Goal: Task Accomplishment & Management: Use online tool/utility

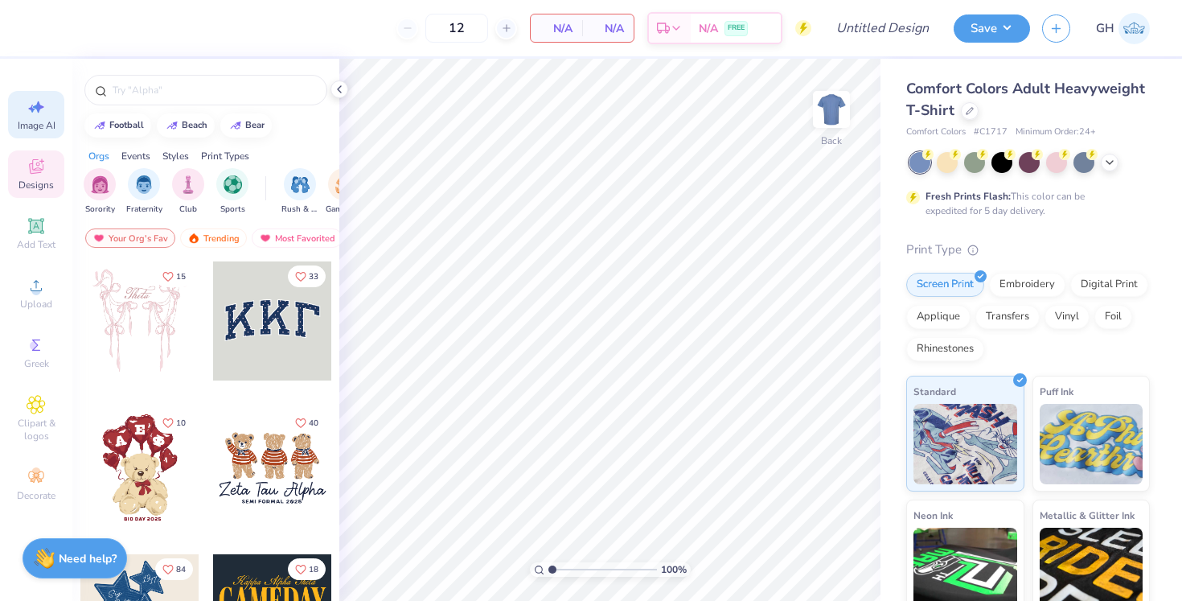
click at [31, 104] on icon at bounding box center [36, 106] width 19 height 19
select select "4"
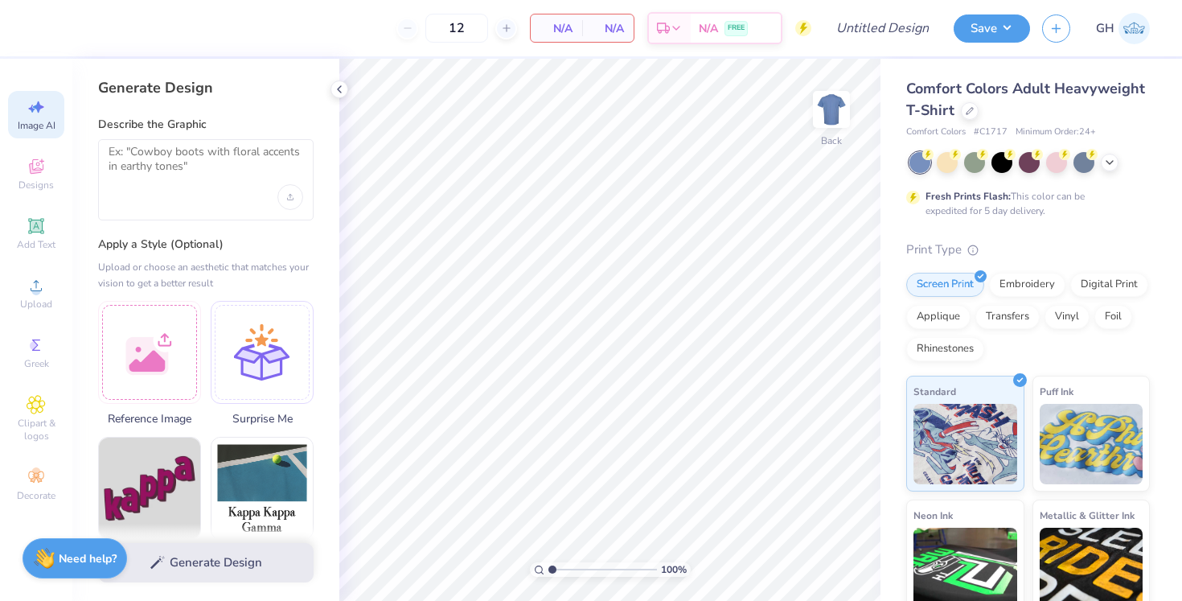
click at [343, 0] on div "12 N/A Per Item N/A Total Est. Delivery N/A FREE" at bounding box center [427, 28] width 767 height 56
click at [286, 205] on div "Upload image" at bounding box center [290, 197] width 26 height 26
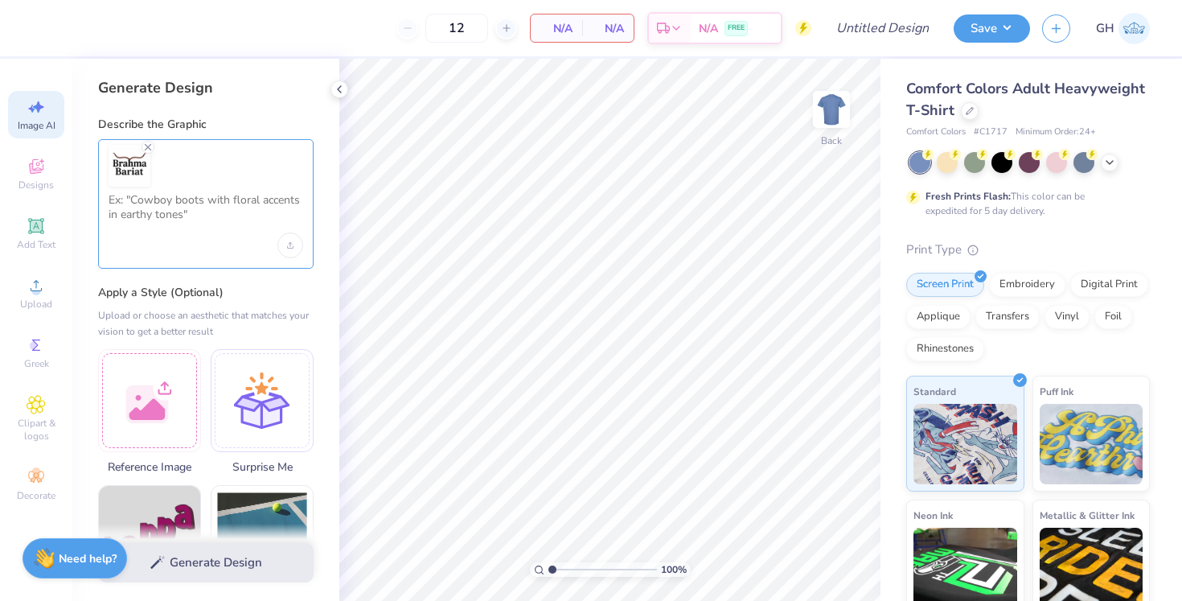
click at [224, 196] on textarea at bounding box center [206, 213] width 195 height 40
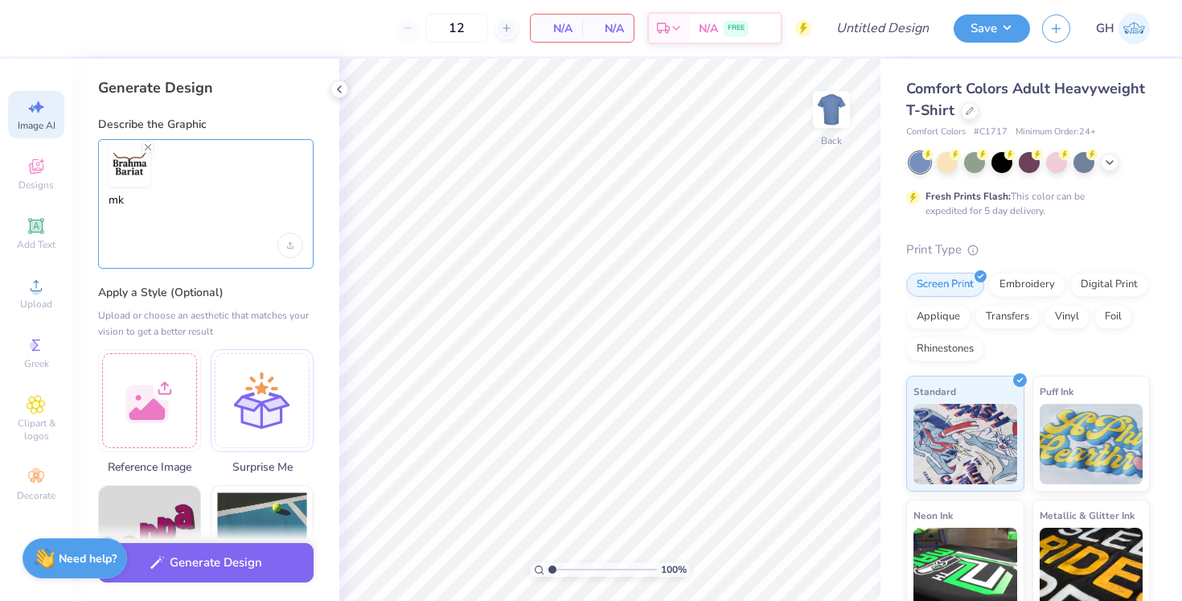
type textarea "m"
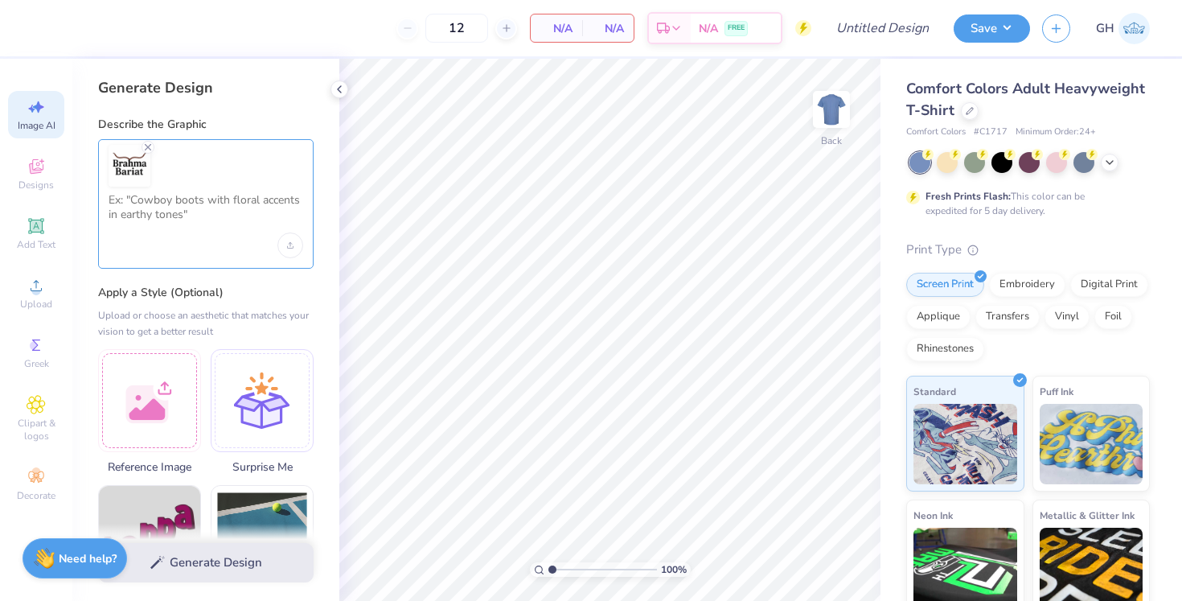
type textarea "A"
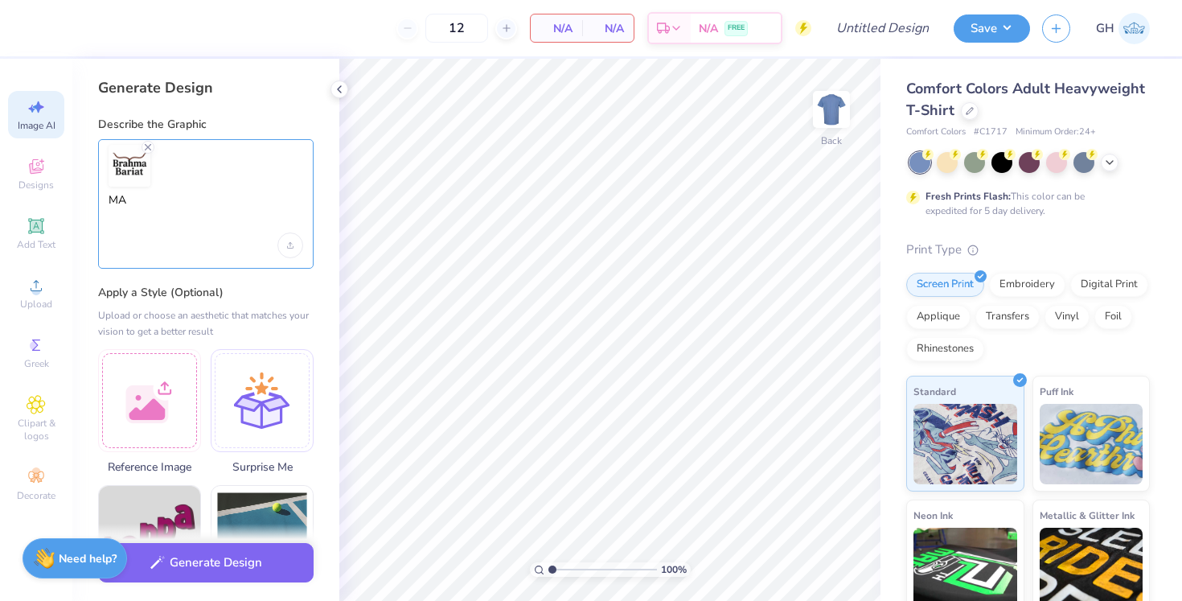
type textarea "M"
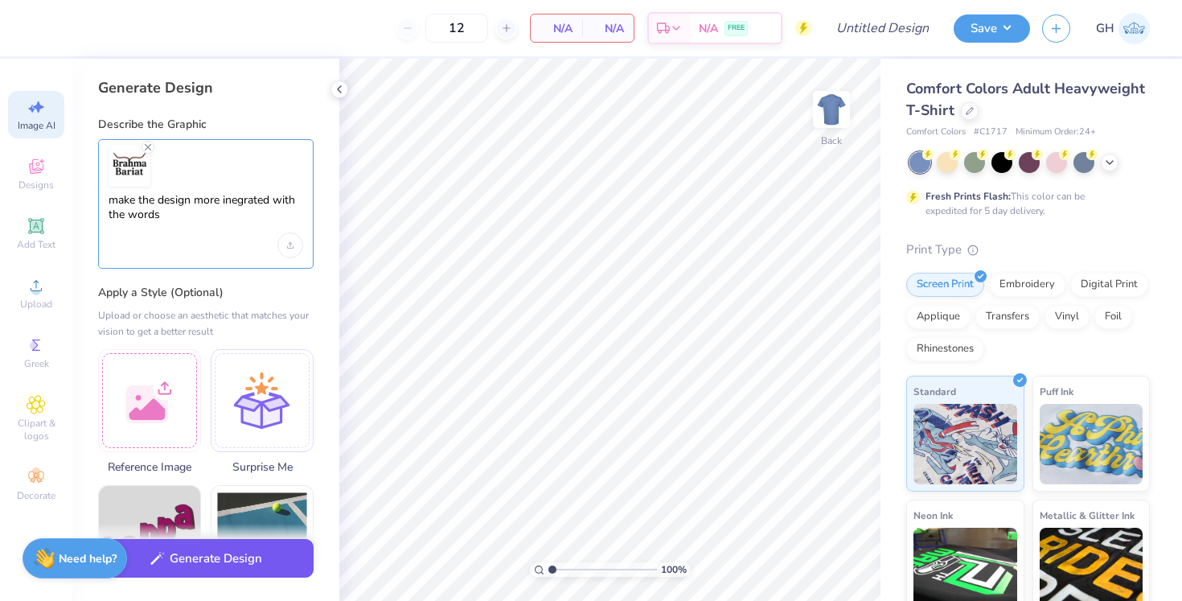
type textarea "make the design more inegrated with the words"
click at [194, 572] on button "Generate Design" at bounding box center [206, 558] width 216 height 39
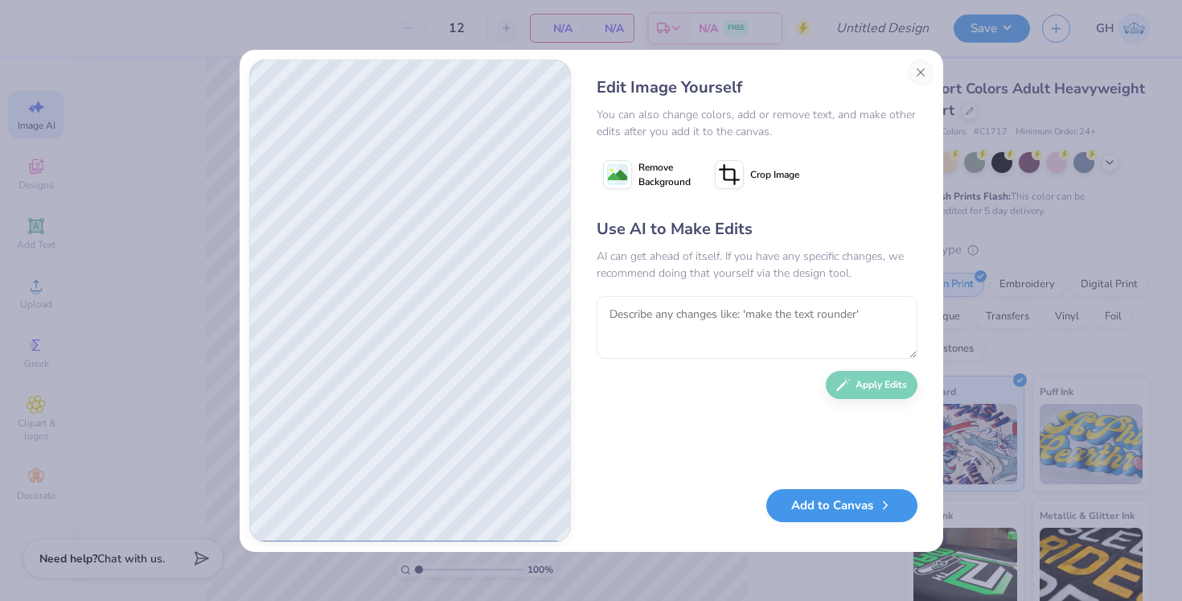
click at [811, 501] on button "Add to Canvas" at bounding box center [842, 505] width 151 height 33
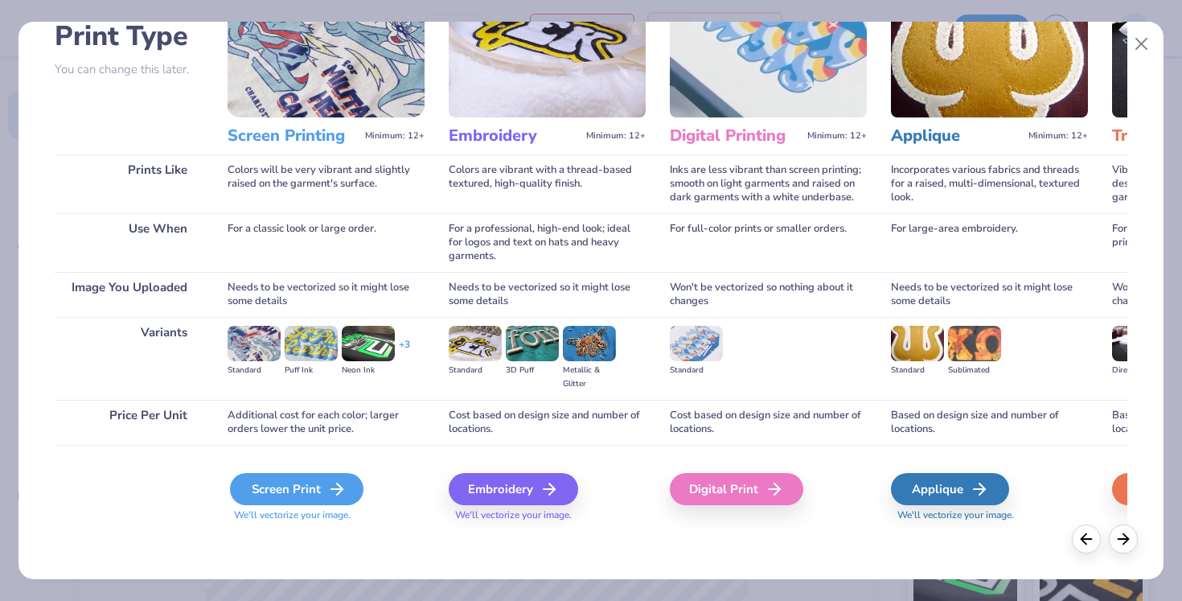
scroll to position [121, 0]
click at [318, 500] on div "Screen Print" at bounding box center [297, 489] width 134 height 32
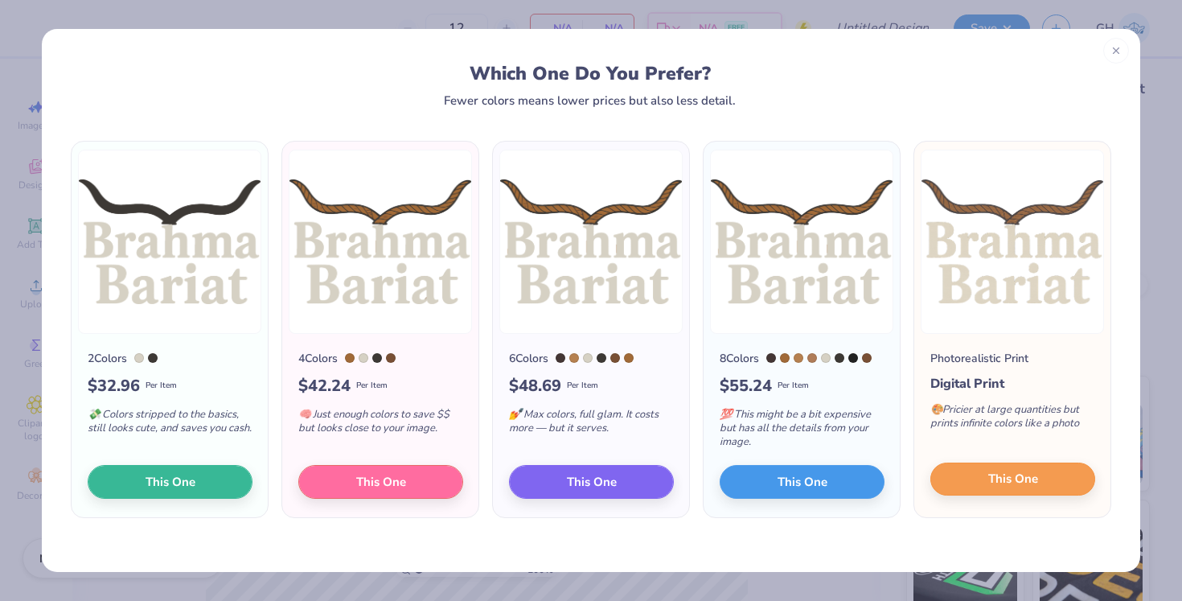
click at [1028, 486] on span "This One" at bounding box center [1014, 479] width 50 height 18
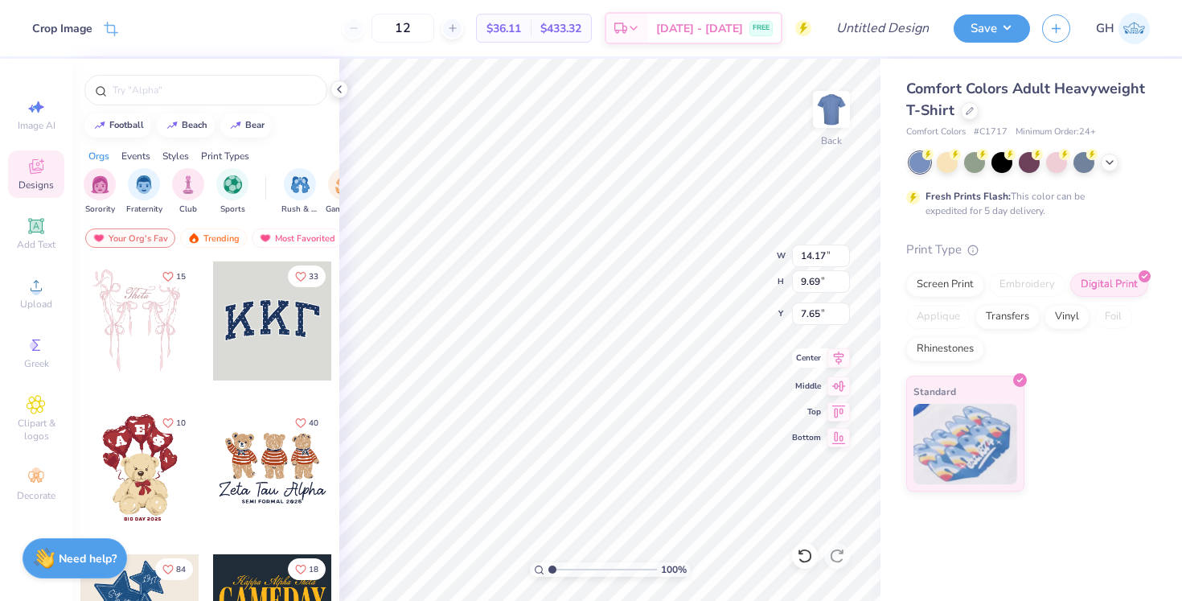
type input "7.57"
type input "5.18"
type input "2.10"
type input "4.76"
type input "3.26"
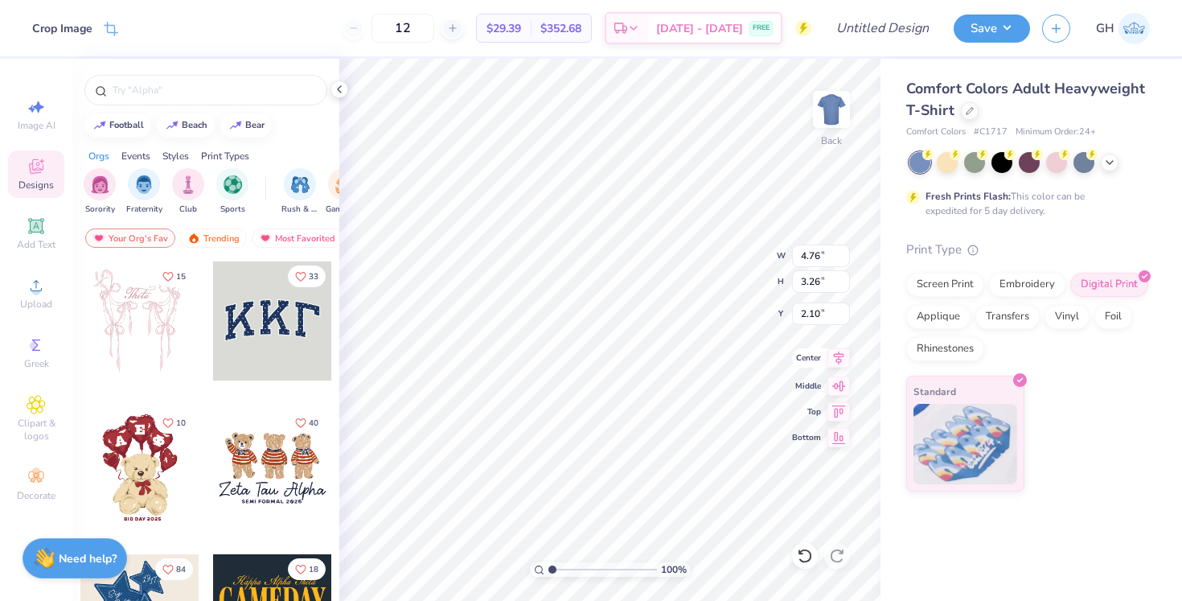
type input "3.00"
click at [835, 119] on img at bounding box center [832, 109] width 64 height 64
click at [831, 105] on img at bounding box center [832, 109] width 64 height 64
click at [814, 100] on img at bounding box center [832, 109] width 64 height 64
type input "11.35"
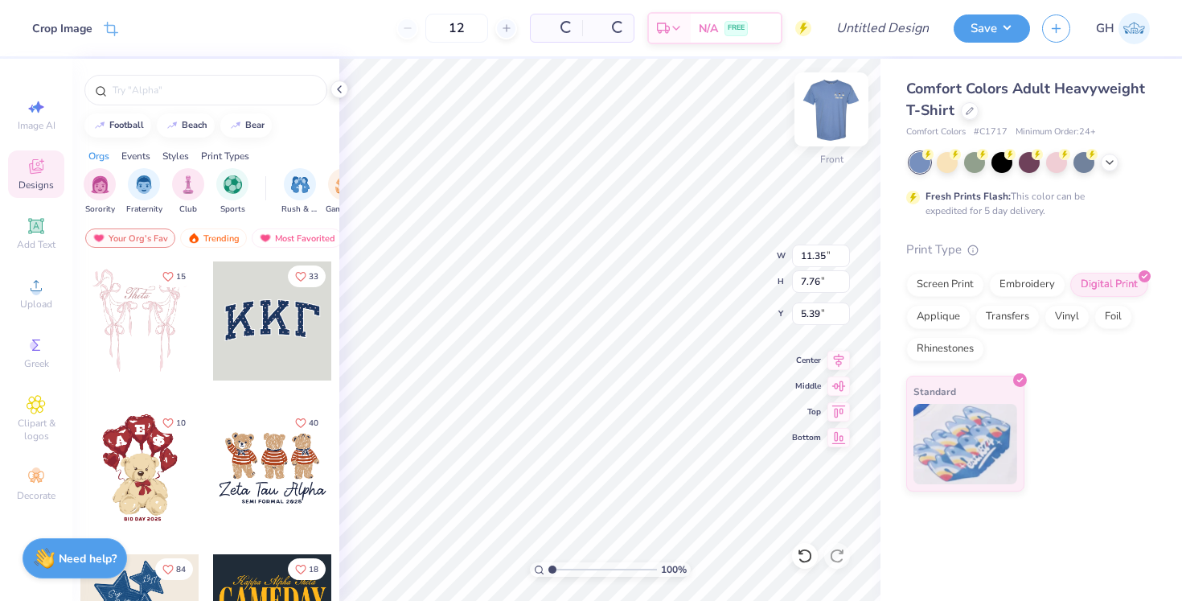
type input "7.76"
type input "5.67"
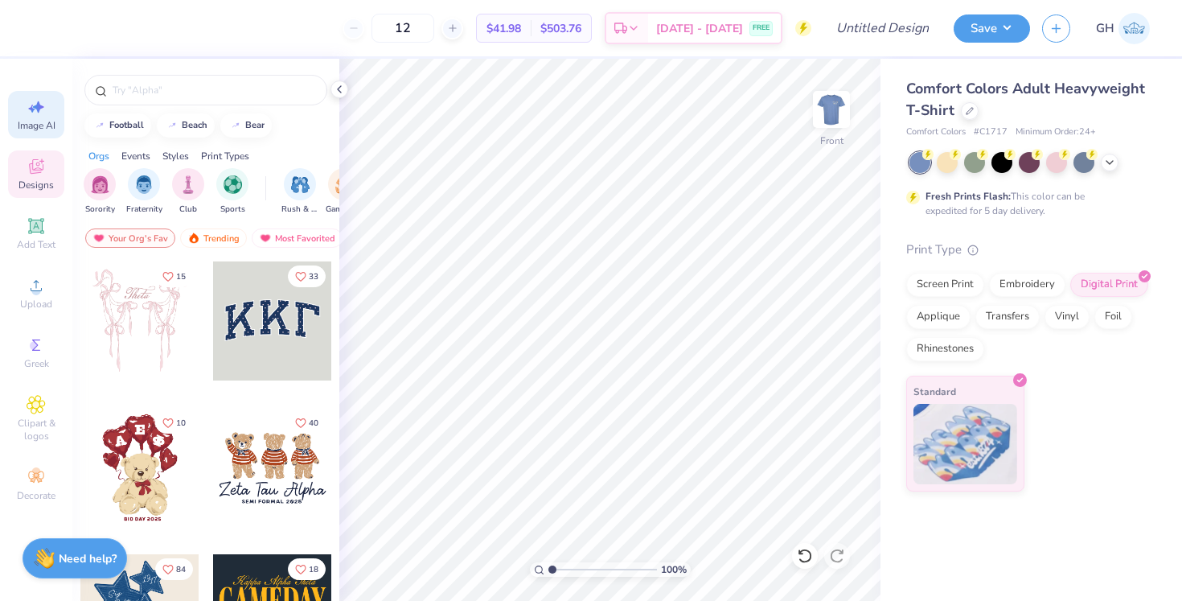
click at [22, 118] on div "Image AI" at bounding box center [36, 114] width 56 height 47
select select "4"
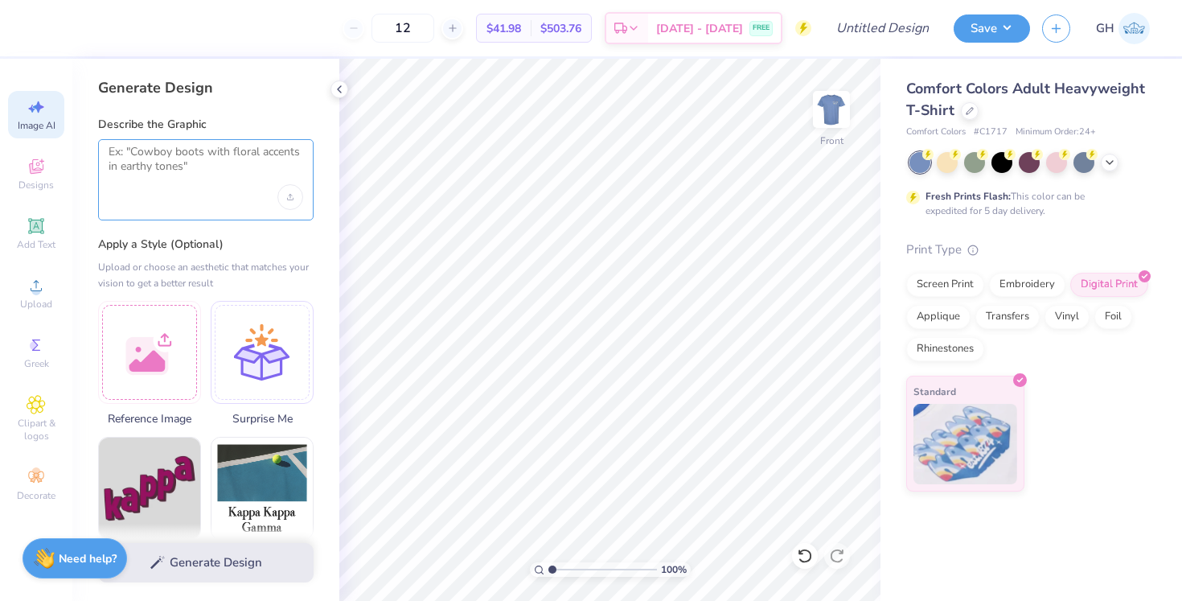
click at [152, 147] on textarea at bounding box center [206, 165] width 195 height 40
click at [282, 194] on div "Upload image" at bounding box center [290, 197] width 26 height 26
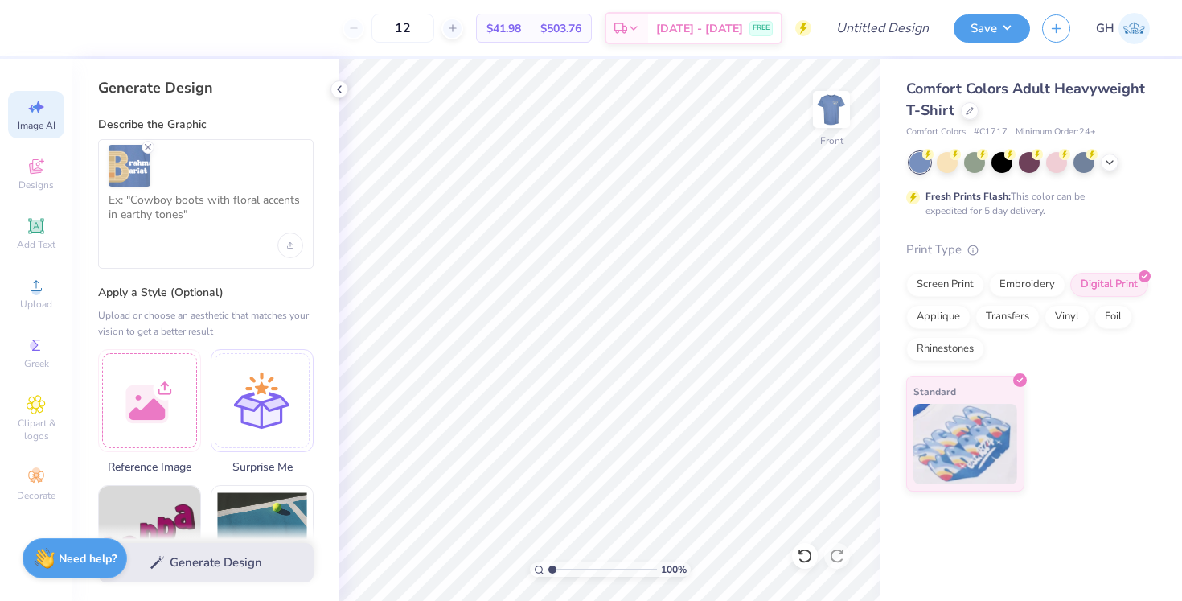
click at [228, 252] on div at bounding box center [206, 203] width 216 height 129
click at [185, 204] on textarea at bounding box center [206, 213] width 195 height 40
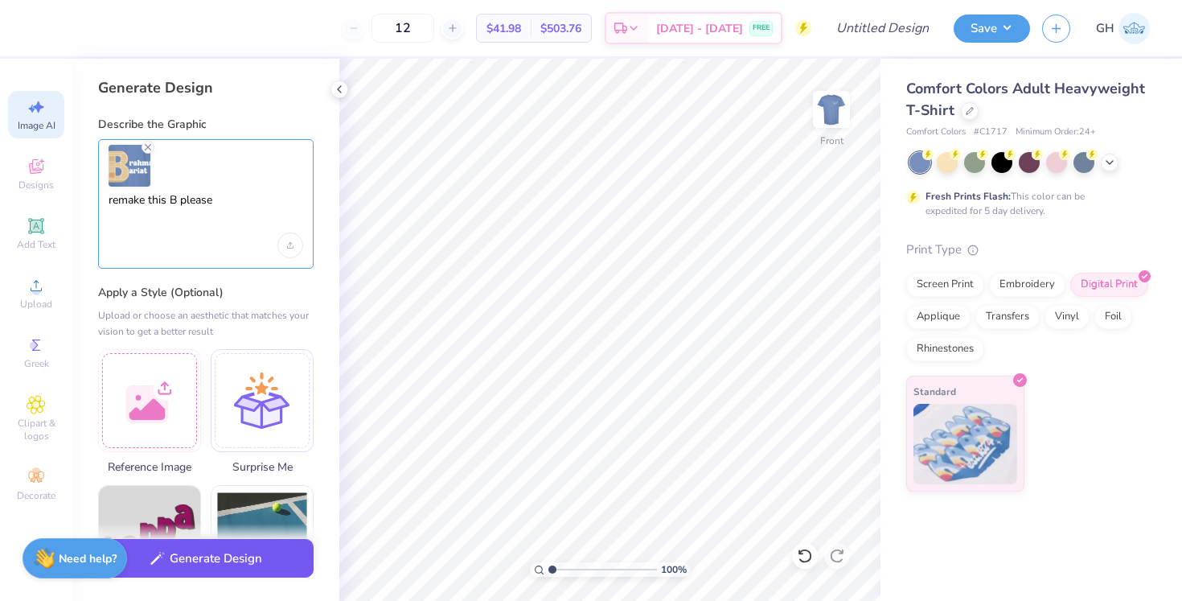
type textarea "remake this B please"
click at [201, 576] on button "Generate Design" at bounding box center [206, 558] width 216 height 39
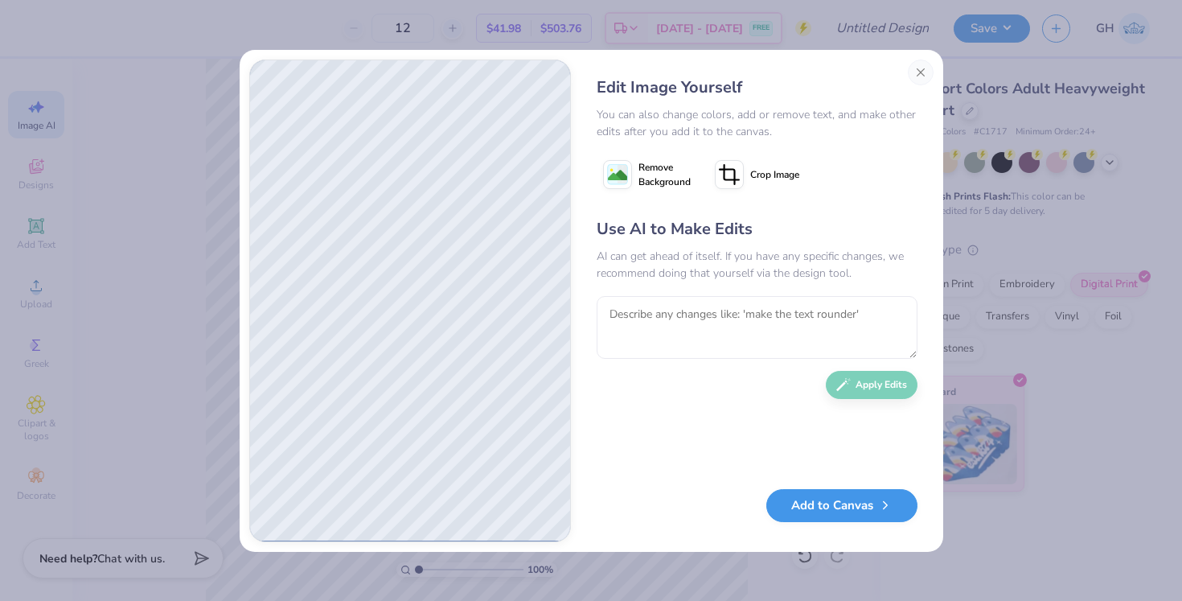
click at [808, 505] on button "Add to Canvas" at bounding box center [842, 505] width 151 height 33
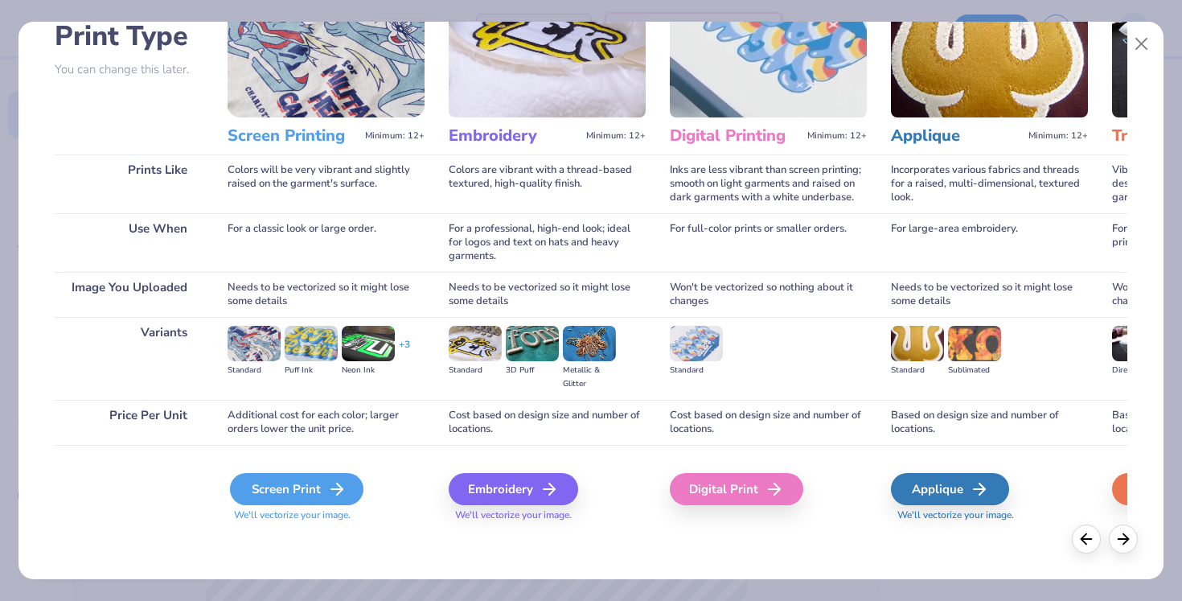
click at [310, 489] on div "Screen Print" at bounding box center [297, 489] width 134 height 32
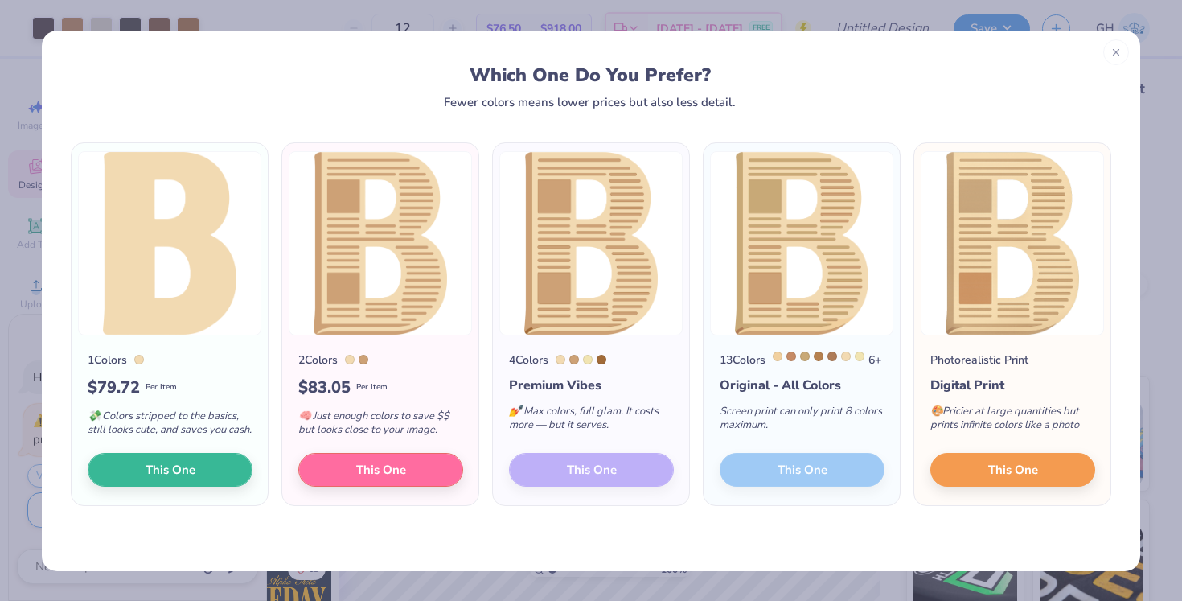
click at [575, 482] on div "4 Colors Premium Vibes 💅 Max colors, full glam. It costs more — but it serves. …" at bounding box center [591, 420] width 196 height 171
click at [1119, 35] on div "Which One Do You Prefer? Fewer colors means lower prices but also less detail." at bounding box center [591, 70] width 1099 height 78
click at [1113, 59] on div at bounding box center [1117, 50] width 26 height 26
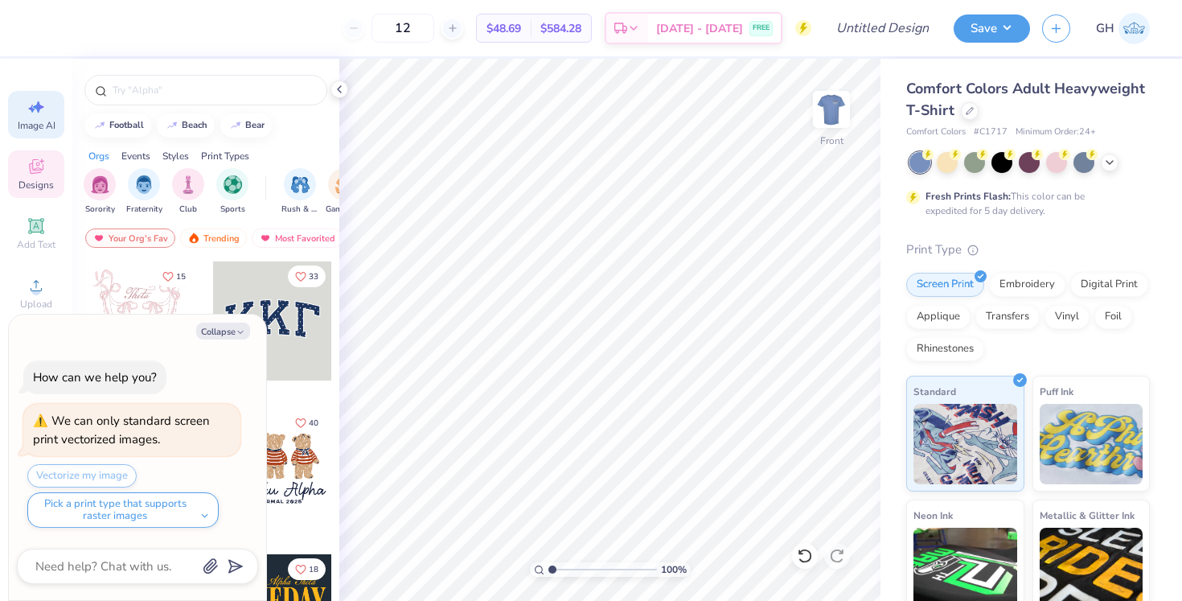
click at [38, 102] on icon at bounding box center [38, 107] width 11 height 12
type textarea "x"
select select "4"
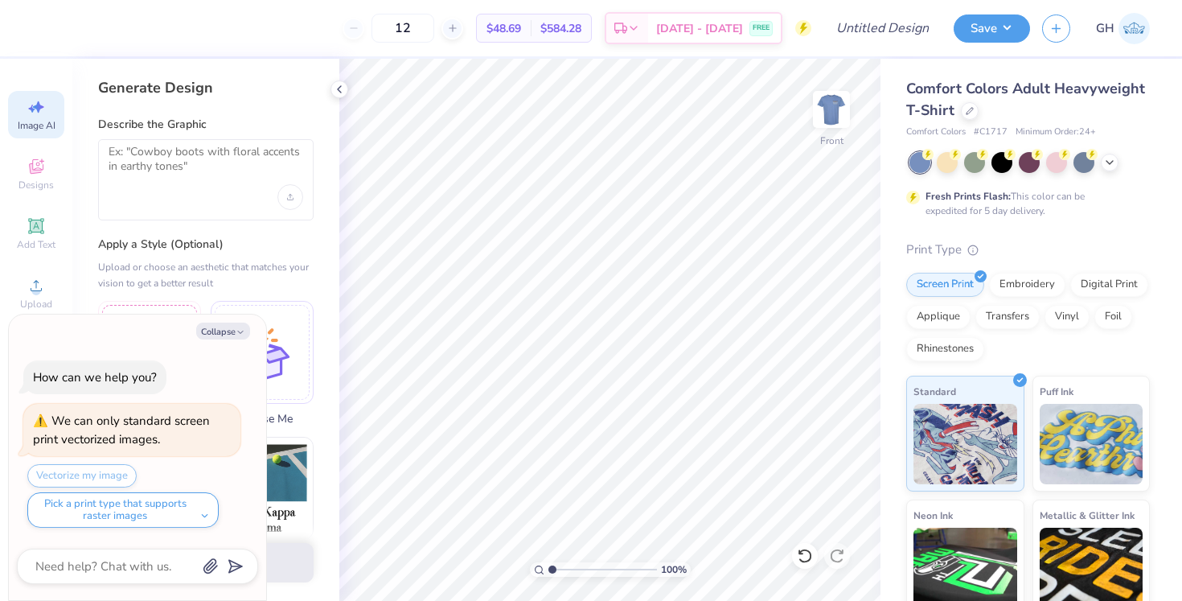
click at [277, 193] on div at bounding box center [206, 179] width 216 height 81
click at [282, 193] on div "Upload image" at bounding box center [290, 197] width 26 height 26
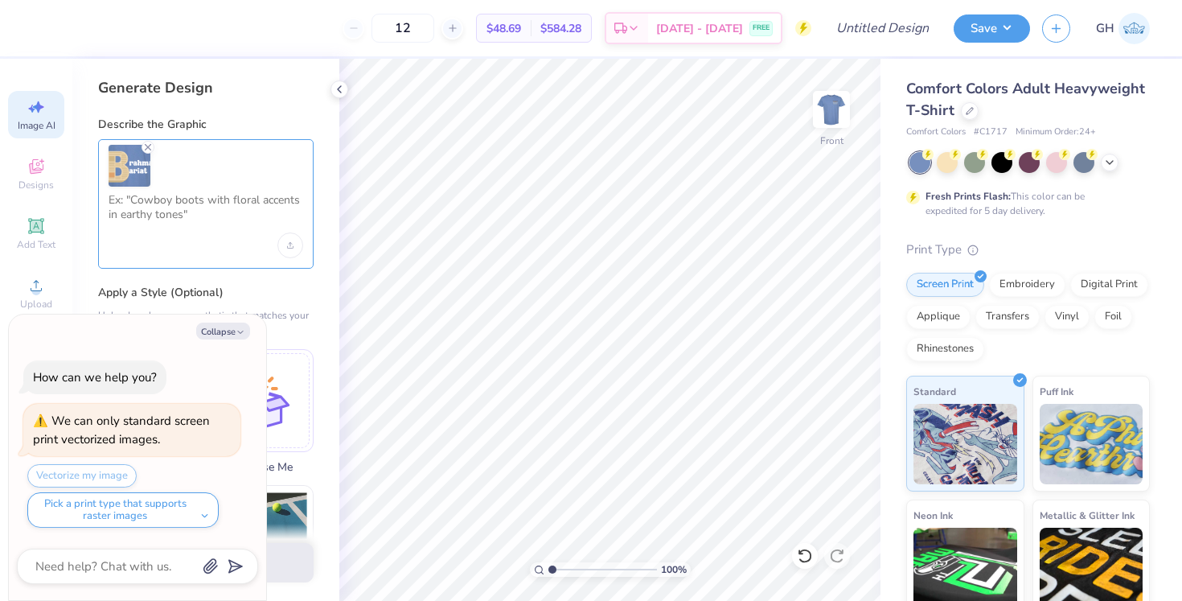
click at [216, 210] on textarea at bounding box center [206, 213] width 195 height 40
type textarea "remake the B plz"
click at [228, 339] on button "Collapse" at bounding box center [223, 331] width 54 height 17
type textarea "x"
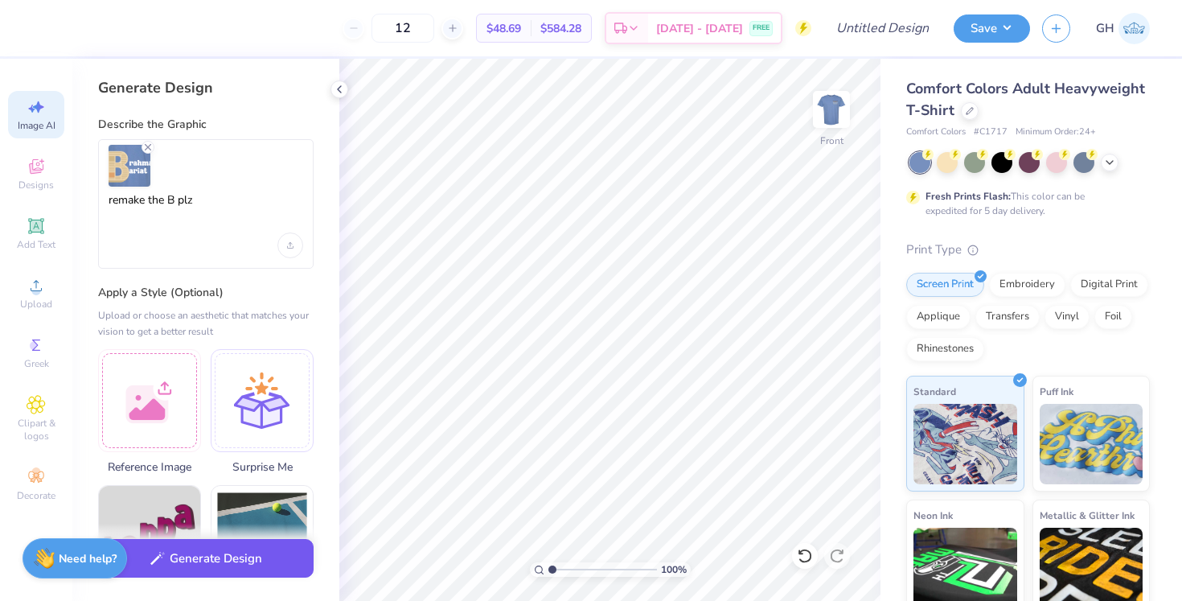
click at [200, 571] on button "Generate Design" at bounding box center [206, 558] width 216 height 39
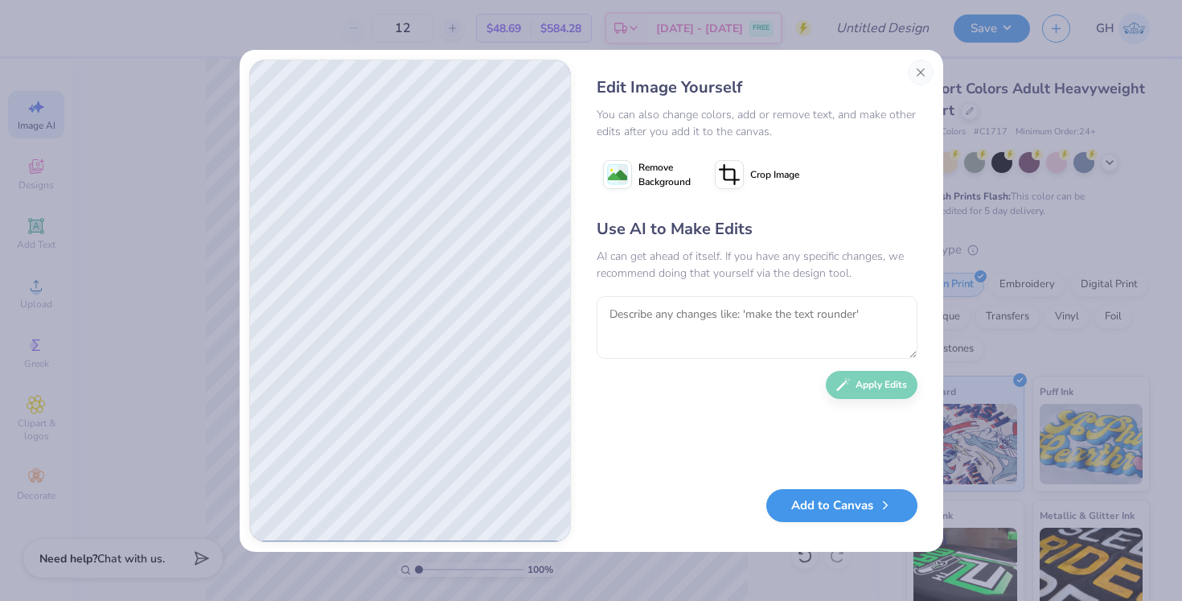
click at [886, 497] on button "Add to Canvas" at bounding box center [842, 505] width 151 height 33
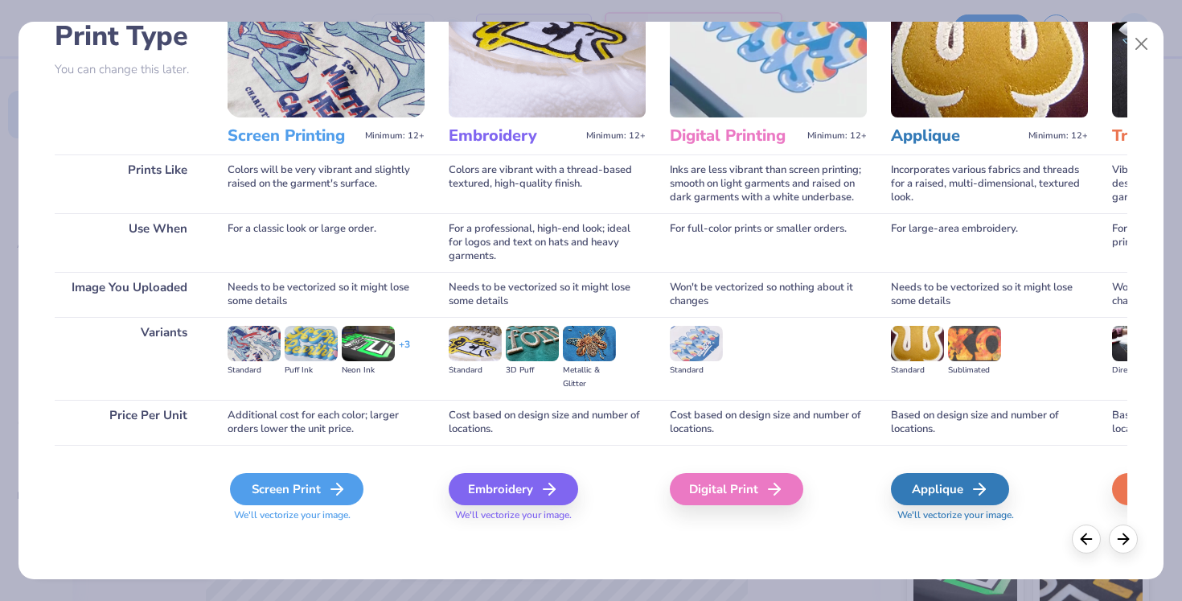
click at [328, 475] on div "Screen Print" at bounding box center [297, 489] width 134 height 32
click at [327, 482] on icon at bounding box center [336, 488] width 19 height 19
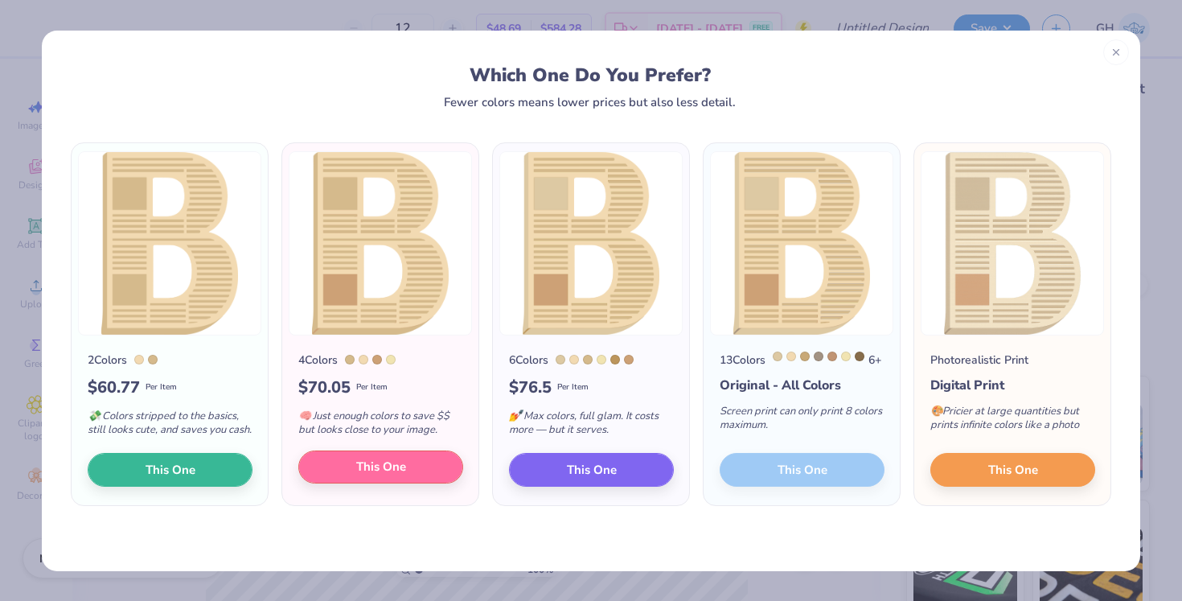
click at [418, 482] on button "This One" at bounding box center [380, 467] width 165 height 34
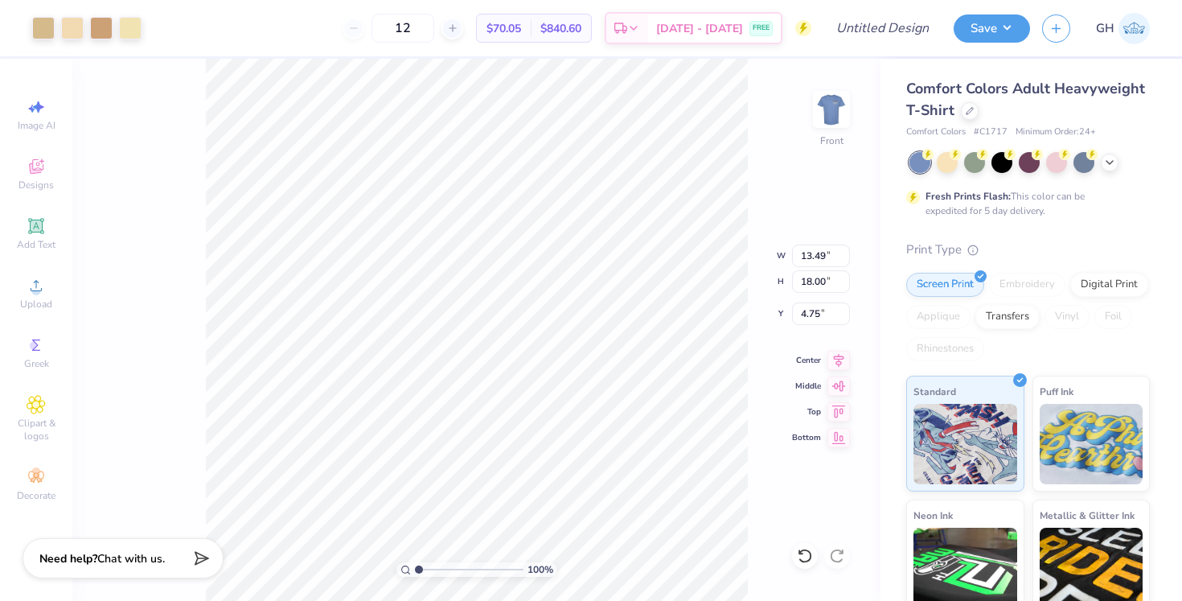
type input "7.58"
type input "10.12"
type input "8.69"
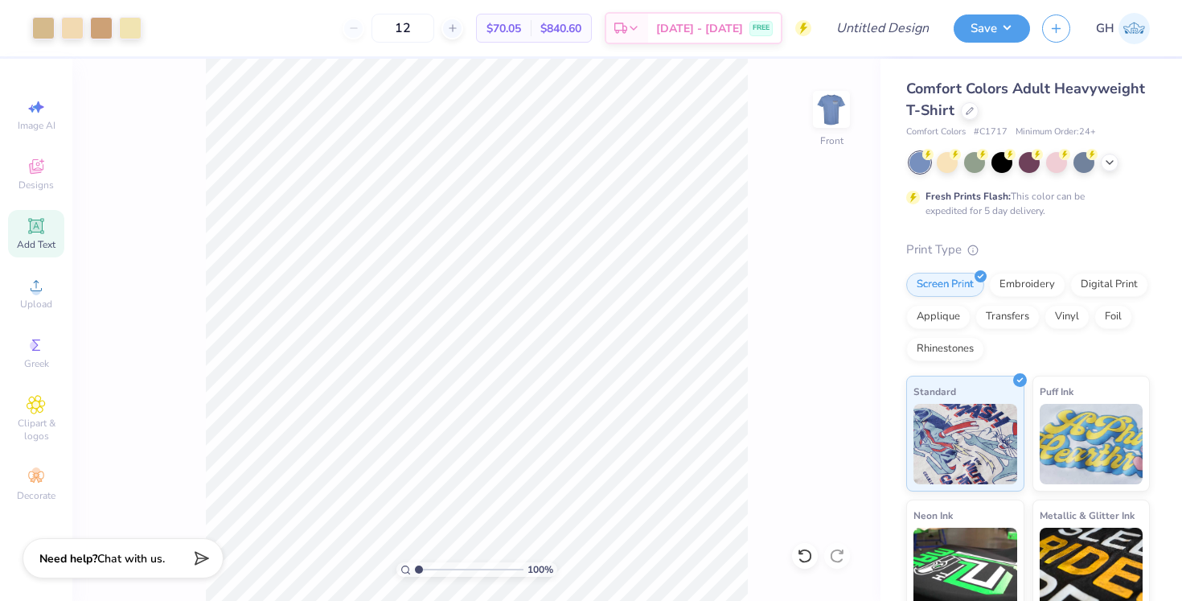
click at [27, 233] on icon at bounding box center [36, 225] width 19 height 19
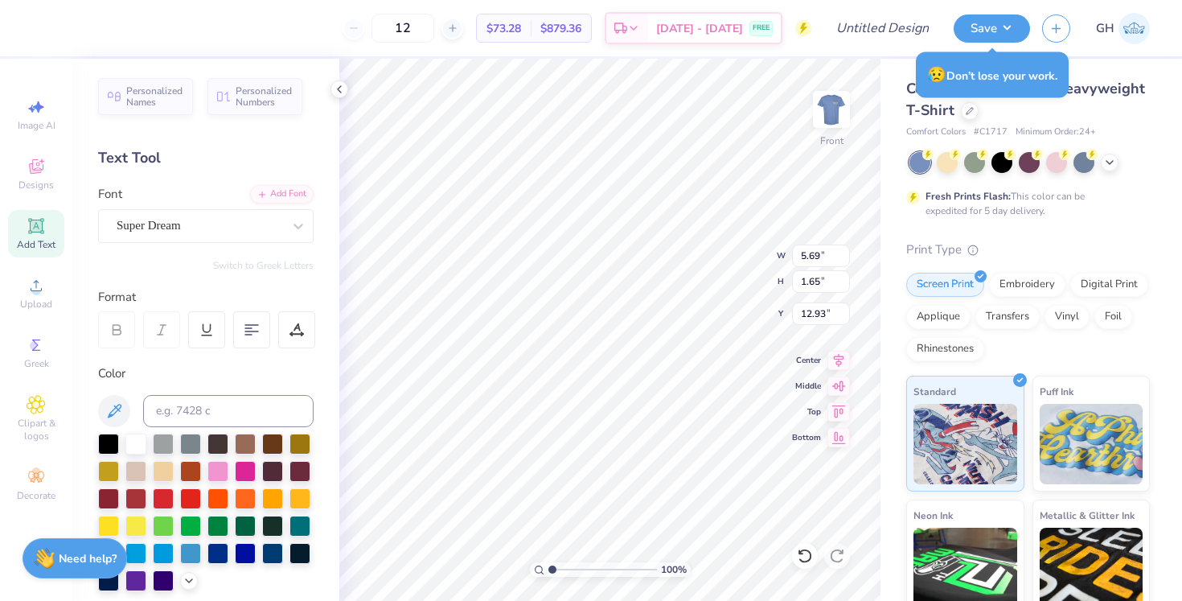
scroll to position [0, 0]
type textarea "r"
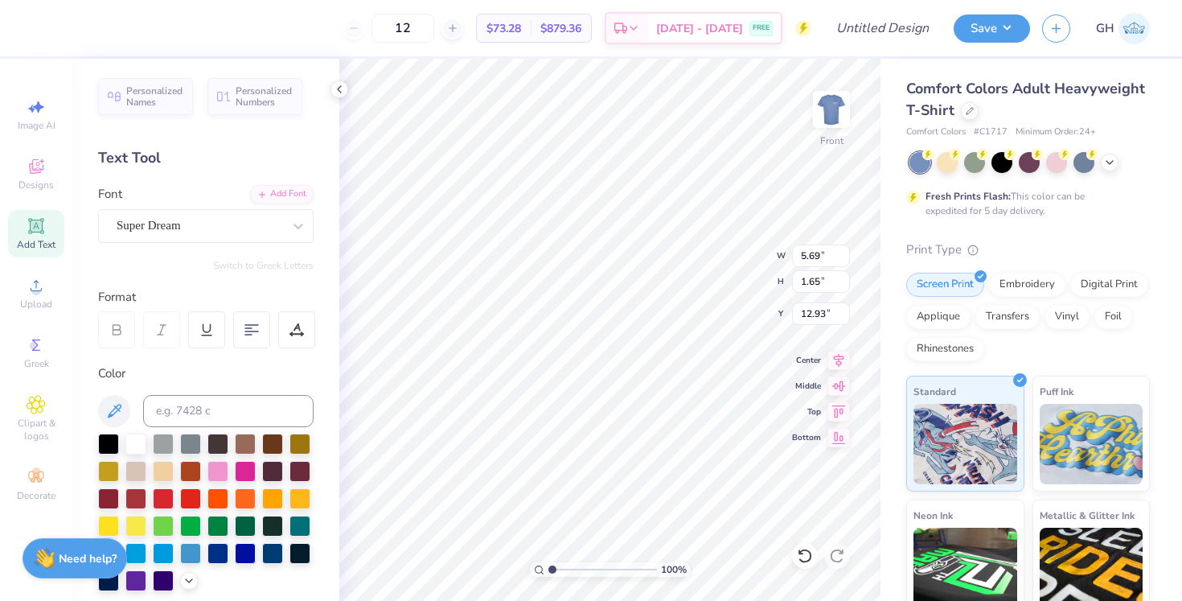
scroll to position [1, 1]
type textarea "rahma ariat"
type input "12.89"
type textarea "rahma"
type input "12.37"
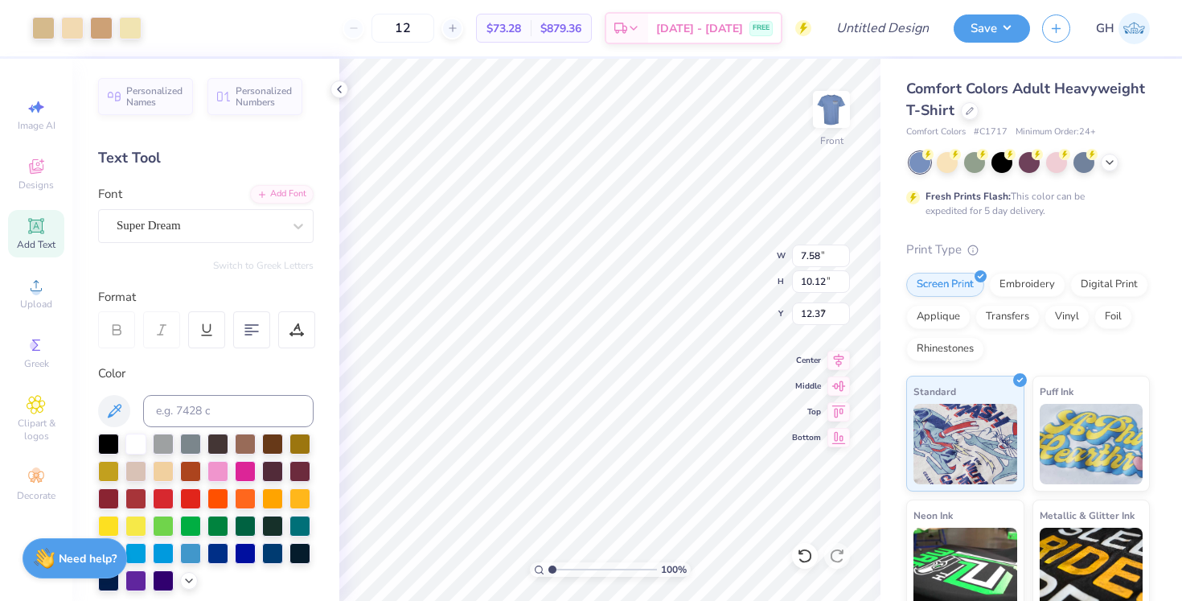
type input "7.58"
type input "10.12"
click at [837, 383] on icon at bounding box center [839, 383] width 14 height 10
type input "8.69"
type input "6.88"
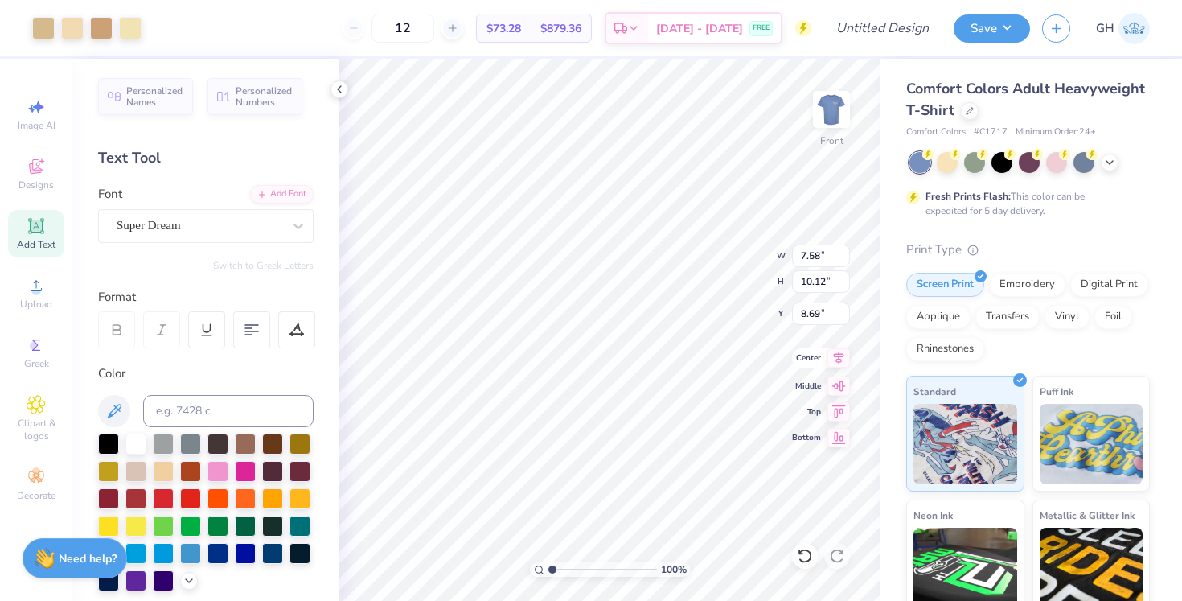
type input "1.65"
type input "12.10"
click at [35, 244] on span "Add Text" at bounding box center [36, 244] width 39 height 13
type input "5.69"
type input "12.93"
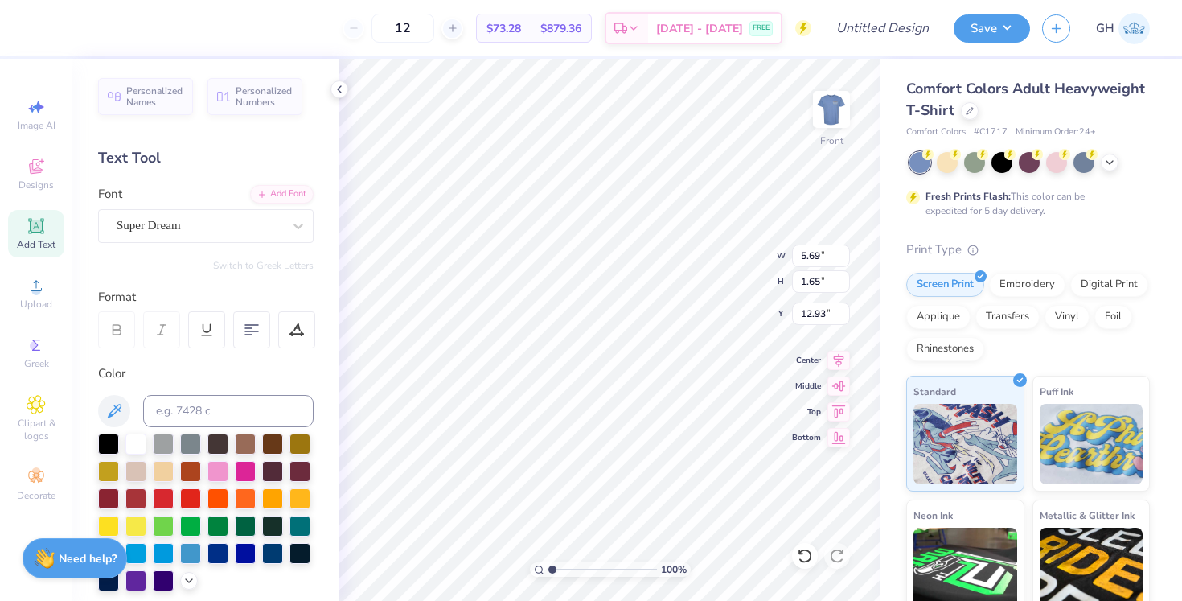
paste textarea "ariat"
type textarea "ariat"
type input "14.07"
type input "7.58"
type input "10.12"
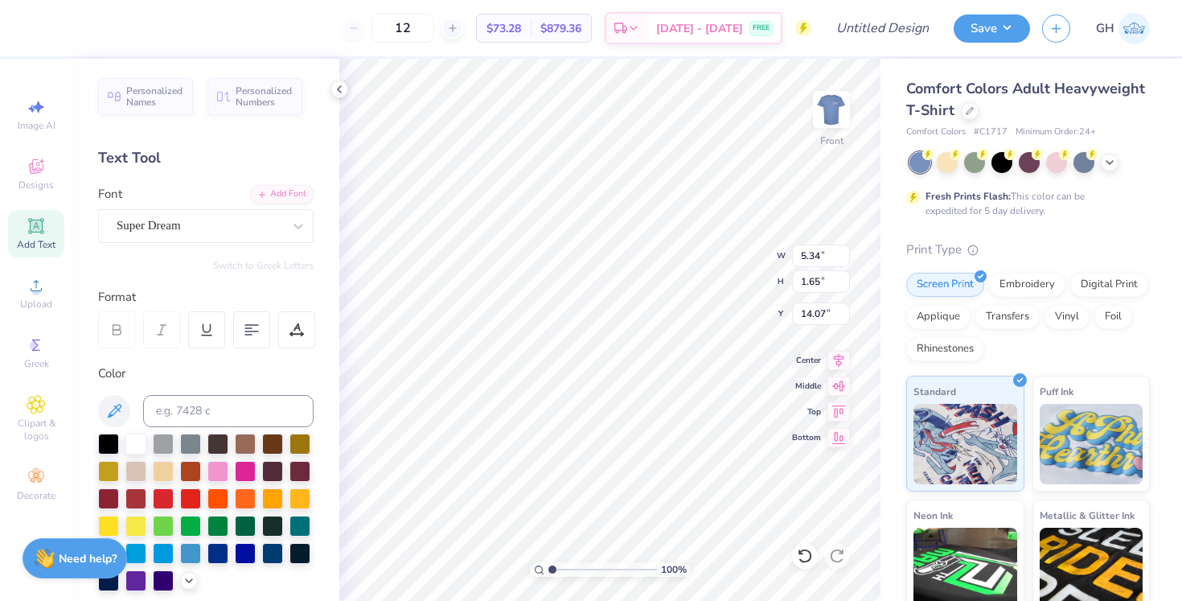
type input "8.69"
type input "6.33"
type input "8.44"
type input "9.85"
type input "5.34"
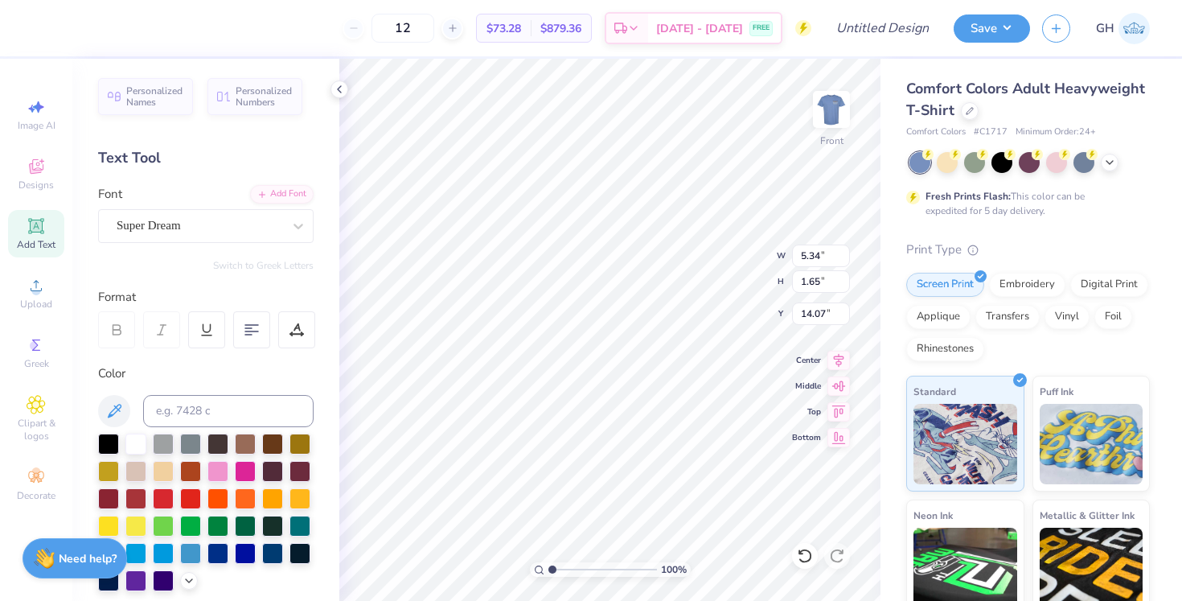
type input "13.75"
click at [220, 397] on input at bounding box center [228, 411] width 171 height 32
type input "7506"
type input "5.34"
type input "13.75"
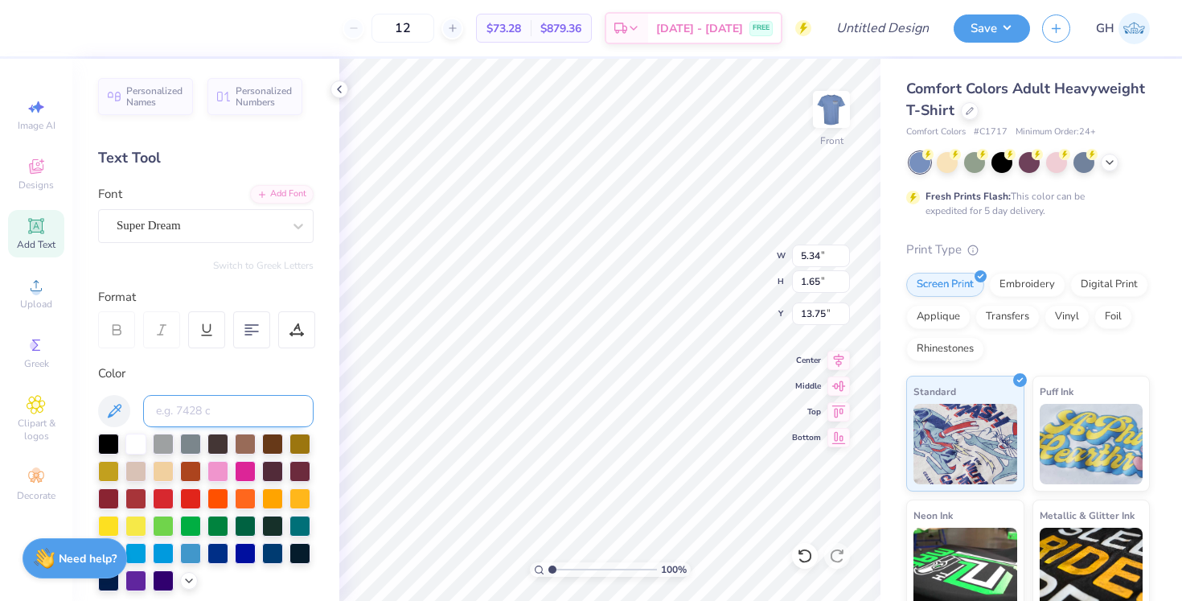
click at [257, 399] on input at bounding box center [228, 411] width 171 height 32
type input "7506"
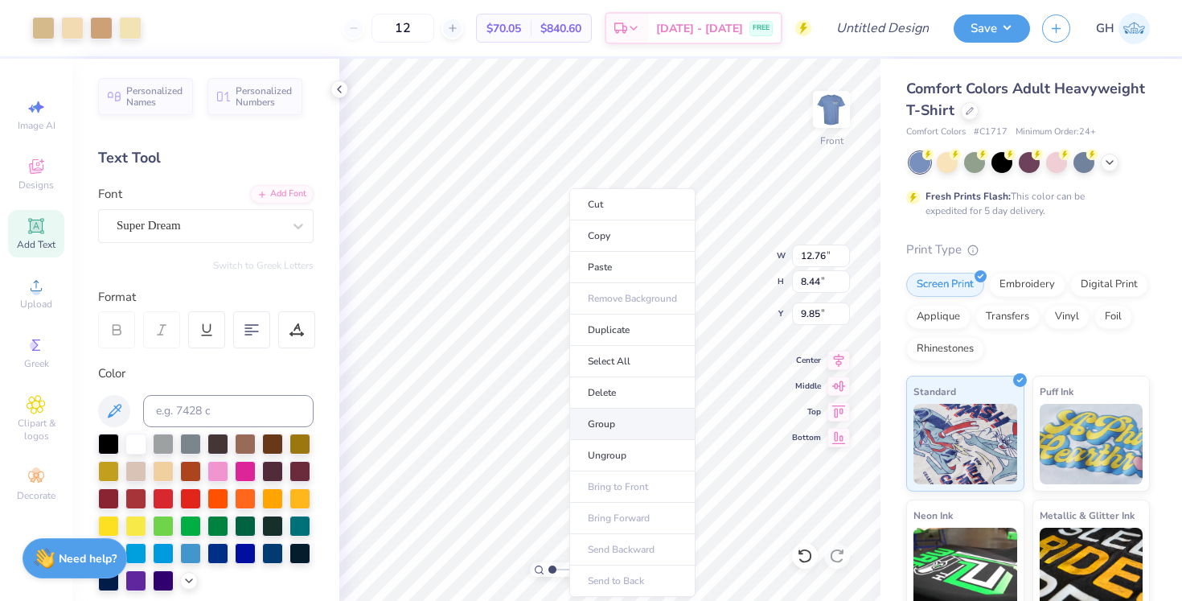
click at [623, 425] on li "Group" at bounding box center [632, 424] width 126 height 31
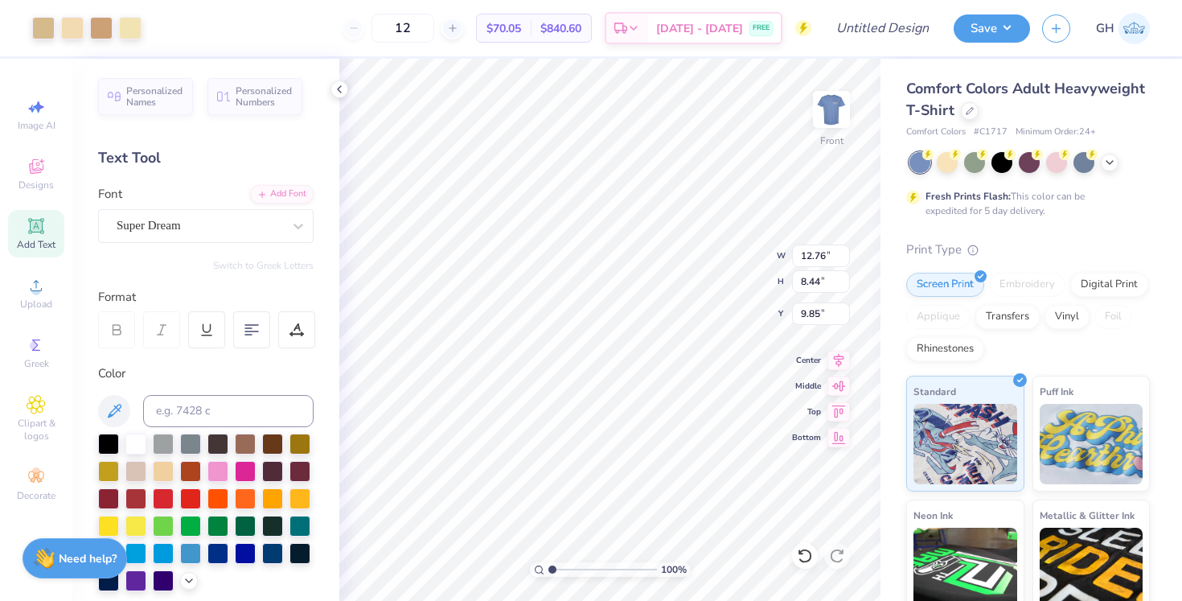
type input "6.14"
click at [53, 111] on div "Image AI" at bounding box center [36, 114] width 56 height 47
select select "4"
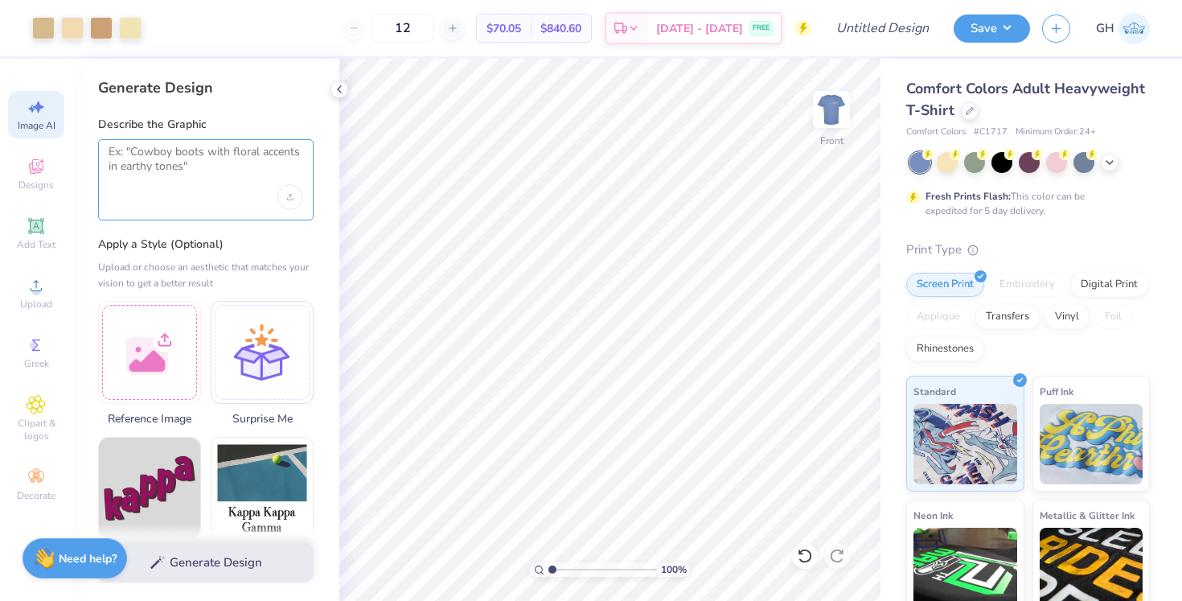
click at [145, 161] on textarea at bounding box center [206, 165] width 195 height 40
click at [294, 198] on div "Upload image" at bounding box center [290, 197] width 26 height 26
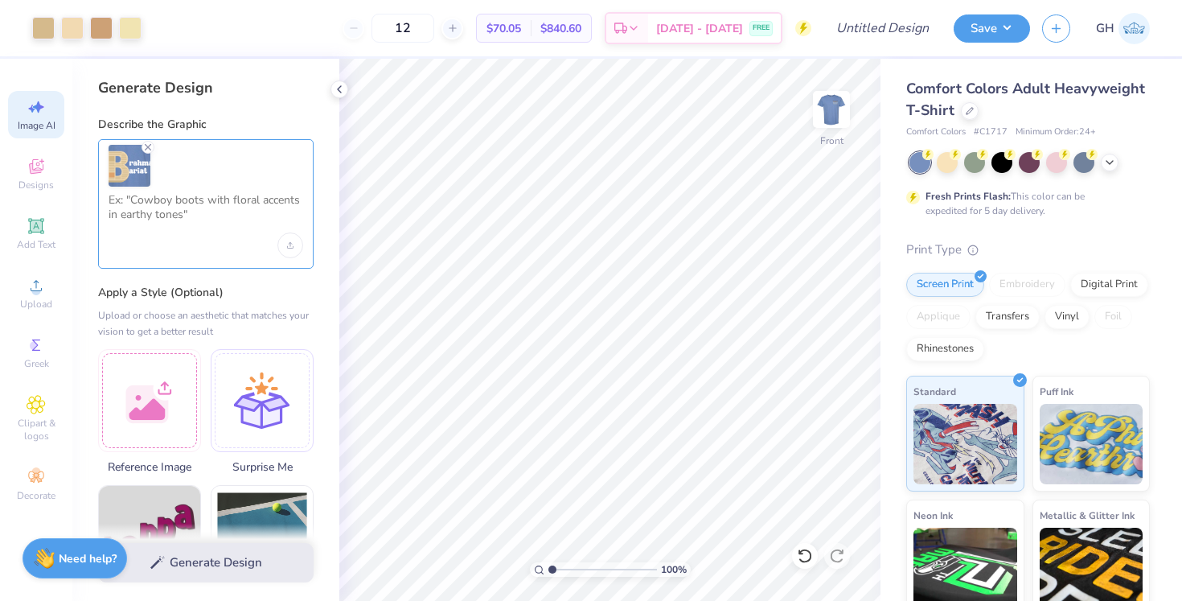
click at [151, 231] on textarea at bounding box center [206, 213] width 195 height 40
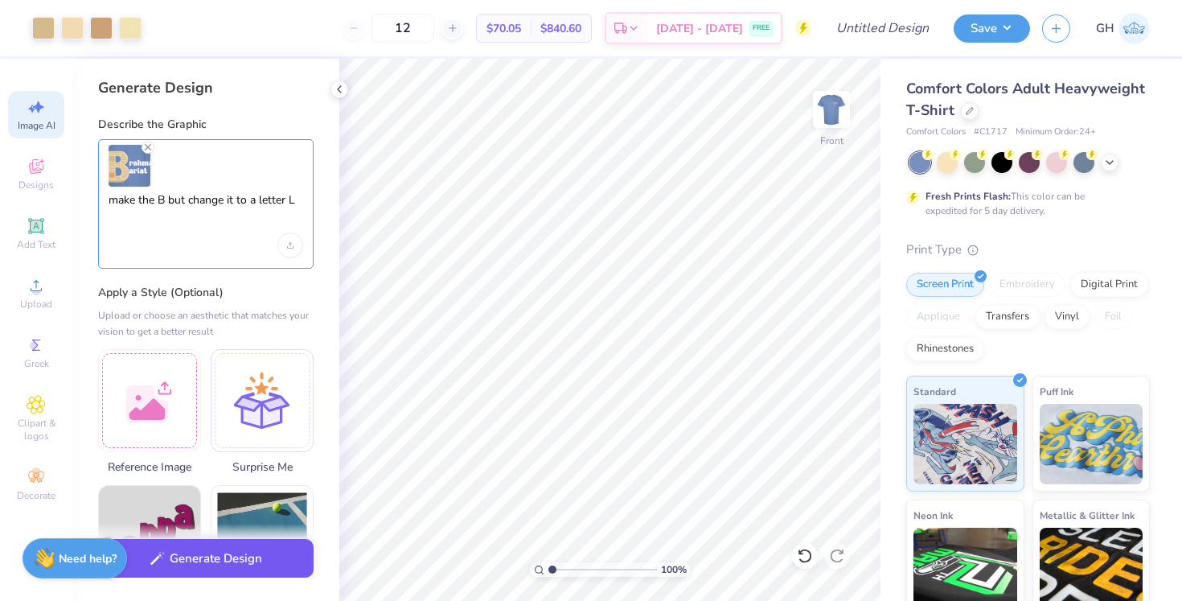
type textarea "make the B but change it to a letter L"
click at [253, 567] on button "Generate Design" at bounding box center [206, 558] width 216 height 39
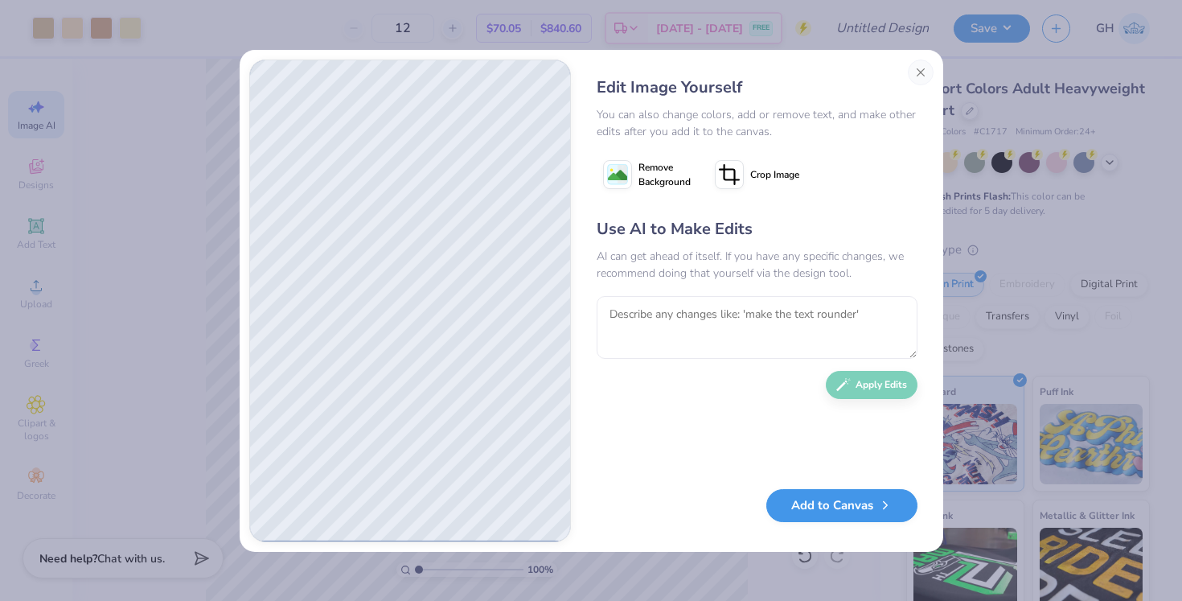
click at [812, 512] on button "Add to Canvas" at bounding box center [842, 505] width 151 height 33
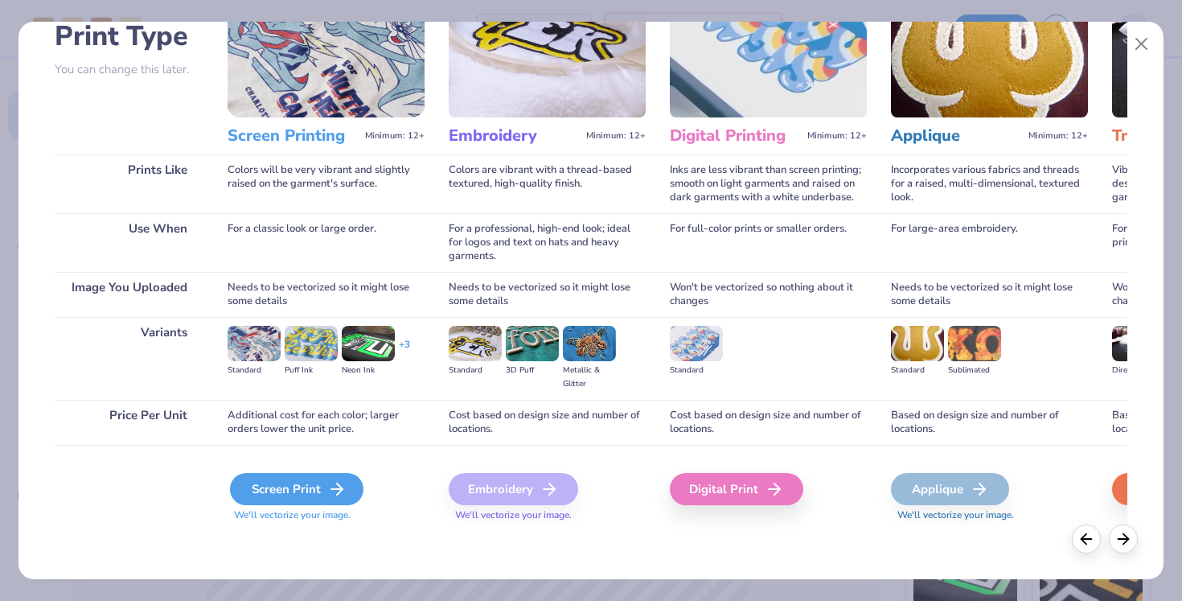
scroll to position [121, 0]
click at [313, 488] on div "Screen Print" at bounding box center [297, 489] width 134 height 32
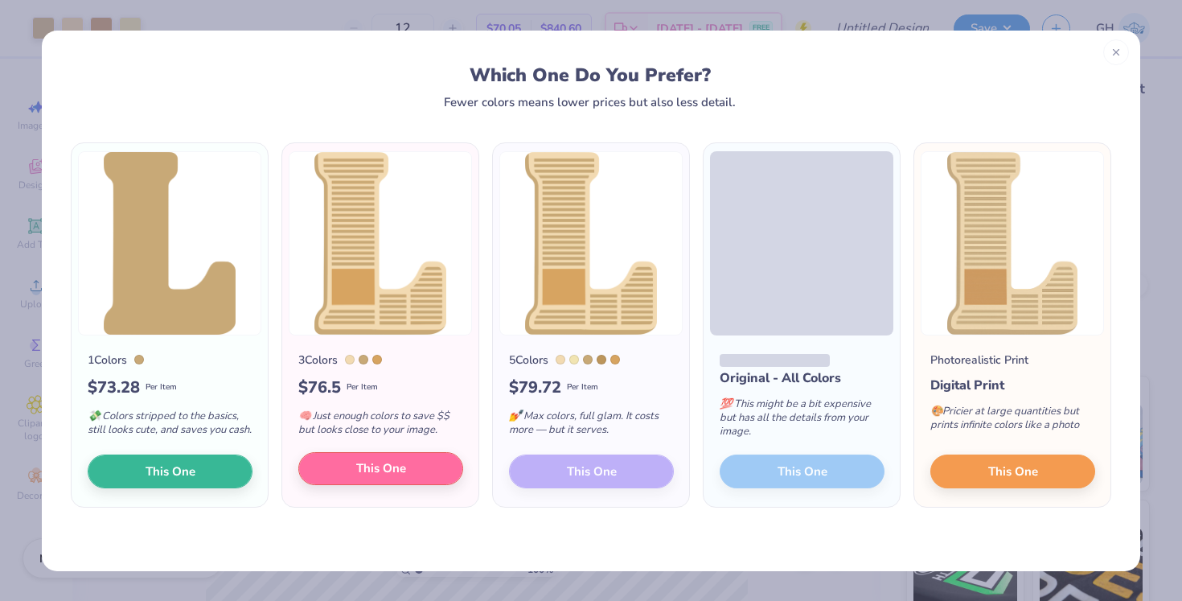
click at [378, 477] on span "This One" at bounding box center [381, 468] width 50 height 18
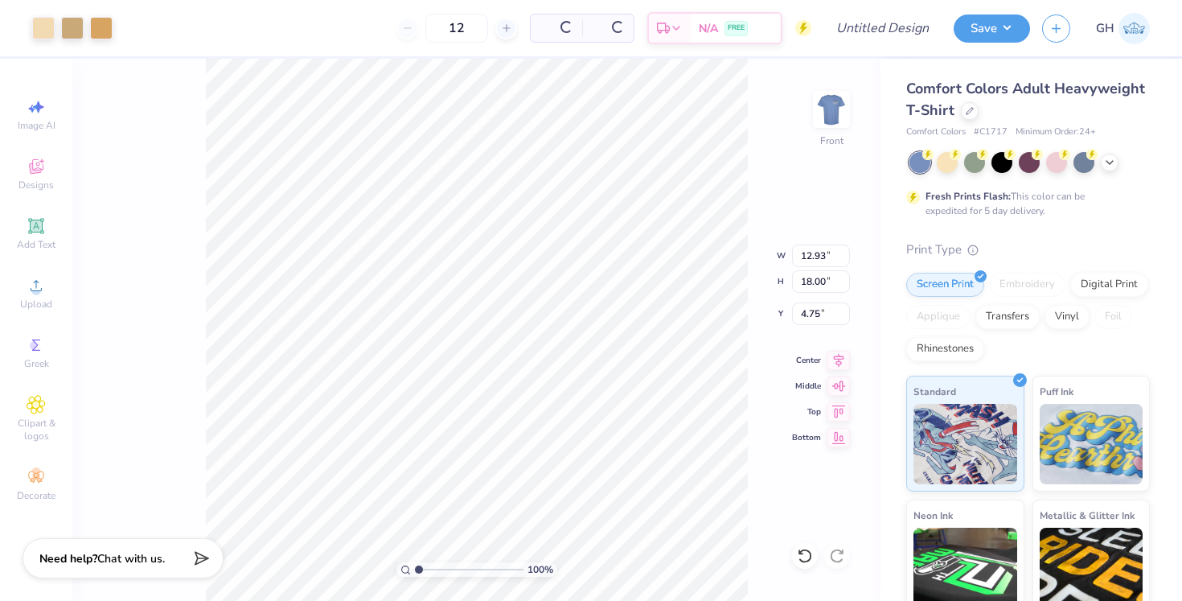
type input "6.36"
type input "8.85"
type input "10.36"
type input "4.53"
type input "6.31"
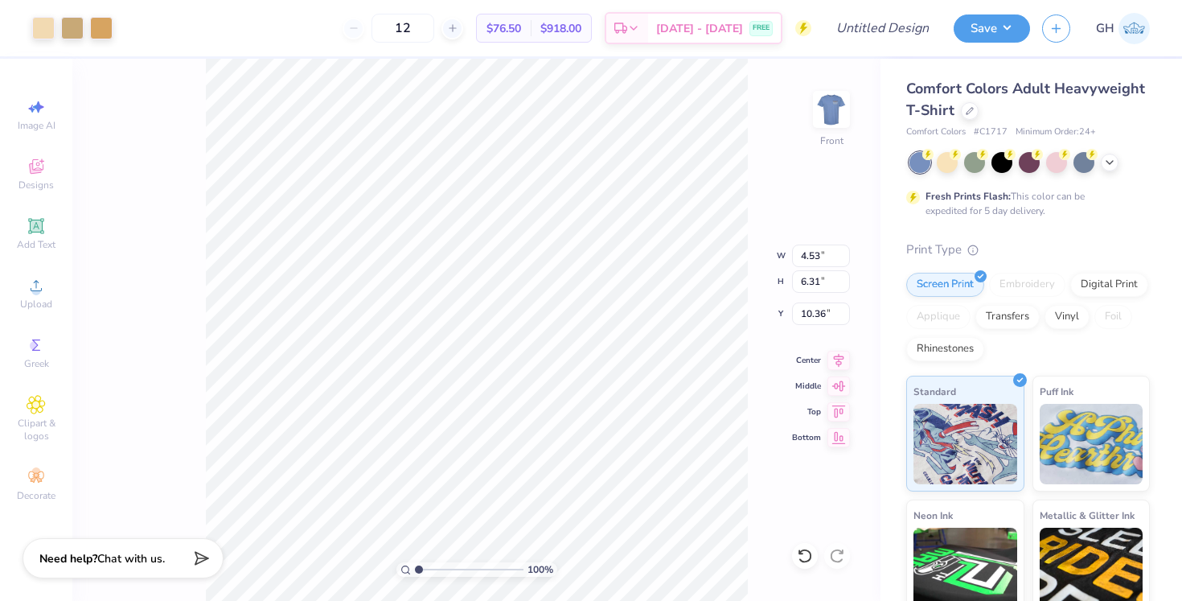
type input "12.76"
type input "8.44"
type input "6.14"
type input "10.01"
type input "6.62"
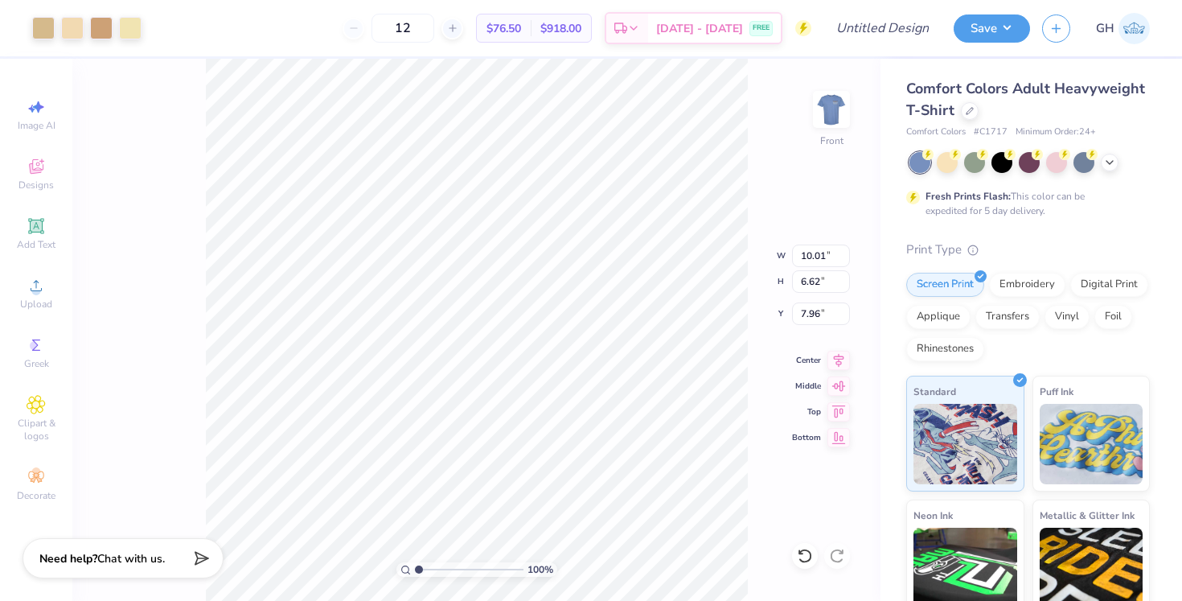
type input "6.89"
type input "3.34"
type input "4.64"
type input "10.92"
type input "4.30"
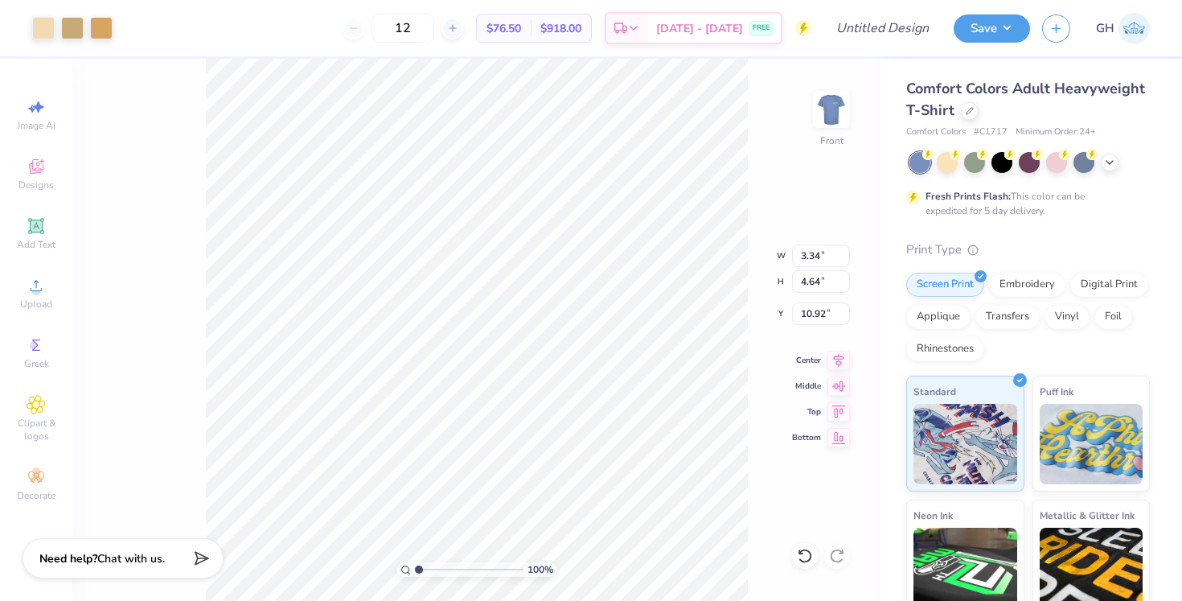
type input "5.98"
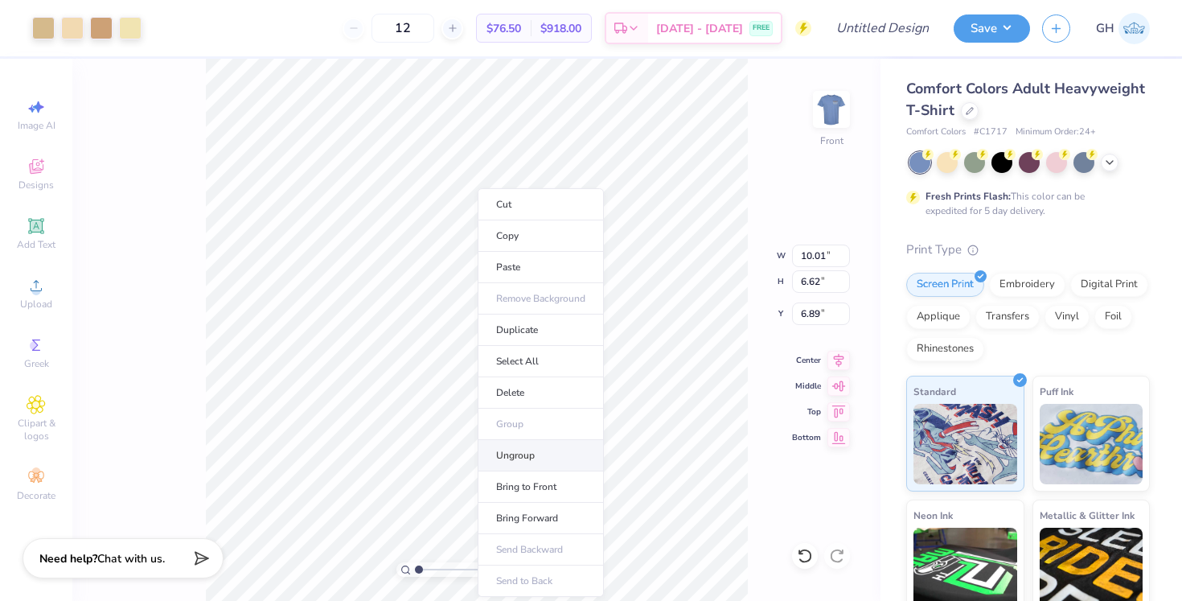
click at [512, 448] on li "Ungroup" at bounding box center [541, 455] width 126 height 31
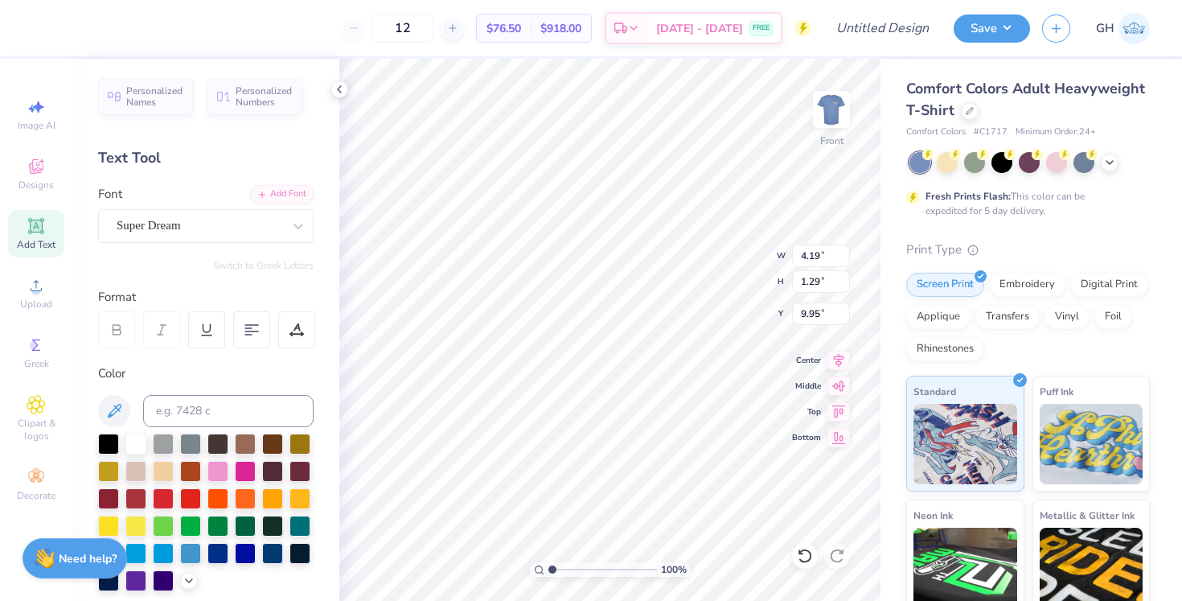
type input "12.87"
type input "5.18"
type input "1.60"
type input "12.71"
type input "5.40"
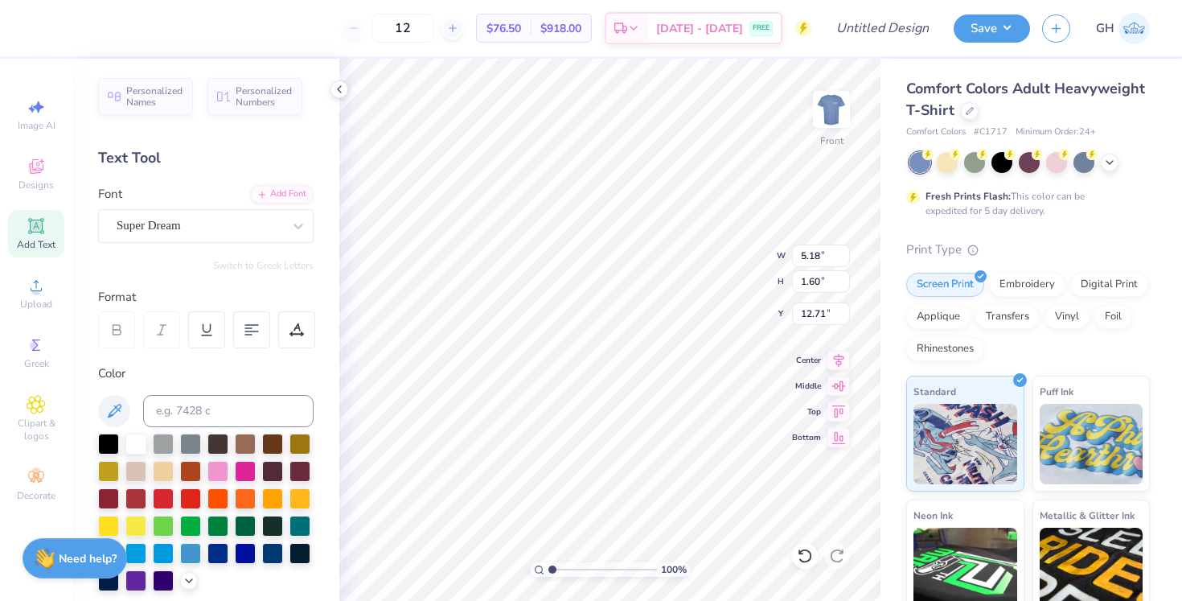
type input "1.29"
type input "8.66"
type input "6.70"
type input "1.61"
click at [840, 93] on img at bounding box center [832, 109] width 64 height 64
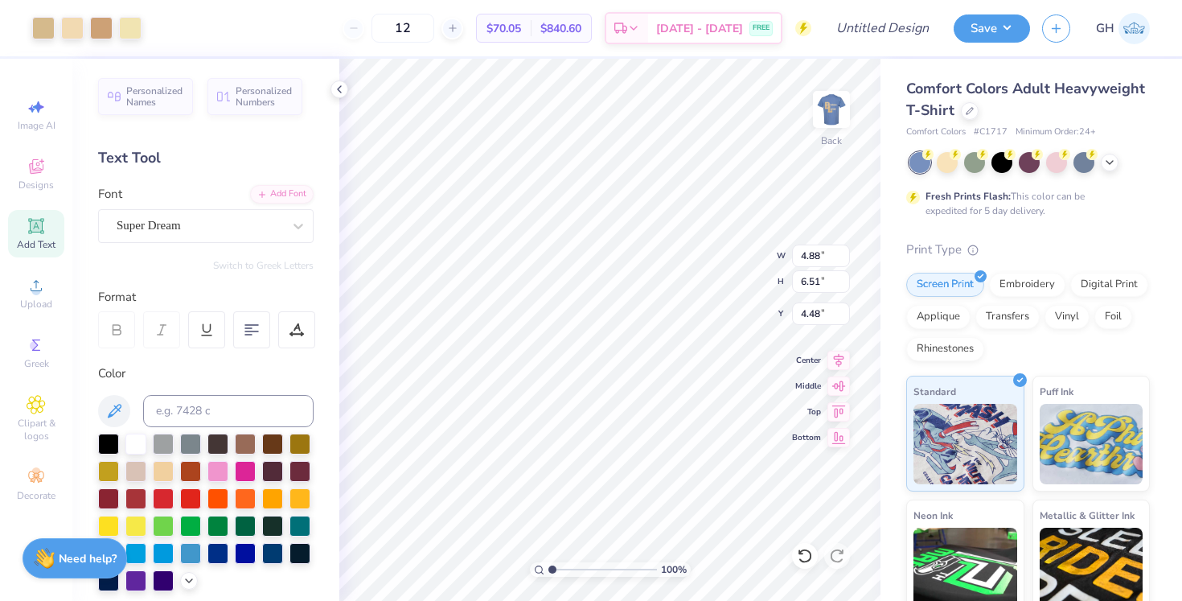
type input "3.00"
type input "2.14"
type input "2.86"
click at [815, 117] on img at bounding box center [832, 109] width 64 height 64
click at [820, 117] on img at bounding box center [832, 109] width 64 height 64
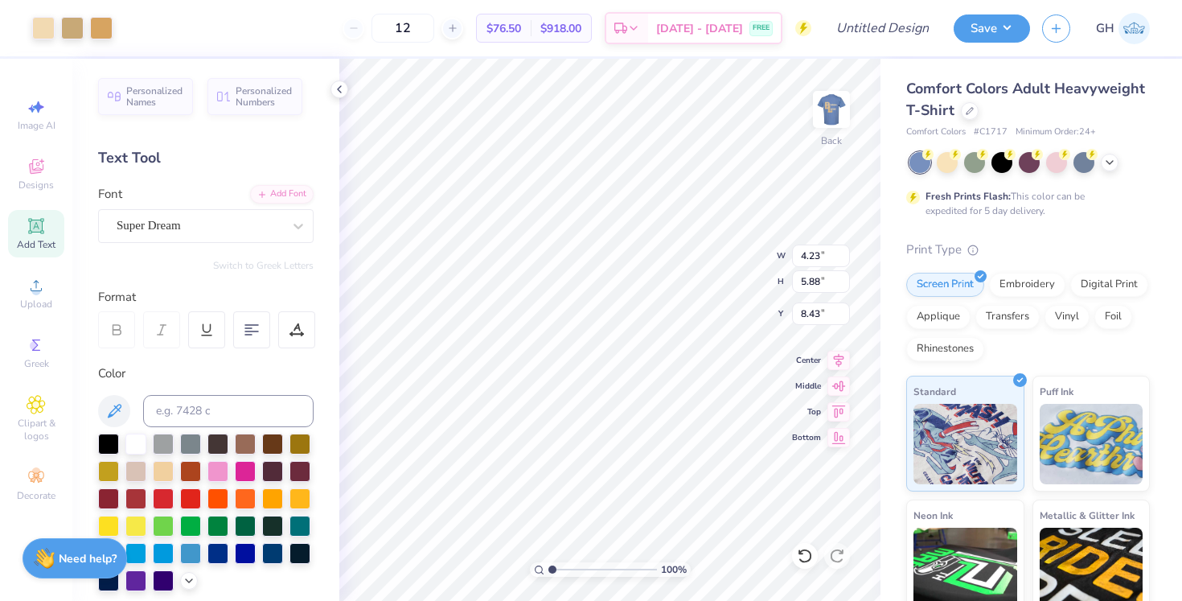
type input "2.00"
type input "2.78"
type input "4.10"
type input "2.14"
type input "2.86"
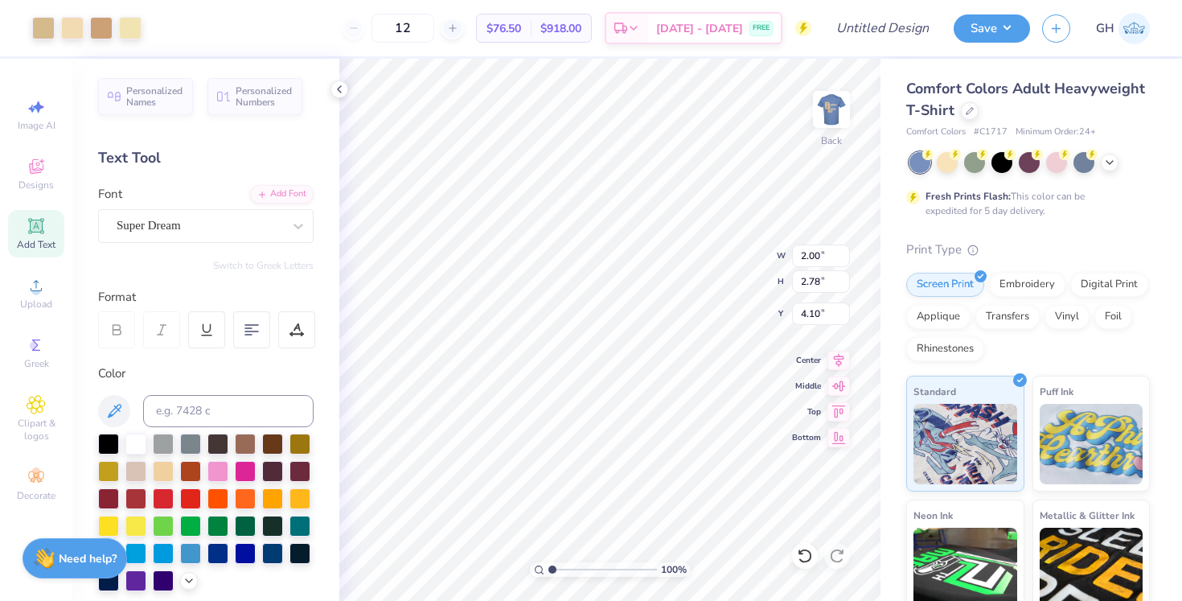
type input "3.00"
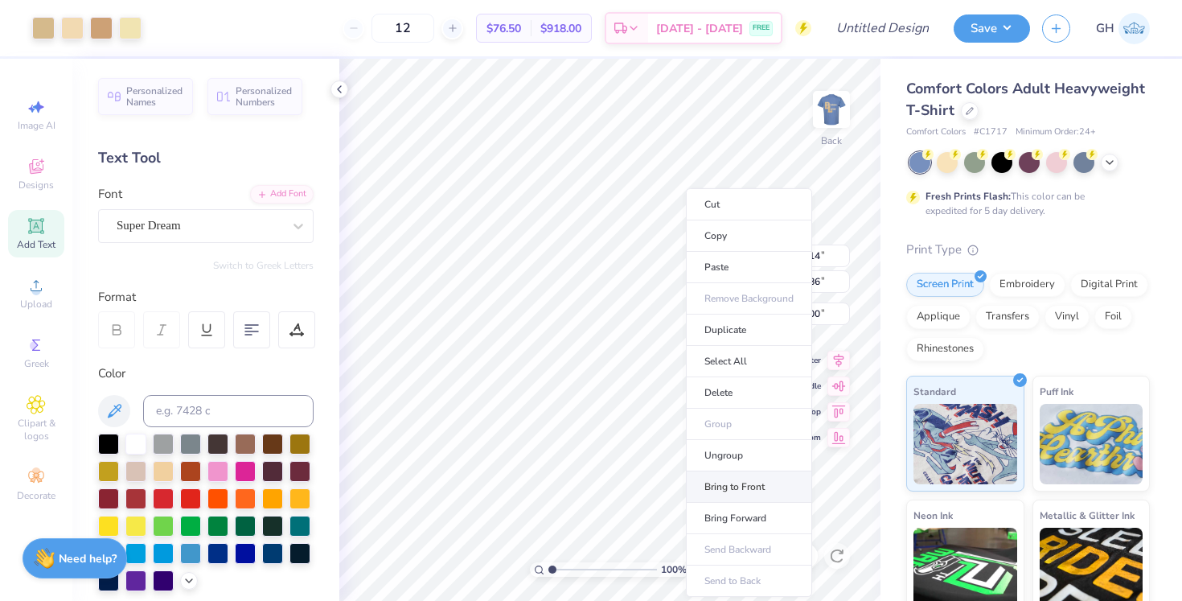
click at [726, 490] on li "Bring to Front" at bounding box center [749, 486] width 126 height 31
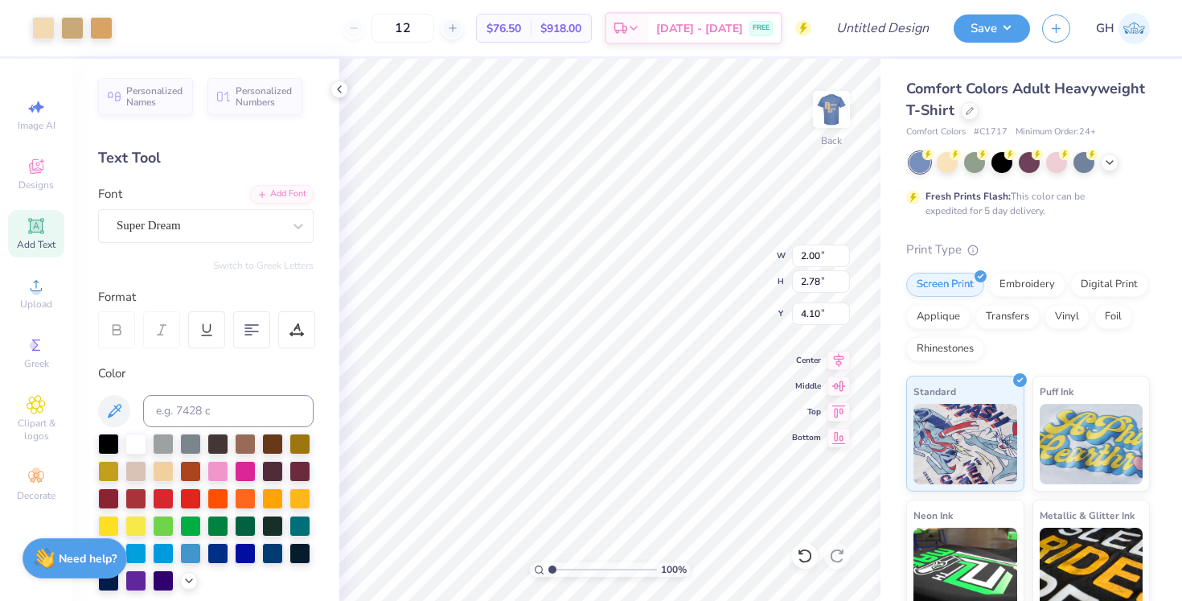
type input "1.72"
type input "2.39"
type input "4.43"
type input "2.14"
type input "2.86"
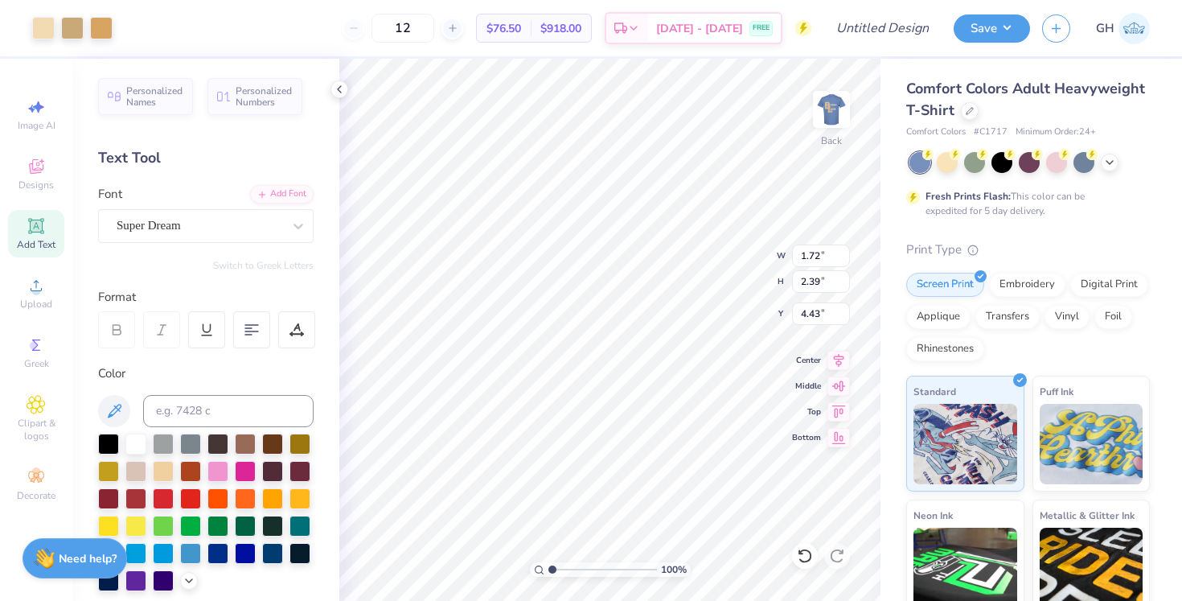
type input "3.00"
type input "1.76"
type input "2.35"
type input "3.51"
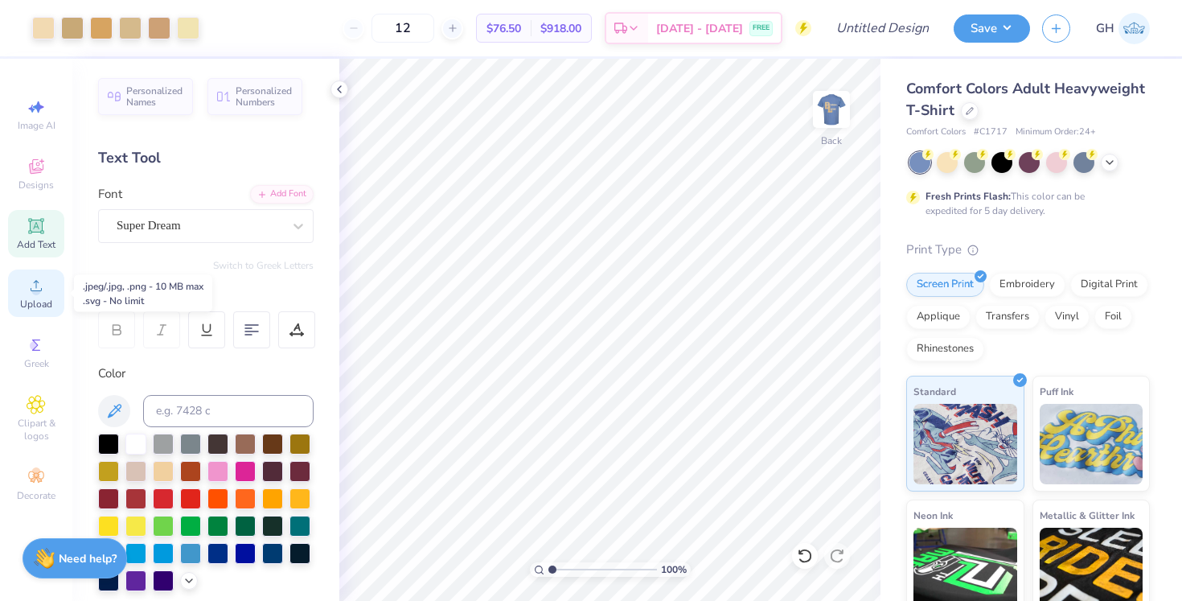
click at [38, 286] on icon at bounding box center [36, 285] width 19 height 19
click at [38, 232] on icon at bounding box center [35, 225] width 15 height 15
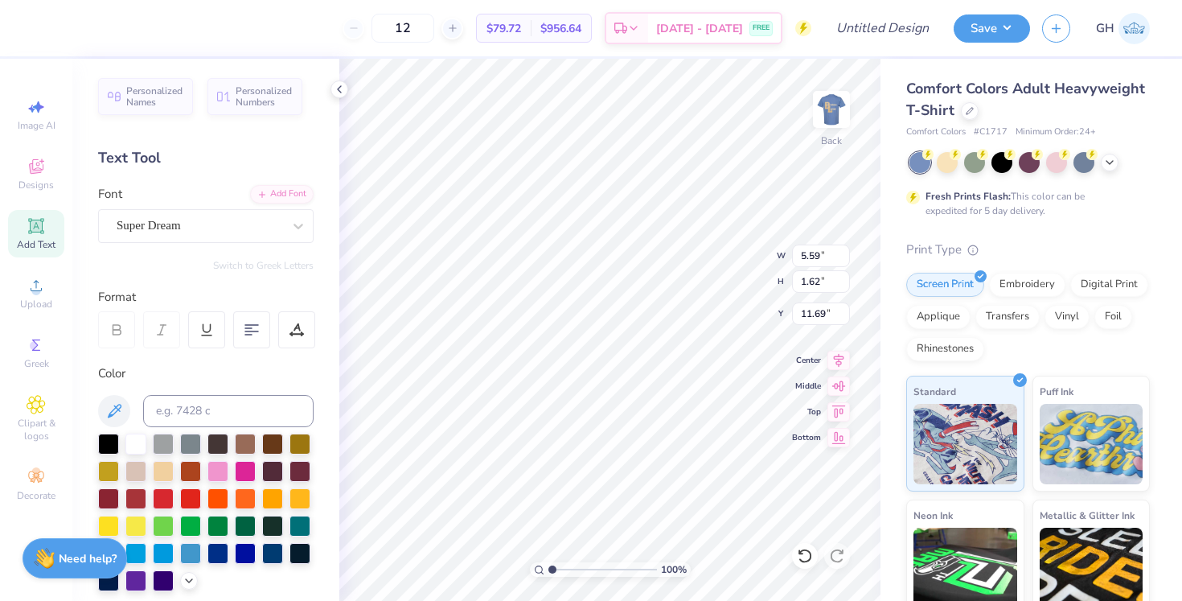
scroll to position [0, 5]
type textarea "BRAHMA LARAIT"
click at [265, 402] on input at bounding box center [228, 411] width 171 height 32
type input "7603"
type input "6.73"
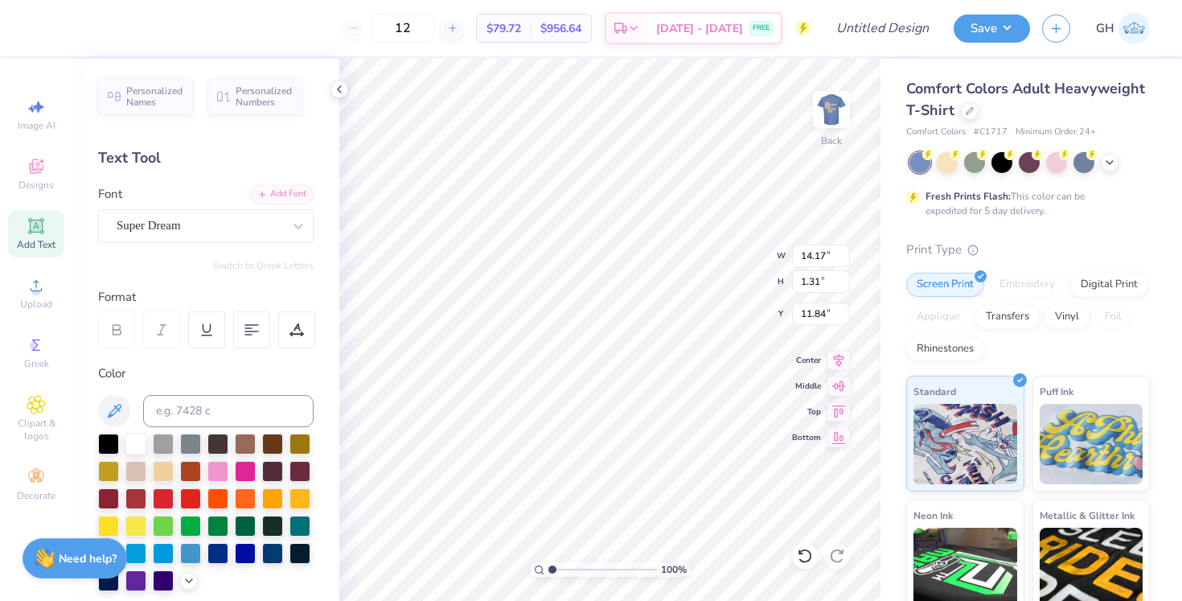
type input "0.62"
type input "4.74"
type input "0.44"
type input "7.15"
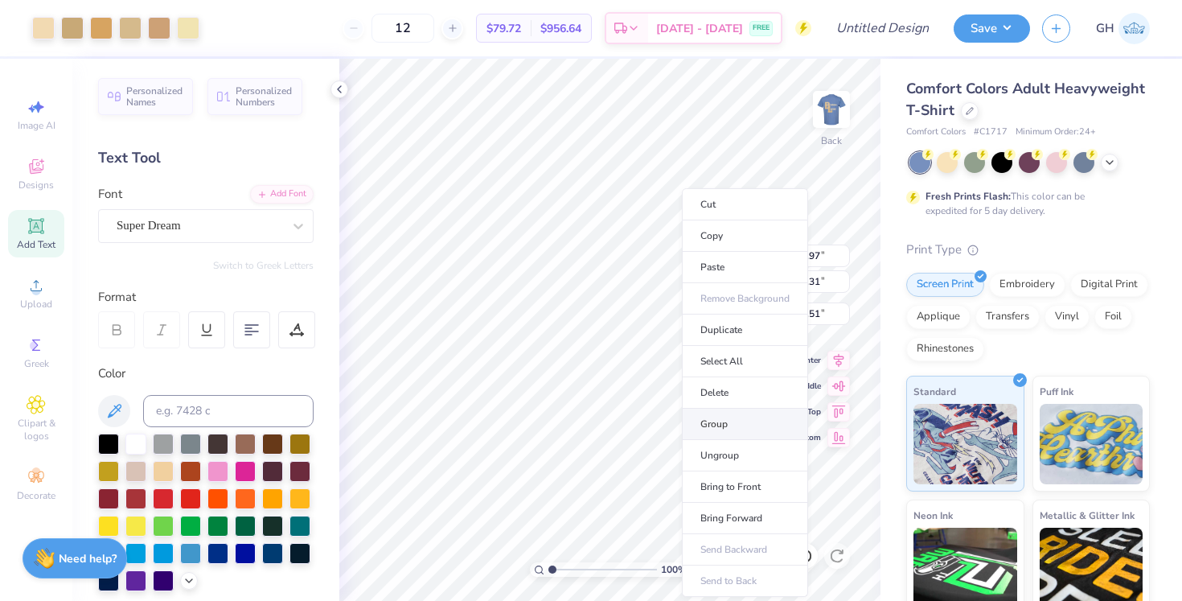
click at [733, 422] on li "Group" at bounding box center [745, 424] width 126 height 31
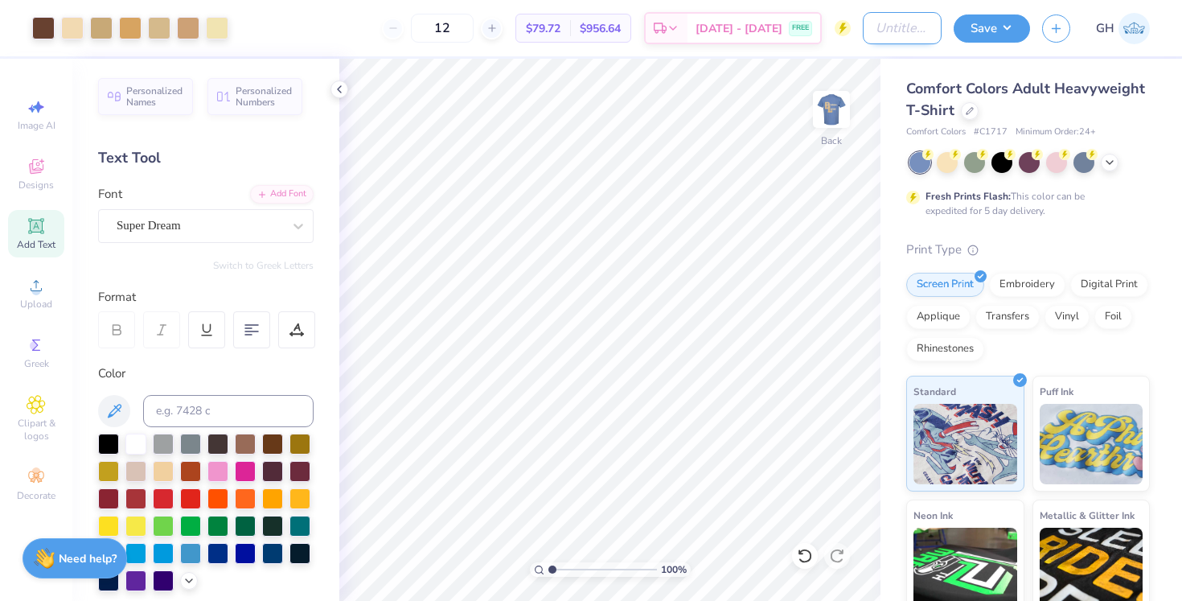
click at [901, 34] on input "Design Title" at bounding box center [902, 28] width 79 height 32
type input "BL: NP letters"
click at [1033, 31] on div "Save GH" at bounding box center [1068, 28] width 228 height 56
click at [1019, 31] on button "Save" at bounding box center [992, 26] width 76 height 28
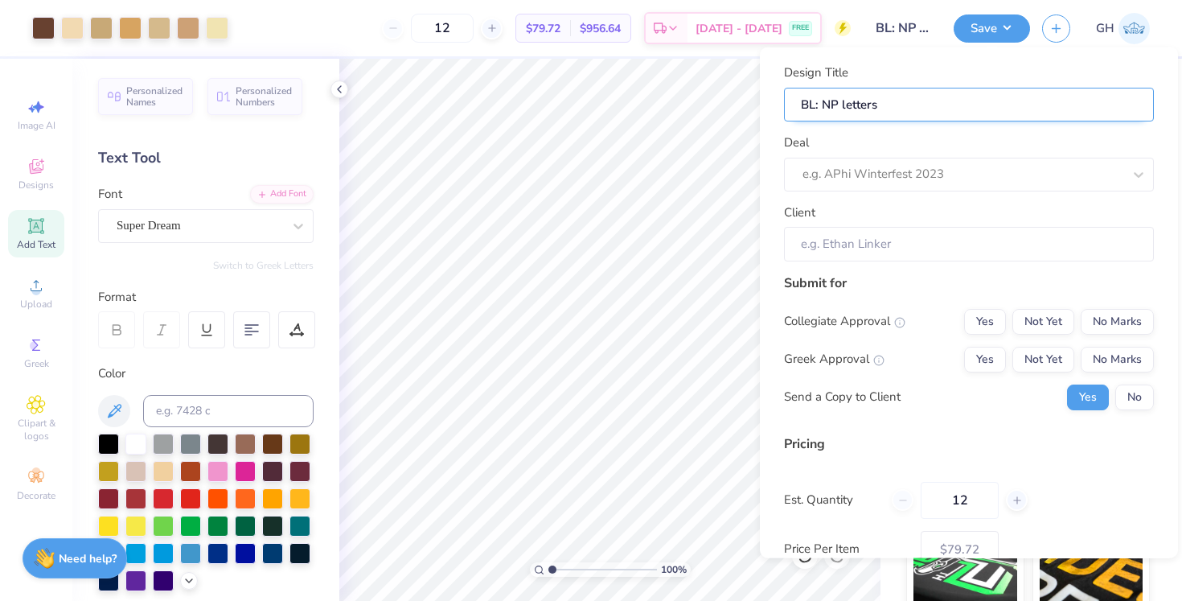
click at [899, 103] on input "BL: NP letters" at bounding box center [969, 104] width 370 height 35
click at [901, 171] on div "e.g. APhi Winterfest 2023" at bounding box center [963, 174] width 320 height 18
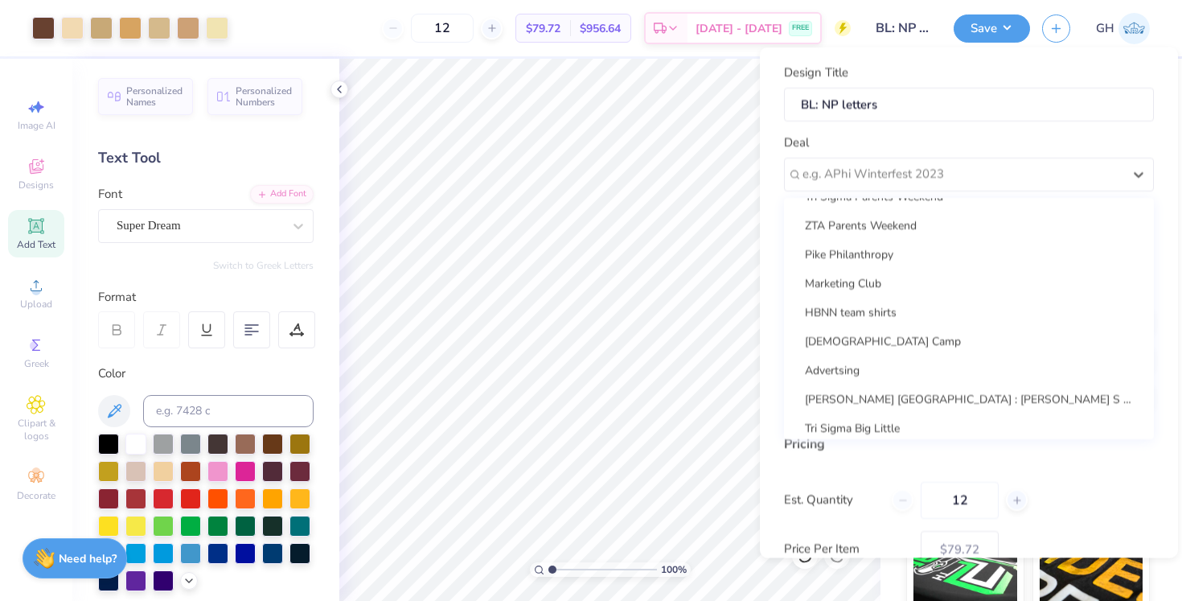
scroll to position [232, 0]
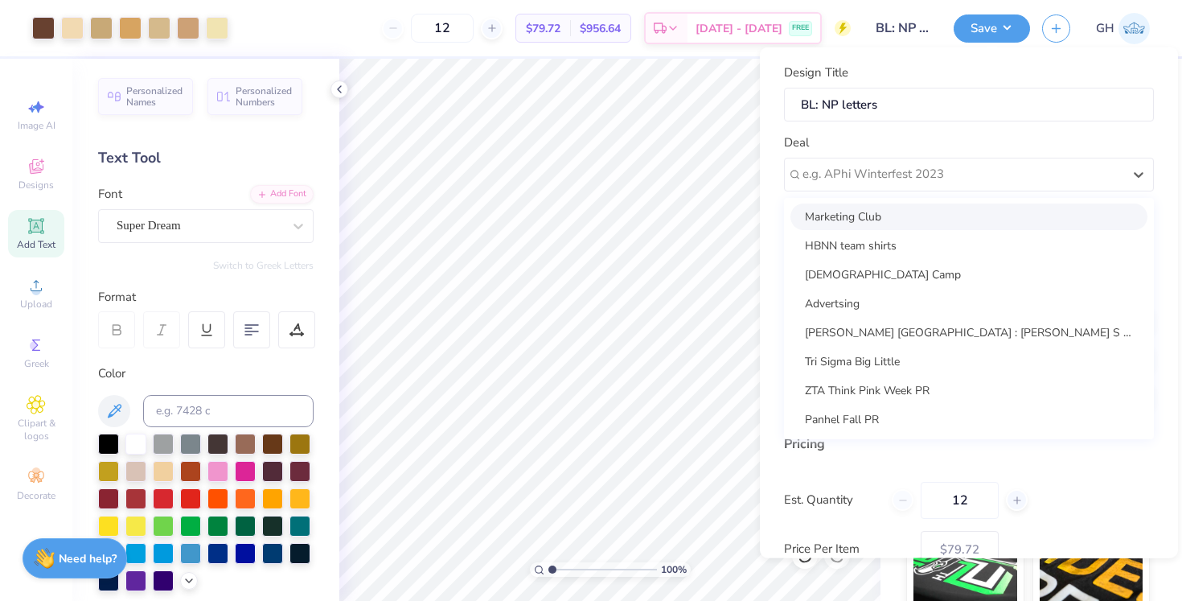
click at [918, 142] on div "Deal option Marketing Club focused, 9 of 16. 16 results available. Use Up and D…" at bounding box center [969, 163] width 370 height 58
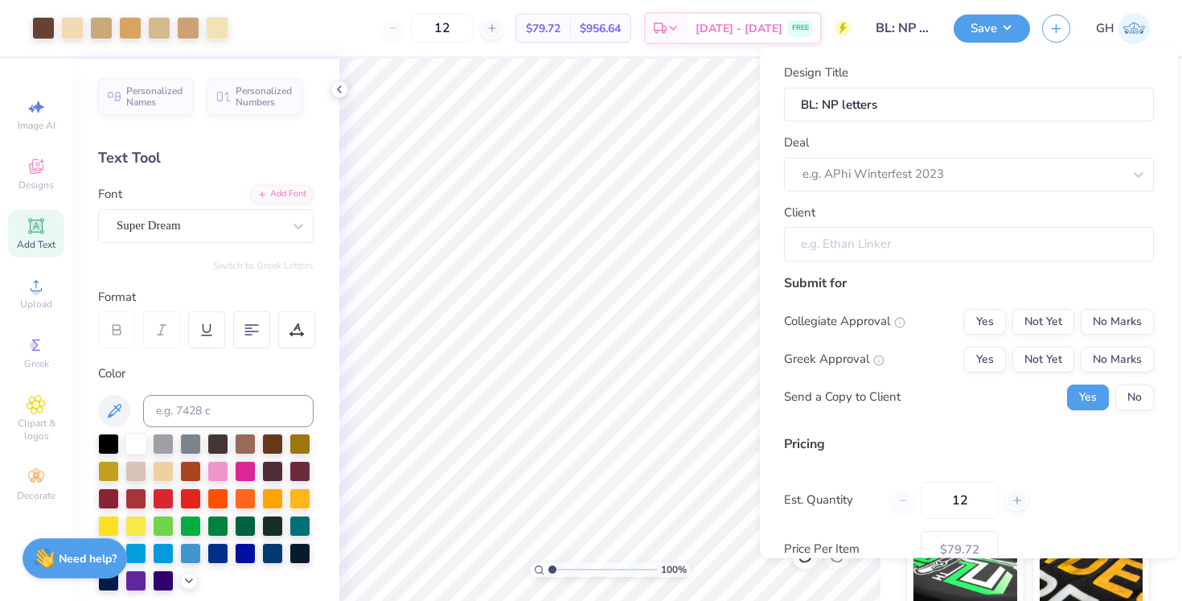
click at [876, 232] on input "Client" at bounding box center [969, 244] width 370 height 35
click at [862, 240] on input "Client" at bounding box center [969, 244] width 370 height 35
click at [861, 157] on div "e.g. APhi Winterfest 2023" at bounding box center [969, 174] width 370 height 34
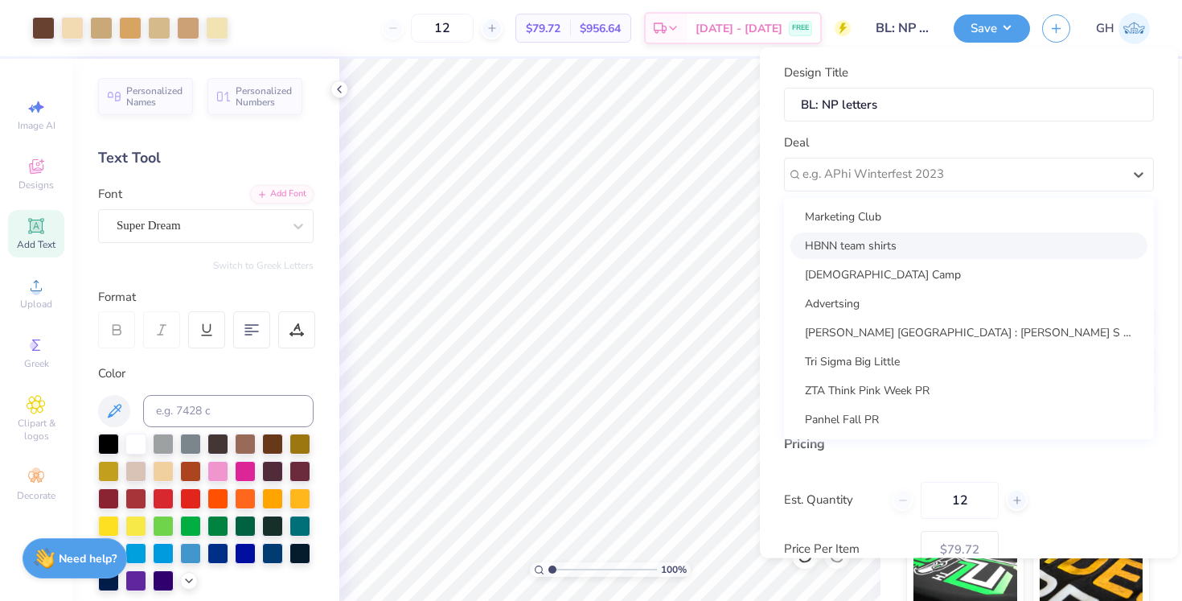
click at [859, 243] on div "HBNN team shirts" at bounding box center [969, 245] width 357 height 27
type input "Christi Opiela"
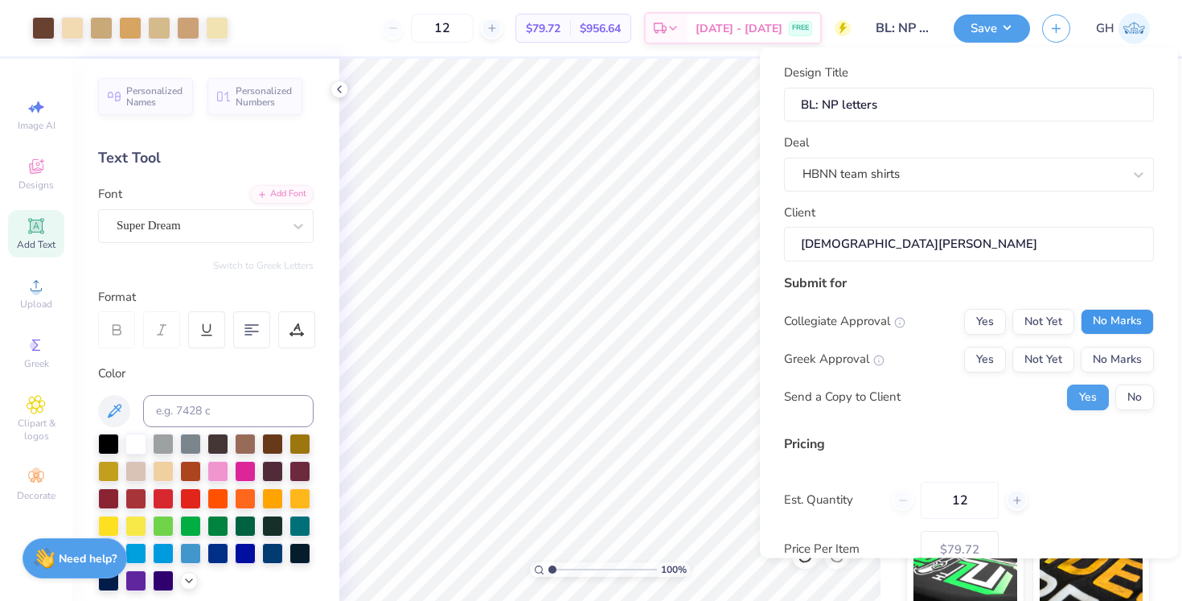
click at [1104, 310] on button "No Marks" at bounding box center [1117, 321] width 73 height 26
click at [1104, 355] on button "No Marks" at bounding box center [1117, 359] width 73 height 26
click at [1138, 399] on button "No" at bounding box center [1135, 397] width 39 height 26
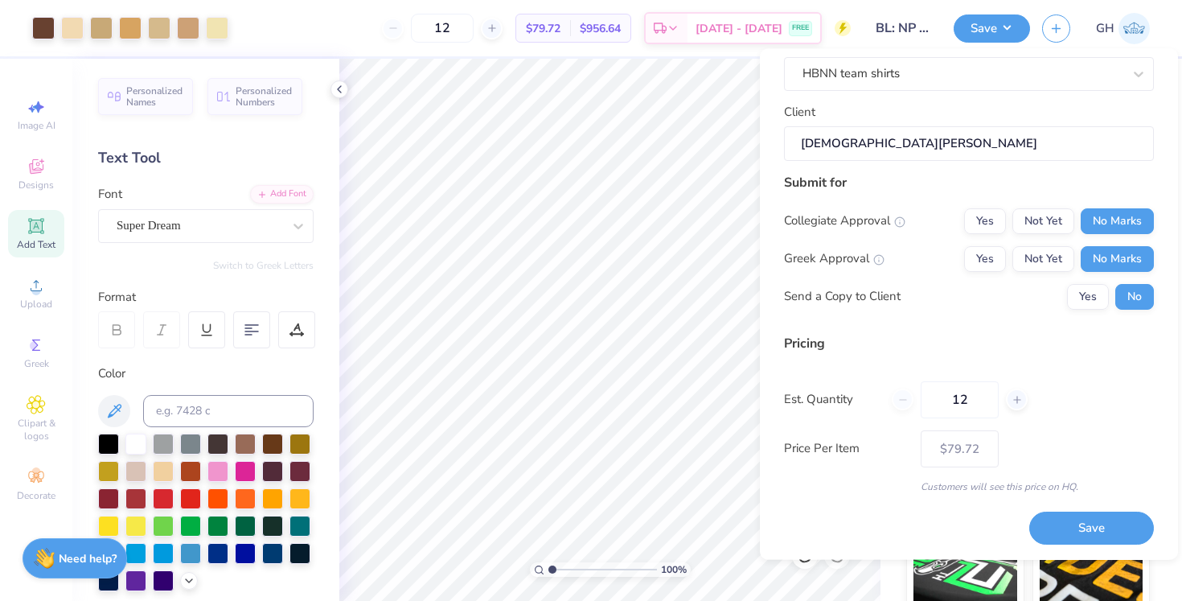
scroll to position [101, 0]
click at [1058, 521] on button "Save" at bounding box center [1092, 529] width 125 height 33
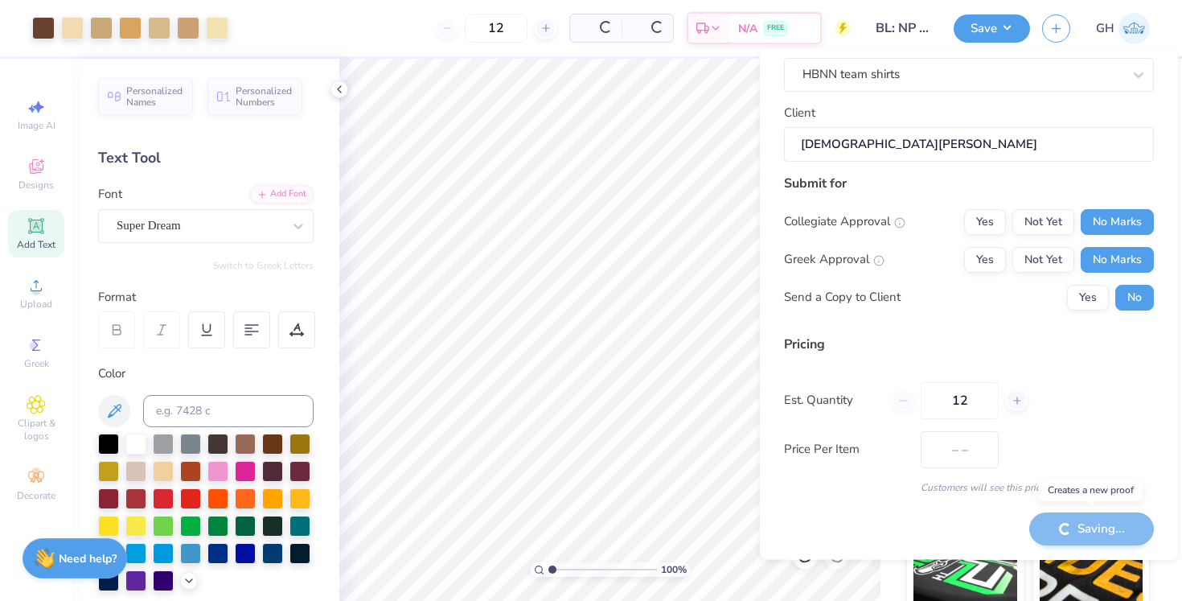
type input "$79.72"
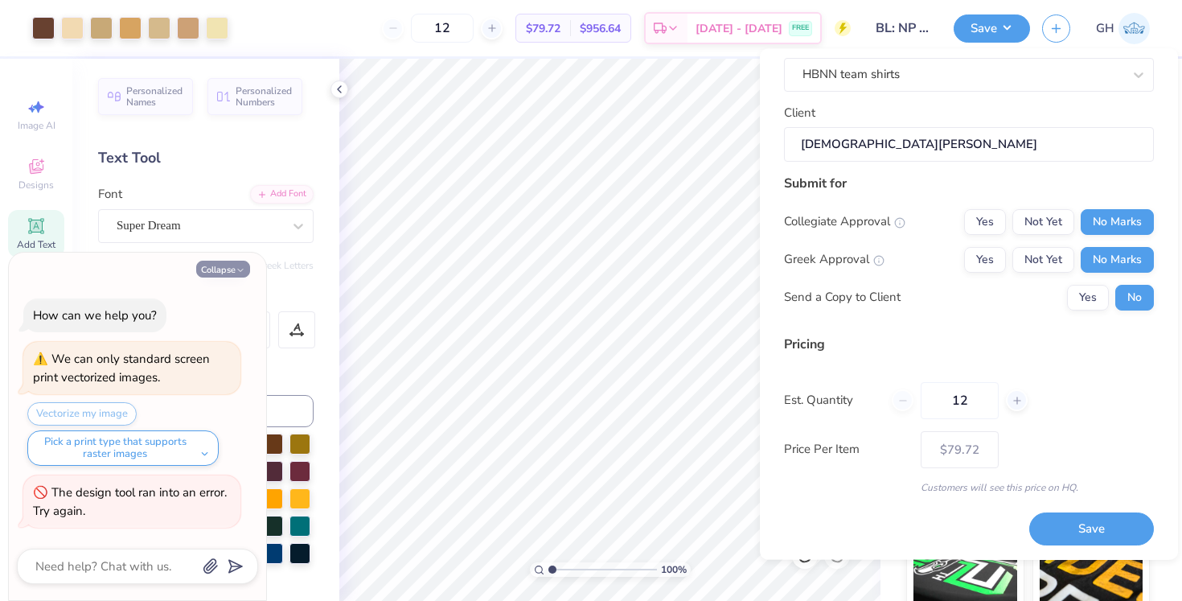
click at [238, 271] on icon "button" at bounding box center [241, 270] width 10 height 10
type textarea "x"
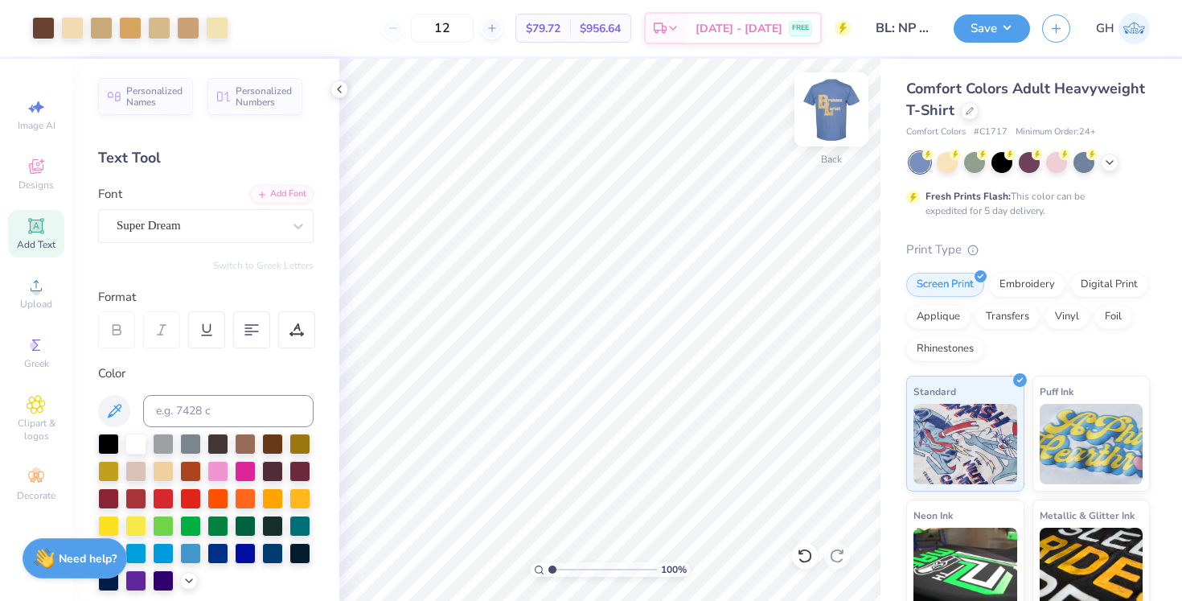
click at [844, 110] on img at bounding box center [832, 109] width 64 height 64
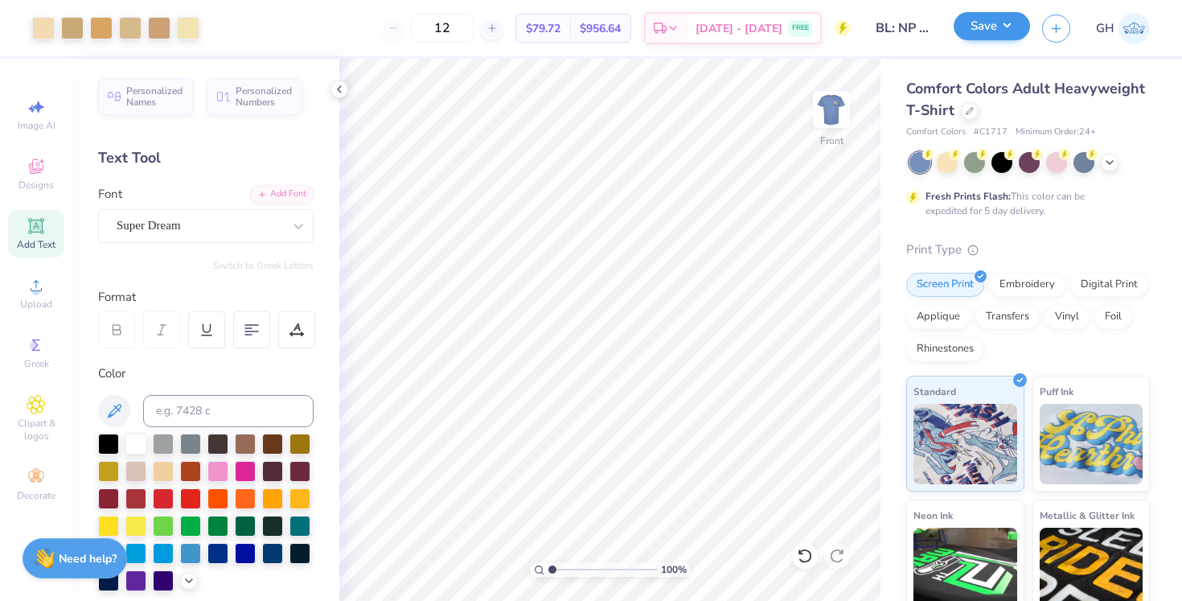
click at [976, 40] on button "Save" at bounding box center [992, 26] width 76 height 28
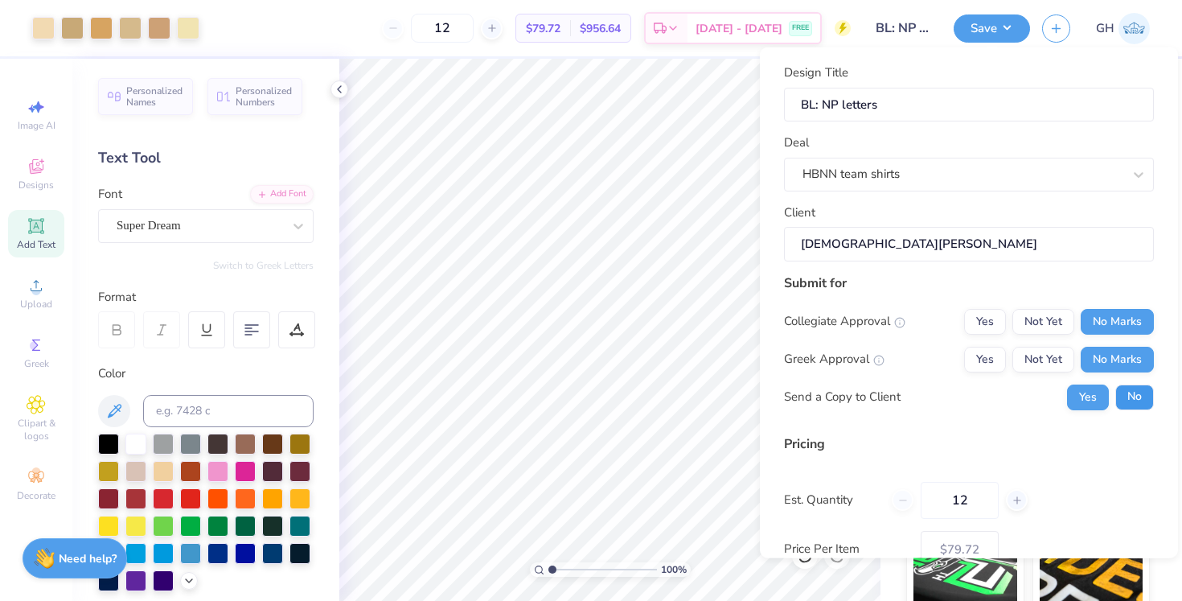
click at [1142, 384] on button "No" at bounding box center [1135, 397] width 39 height 26
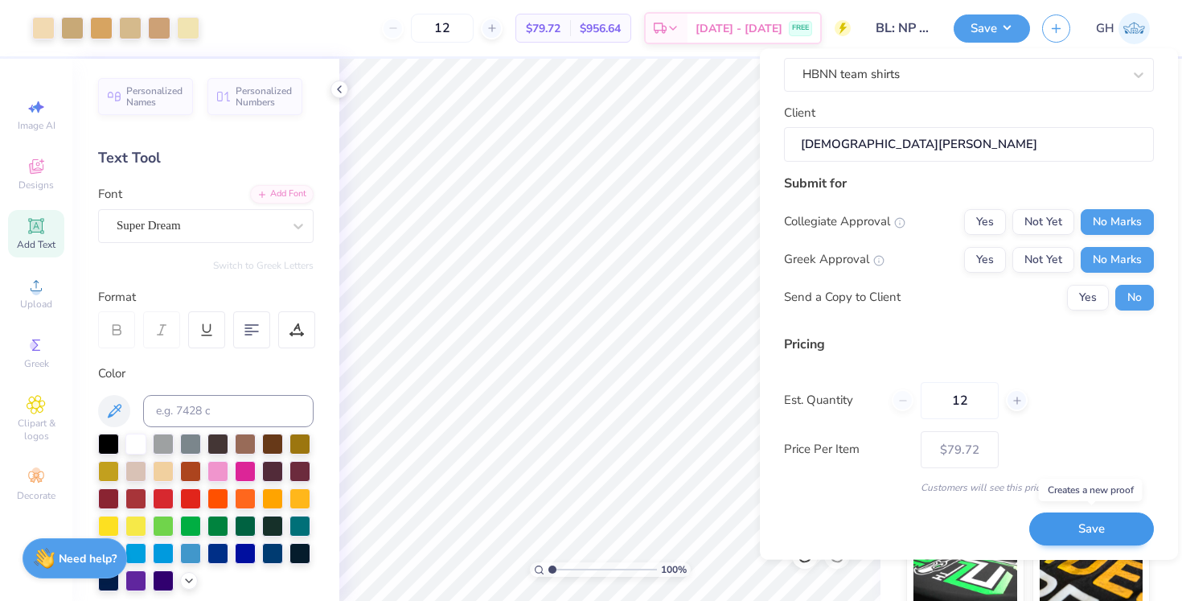
click at [1077, 536] on button "Save" at bounding box center [1092, 529] width 125 height 33
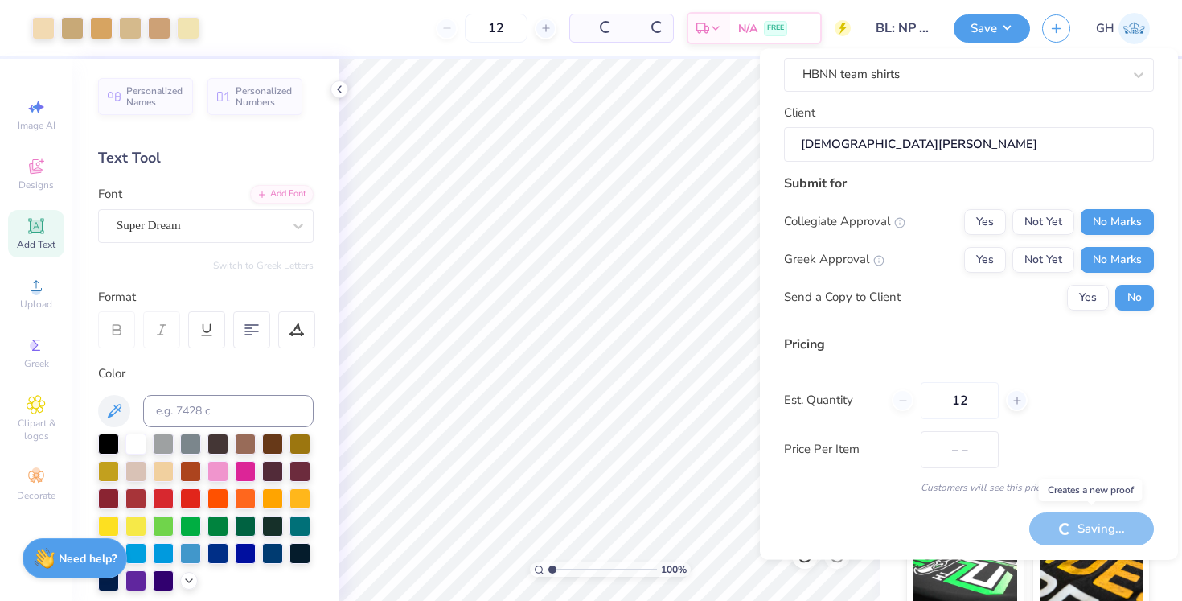
type input "$79.72"
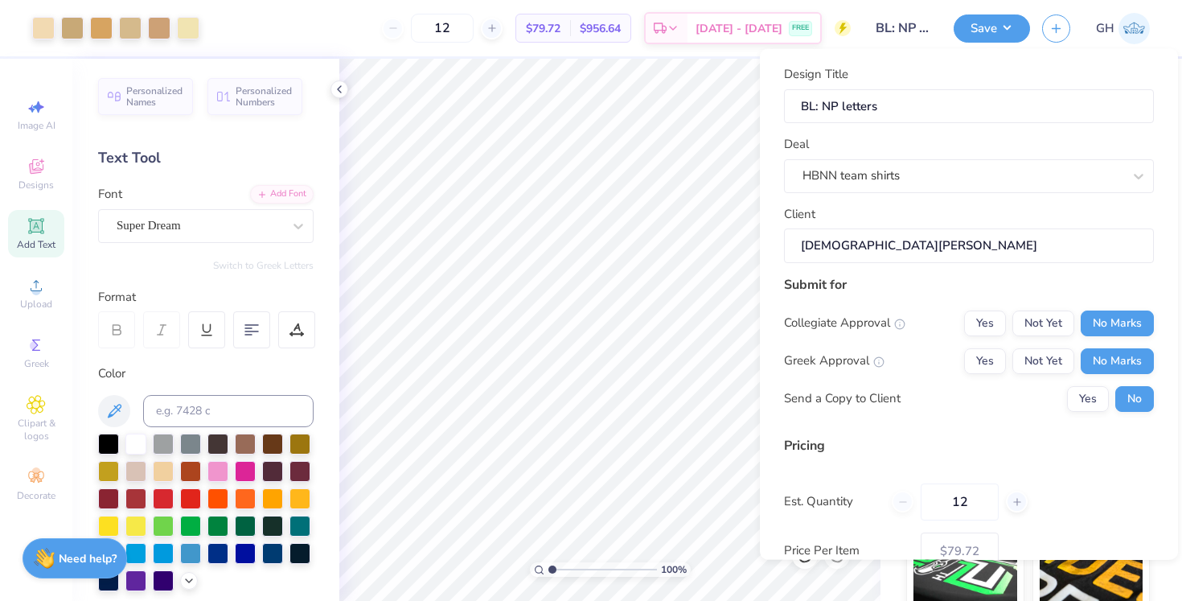
scroll to position [0, 0]
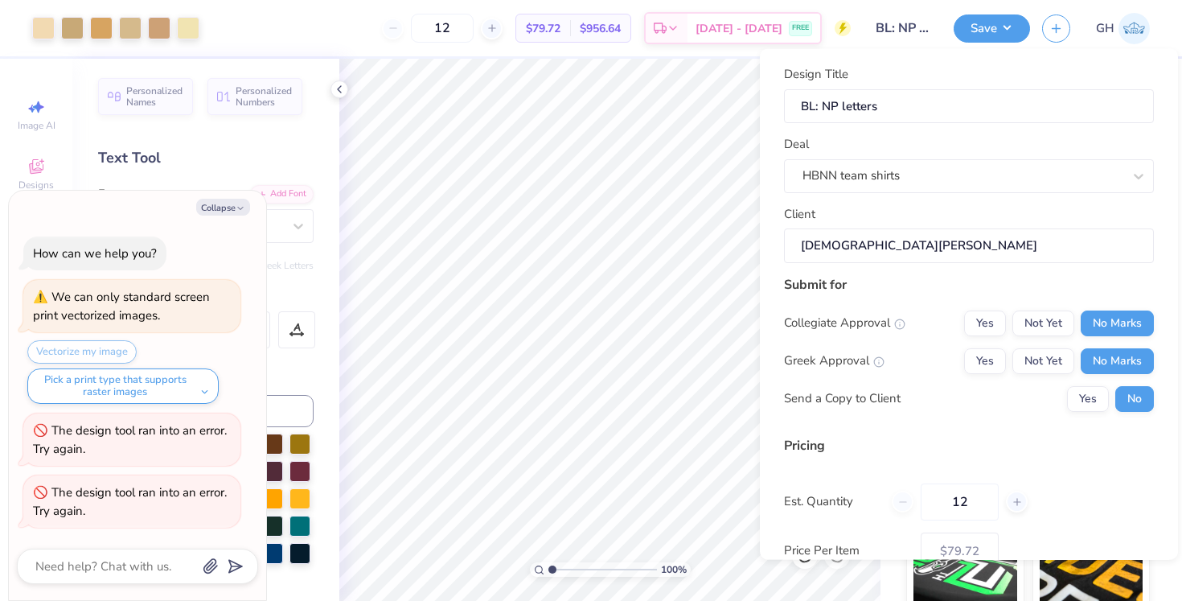
click at [251, 203] on div "Collapse" at bounding box center [137, 207] width 241 height 17
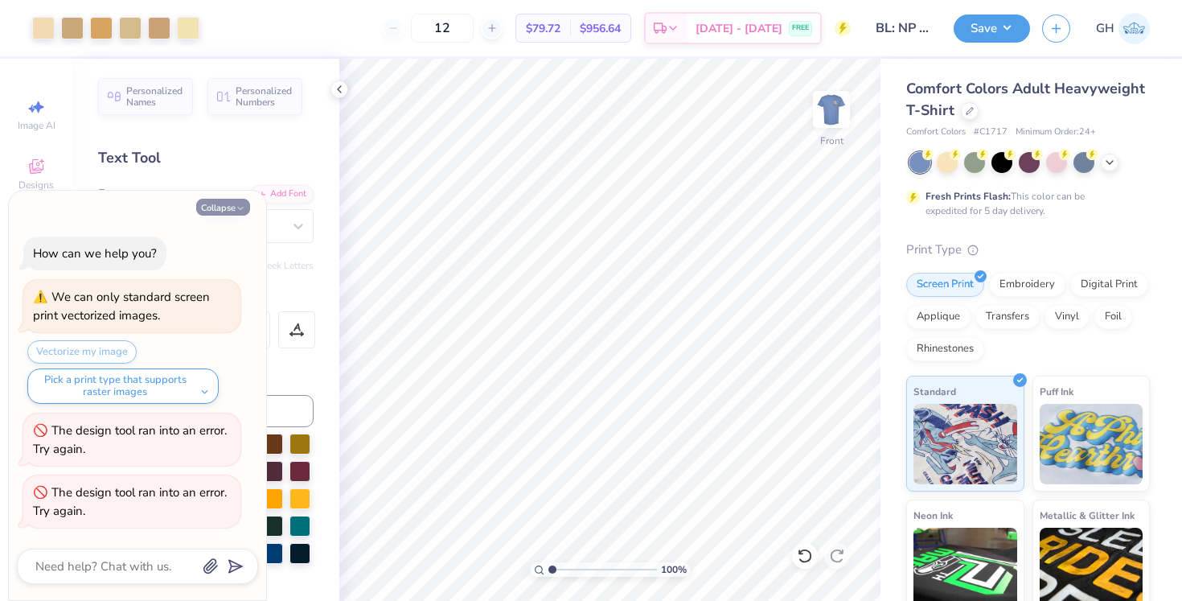
click at [244, 206] on icon "button" at bounding box center [241, 208] width 10 height 10
type textarea "x"
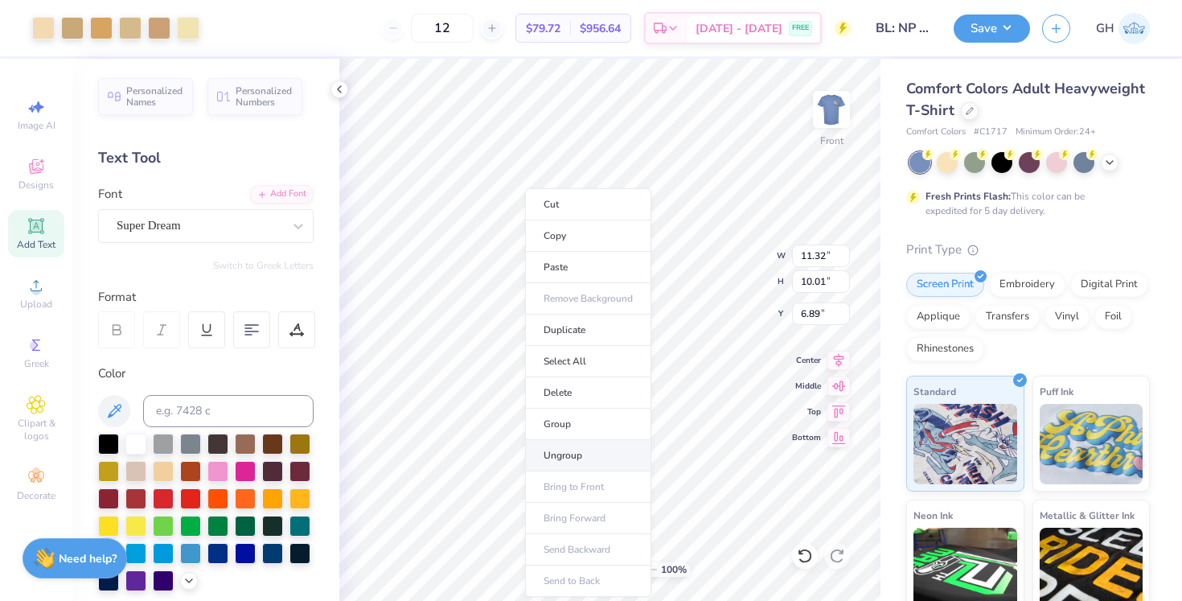
click at [565, 446] on li "Ungroup" at bounding box center [588, 455] width 126 height 31
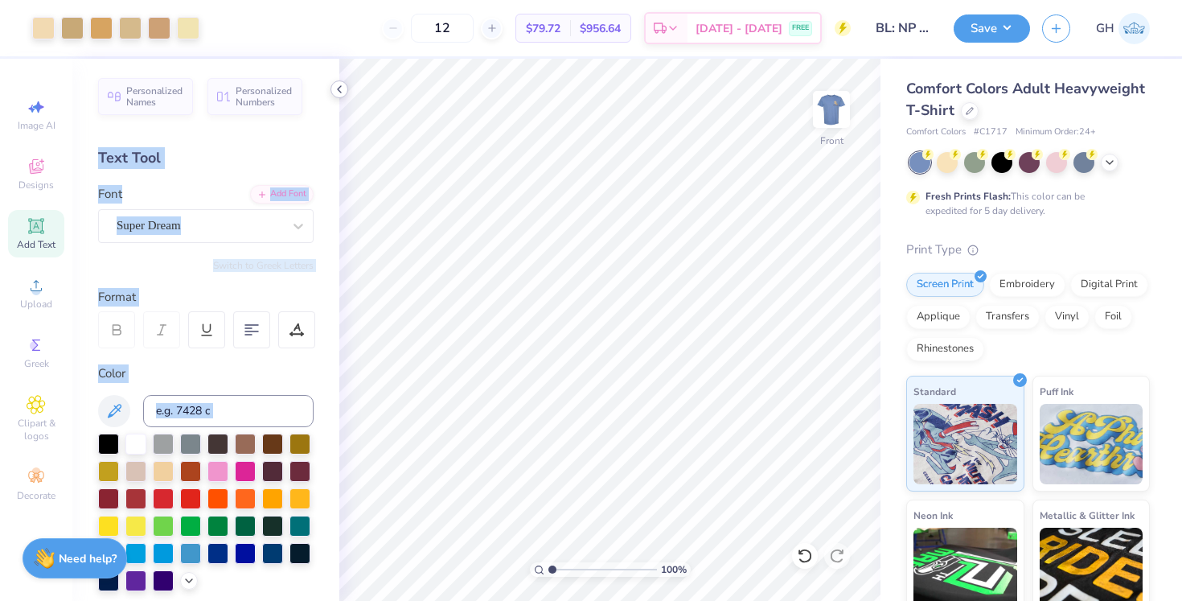
click at [335, 97] on div "Art colors 12 $79.72 Per Item $956.64 Total Est. Delivery Sep 5 - 8 FREE Design…" at bounding box center [591, 300] width 1182 height 601
click at [336, 93] on icon at bounding box center [339, 89] width 13 height 13
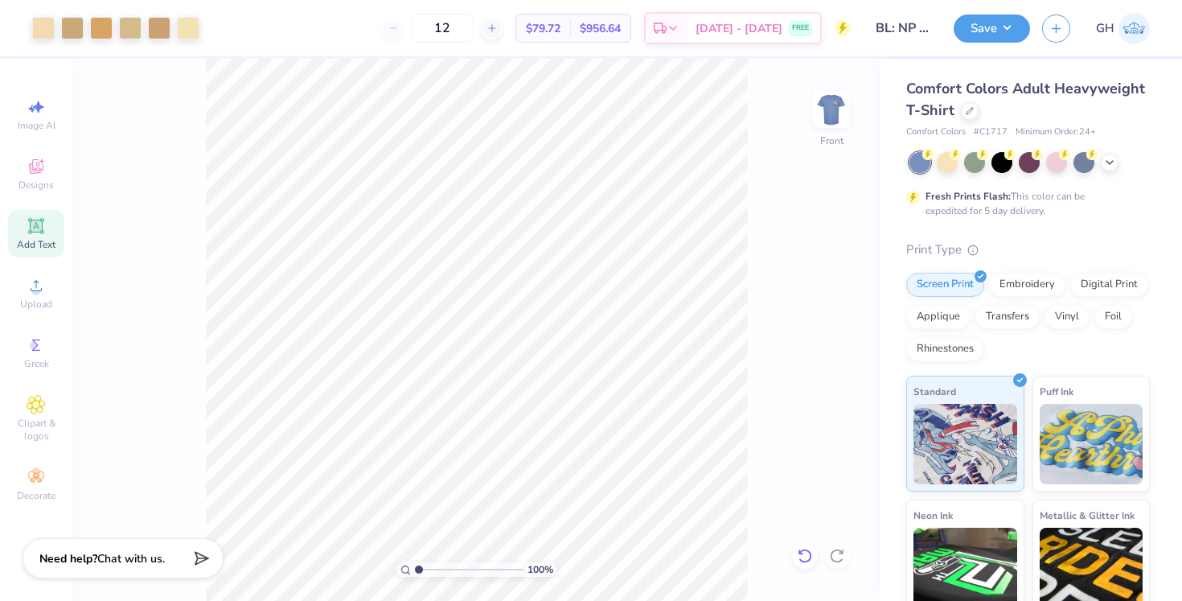
click at [801, 561] on icon at bounding box center [805, 556] width 16 height 16
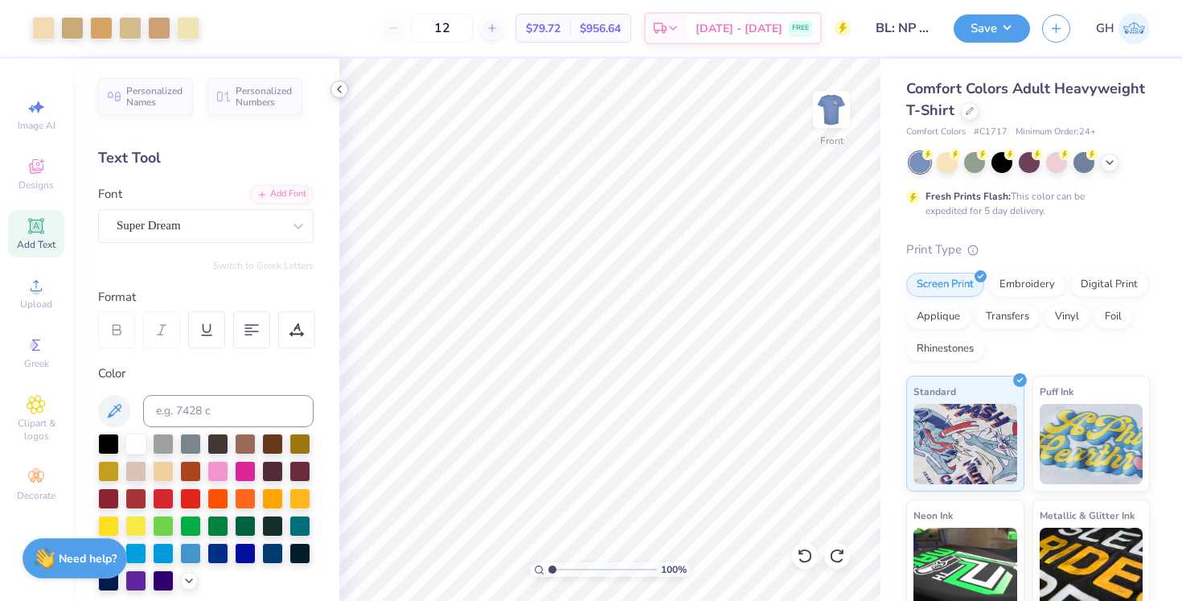
click at [334, 88] on icon at bounding box center [339, 89] width 13 height 13
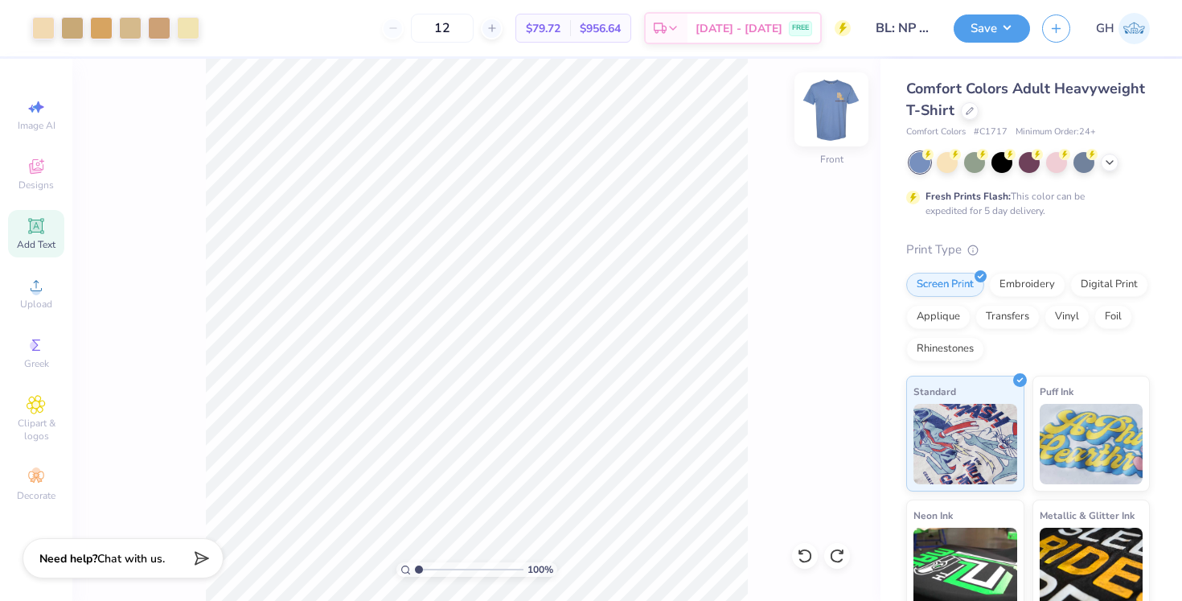
click at [825, 113] on img at bounding box center [832, 109] width 64 height 64
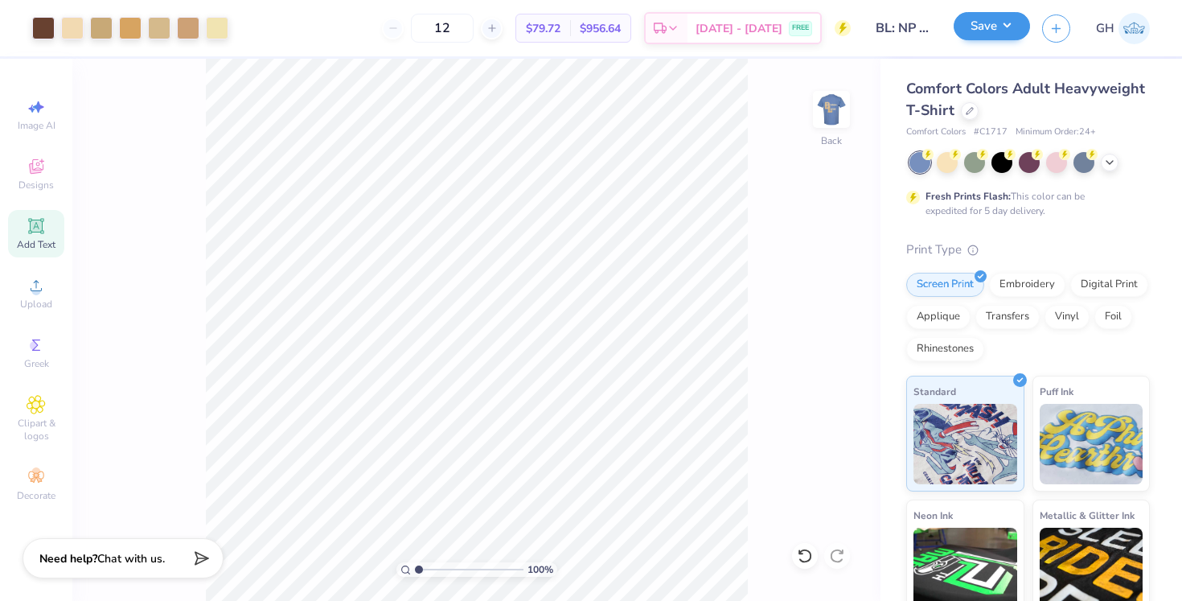
click at [991, 34] on button "Save" at bounding box center [992, 26] width 76 height 28
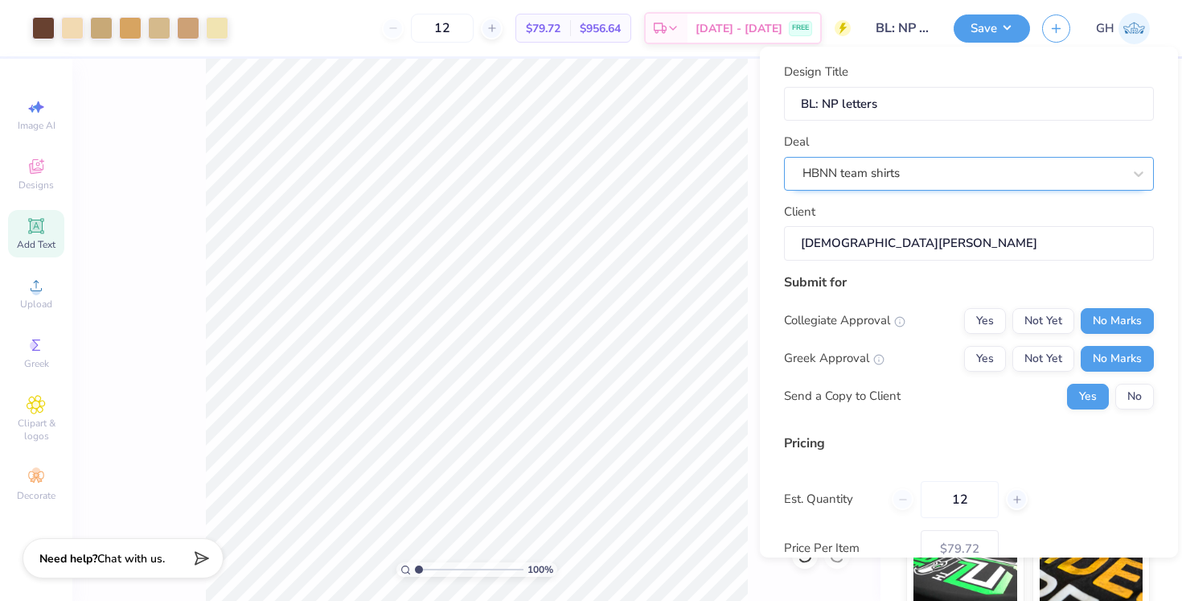
click at [891, 162] on div at bounding box center [963, 173] width 320 height 22
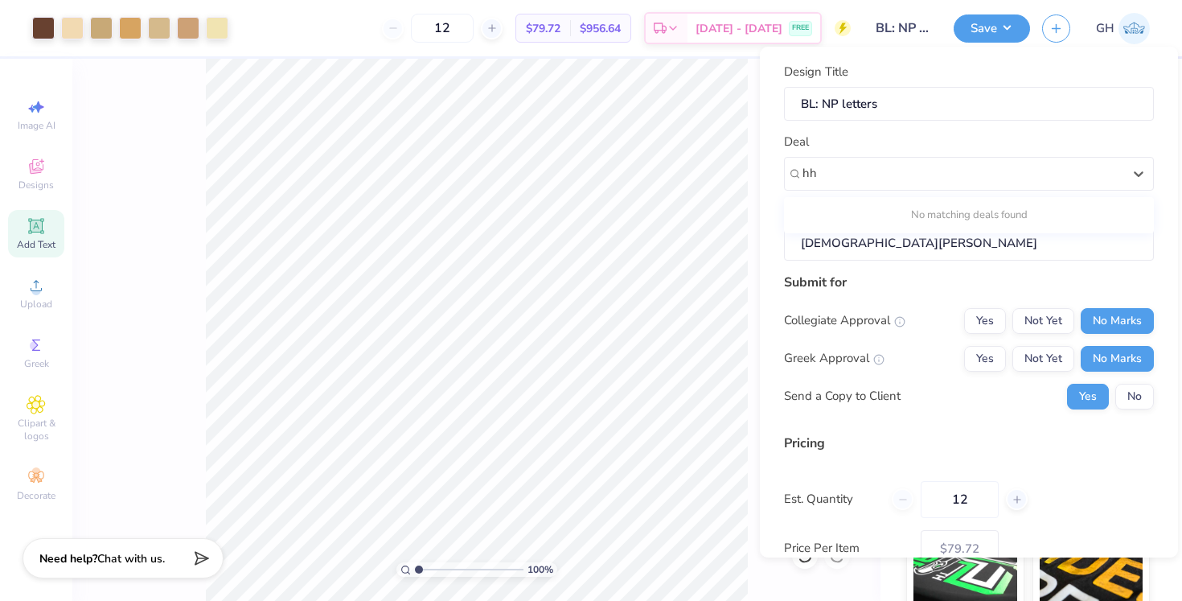
type input "h"
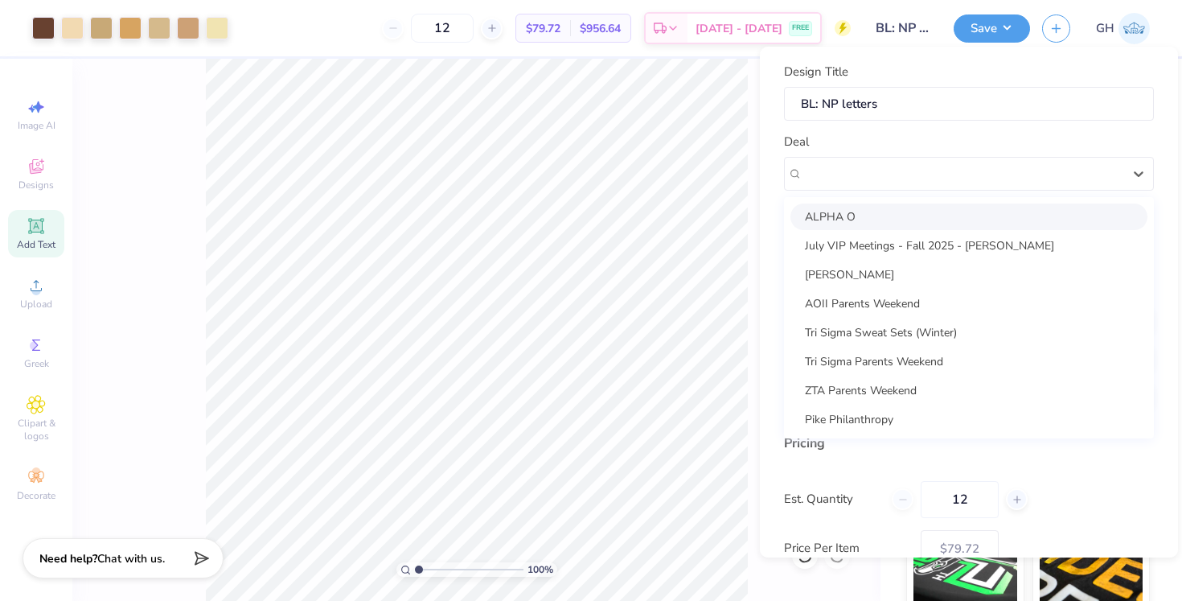
click at [849, 145] on div "Deal option ALPHA O focused, 1 of 16. 16 results available. Use Up and Down to …" at bounding box center [969, 162] width 370 height 58
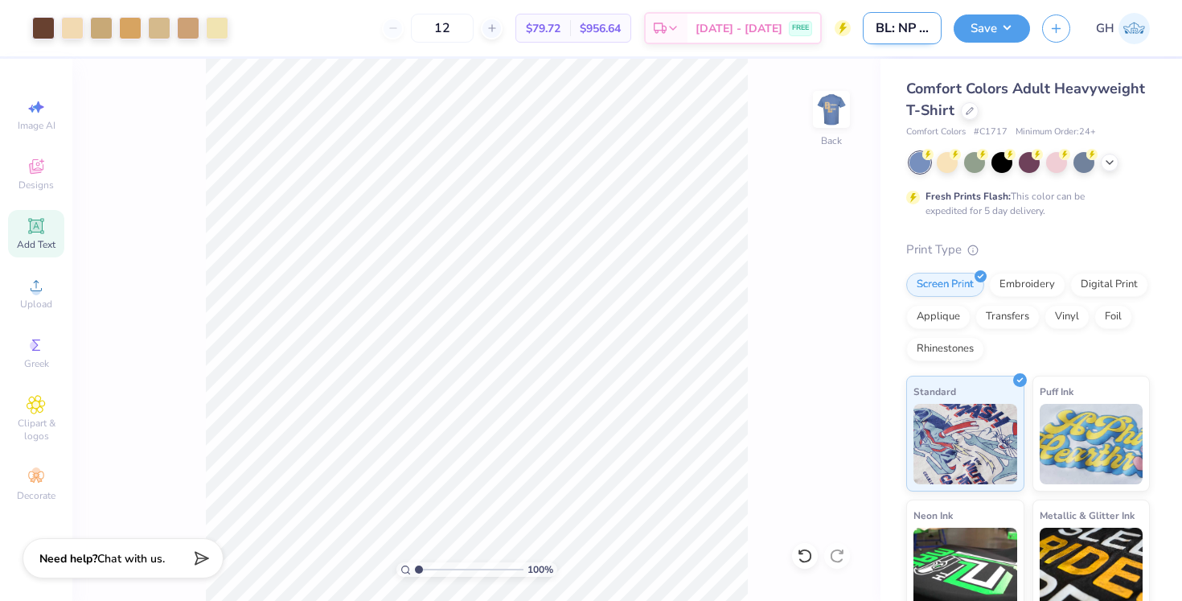
click at [907, 35] on input "BL: NP letters" at bounding box center [902, 28] width 79 height 32
click at [968, 27] on button "Save" at bounding box center [992, 26] width 76 height 28
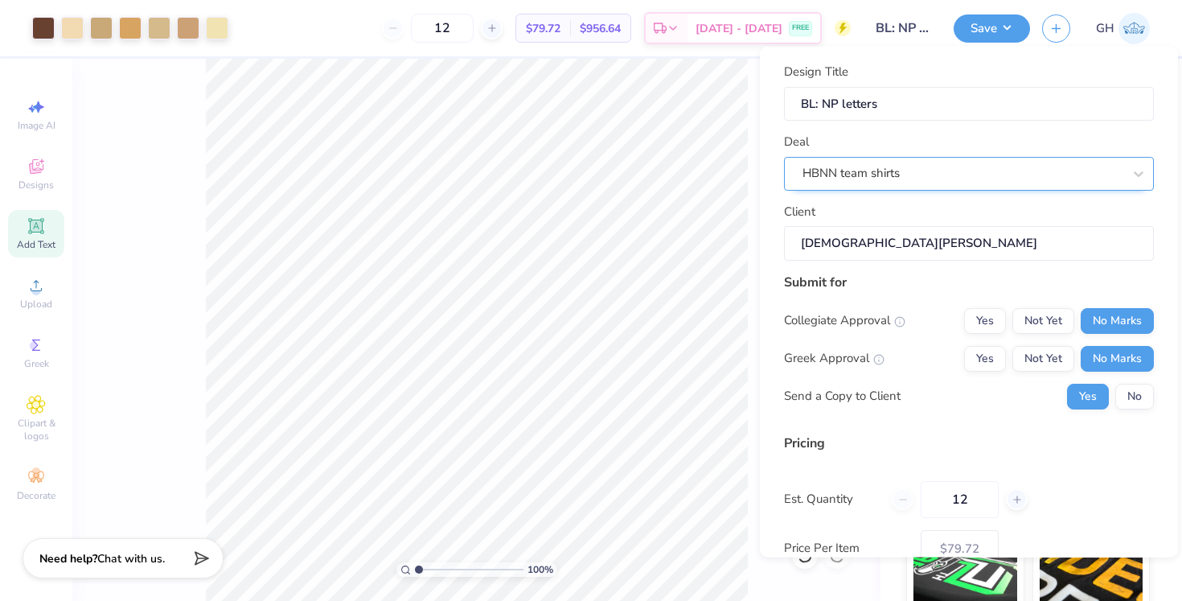
click at [862, 158] on div "HBNN team shirts" at bounding box center [969, 173] width 370 height 34
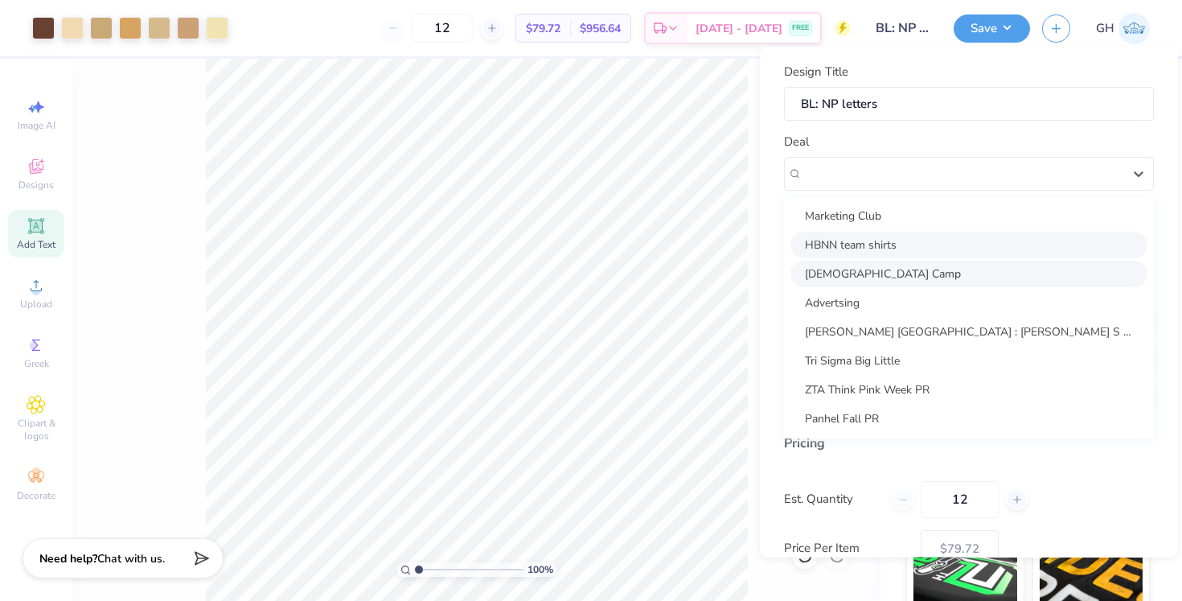
scroll to position [232, 0]
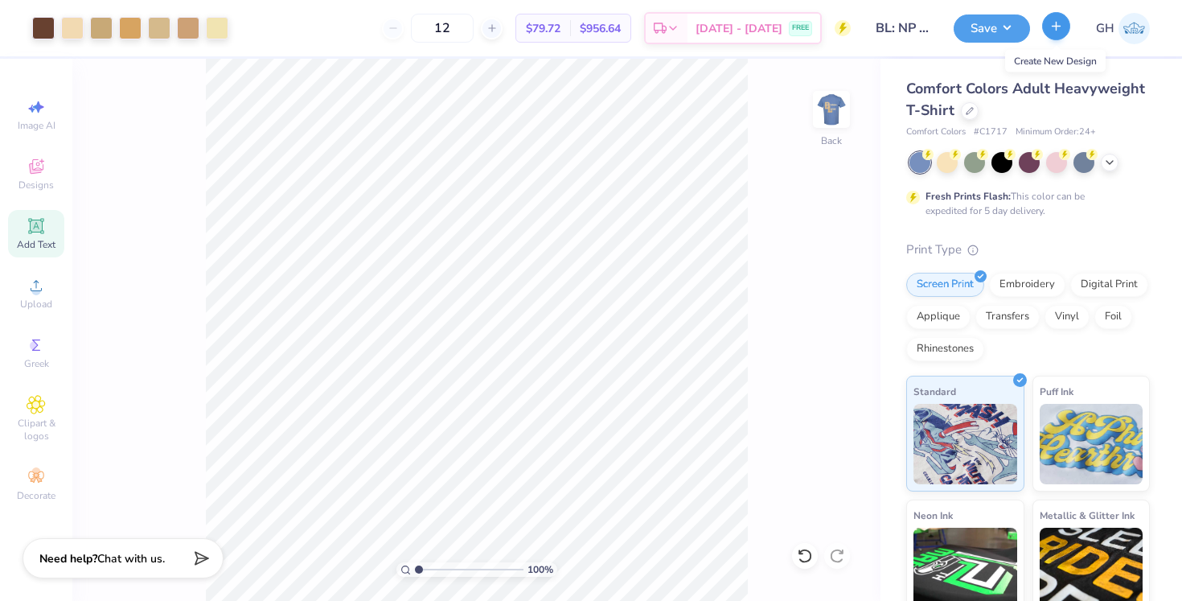
click at [1057, 27] on line "button" at bounding box center [1057, 26] width 0 height 8
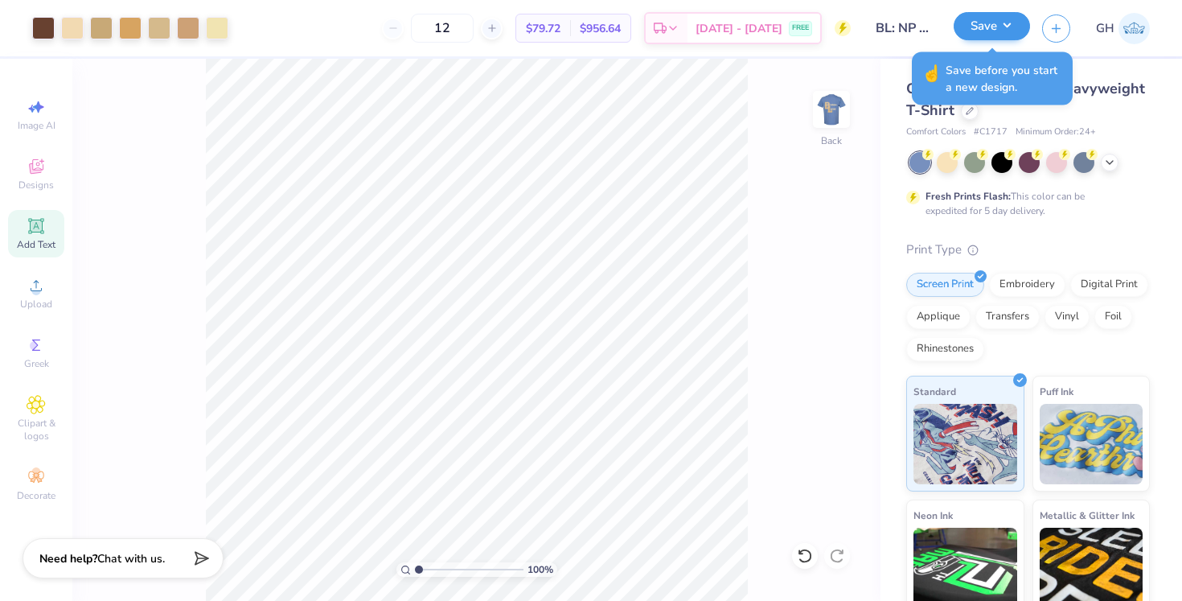
click at [1011, 25] on button "Save" at bounding box center [992, 26] width 76 height 28
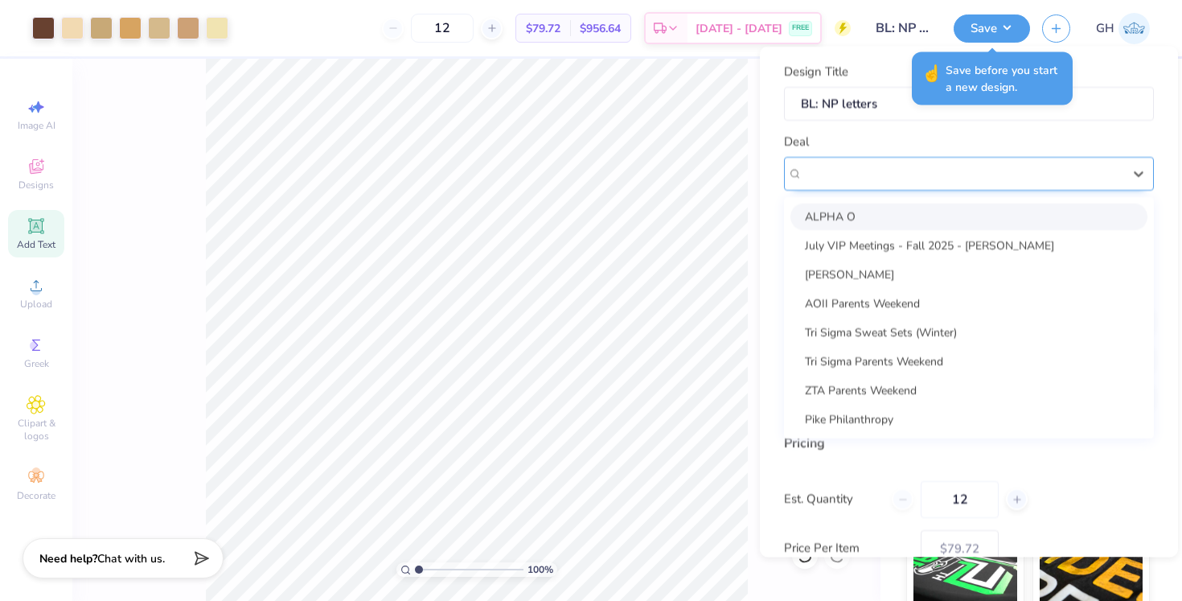
click at [935, 164] on div "HBNN team shirts" at bounding box center [962, 173] width 323 height 25
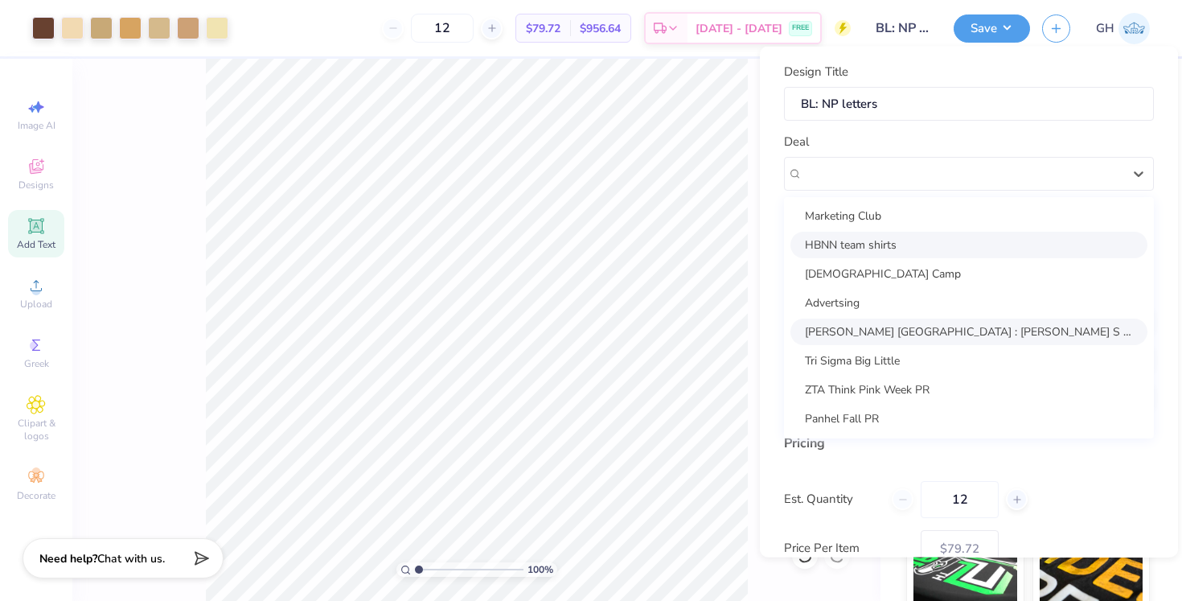
scroll to position [208, 0]
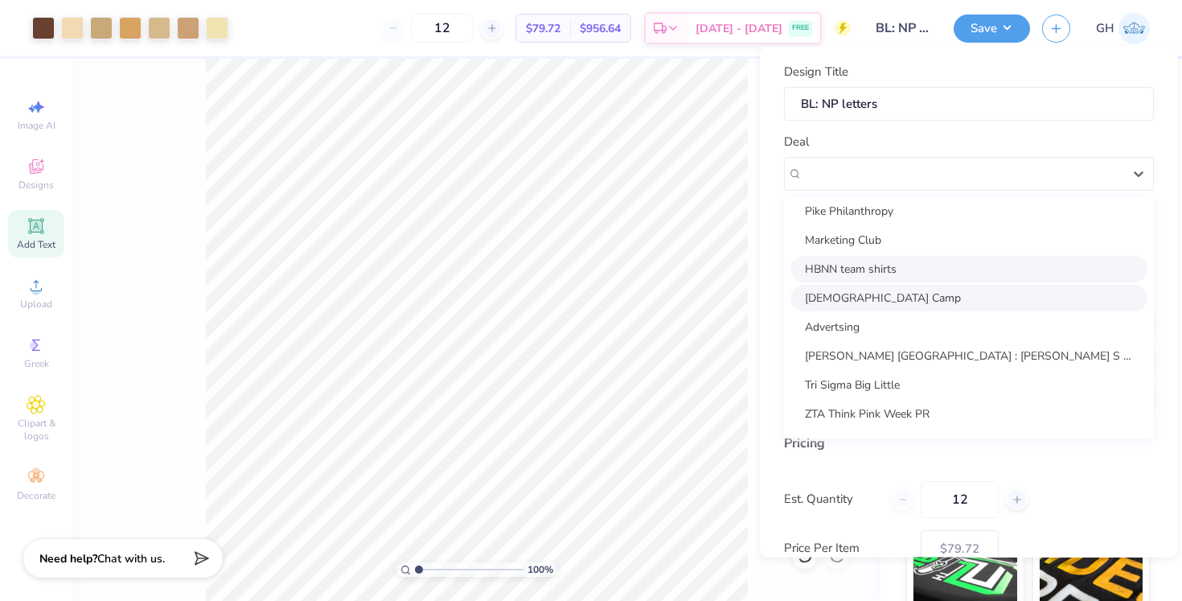
click at [882, 294] on div "Church Camp" at bounding box center [969, 297] width 357 height 27
type input "Rosa Zamora"
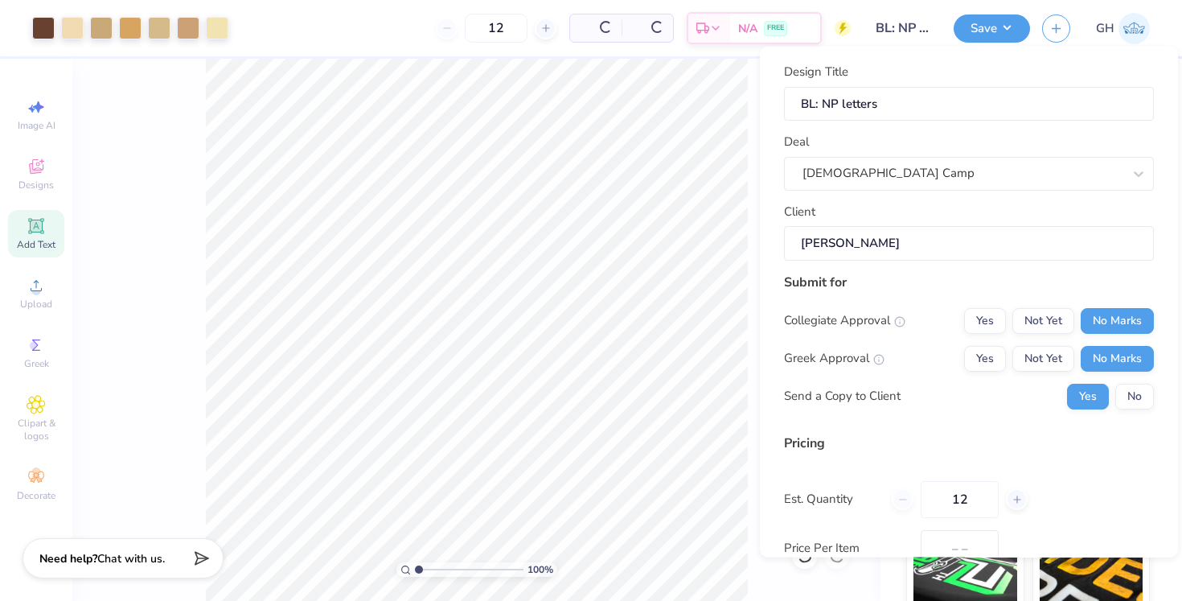
type input "$79.72"
click at [878, 249] on input "Rosa Zamora" at bounding box center [969, 243] width 370 height 35
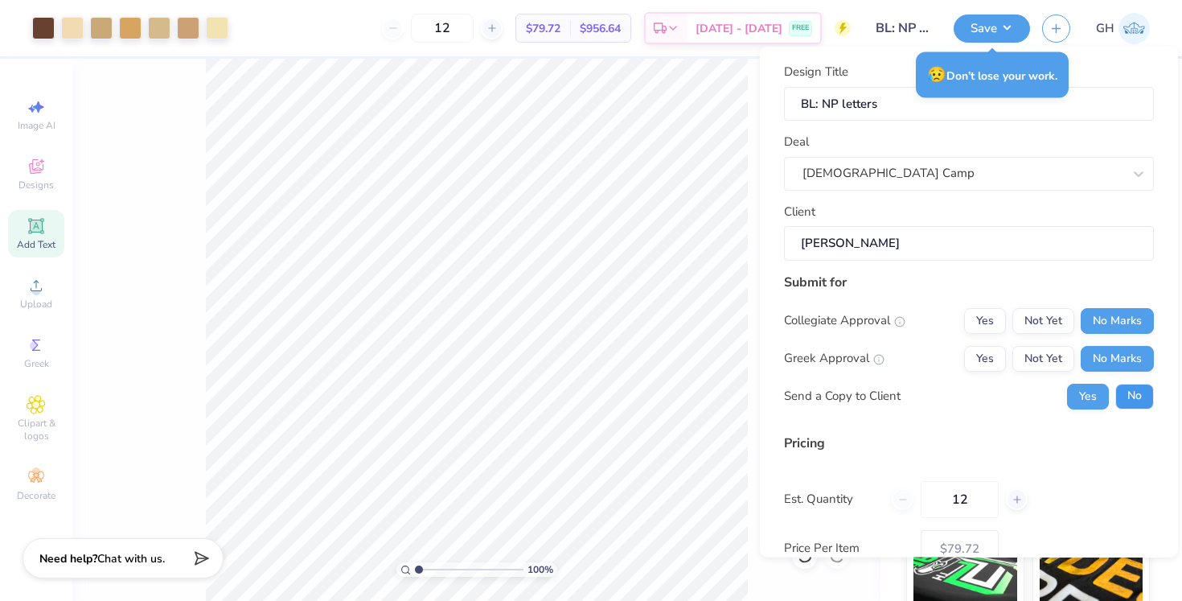
click at [1145, 383] on button "No" at bounding box center [1135, 396] width 39 height 26
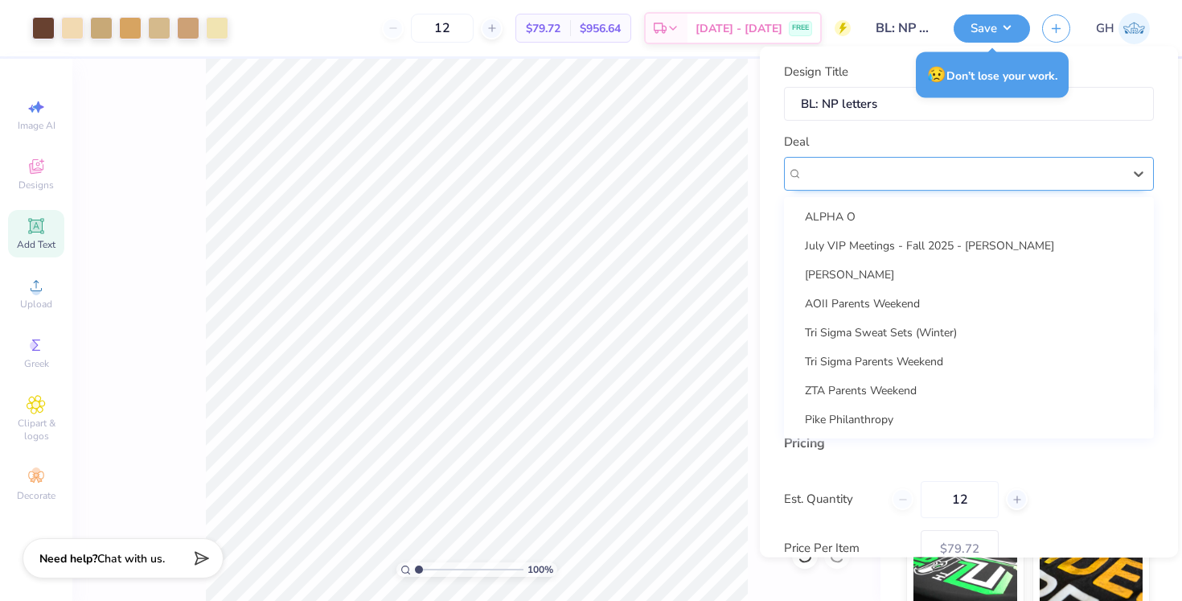
click at [948, 167] on div "Church Camp" at bounding box center [962, 173] width 323 height 25
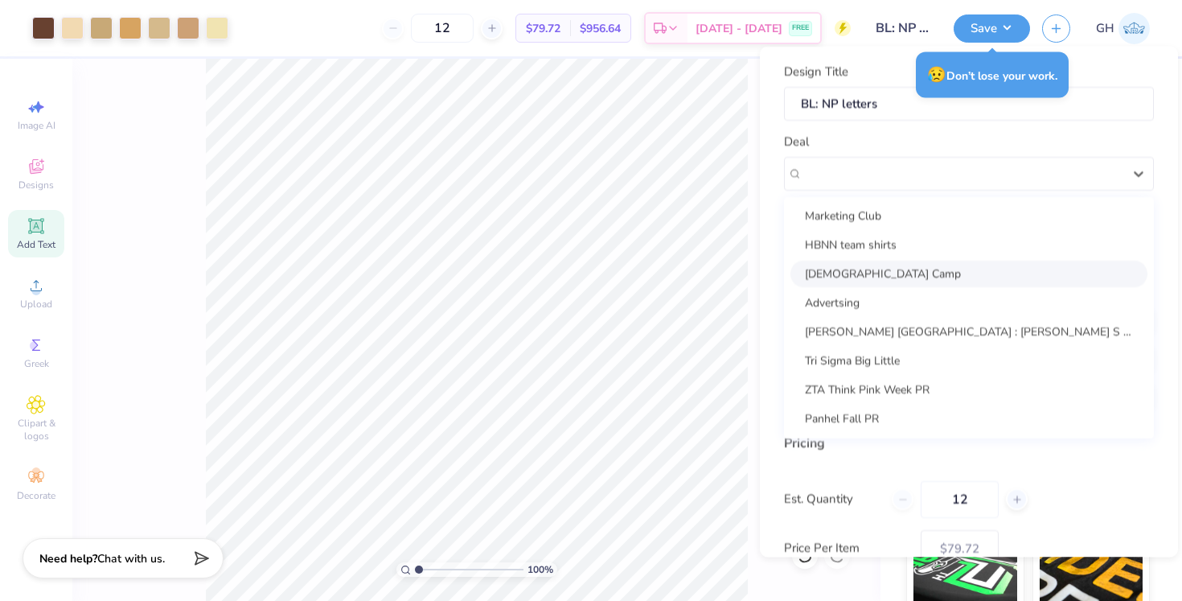
scroll to position [232, 0]
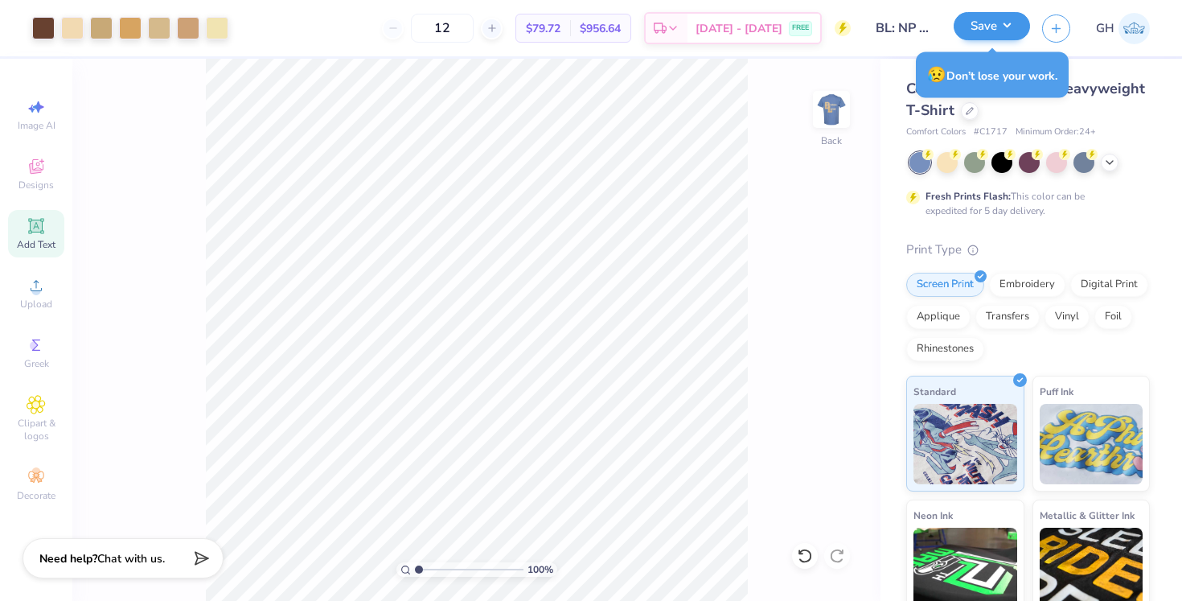
click at [980, 26] on button "Save" at bounding box center [992, 26] width 76 height 28
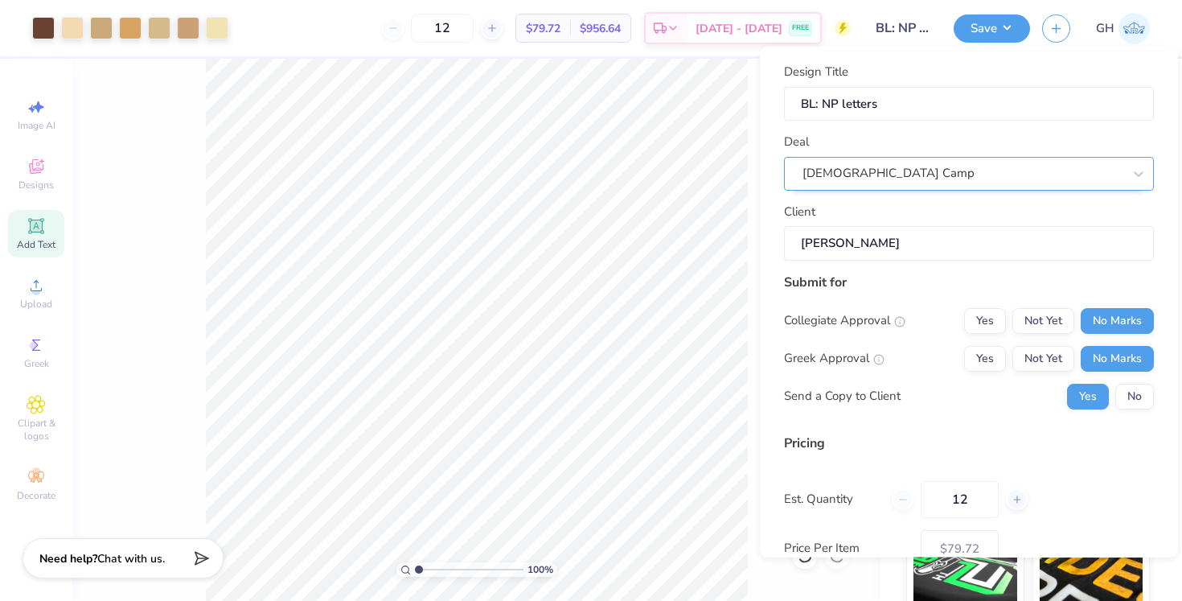
click at [935, 162] on div at bounding box center [963, 173] width 320 height 22
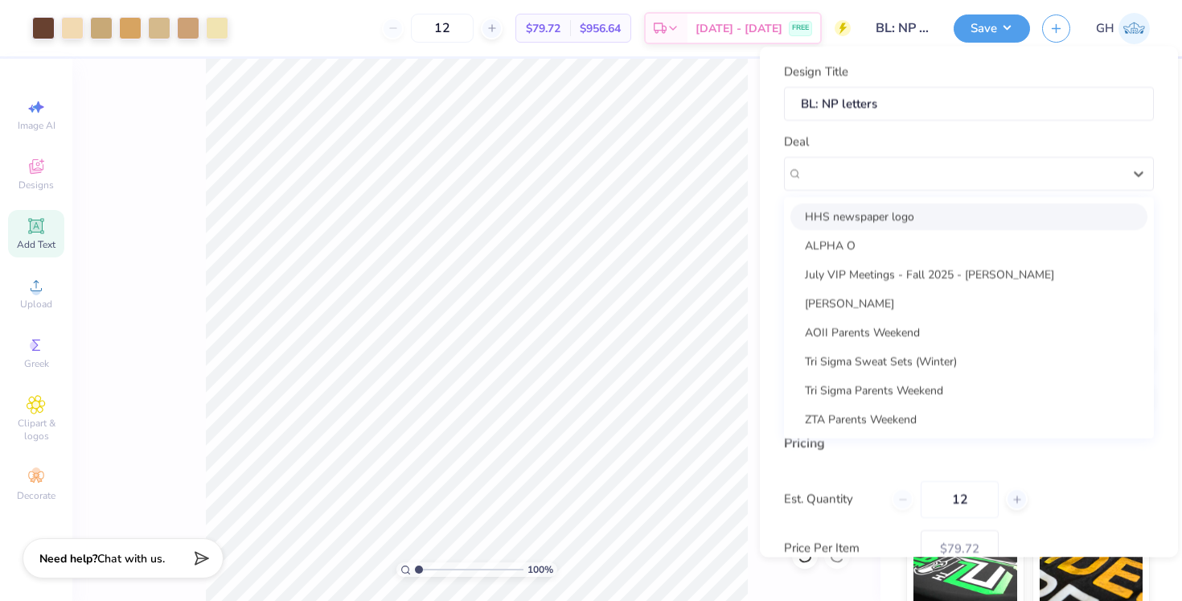
click at [882, 215] on div "HHS newspaper logo" at bounding box center [969, 216] width 357 height 27
type input "Christi Opiela"
type input "$79.72"
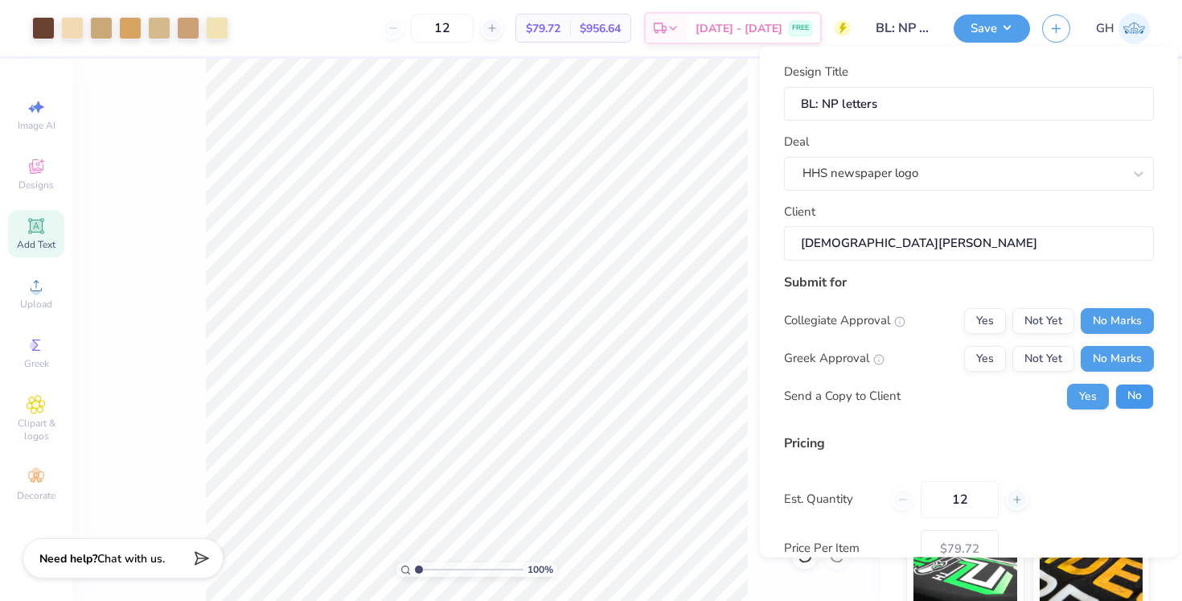
click at [1127, 389] on button "No" at bounding box center [1135, 396] width 39 height 26
click at [998, 36] on button "Save" at bounding box center [992, 26] width 76 height 28
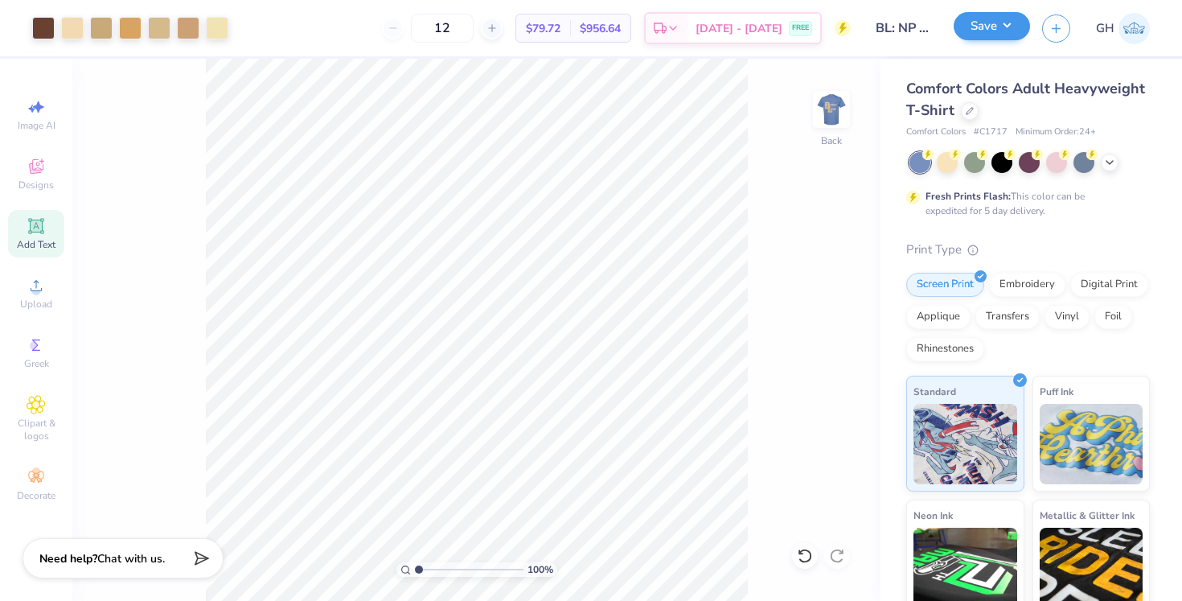
click at [998, 36] on button "Save" at bounding box center [992, 26] width 76 height 28
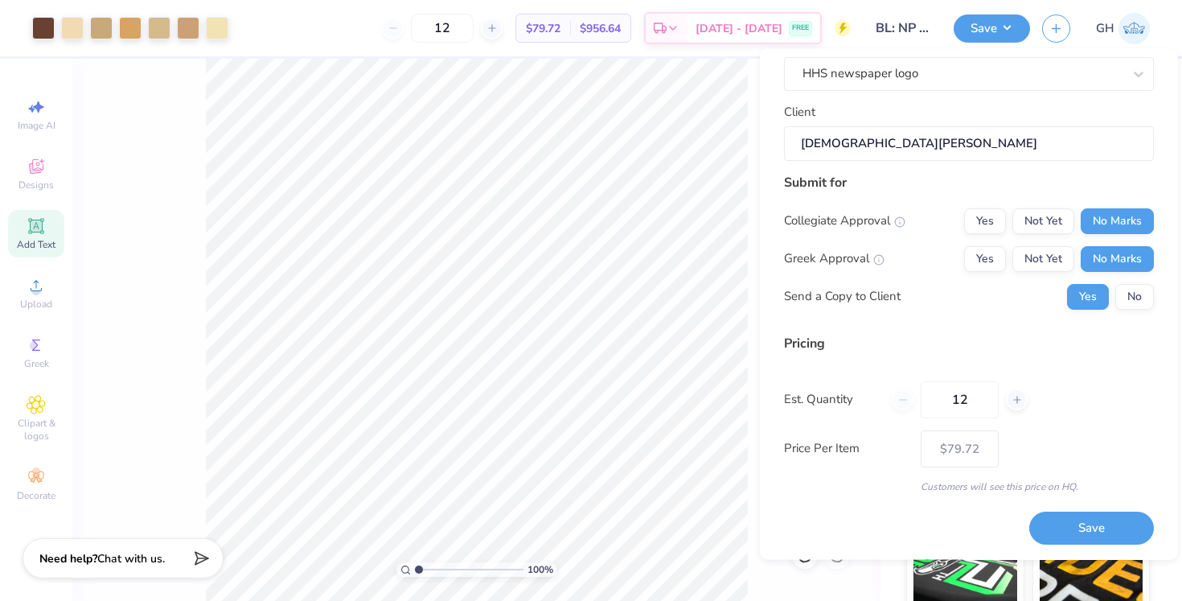
scroll to position [101, 0]
click at [1115, 518] on button "Save" at bounding box center [1092, 529] width 125 height 33
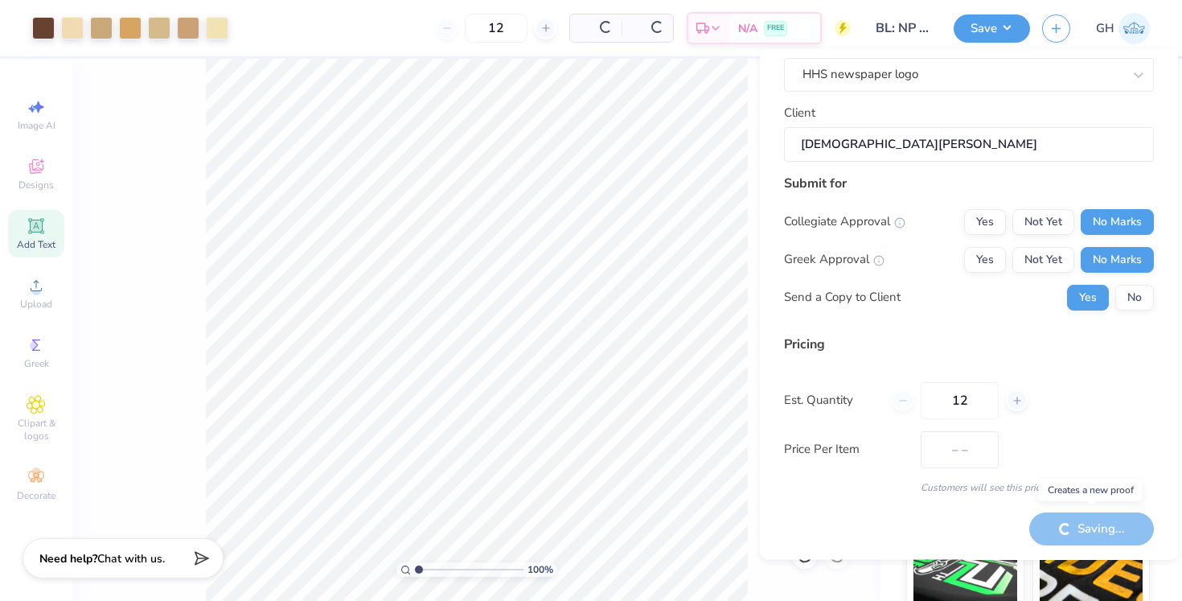
type input "$79.72"
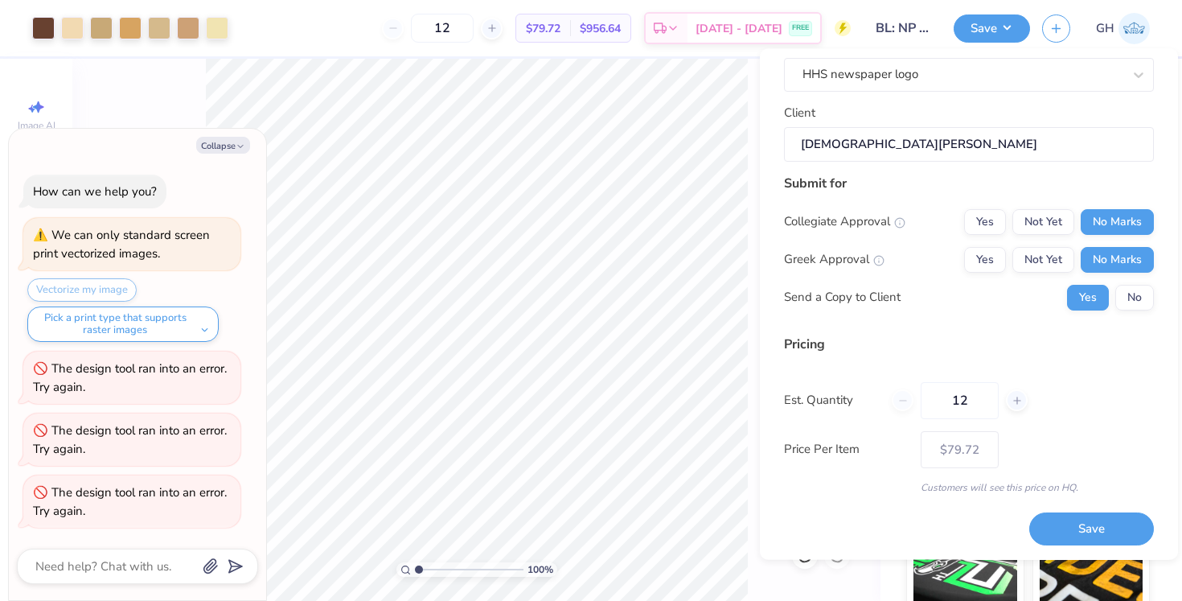
click at [113, 293] on div "Vectorize my image Pick a print type that supports raster images" at bounding box center [133, 310] width 213 height 64
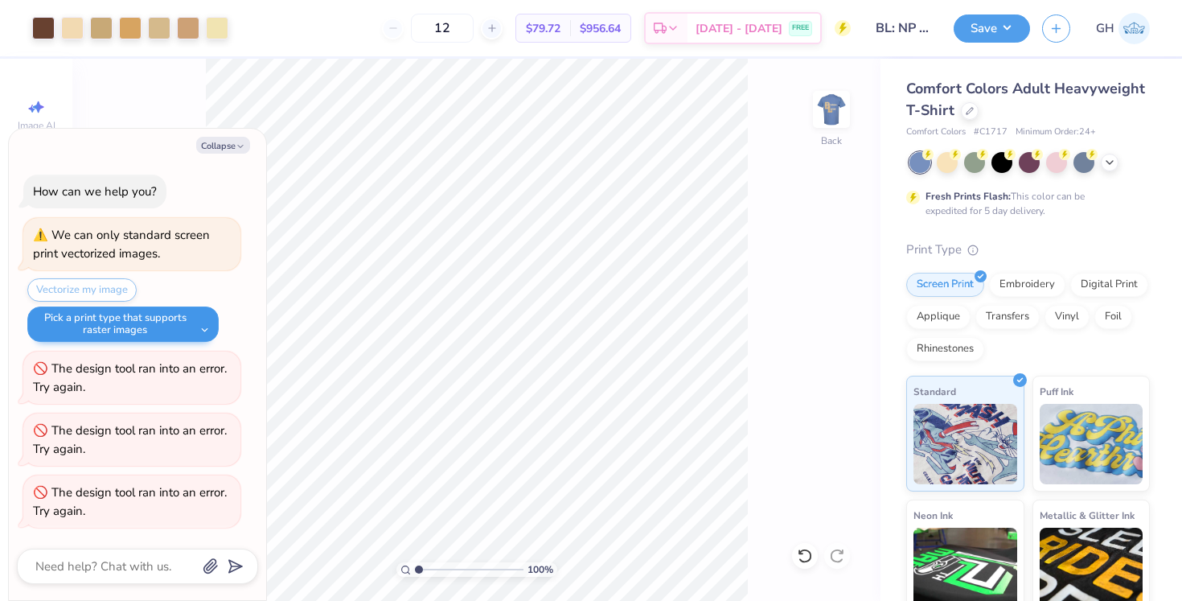
click at [132, 321] on button "Pick a print type that supports raster images" at bounding box center [122, 323] width 191 height 35
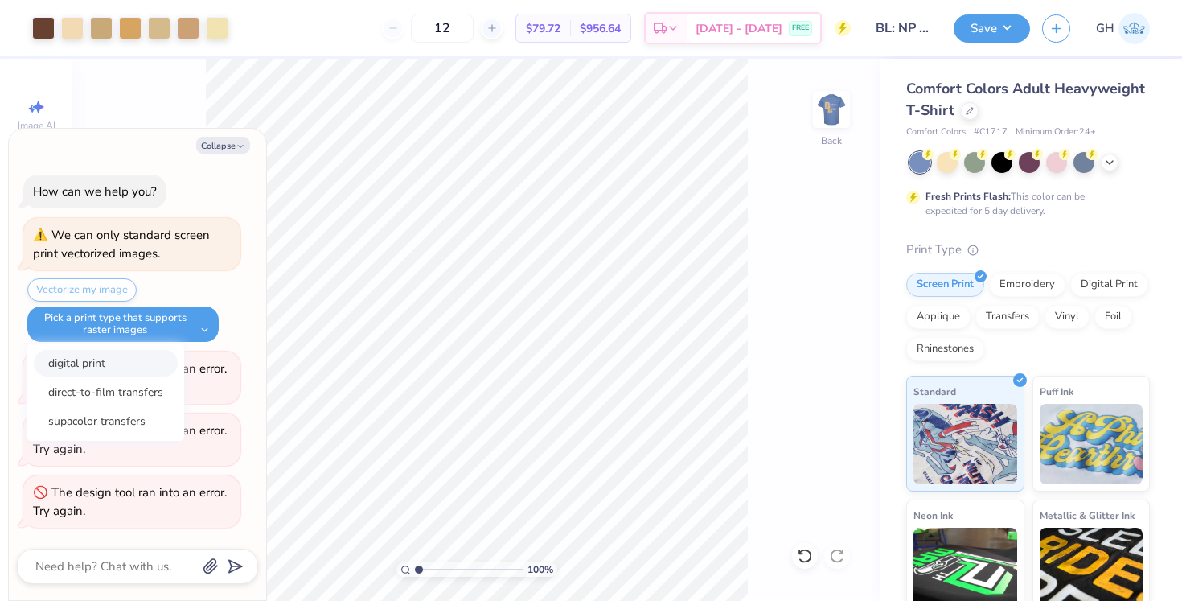
click at [109, 361] on button "digital print" at bounding box center [106, 363] width 144 height 27
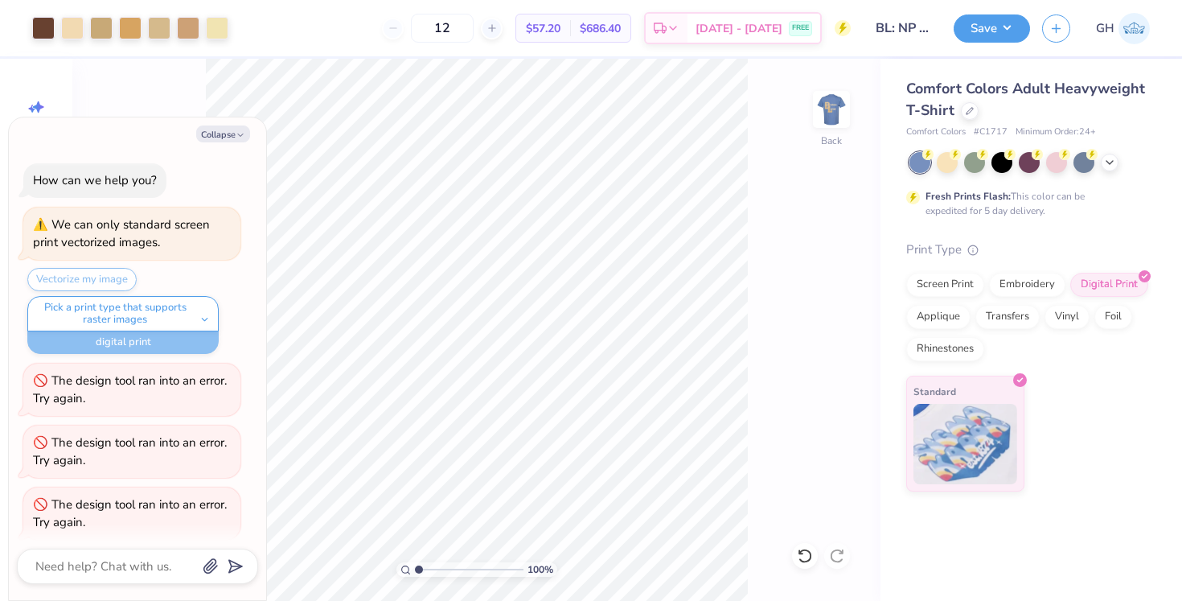
scroll to position [8, 0]
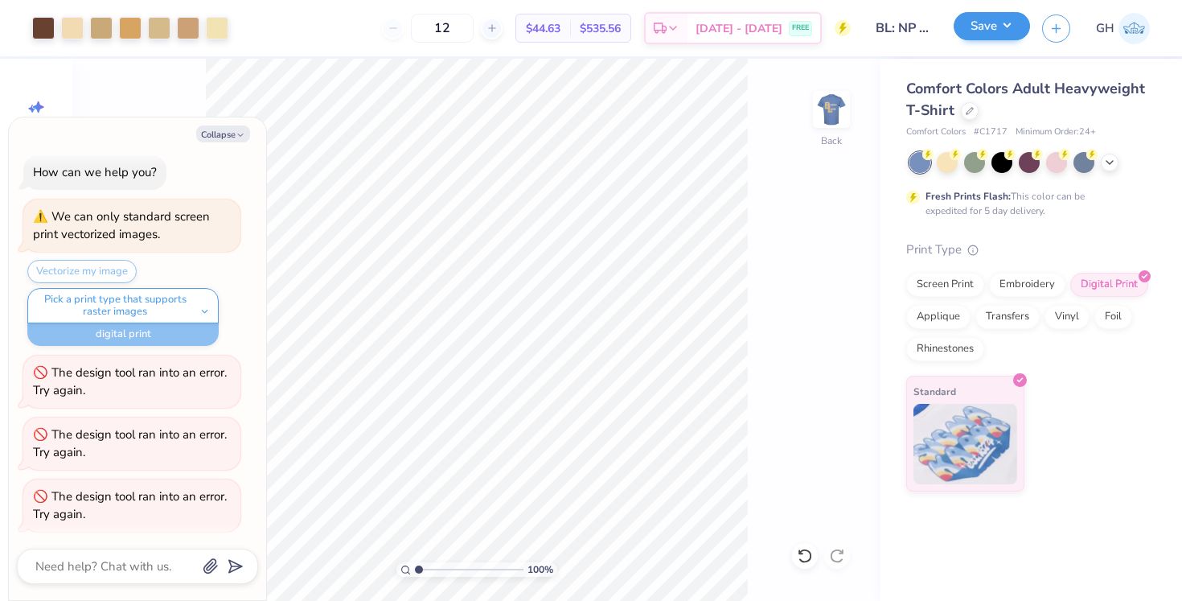
click at [986, 35] on button "Save" at bounding box center [992, 26] width 76 height 28
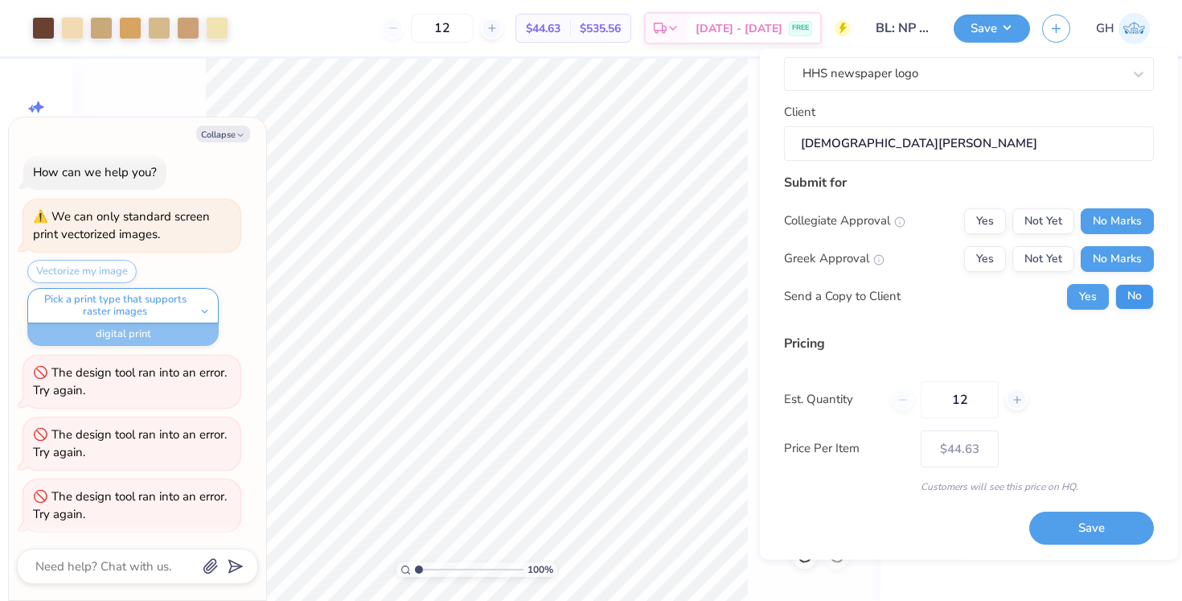
scroll to position [101, 0]
click at [1140, 291] on button "No" at bounding box center [1135, 298] width 39 height 26
type textarea "x"
click at [1073, 525] on button "Save" at bounding box center [1092, 529] width 125 height 33
type input "$44.63"
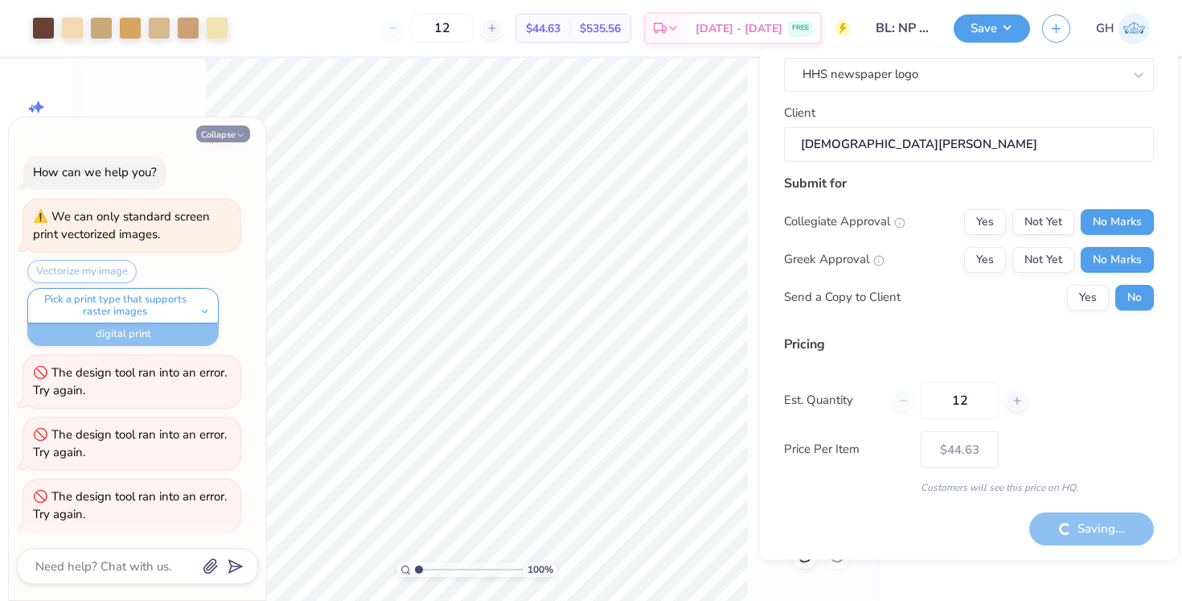
click at [221, 129] on button "Collapse" at bounding box center [223, 133] width 54 height 17
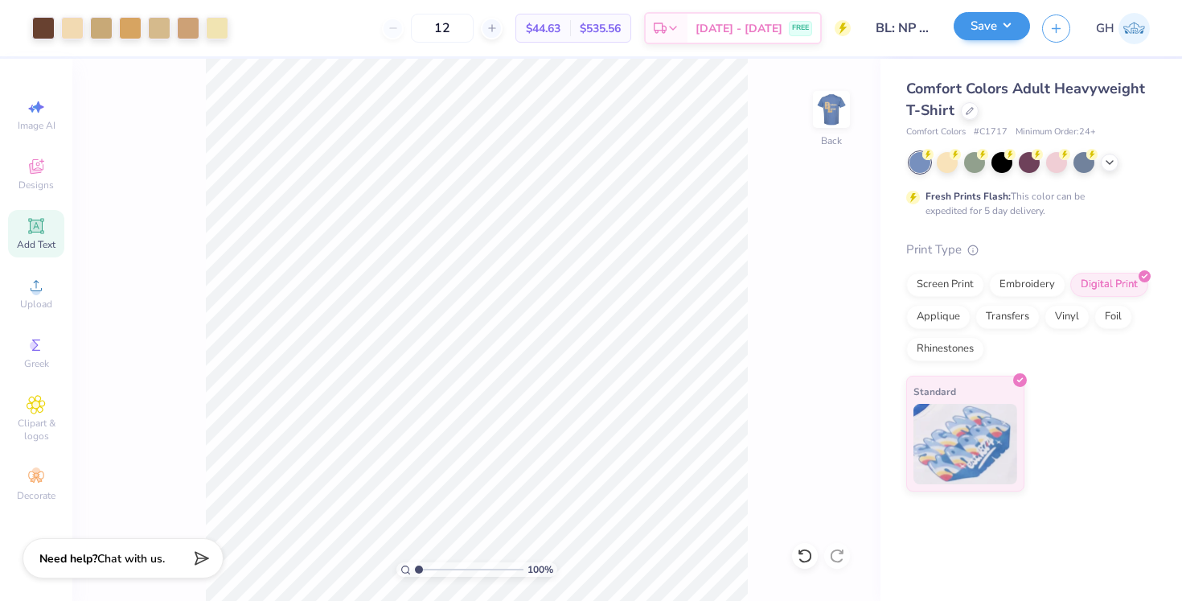
click at [986, 32] on button "Save" at bounding box center [992, 26] width 76 height 28
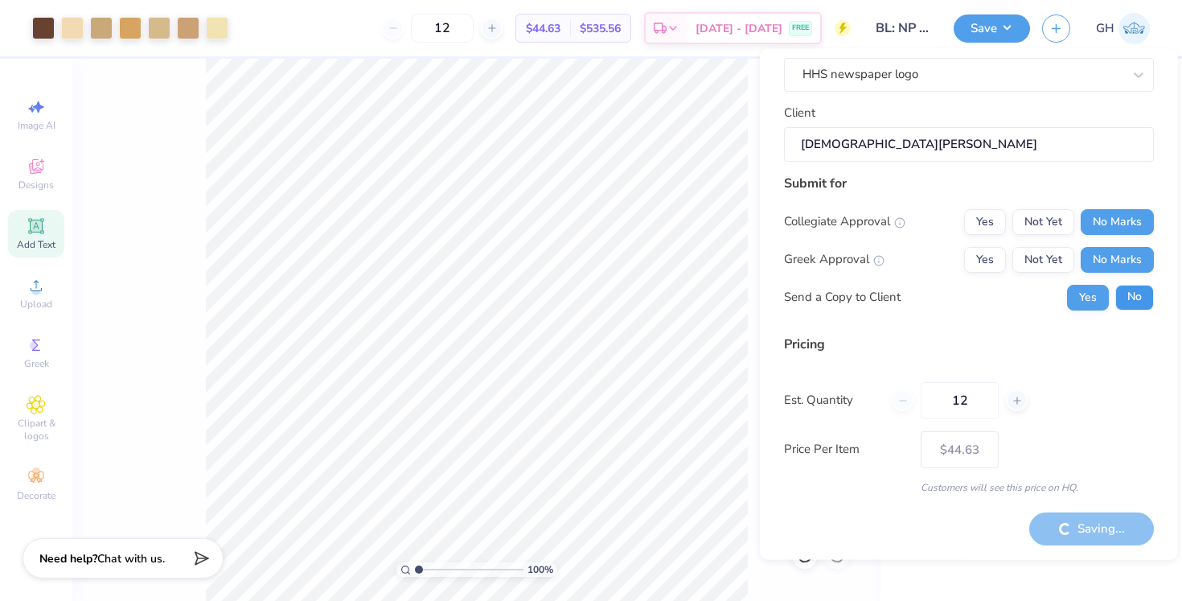
click at [1141, 300] on button "No" at bounding box center [1135, 298] width 39 height 26
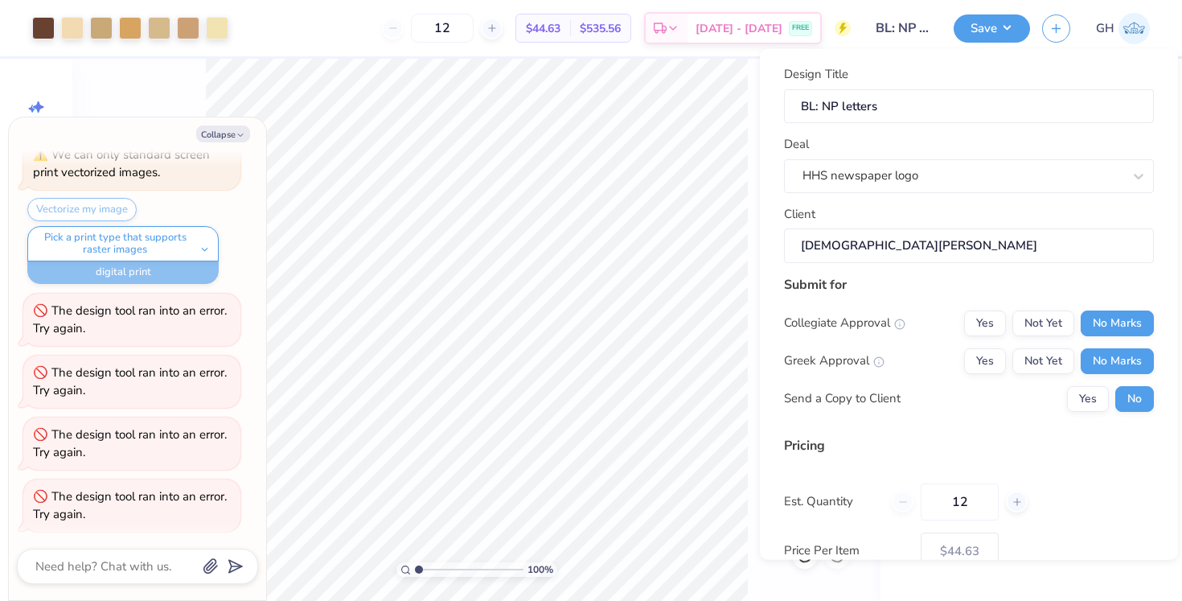
scroll to position [69, 0]
click at [216, 139] on button "Collapse" at bounding box center [223, 133] width 54 height 17
type textarea "x"
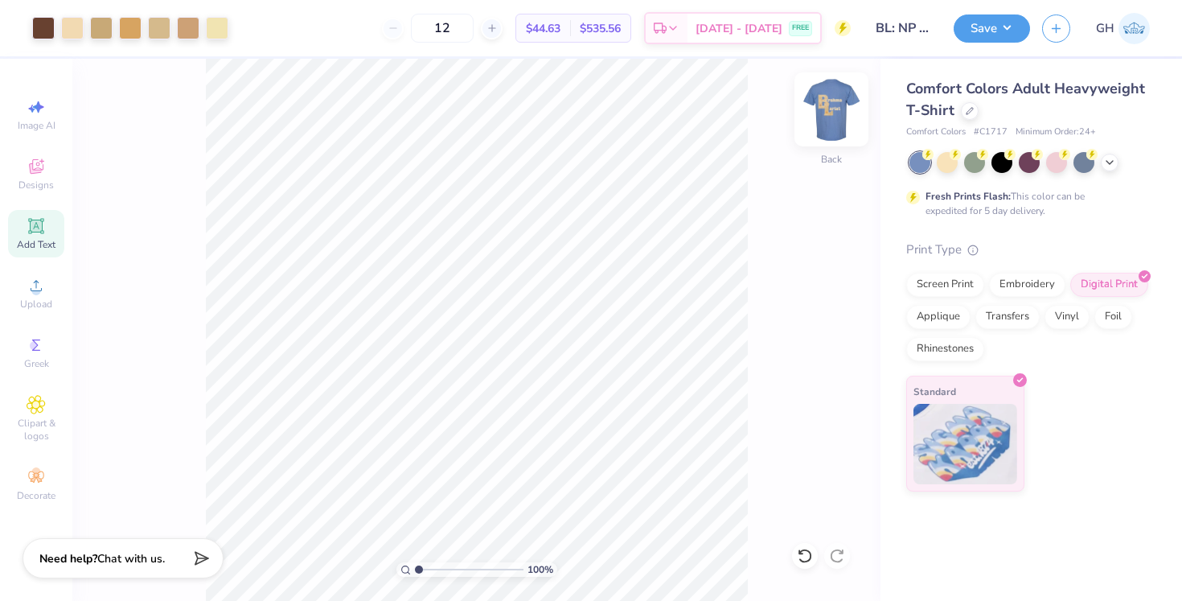
click at [832, 105] on img at bounding box center [832, 109] width 64 height 64
click at [964, 166] on div at bounding box center [974, 160] width 21 height 21
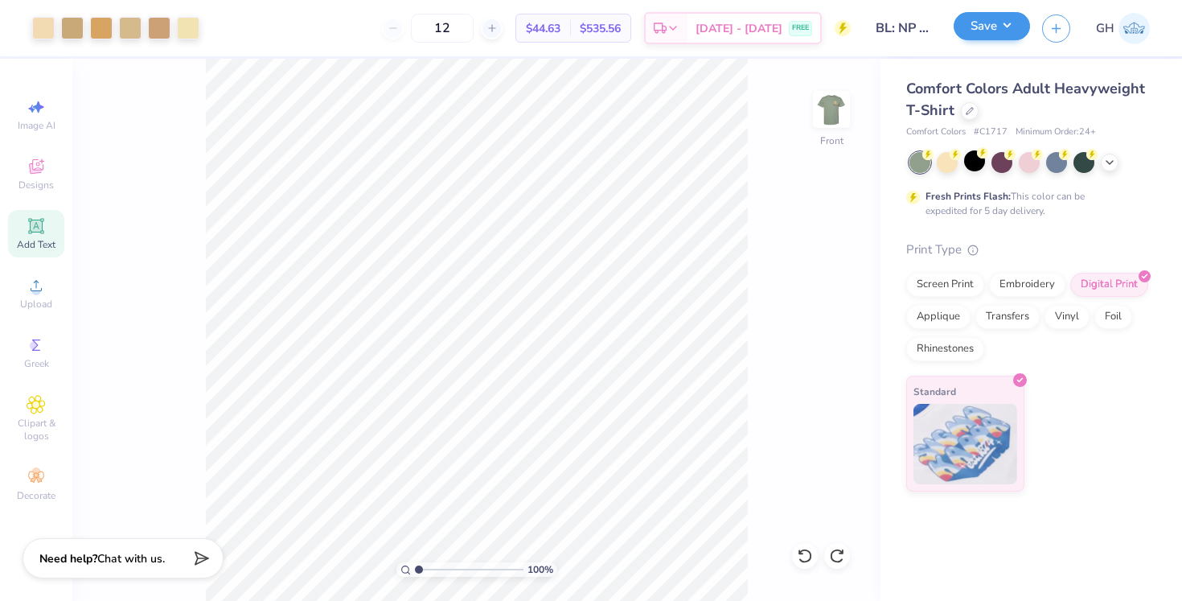
click at [996, 31] on button "Save" at bounding box center [992, 26] width 76 height 28
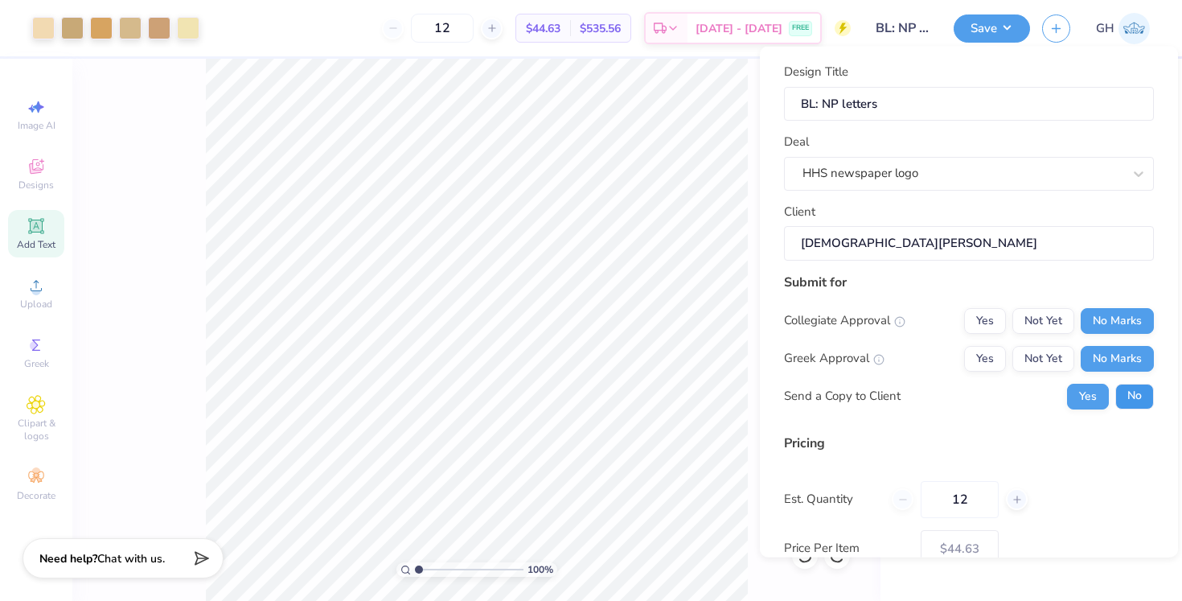
click at [1130, 403] on button "No" at bounding box center [1135, 396] width 39 height 26
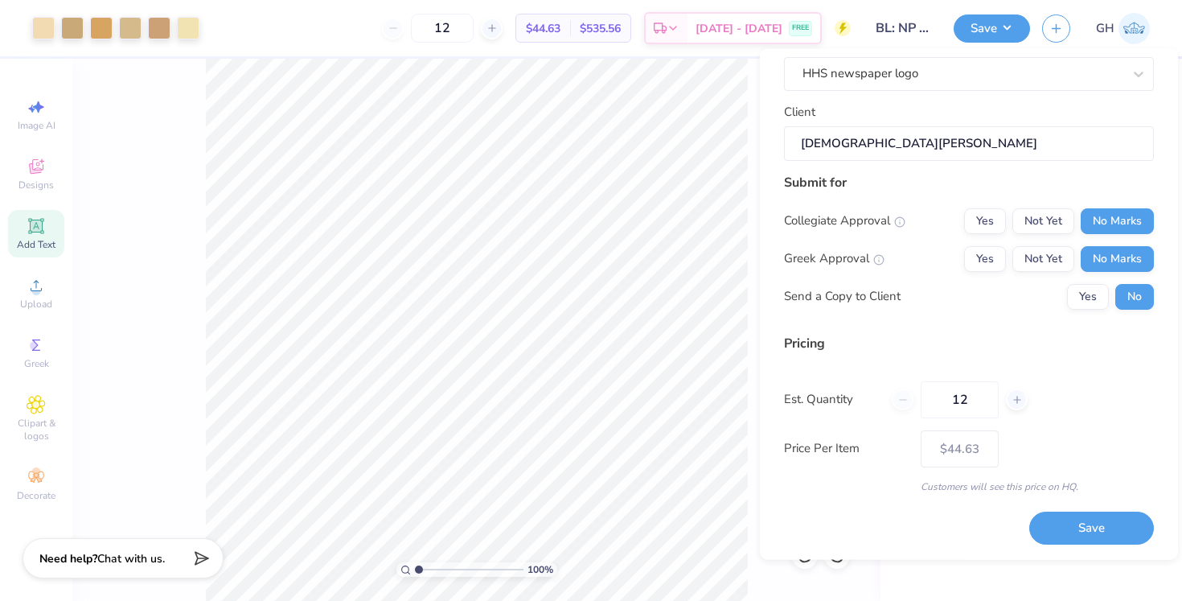
scroll to position [101, 0]
click at [1097, 517] on button "Save" at bounding box center [1092, 529] width 125 height 33
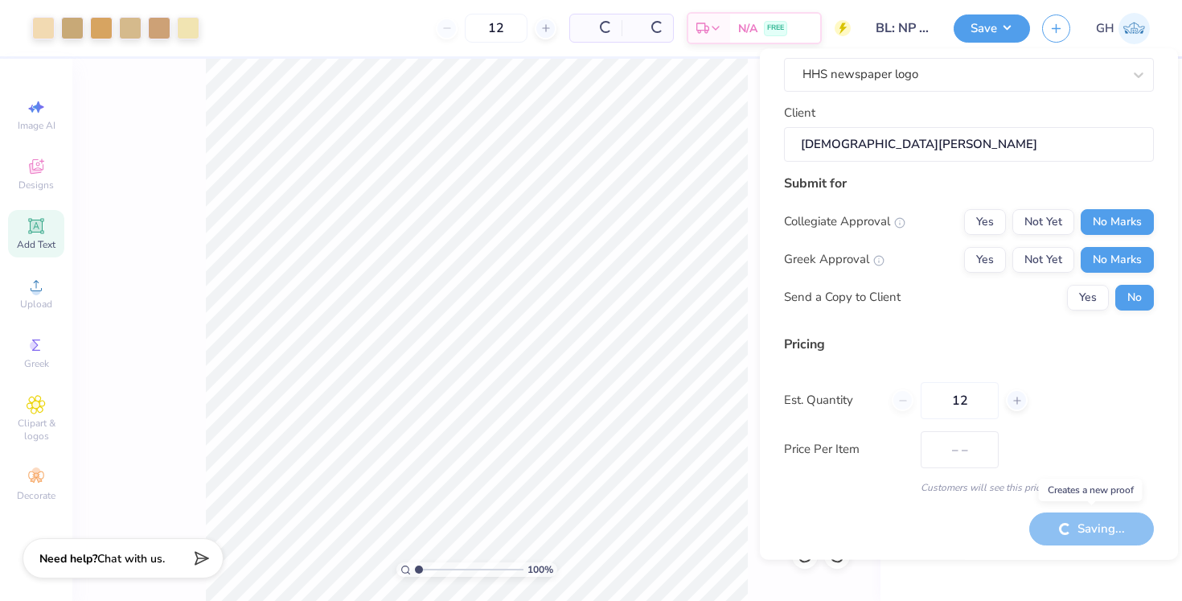
type input "$44.63"
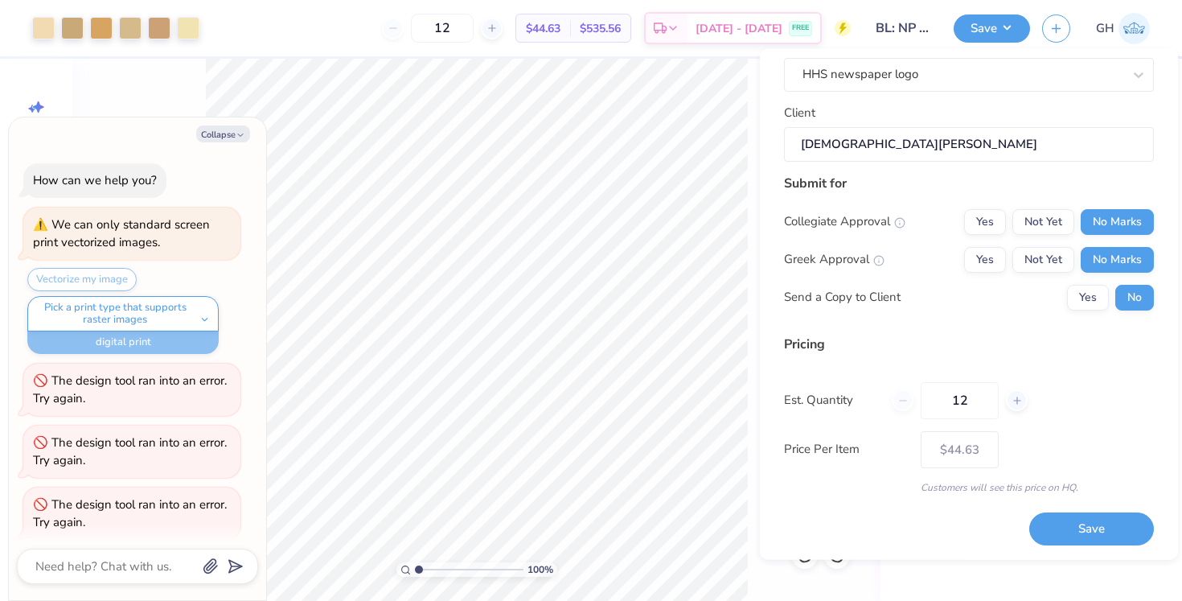
scroll to position [130, 0]
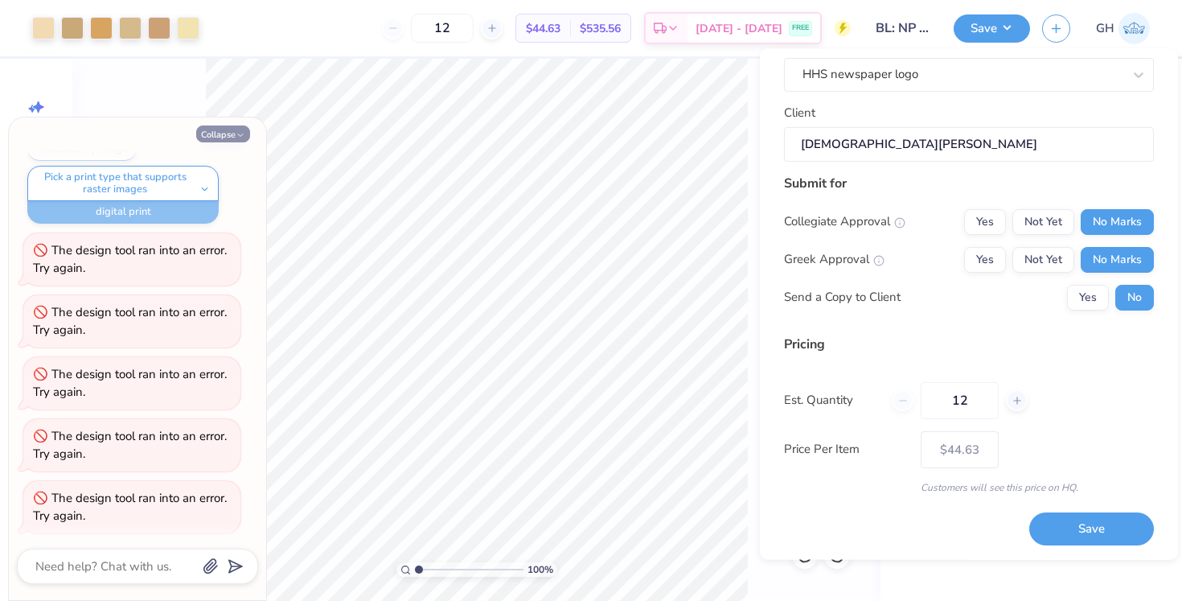
click at [240, 130] on icon "button" at bounding box center [241, 135] width 10 height 10
type textarea "x"
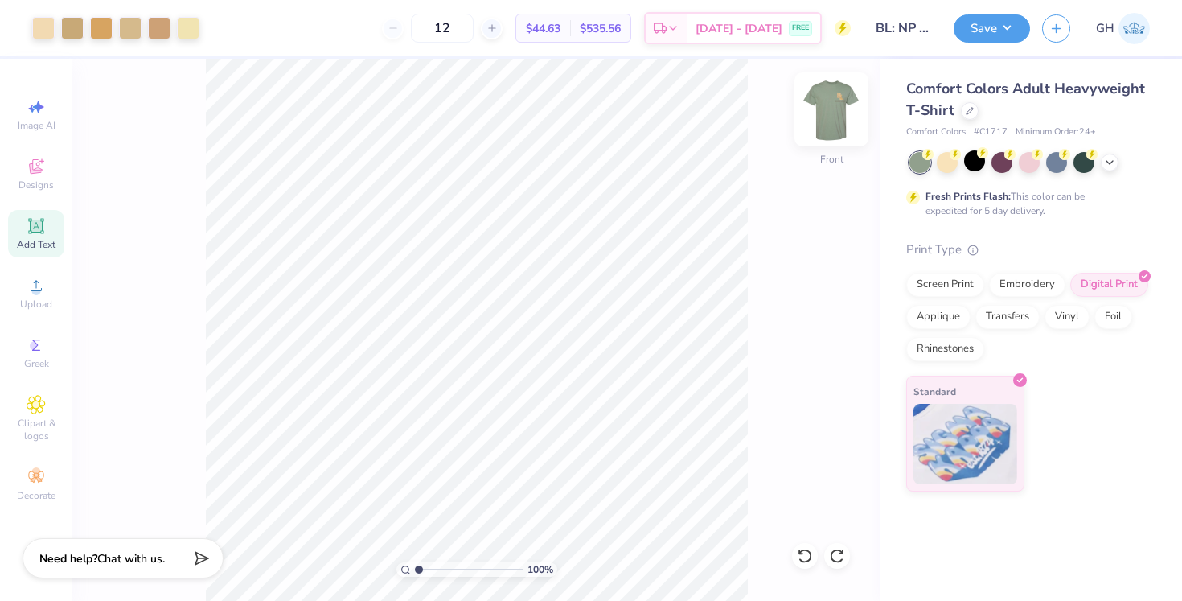
click at [831, 131] on div "Front" at bounding box center [831, 119] width 37 height 57
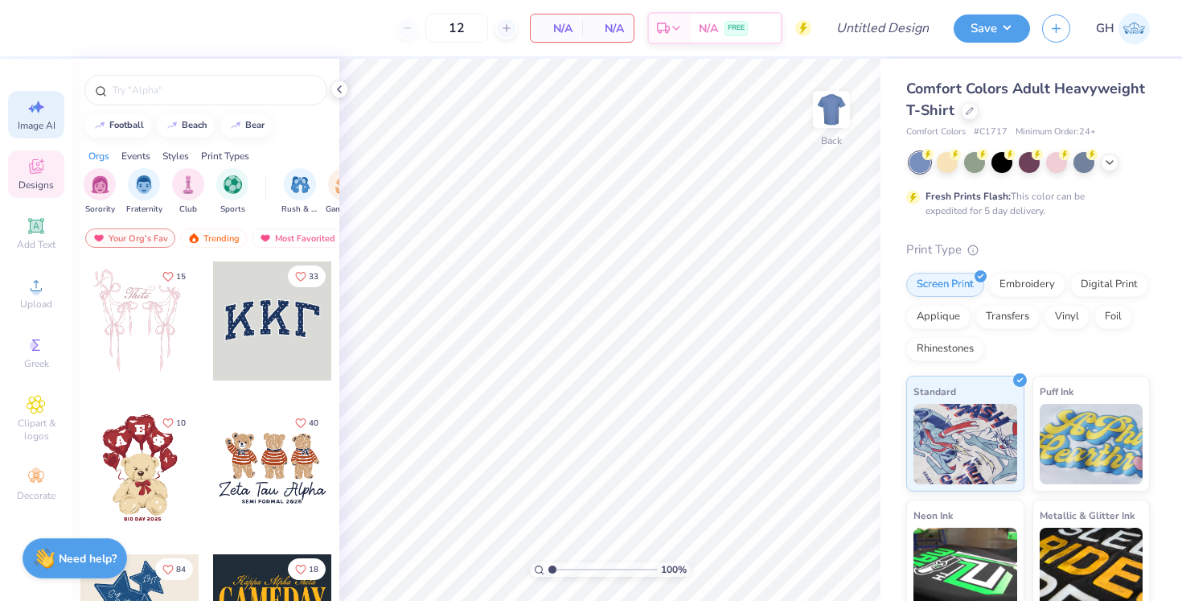
click at [58, 108] on div "Image AI" at bounding box center [36, 114] width 56 height 47
select select "4"
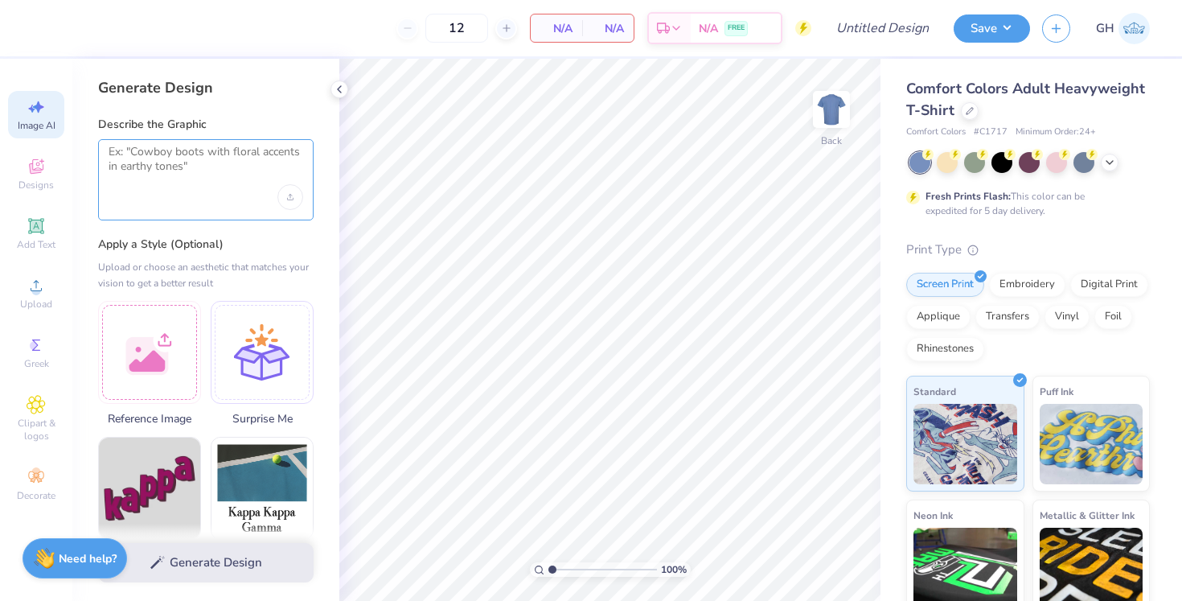
click at [150, 168] on textarea at bounding box center [206, 165] width 195 height 40
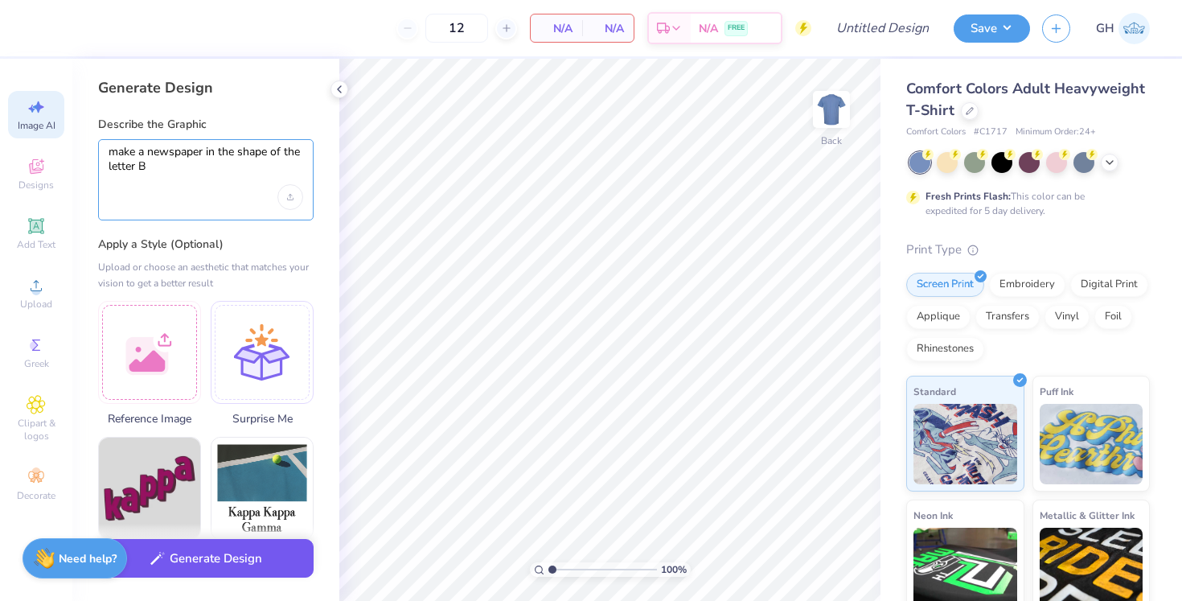
type textarea "make a newspaper in the shape of the letter B"
click at [249, 564] on button "Generate Design" at bounding box center [206, 558] width 216 height 39
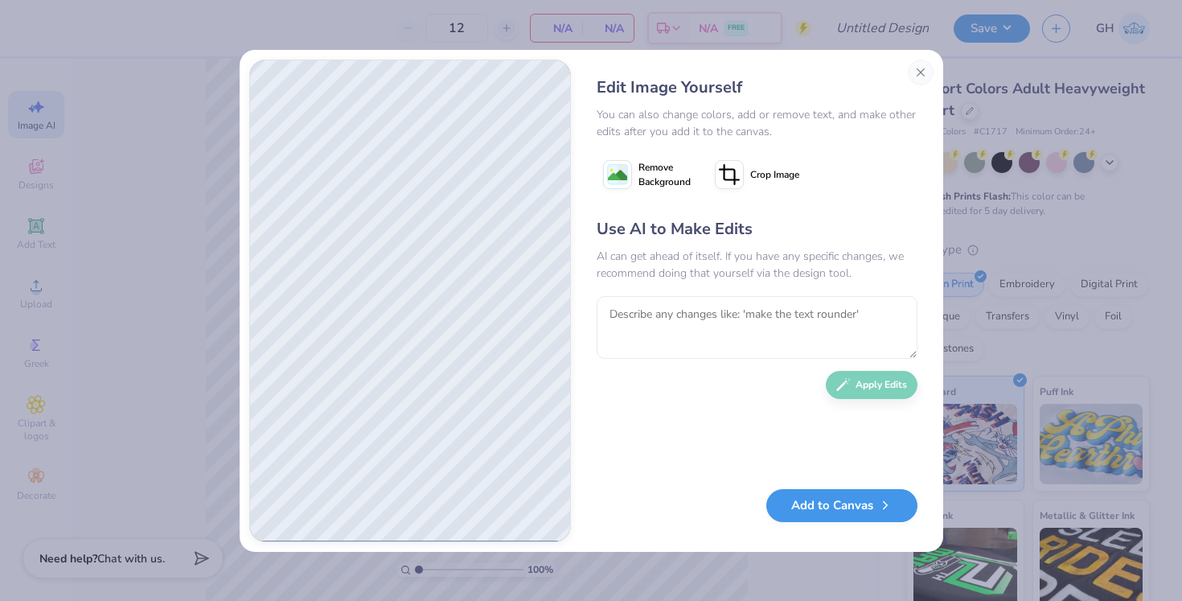
click at [813, 512] on button "Add to Canvas" at bounding box center [842, 505] width 151 height 33
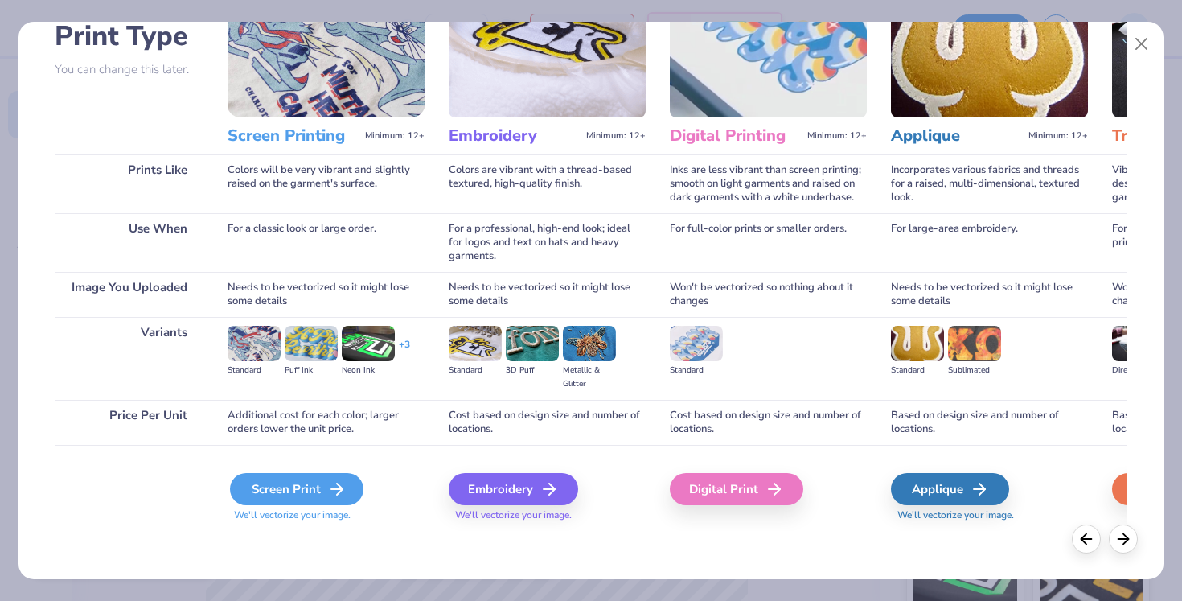
click at [323, 489] on div "Screen Print" at bounding box center [297, 489] width 134 height 32
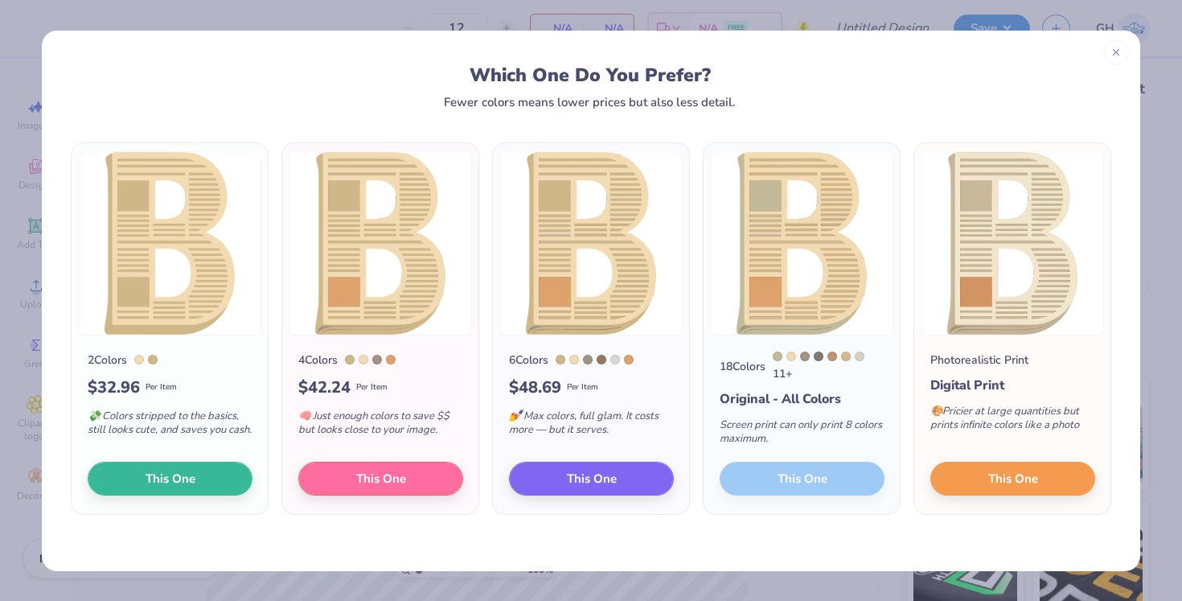
click at [815, 483] on div "18 Colors 11 + Original - All Colors Screen print can only print 8 colors maxim…" at bounding box center [802, 424] width 196 height 179
click at [400, 477] on span "This One" at bounding box center [381, 476] width 50 height 18
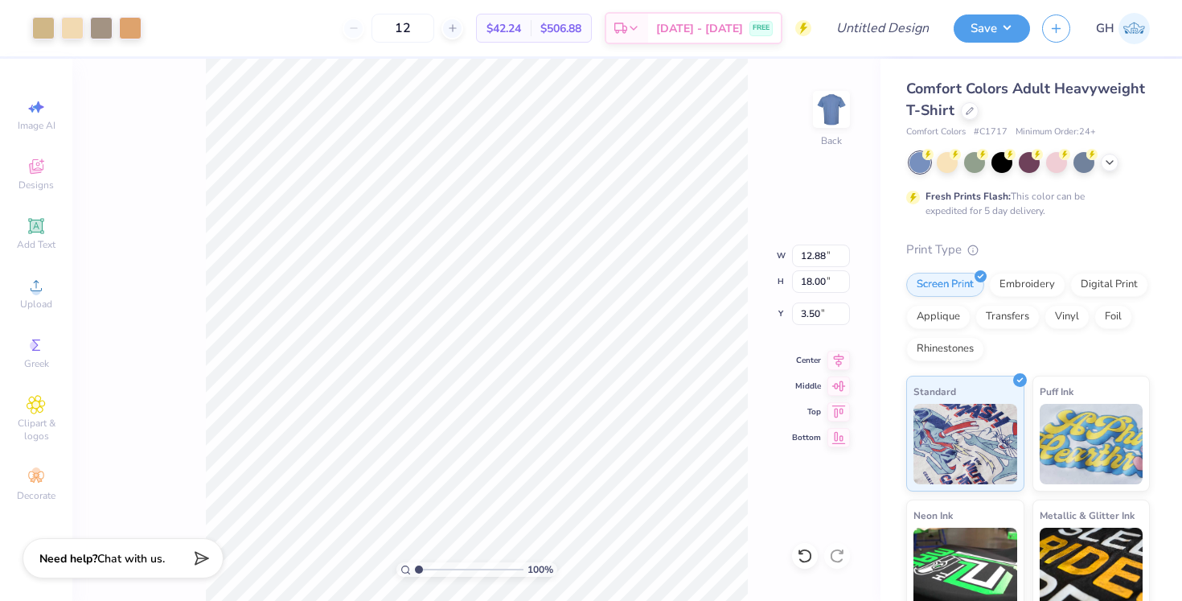
type input "6.54"
type input "9.14"
type input "3.00"
type input "2.81"
type input "3.93"
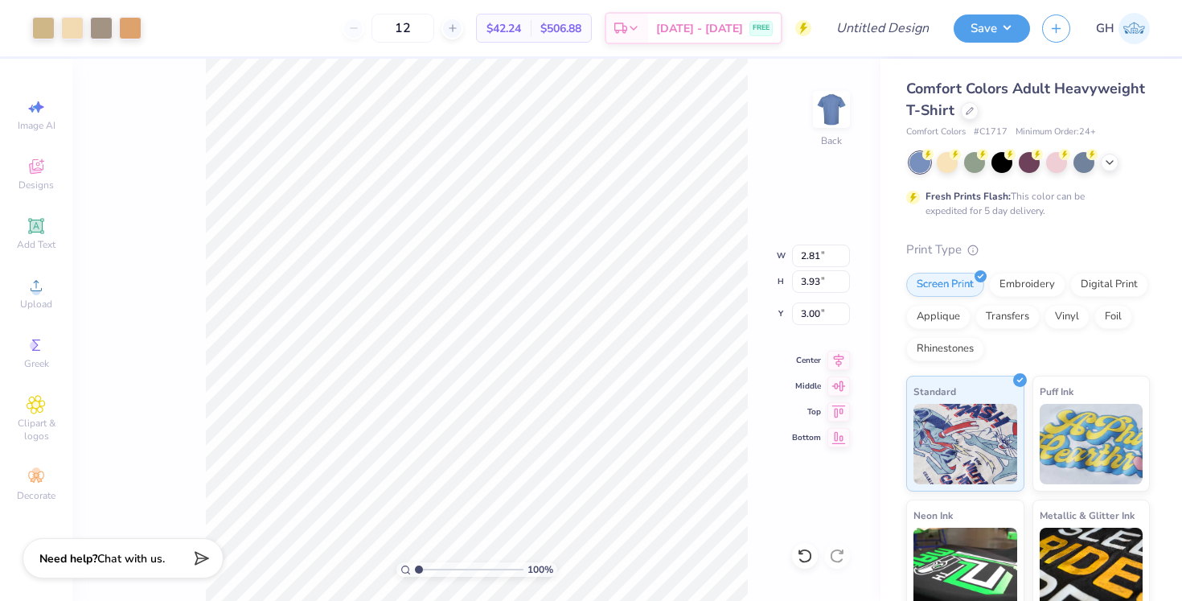
type input "4.36"
type input "3.72"
click at [824, 113] on img at bounding box center [832, 109] width 64 height 64
type input "5.45"
type input "7.61"
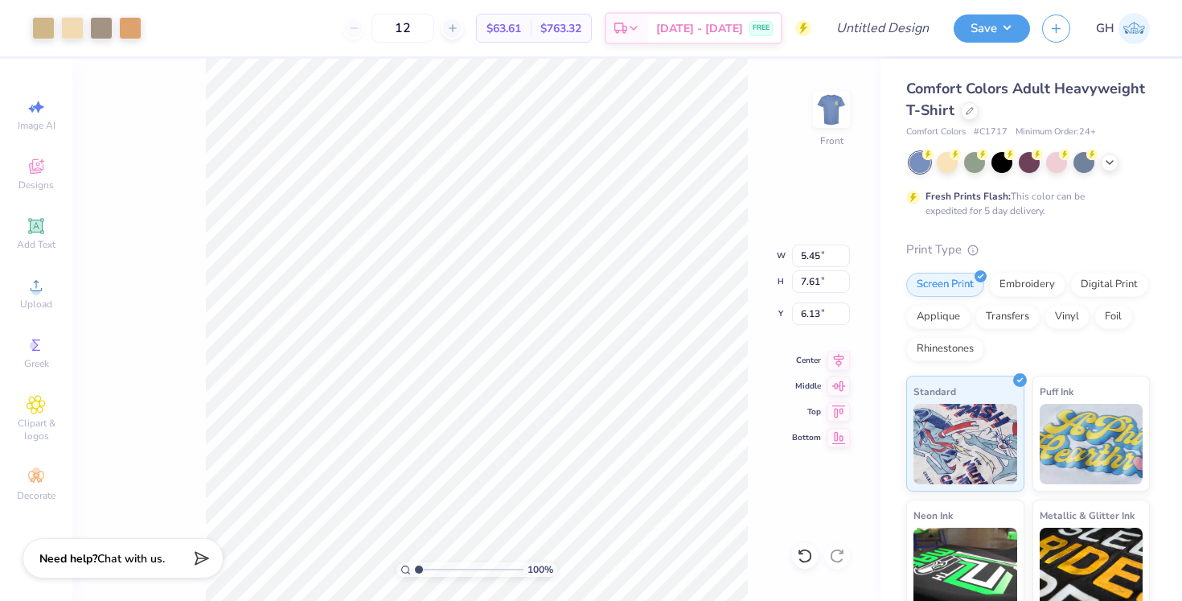
type input "7.23"
type input "6.71"
type input "9.38"
type input "7.55"
click at [134, 293] on div "100 % Front W 6.71 6.71 " H 9.38 9.38 " Y 7.55 7.55 " Center Middle Top Bottom" at bounding box center [476, 330] width 808 height 542
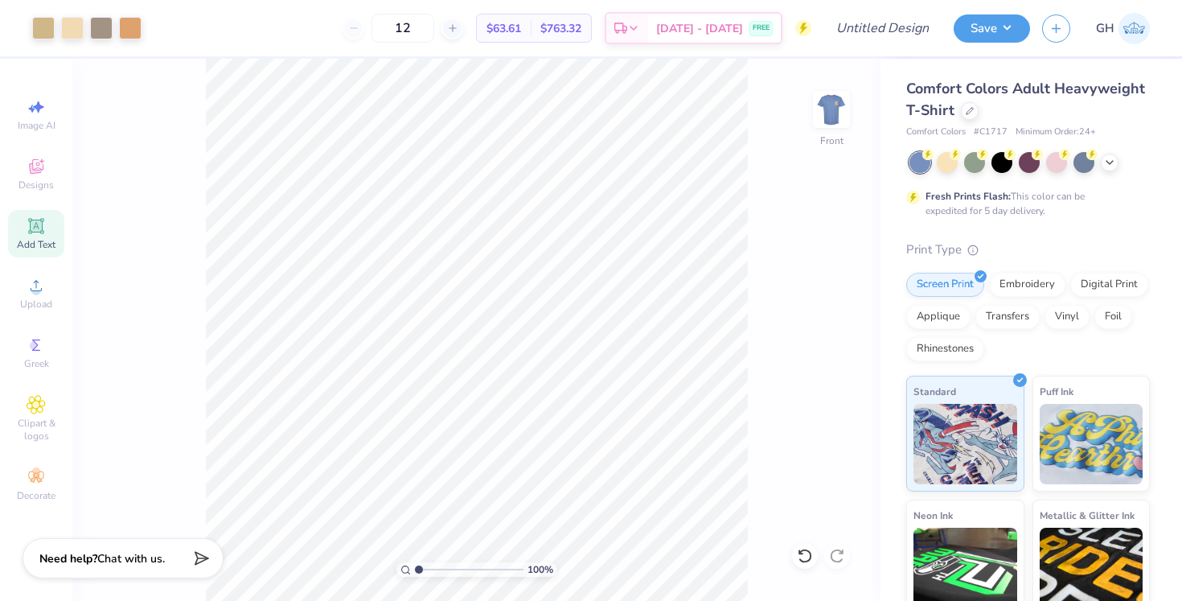
click at [47, 235] on div "Add Text" at bounding box center [36, 233] width 56 height 47
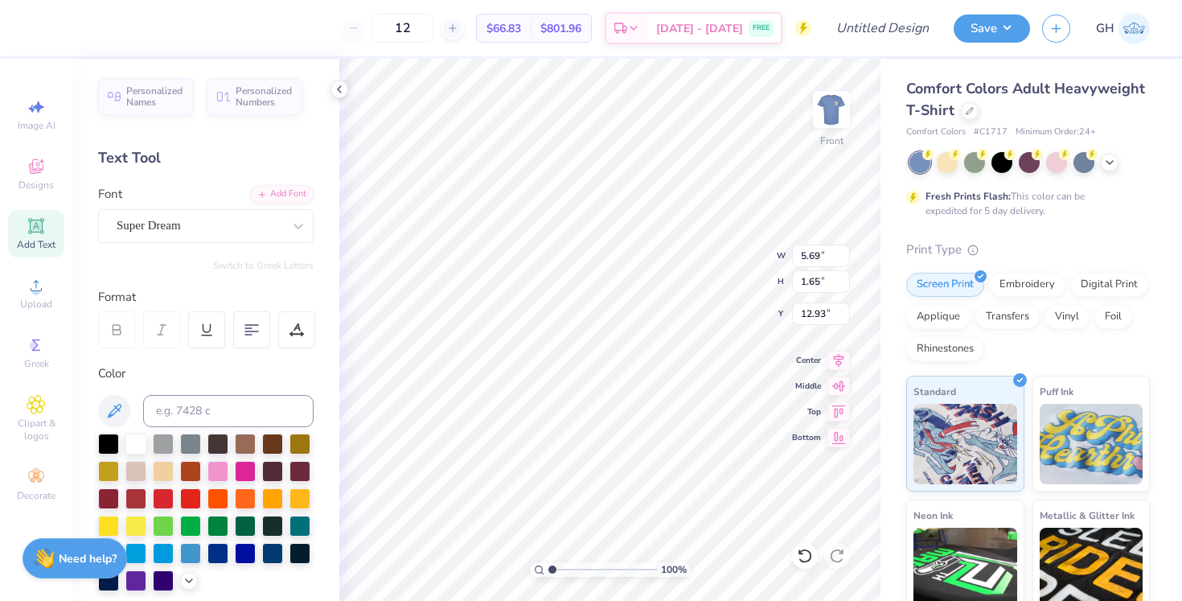
type textarea "R"
type textarea "rahma"
type input "6.71"
type input "9.38"
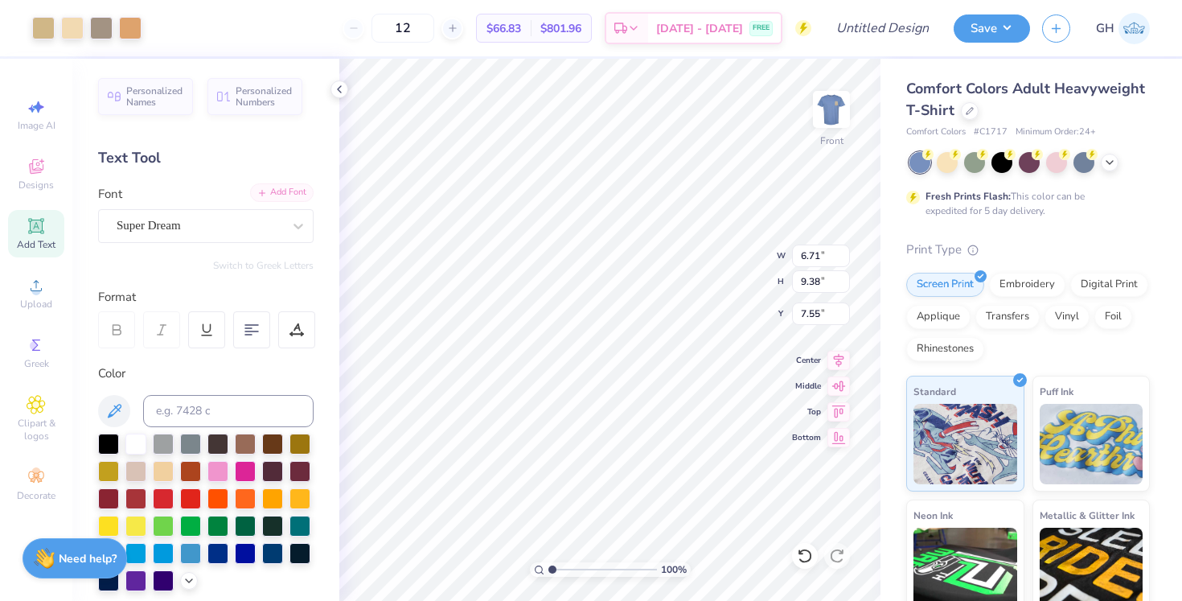
type input "7.60"
type input "6.88"
type input "1.65"
type input "12.92"
type input "6.71"
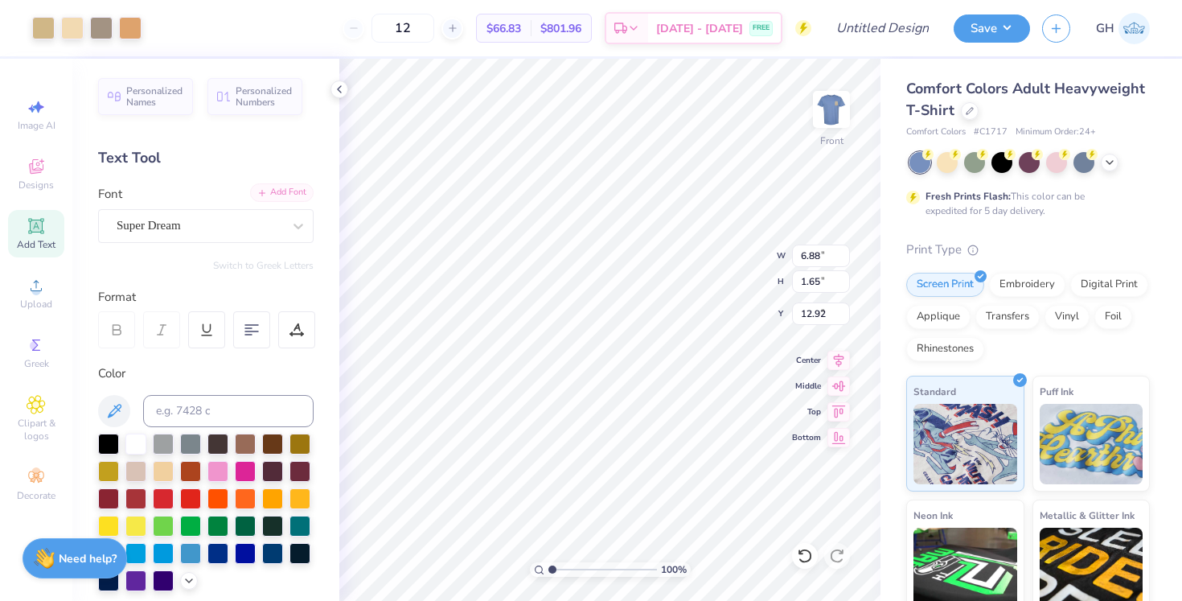
type input "9.38"
type input "7.60"
type input "5.26"
type input "7.35"
type input "6.88"
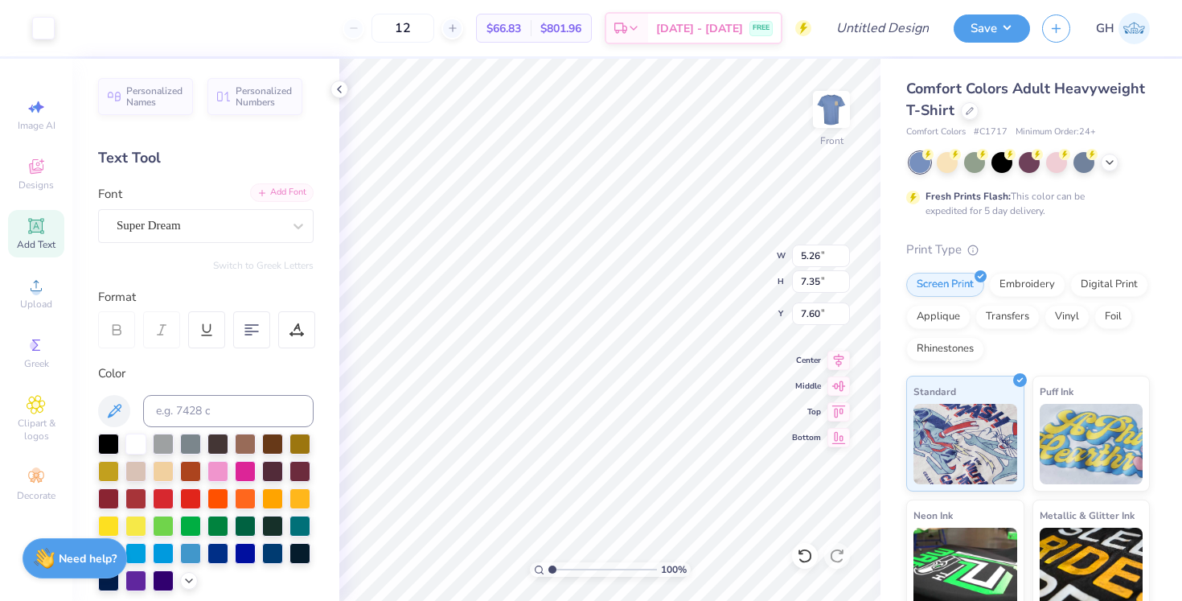
type input "1.65"
type input "9.12"
click at [37, 240] on span "Add Text" at bounding box center [36, 244] width 39 height 13
type input "5.69"
type input "12.93"
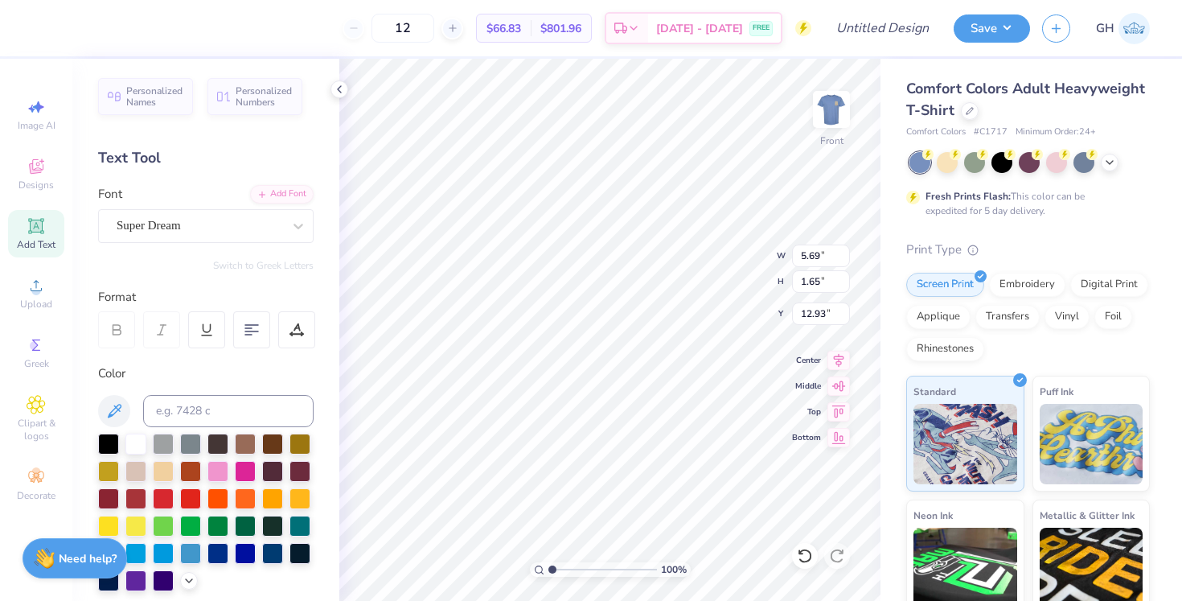
type textarea "ariat"
type input "12.37"
type input "5.26"
type input "7.35"
type input "7.60"
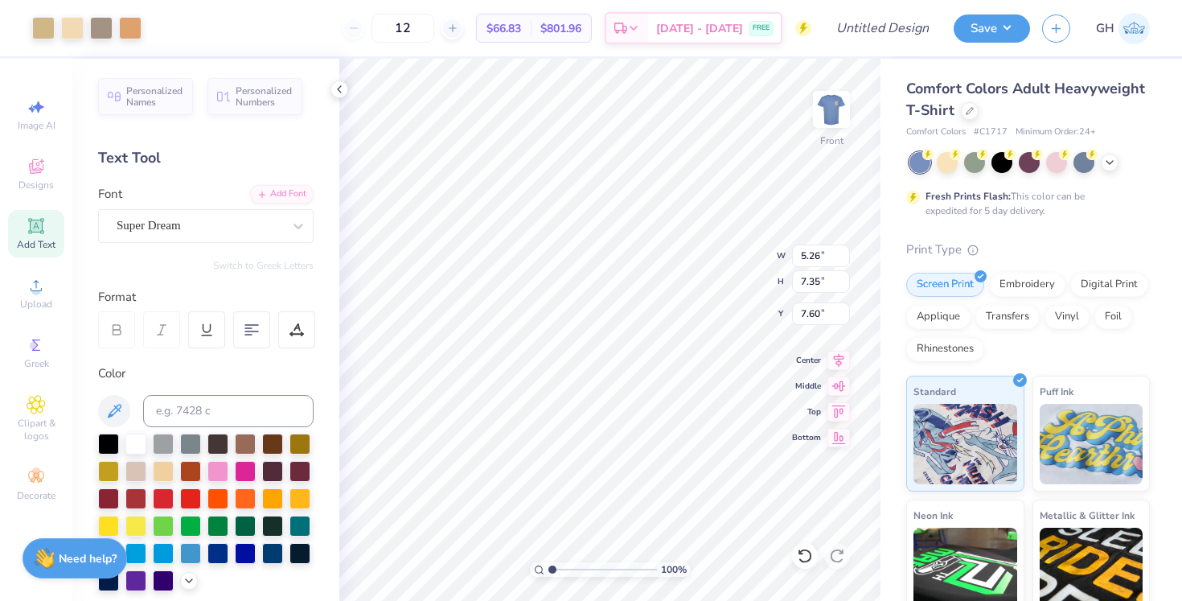
type input "6.65"
type input "9.30"
click at [836, 357] on icon at bounding box center [839, 357] width 23 height 19
click at [839, 360] on icon at bounding box center [839, 357] width 23 height 19
click at [845, 383] on icon at bounding box center [839, 383] width 14 height 10
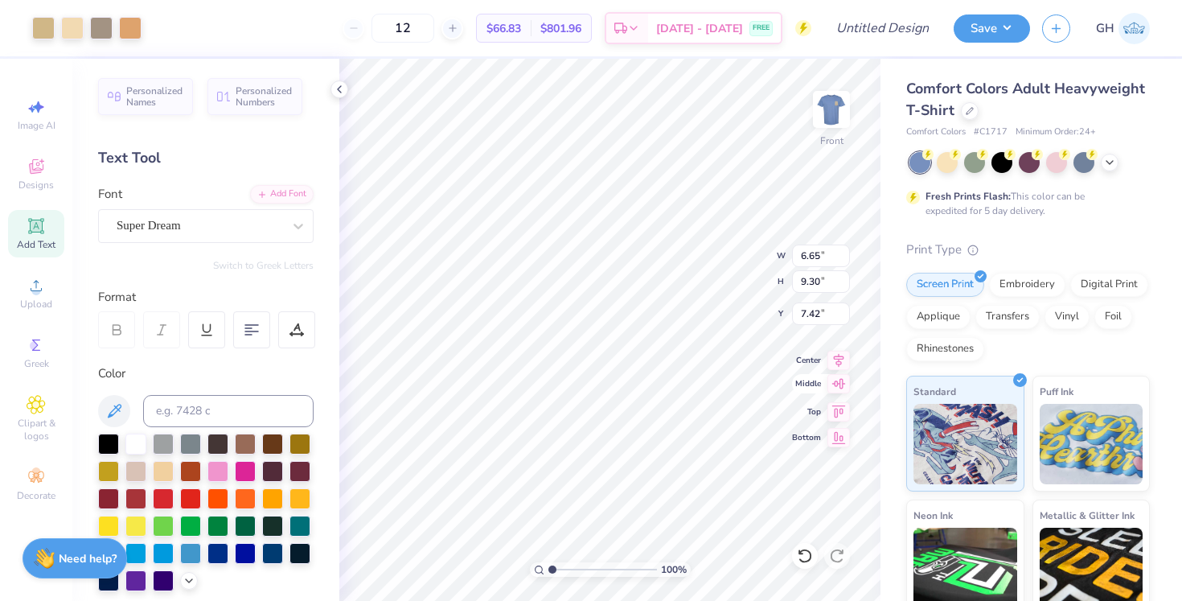
type input "9.10"
click at [839, 384] on icon at bounding box center [839, 383] width 23 height 19
type input "5.34"
type input "1.65"
type input "15.40"
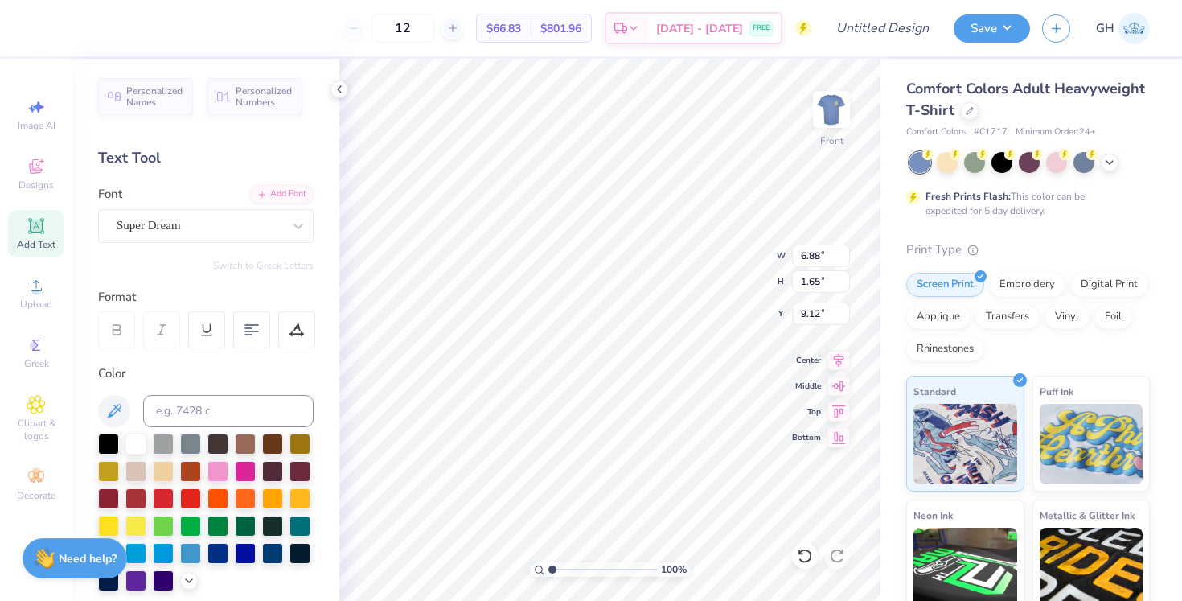
type input "11.78"
type input "5.34"
type input "14.12"
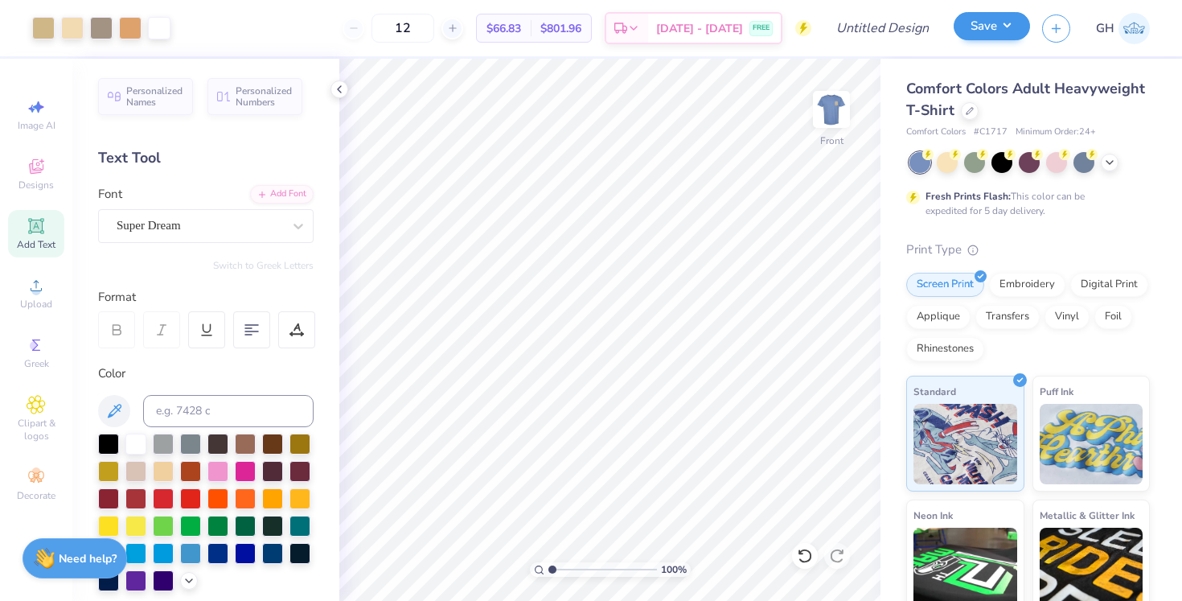
click at [987, 27] on button "Save" at bounding box center [992, 26] width 76 height 28
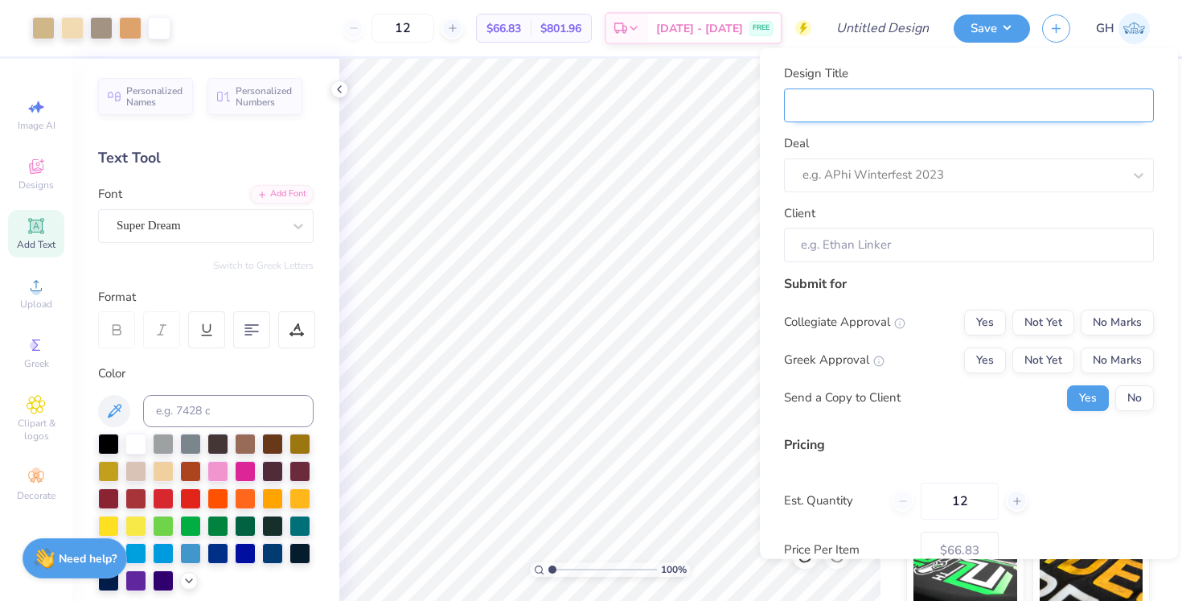
click at [902, 101] on input "Design Title" at bounding box center [969, 105] width 370 height 35
type input "p"
type input "pap"
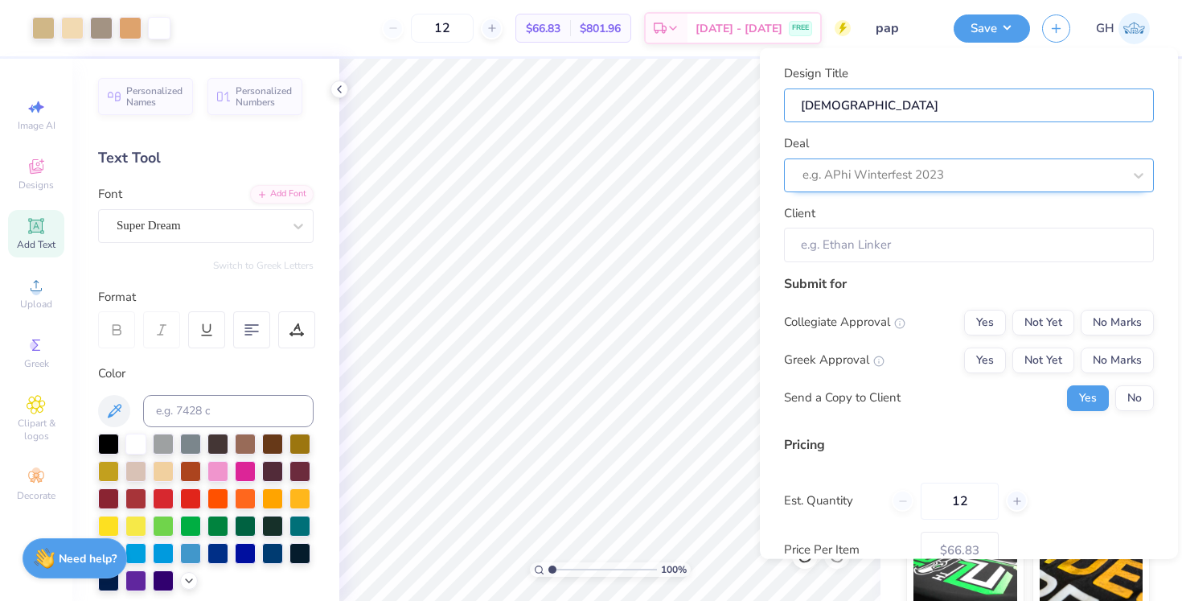
type input "paper"
type input "paper 1"
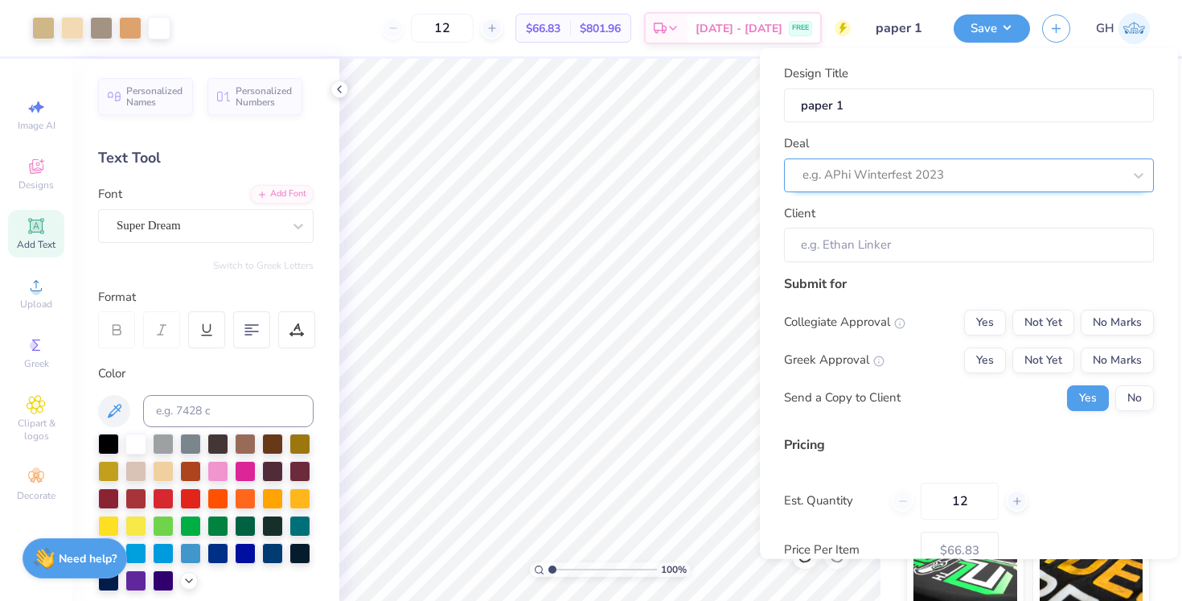
click at [923, 175] on div "e.g. APhi Winterfest 2023" at bounding box center [963, 175] width 320 height 18
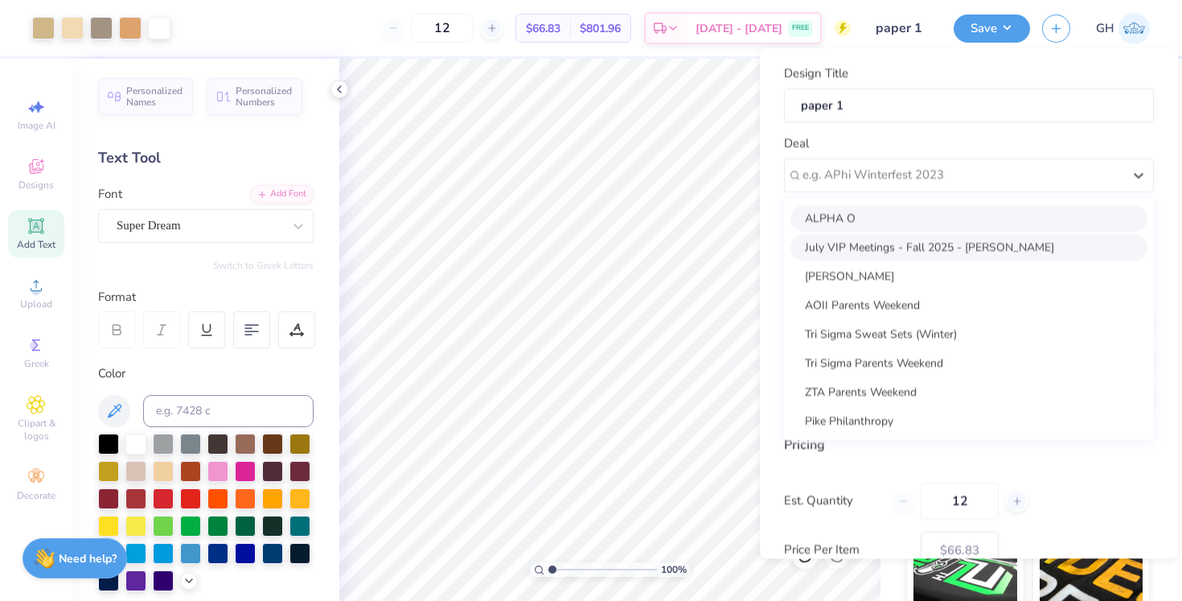
click at [852, 244] on div "July VIP Meetings - Fall 2025 - Jace Marsters" at bounding box center [969, 246] width 357 height 27
type input "Jace Marsters"
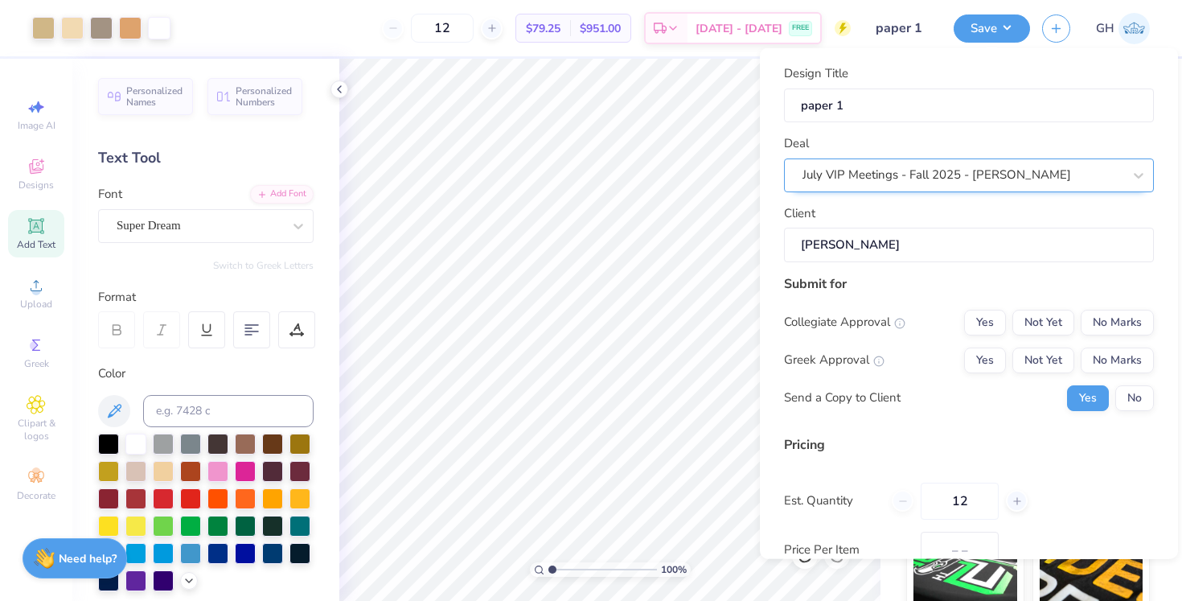
type input "$79.25"
click at [870, 190] on div "July VIP Meetings - Fall 2025 - Jace Marsters" at bounding box center [969, 175] width 370 height 34
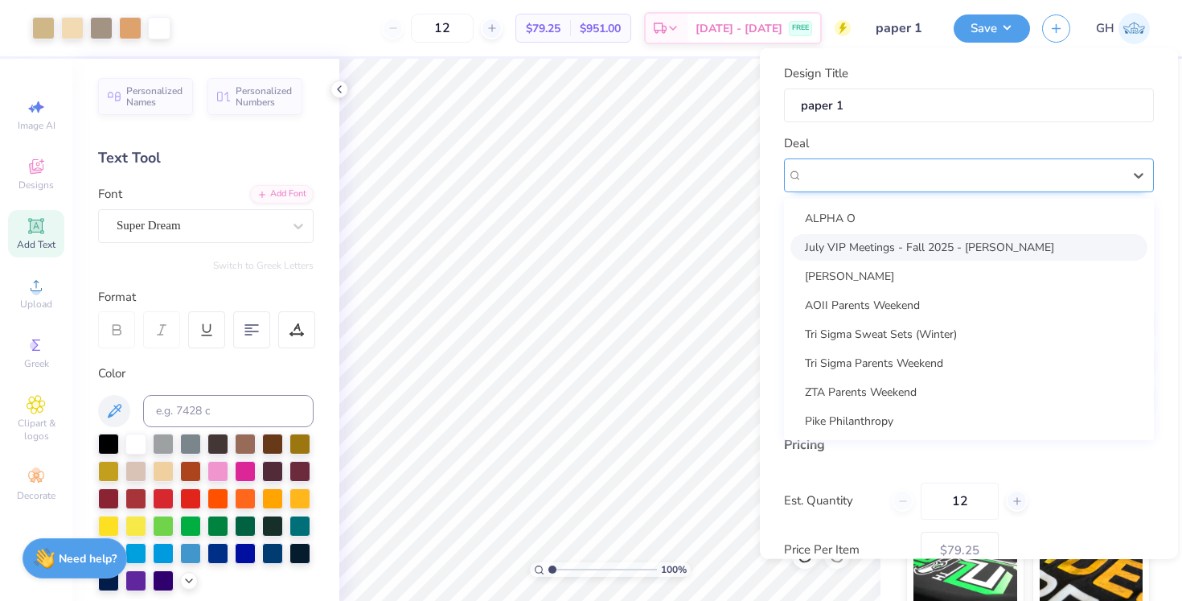
click at [868, 179] on div "July VIP Meetings - Fall 2025 - Jace Marsters" at bounding box center [963, 175] width 320 height 18
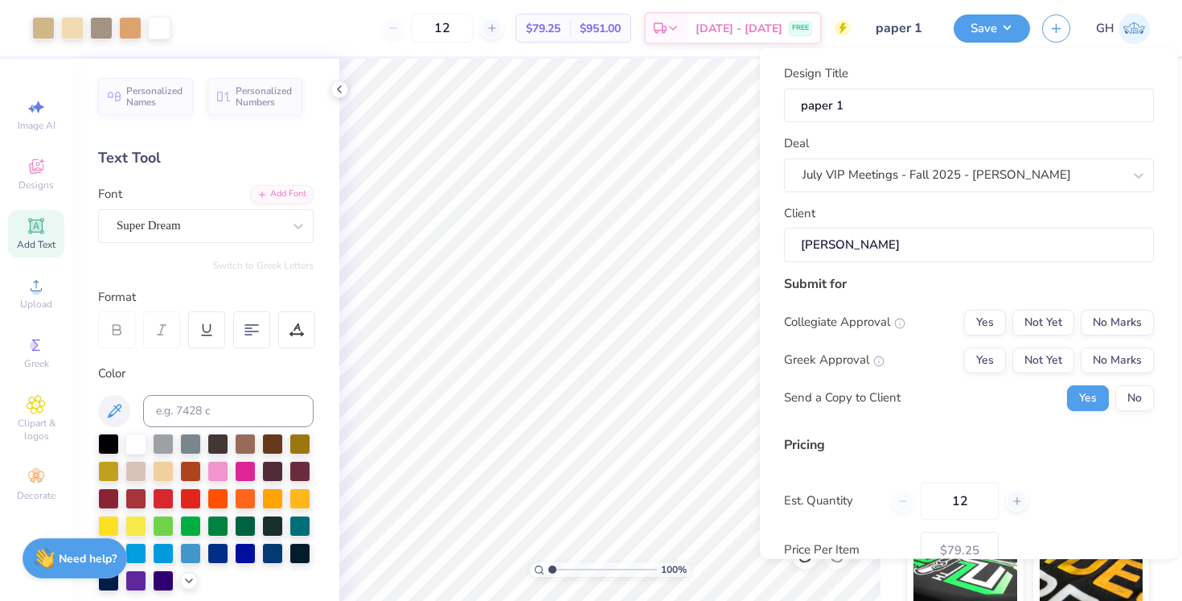
click at [891, 253] on input "Jace Marsters" at bounding box center [969, 245] width 370 height 35
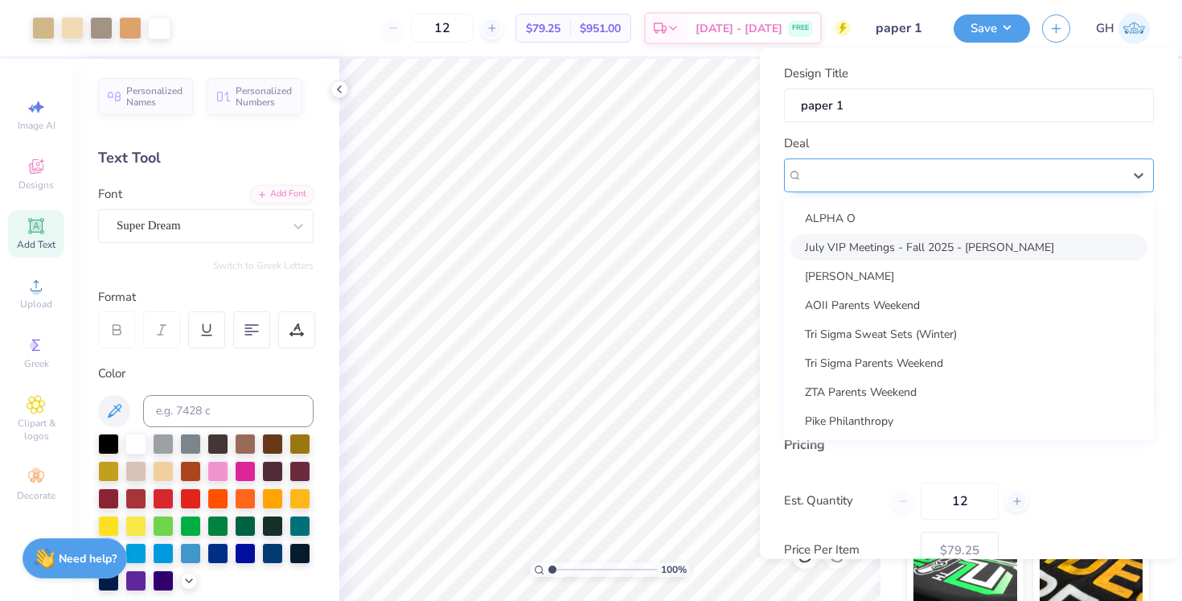
click at [948, 182] on div "July VIP Meetings - Fall 2025 - Jace Marsters" at bounding box center [962, 174] width 323 height 25
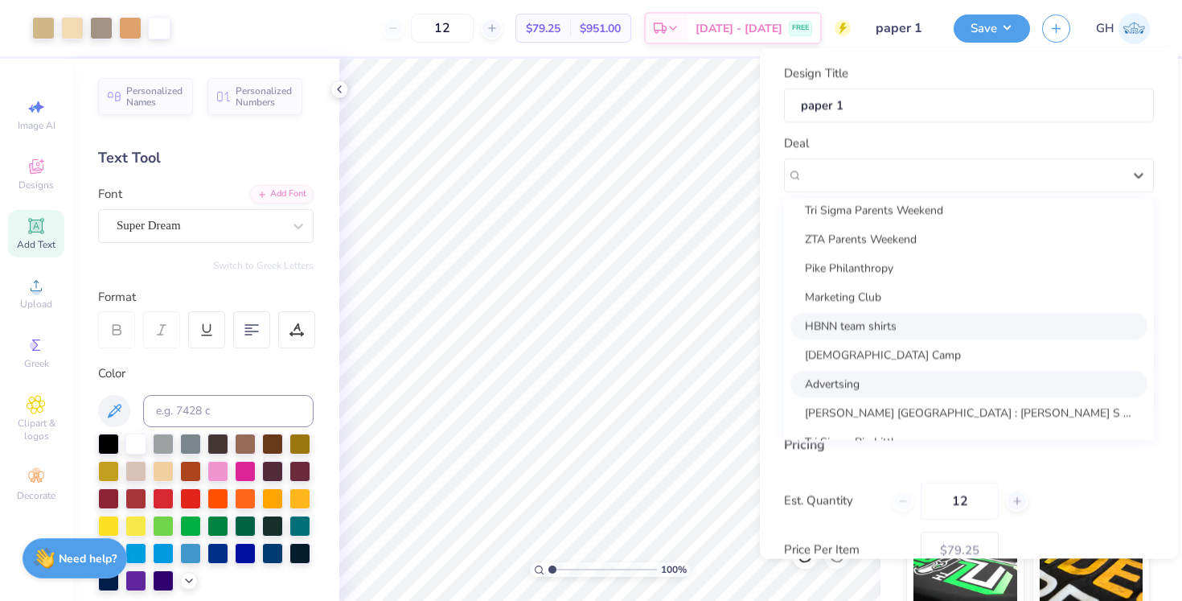
scroll to position [185, 0]
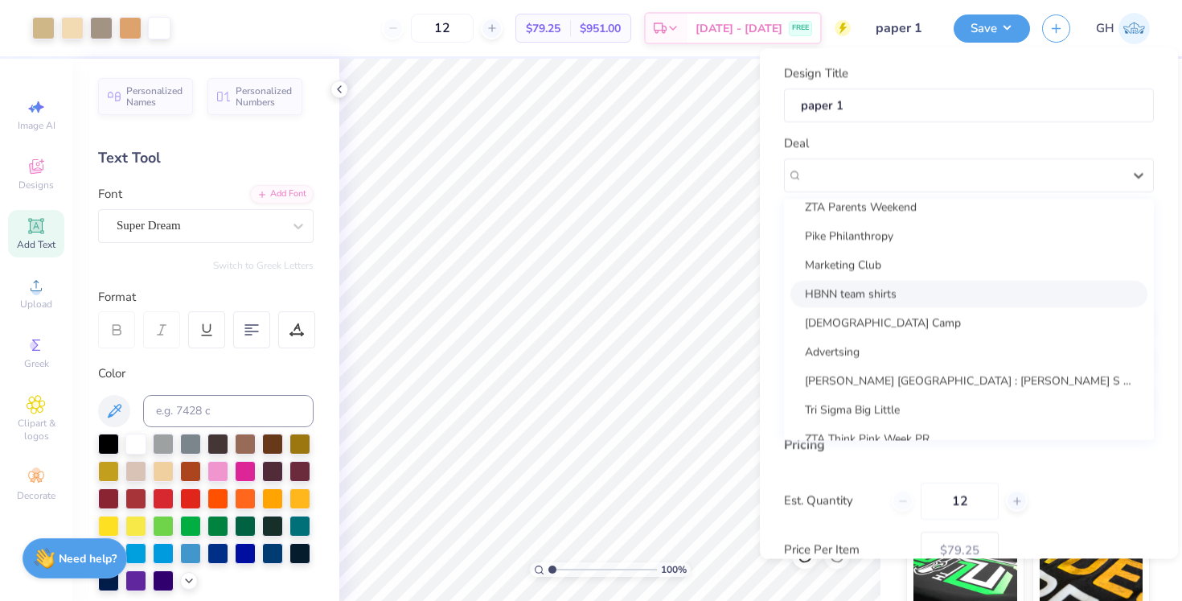
click at [867, 296] on div "HBNN team shirts" at bounding box center [969, 293] width 357 height 27
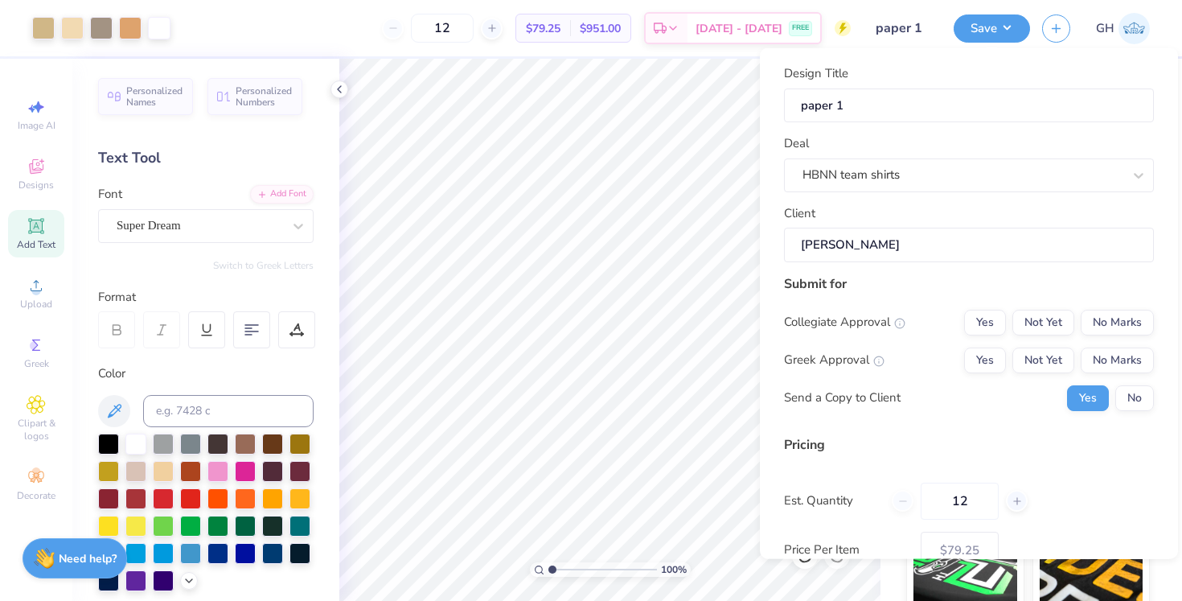
type input "Christi Opiela"
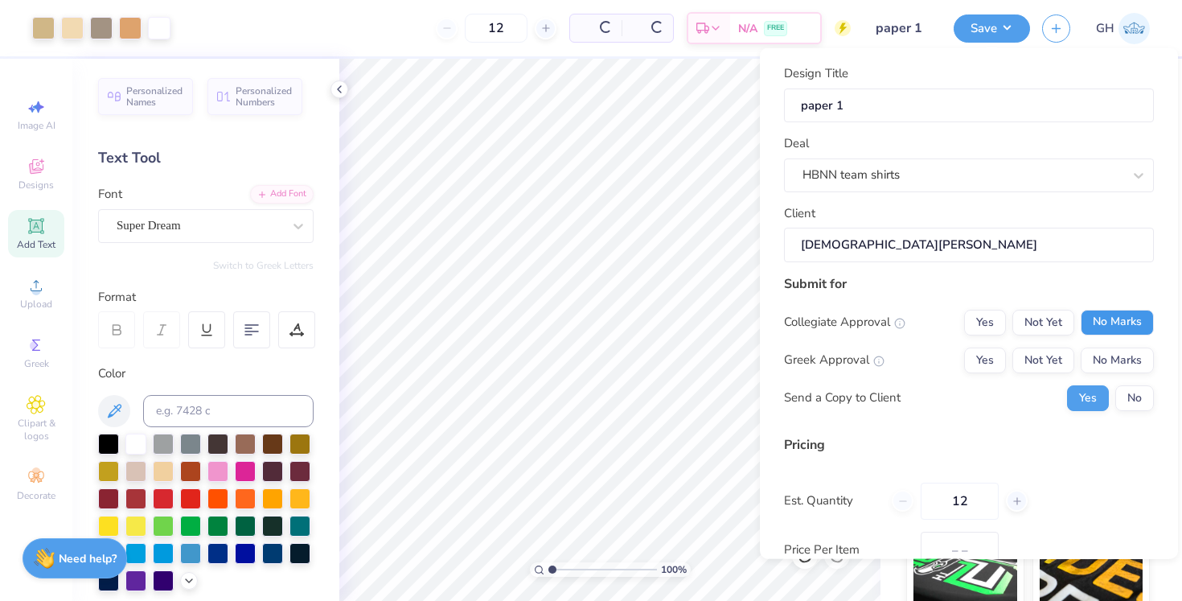
click at [1097, 323] on button "No Marks" at bounding box center [1117, 322] width 73 height 26
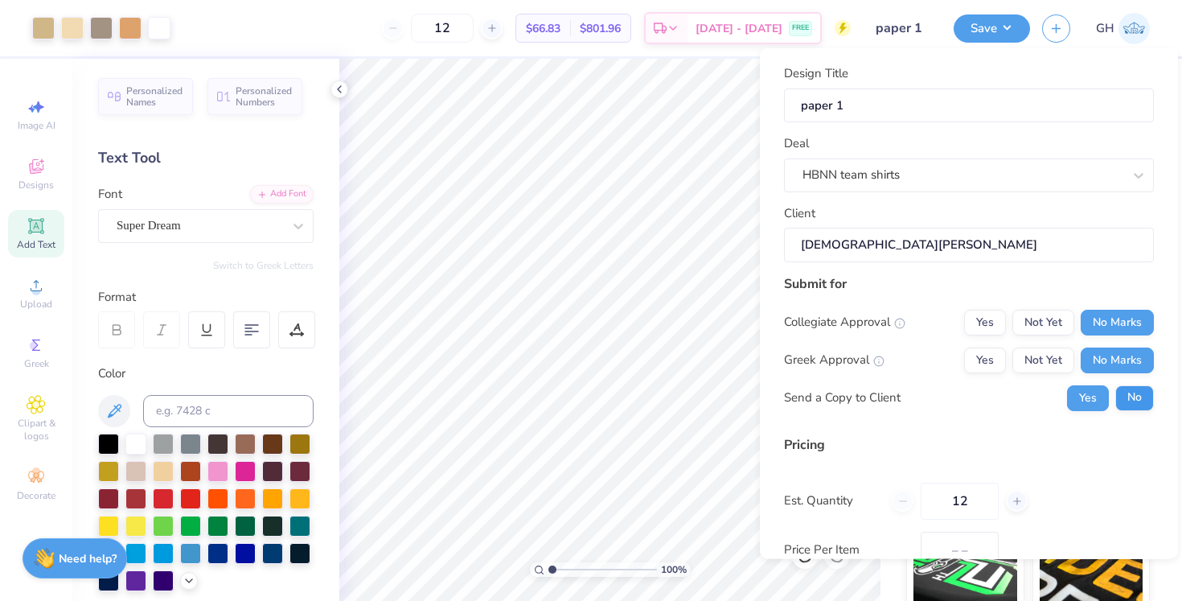
drag, startPoint x: 1132, startPoint y: 378, endPoint x: 1132, endPoint y: 397, distance: 18.5
click at [1132, 378] on div "Collegiate Approval Yes Not Yet No Marks Greek Approval Yes Not Yet No Marks Se…" at bounding box center [969, 359] width 370 height 101
type input "$66.83"
click at [1132, 397] on button "No" at bounding box center [1135, 397] width 39 height 26
click at [983, 28] on button "Save" at bounding box center [992, 26] width 76 height 28
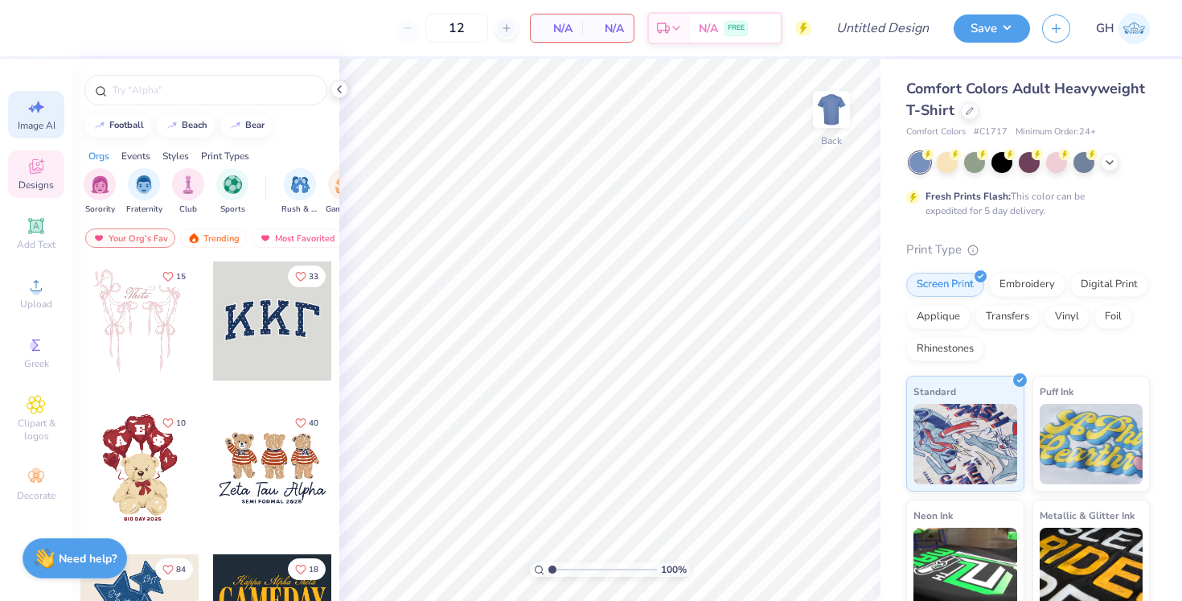
click at [33, 111] on icon at bounding box center [31, 109] width 7 height 8
select select "4"
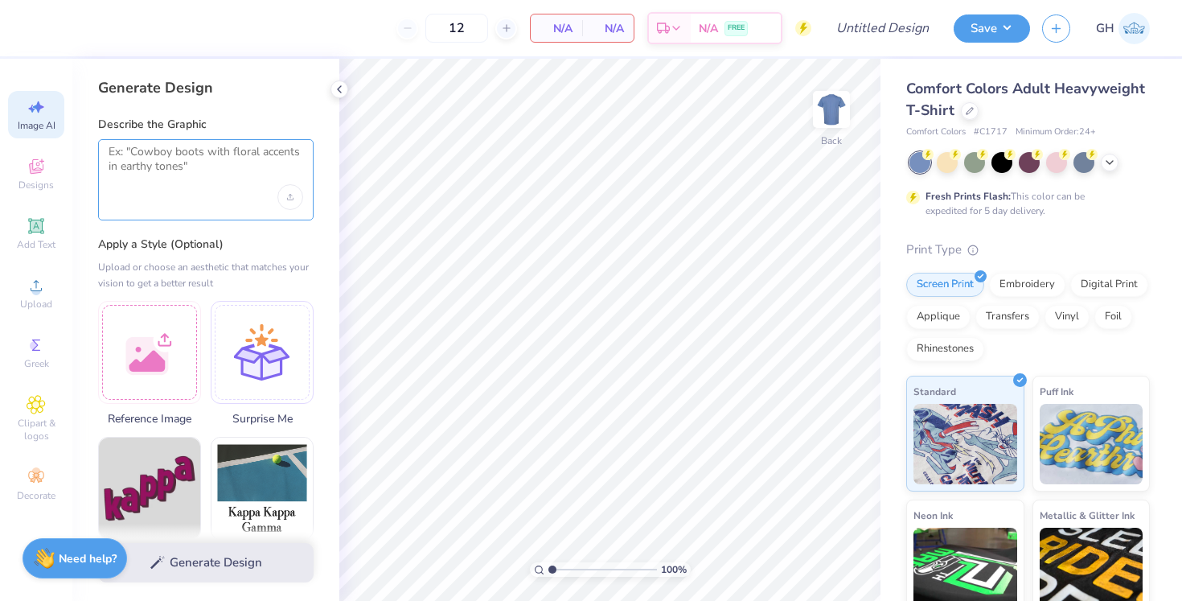
click at [150, 174] on textarea at bounding box center [206, 165] width 195 height 40
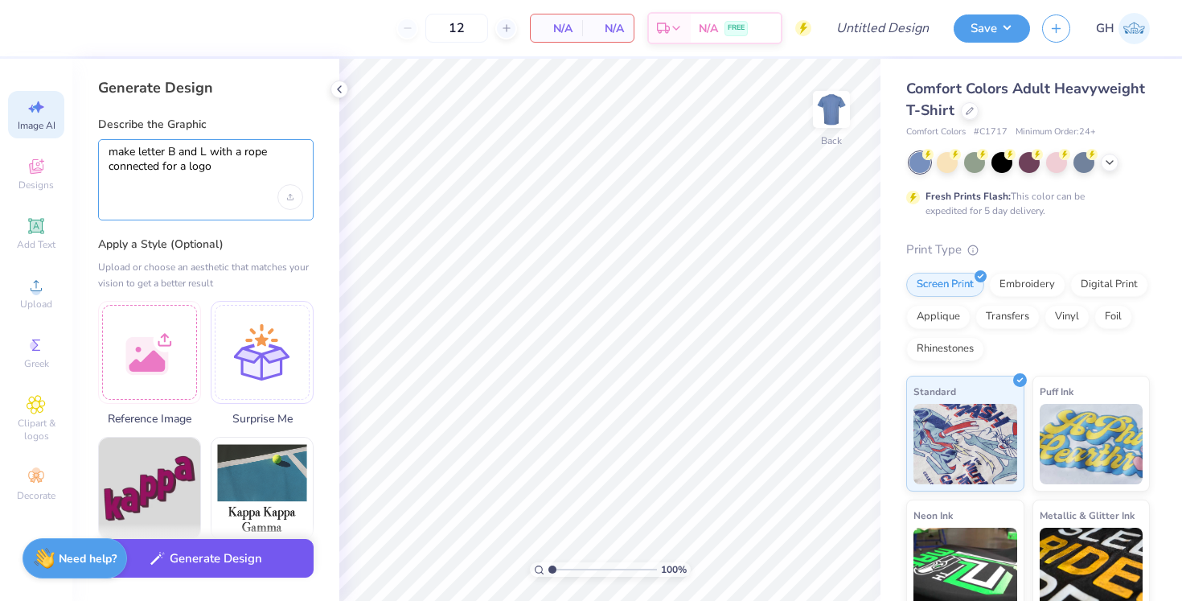
type textarea "make letter B and L with a rope connected for a logo"
click at [196, 571] on button "Generate Design" at bounding box center [206, 558] width 216 height 39
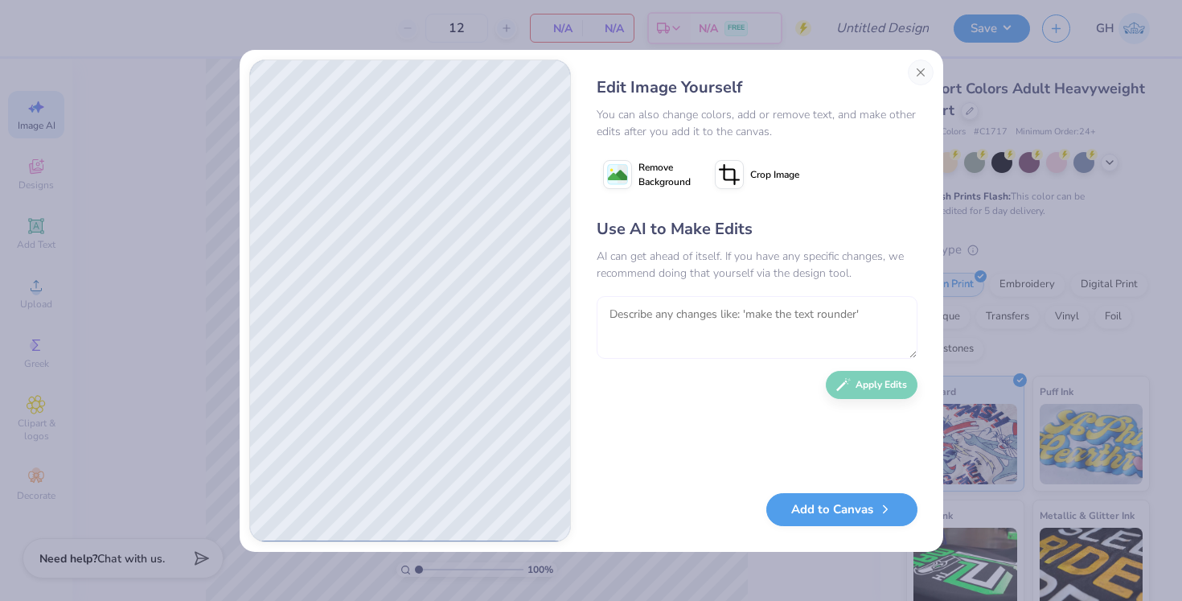
click at [697, 317] on textarea at bounding box center [757, 327] width 321 height 63
click at [748, 314] on textarea "make it a dark grey and marroon" at bounding box center [757, 327] width 321 height 63
type textarea "make it a dark grey and maroon"
click at [870, 387] on button "Apply Edits" at bounding box center [872, 381] width 92 height 28
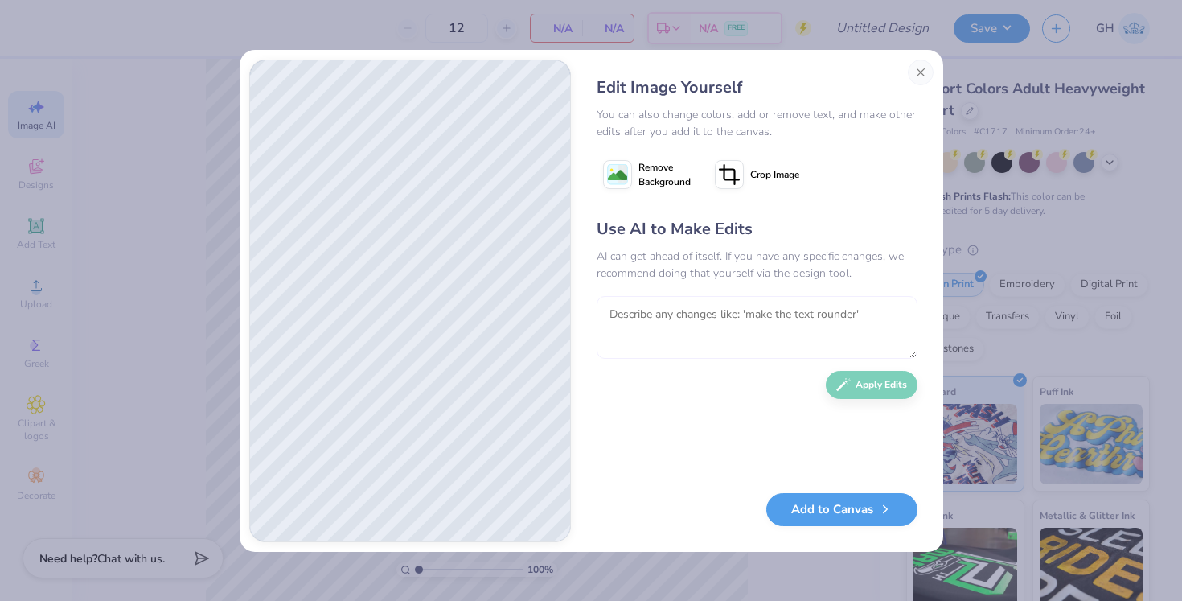
click at [678, 320] on textarea at bounding box center [757, 327] width 321 height 63
type textarea "the outline grey and inside maroon"
click at [882, 361] on div "Use AI to Make Edits AI can get ahead of itself. If you have any specific chang…" at bounding box center [757, 347] width 321 height 261
click at [879, 375] on button "Apply Edits" at bounding box center [872, 381] width 92 height 28
click at [770, 318] on textarea at bounding box center [757, 327] width 321 height 63
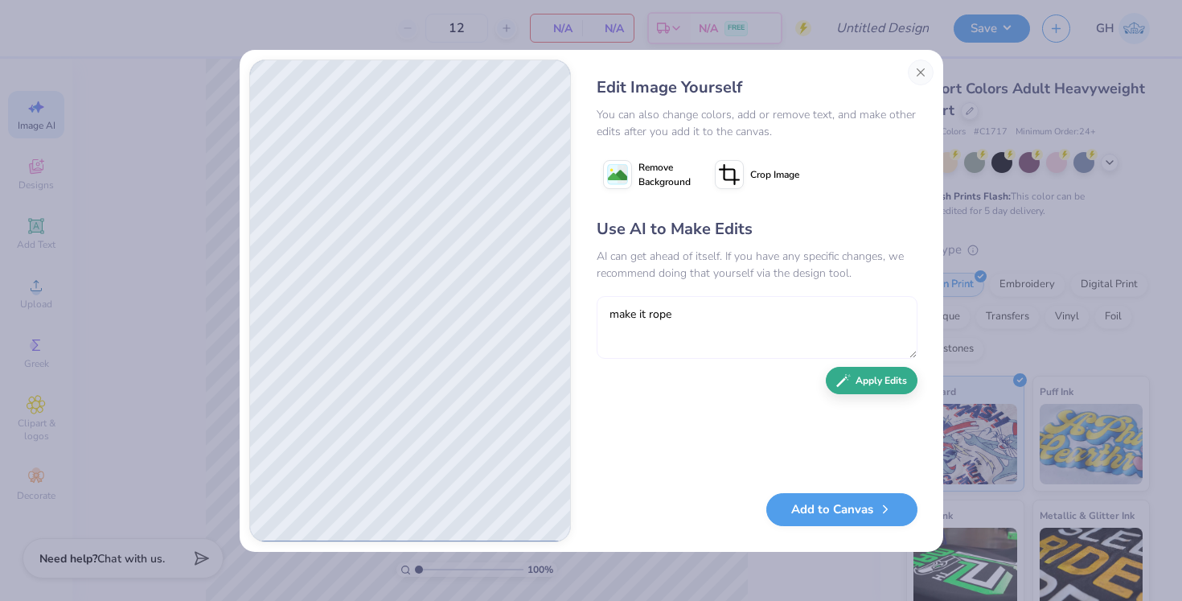
type textarea "make it rope"
click at [879, 393] on button "Apply Edits" at bounding box center [872, 381] width 92 height 28
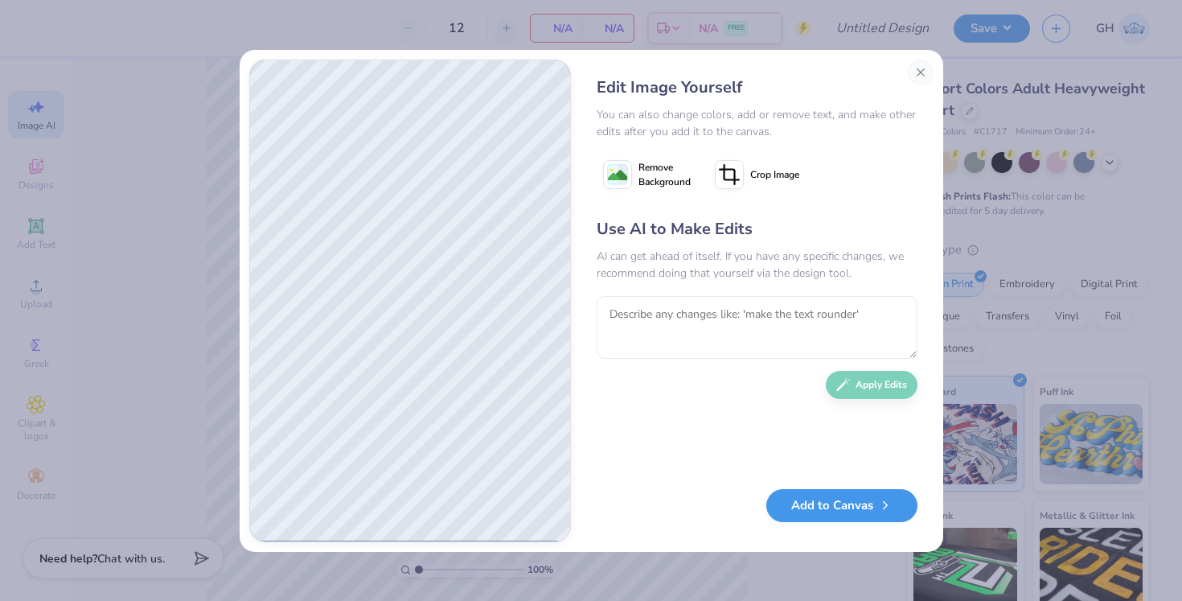
click at [881, 503] on icon "button" at bounding box center [885, 505] width 14 height 14
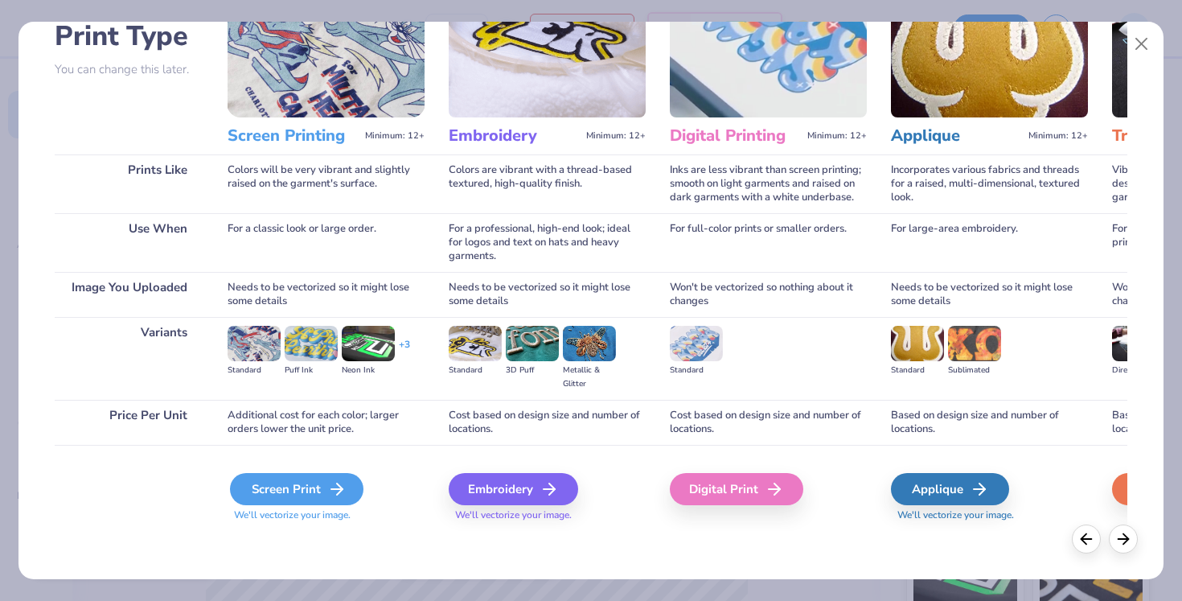
scroll to position [121, 0]
click at [299, 503] on div "Screen Print" at bounding box center [297, 489] width 134 height 32
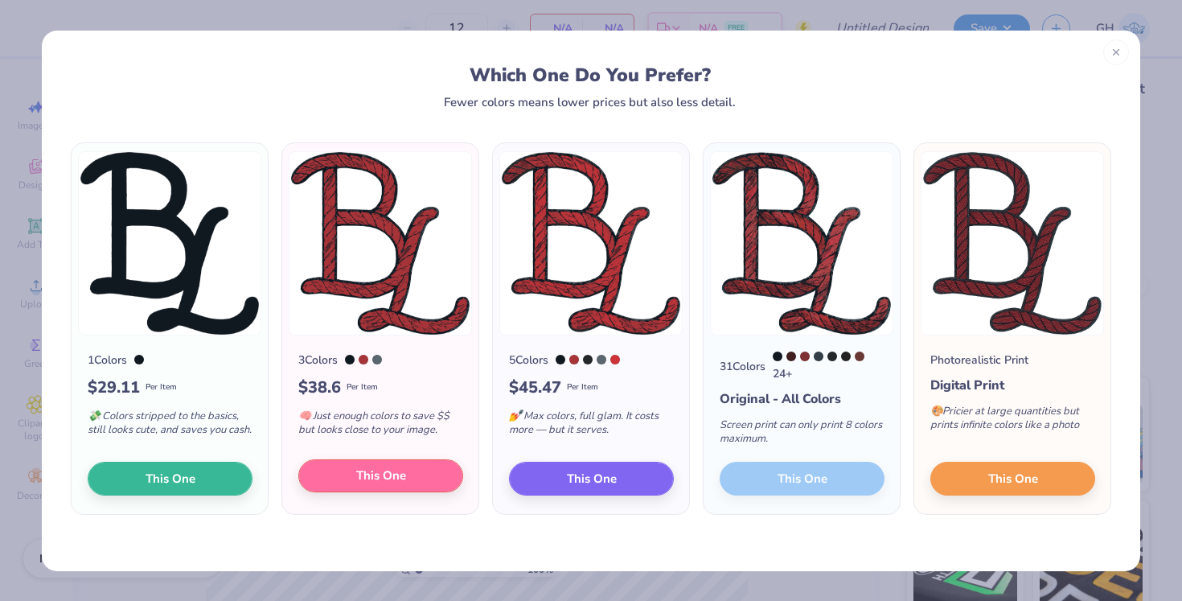
click at [413, 486] on button "This One" at bounding box center [380, 476] width 165 height 34
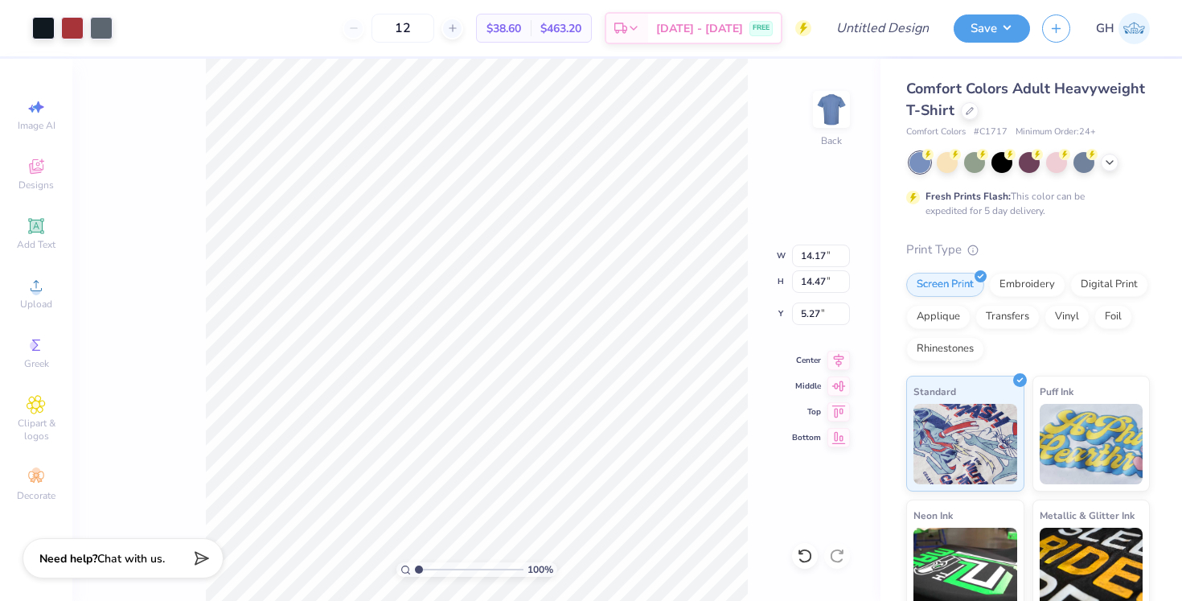
type input "5.73"
type input "5.85"
type input "3.73"
type input "4.01"
type input "4.10"
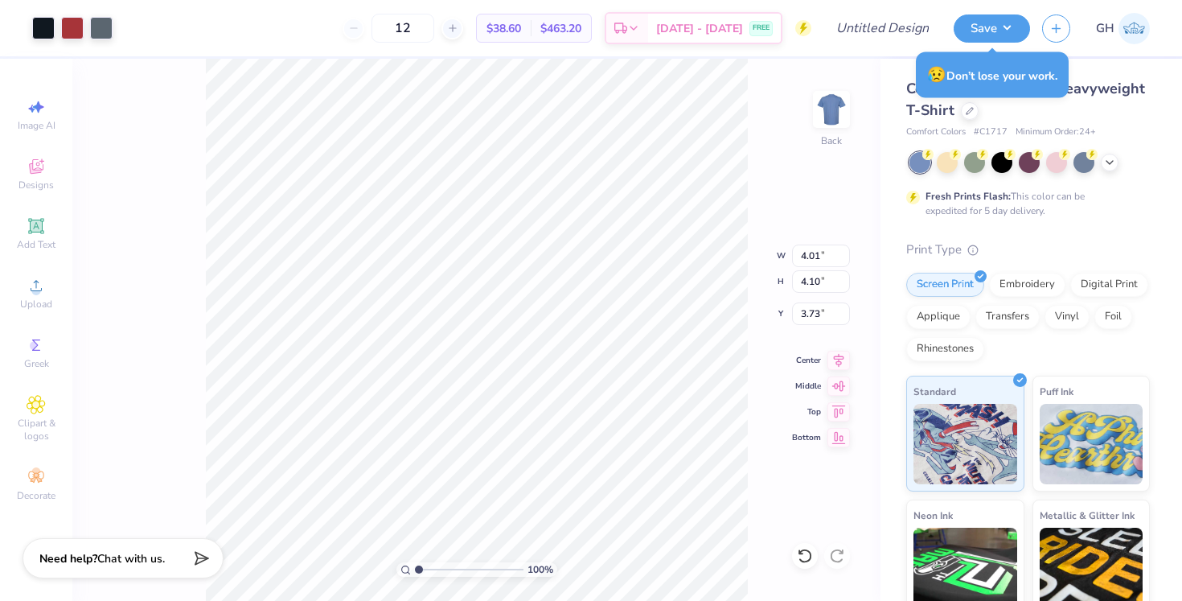
type input "3.91"
click at [990, 22] on button "Save" at bounding box center [992, 26] width 76 height 28
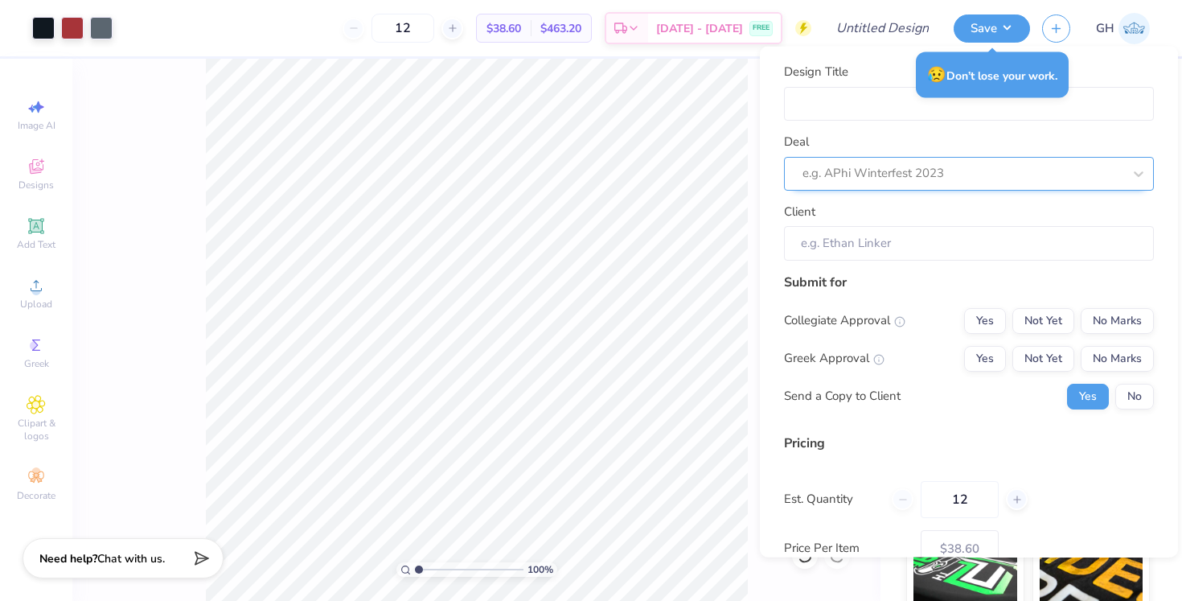
click at [845, 167] on div "e.g. APhi Winterfest 2023" at bounding box center [963, 173] width 320 height 18
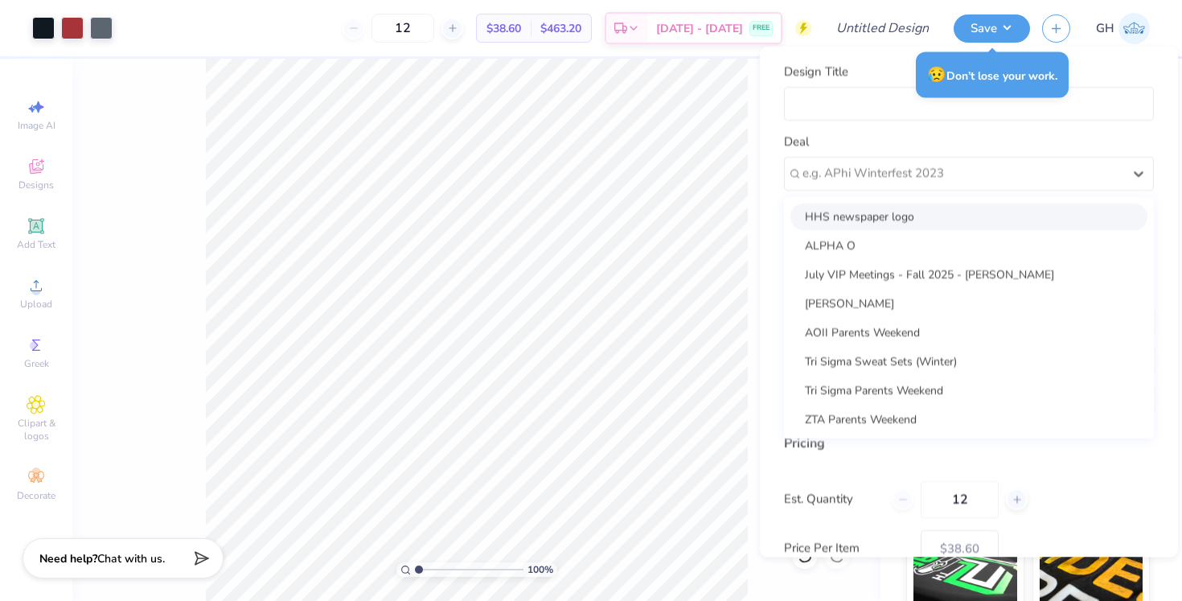
click at [842, 220] on div "HHS newspaper logo" at bounding box center [969, 216] width 357 height 27
type input "Christi Opiela"
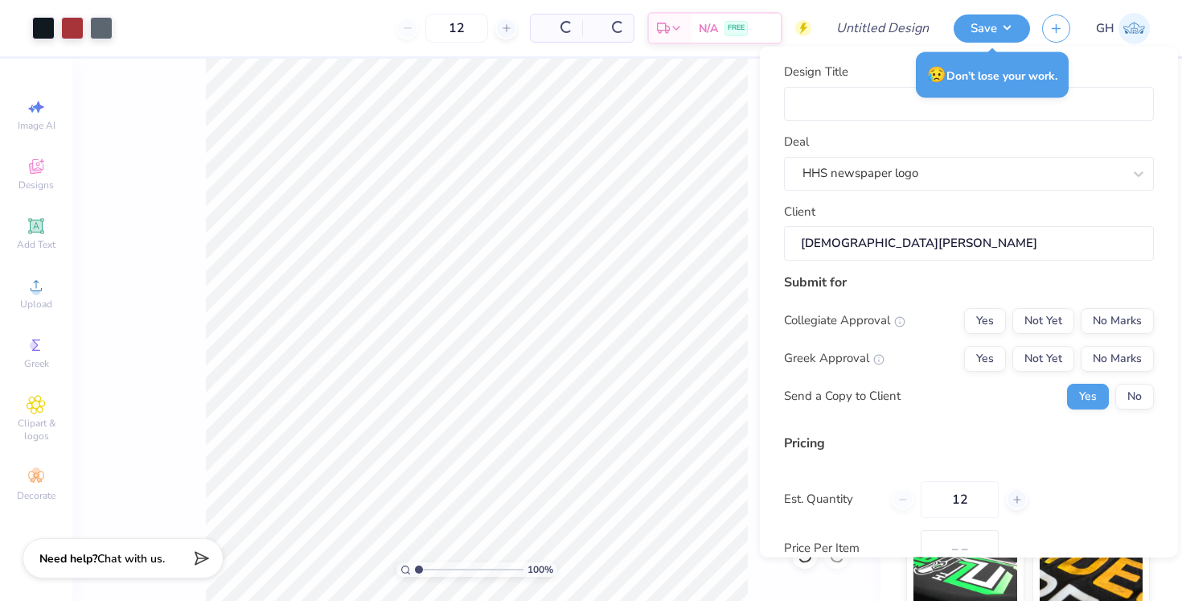
type input "$38.60"
click at [825, 88] on input "Design Title" at bounding box center [969, 103] width 370 height 35
type input "r"
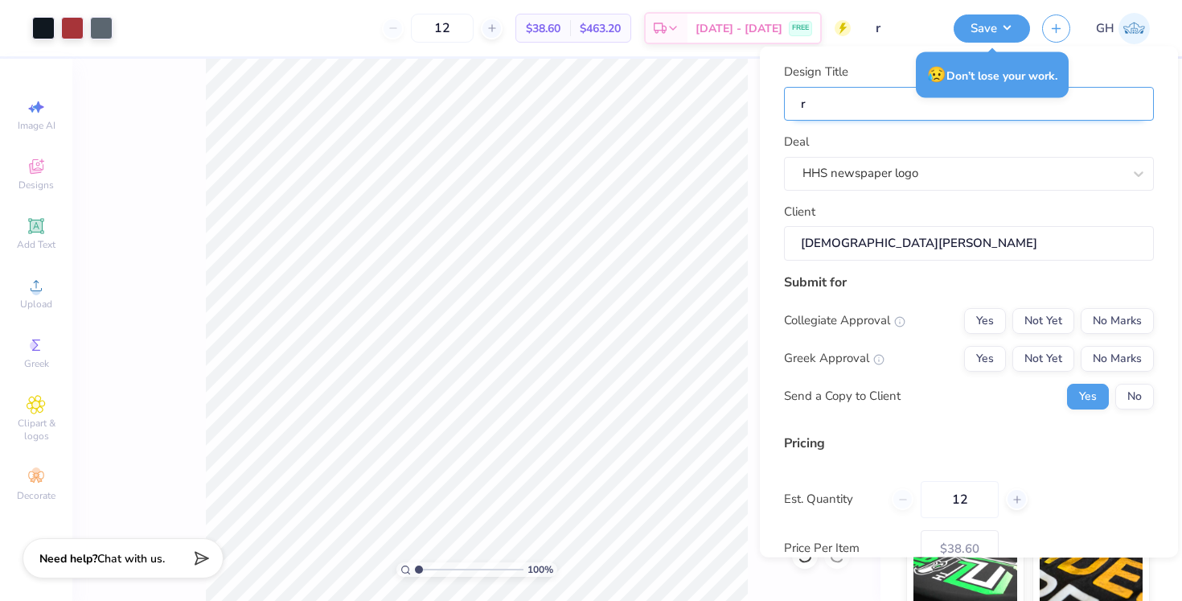
type input "ro"
type input "rop"
type input "rope"
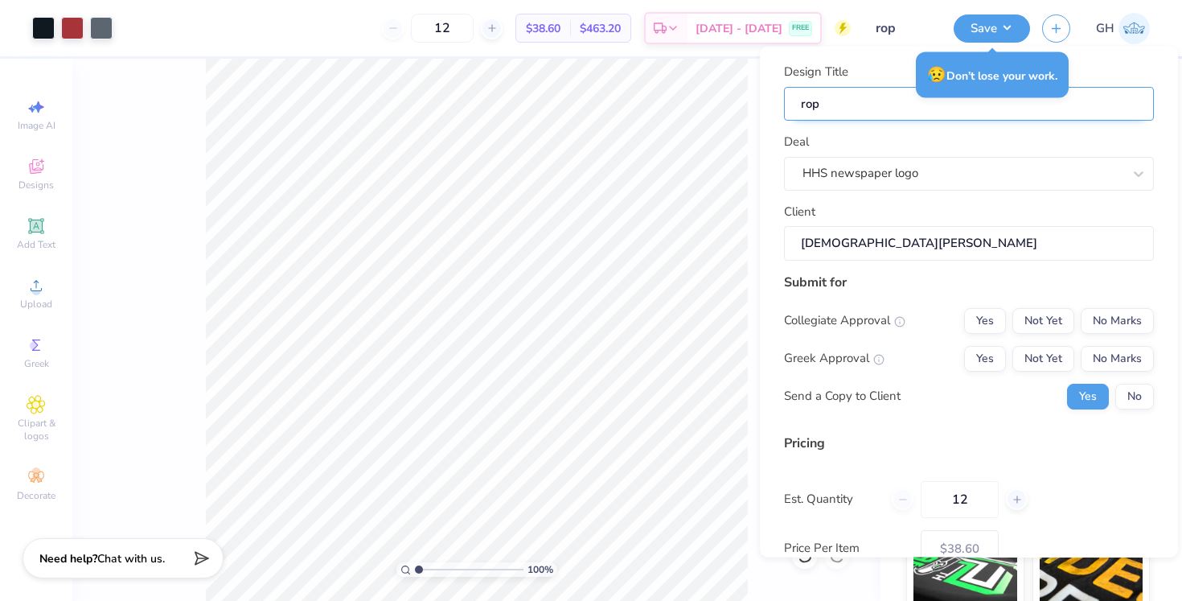
type input "rope"
type input "rope l"
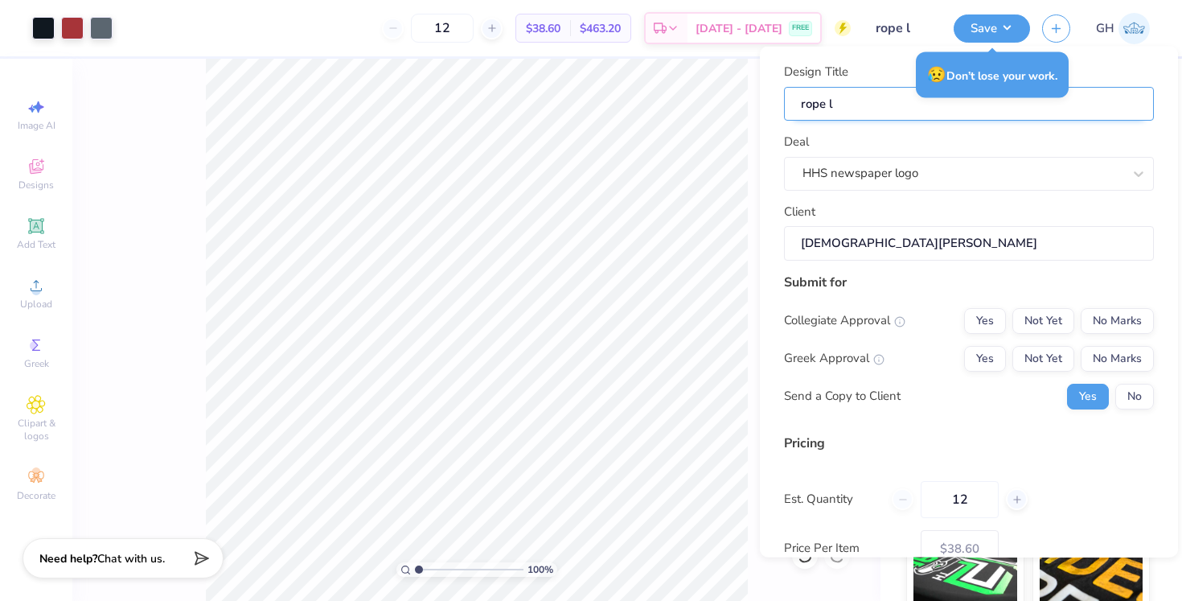
type input "rope lo"
type input "rope log"
type input "rope logo"
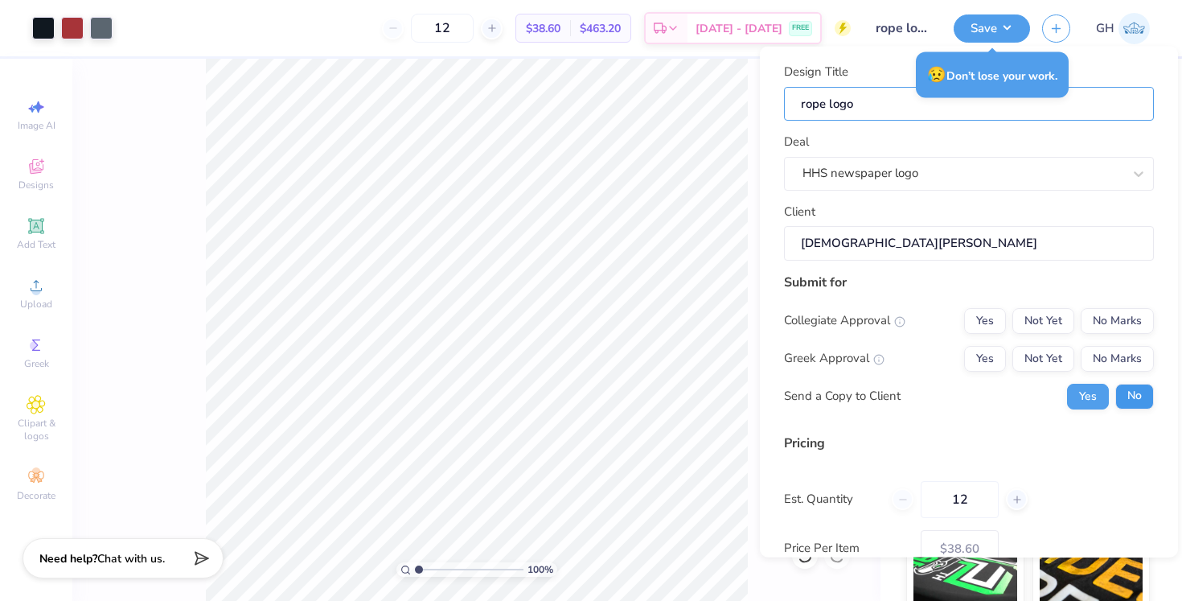
type input "rope logo"
click at [1130, 390] on button "No" at bounding box center [1135, 396] width 39 height 26
click at [1109, 316] on button "No Marks" at bounding box center [1117, 320] width 73 height 26
click at [1109, 339] on div "Collegiate Approval Yes Not Yet No Marks Greek Approval Yes Not Yet No Marks Se…" at bounding box center [969, 357] width 370 height 101
click at [1109, 346] on button "No Marks" at bounding box center [1117, 358] width 73 height 26
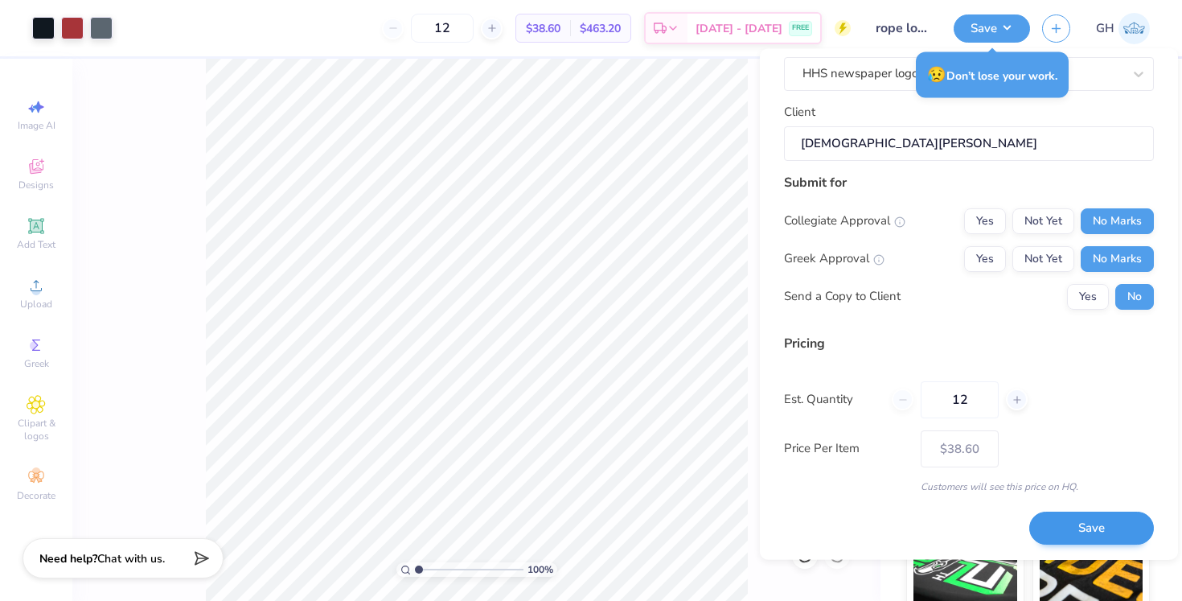
scroll to position [101, 0]
click at [1092, 521] on button "Save" at bounding box center [1092, 529] width 125 height 33
type input "$38.60"
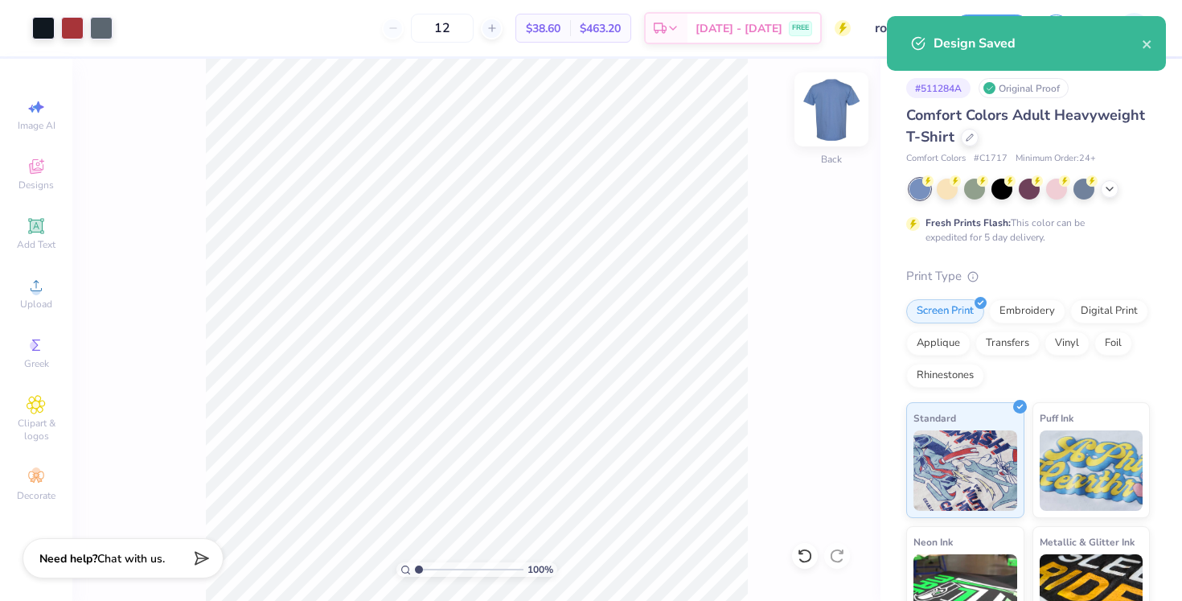
click at [833, 115] on img at bounding box center [832, 109] width 64 height 64
click at [836, 109] on img at bounding box center [832, 109] width 64 height 64
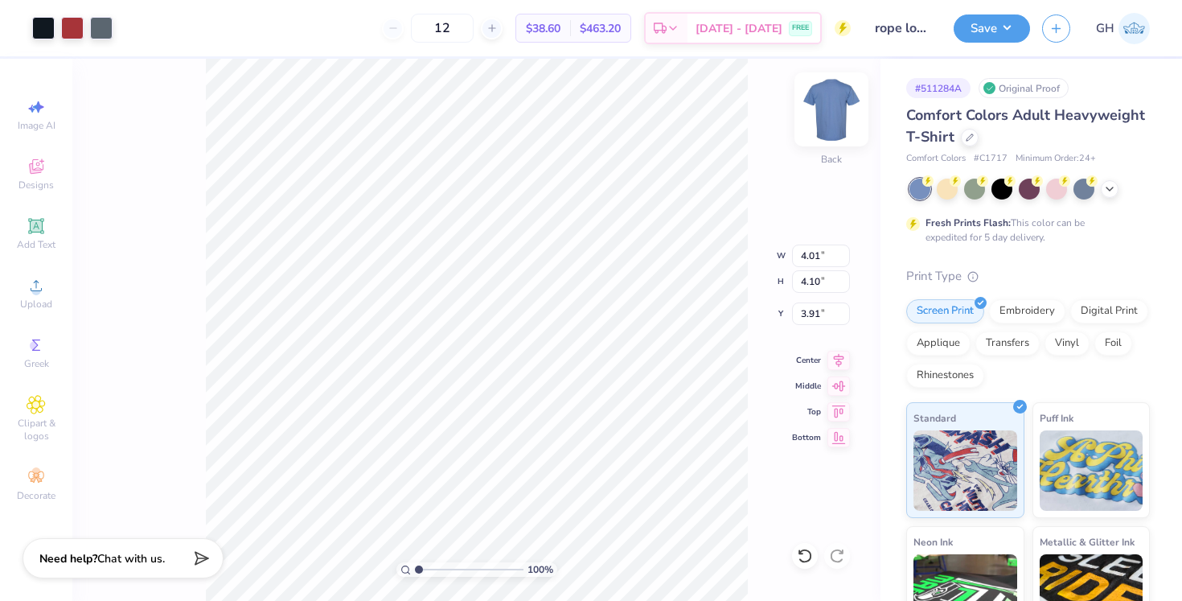
click at [820, 97] on img at bounding box center [832, 109] width 64 height 64
type input "9.58"
type input "8.16"
type input "8.33"
type input "7.24"
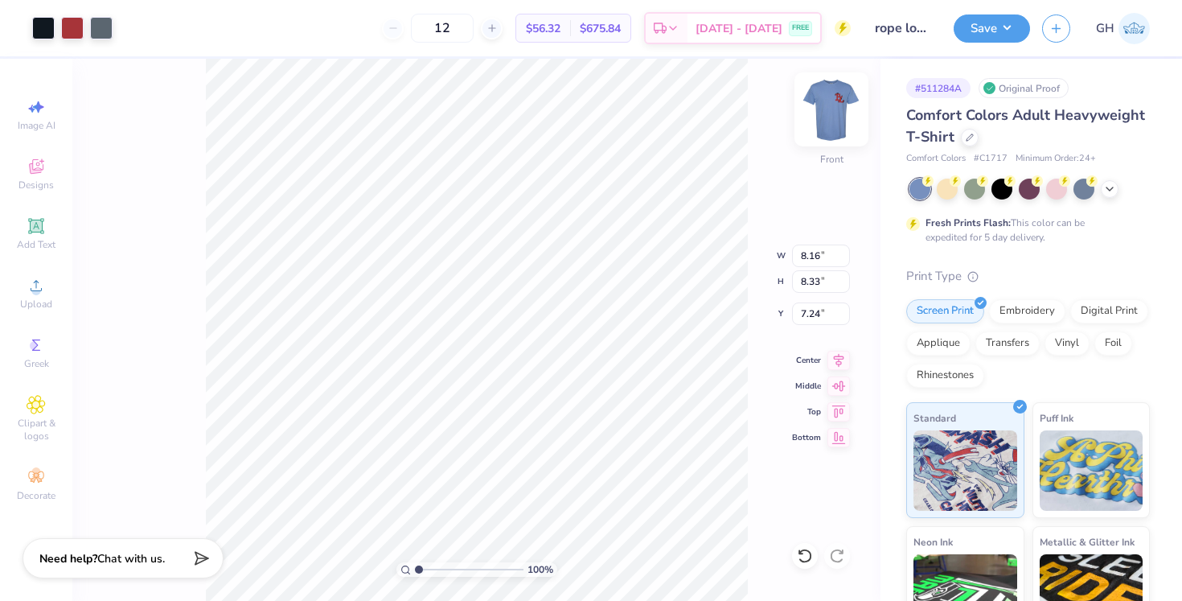
type input "9.43"
type input "9.63"
type input "7.52"
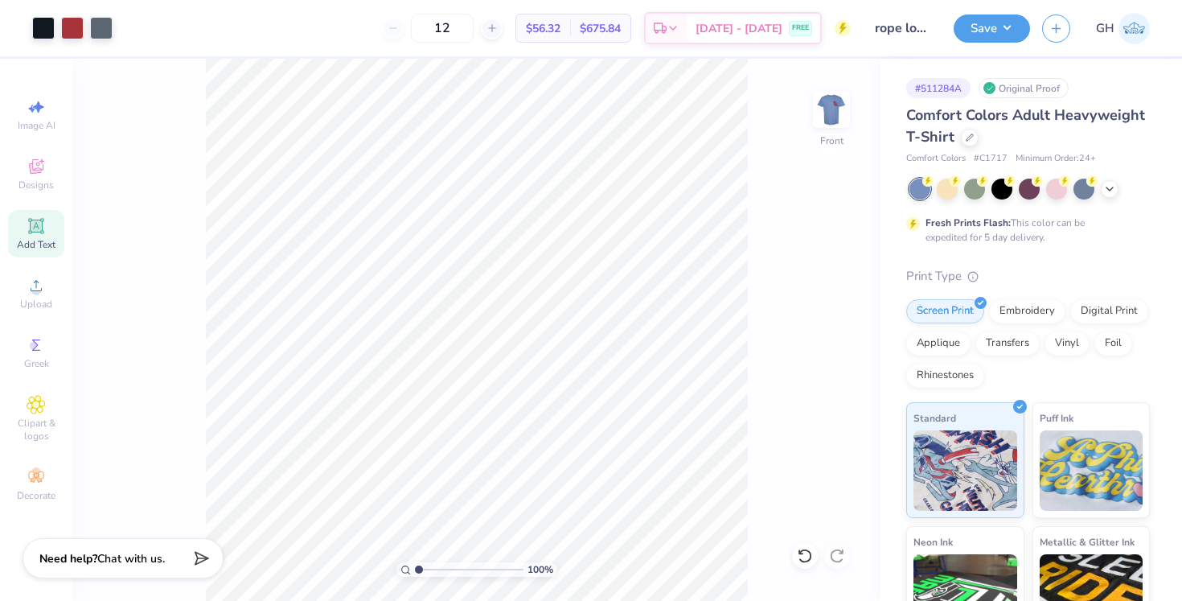
click at [41, 243] on span "Add Text" at bounding box center [36, 244] width 39 height 13
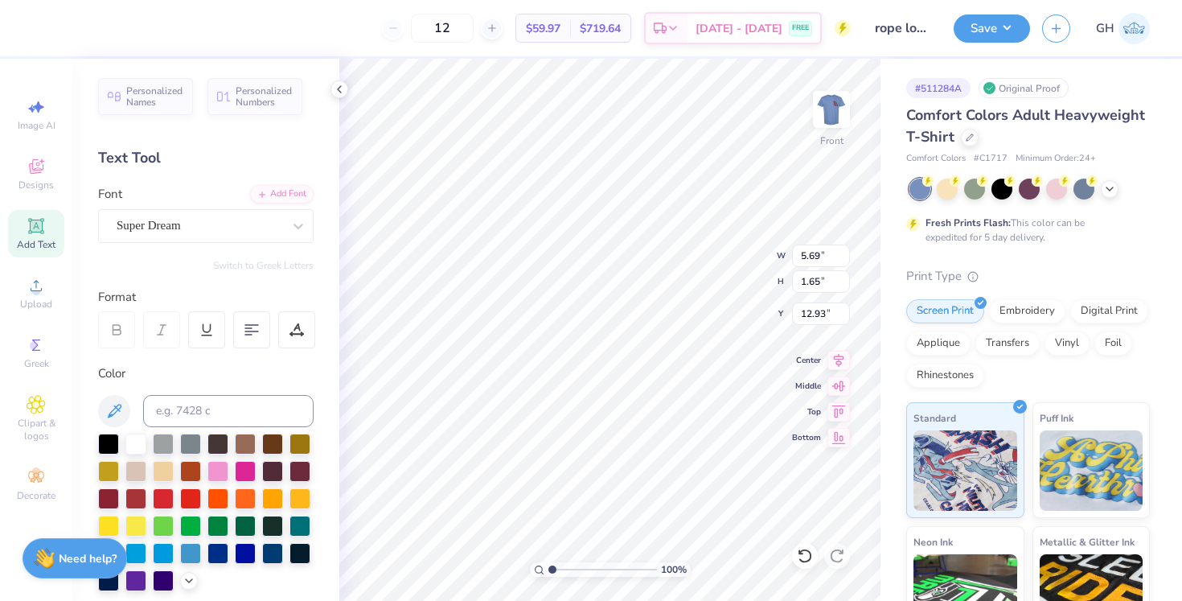
type textarea "r"
type textarea "rahma"
type input "8.34"
click at [24, 241] on span "Add Text" at bounding box center [36, 244] width 39 height 13
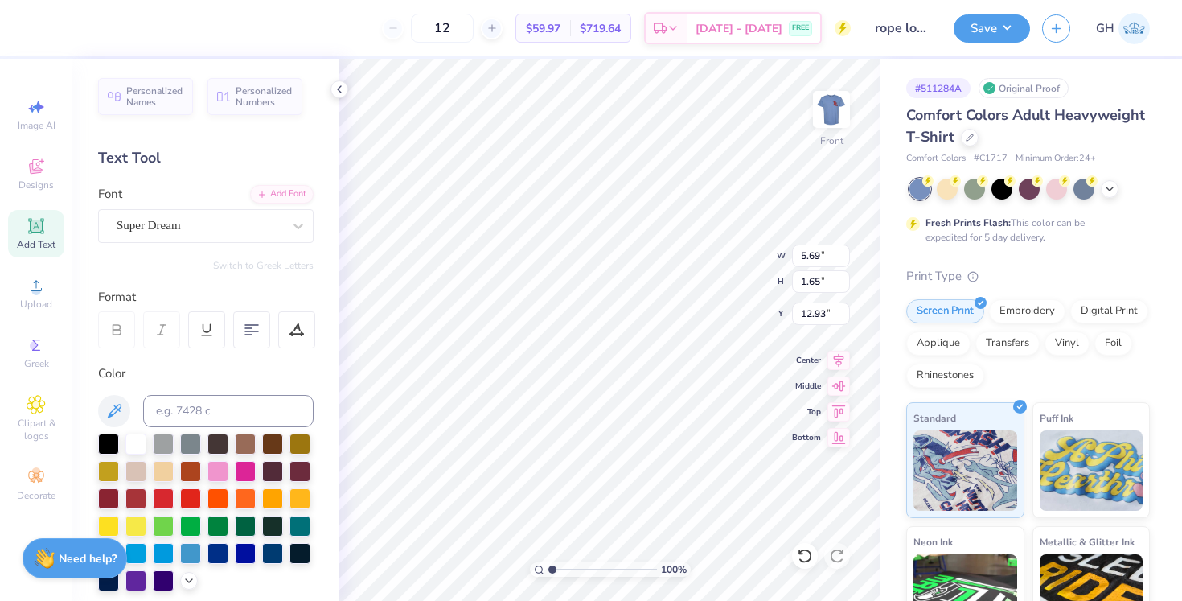
type textarea "ariat"
type input "11.27"
click at [109, 450] on div at bounding box center [108, 442] width 21 height 21
type input "5.34"
type input "11.27"
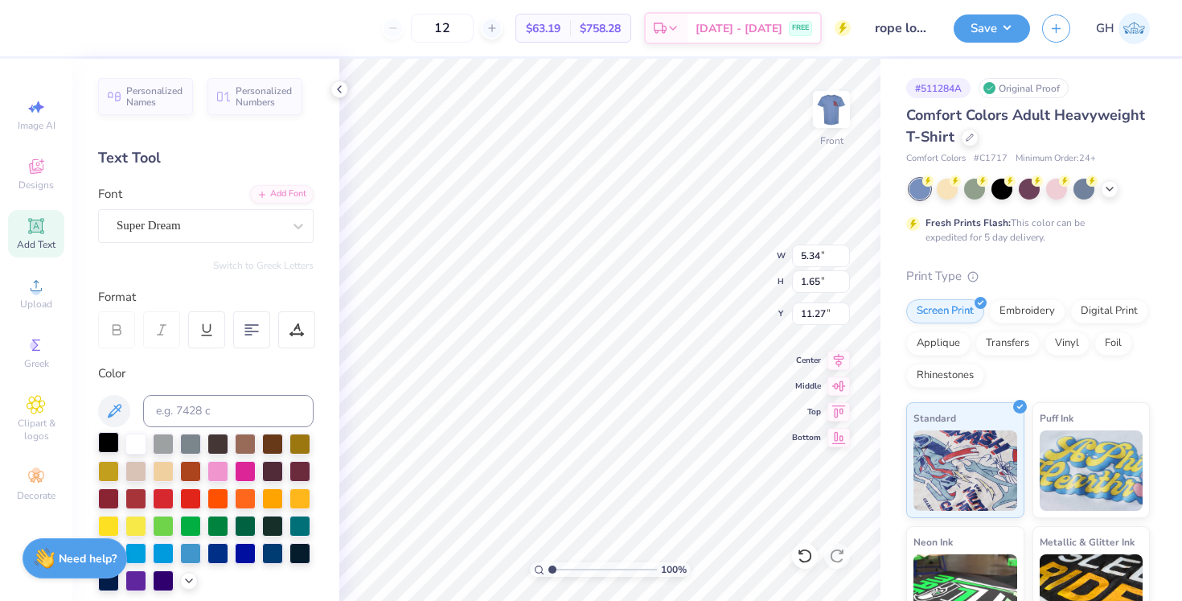
click at [115, 444] on div at bounding box center [108, 442] width 21 height 21
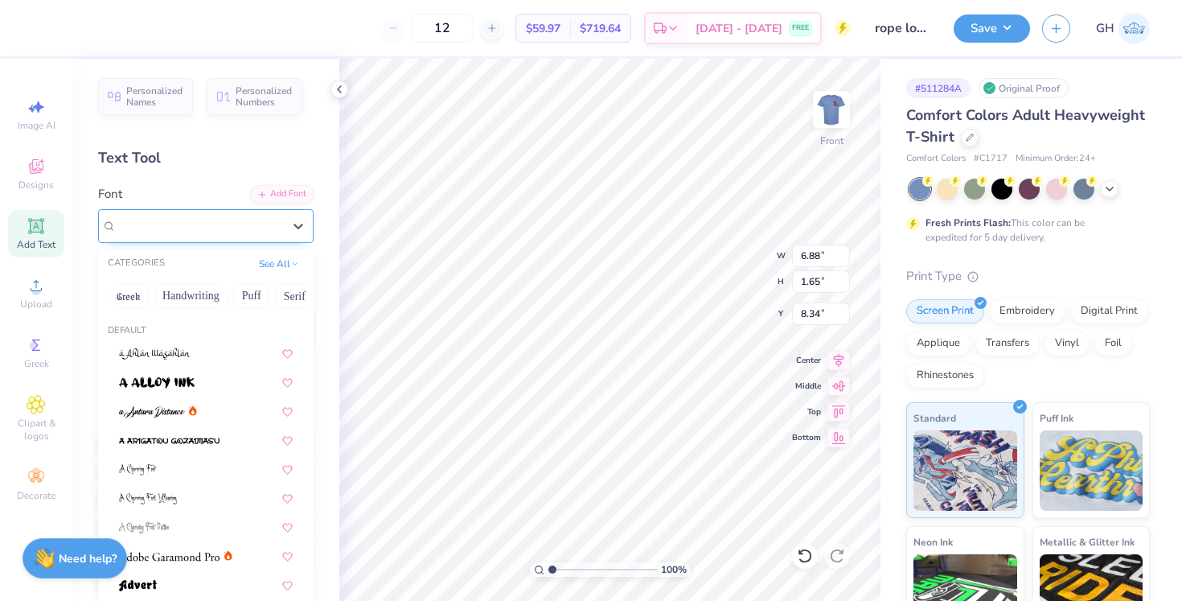
click at [150, 236] on div "Super Dream" at bounding box center [199, 225] width 169 height 25
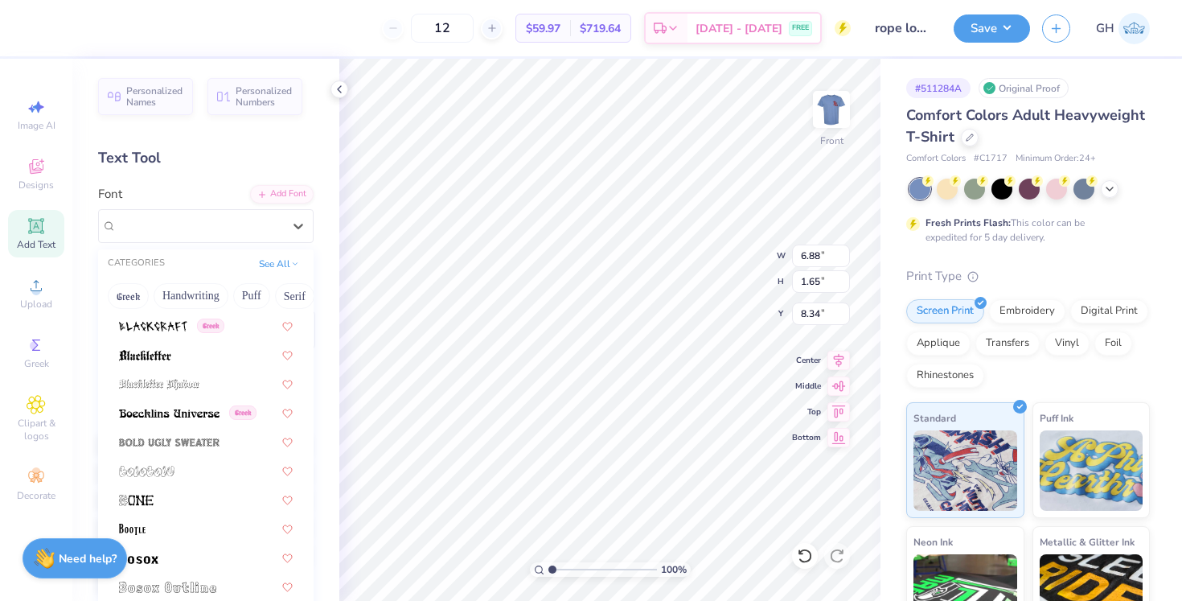
scroll to position [874, 0]
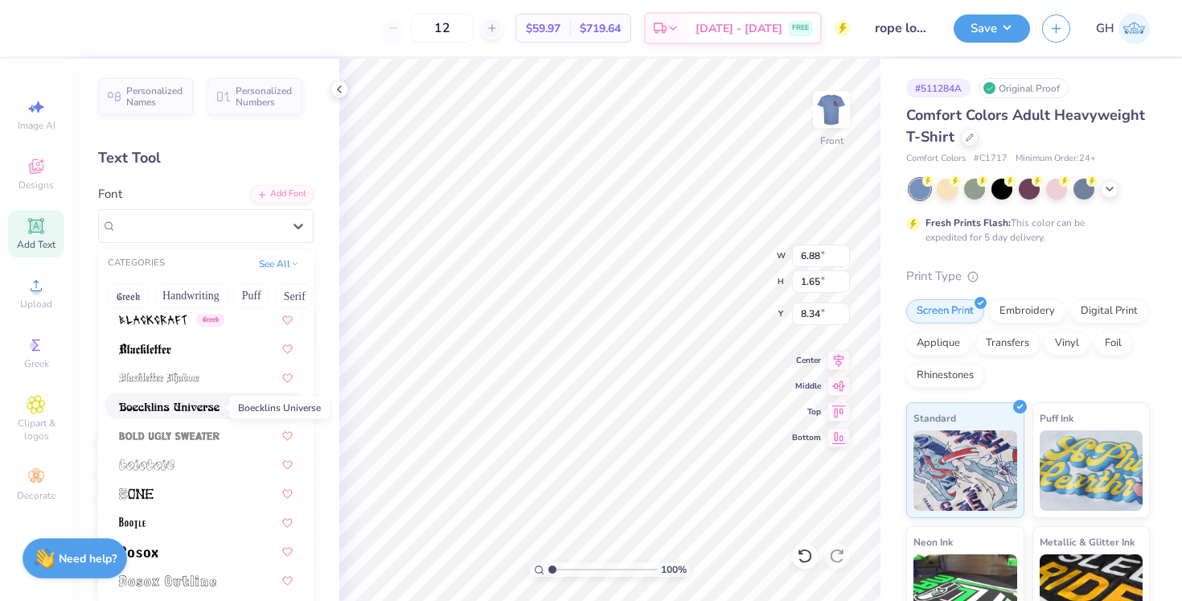
click at [166, 412] on img at bounding box center [169, 406] width 101 height 11
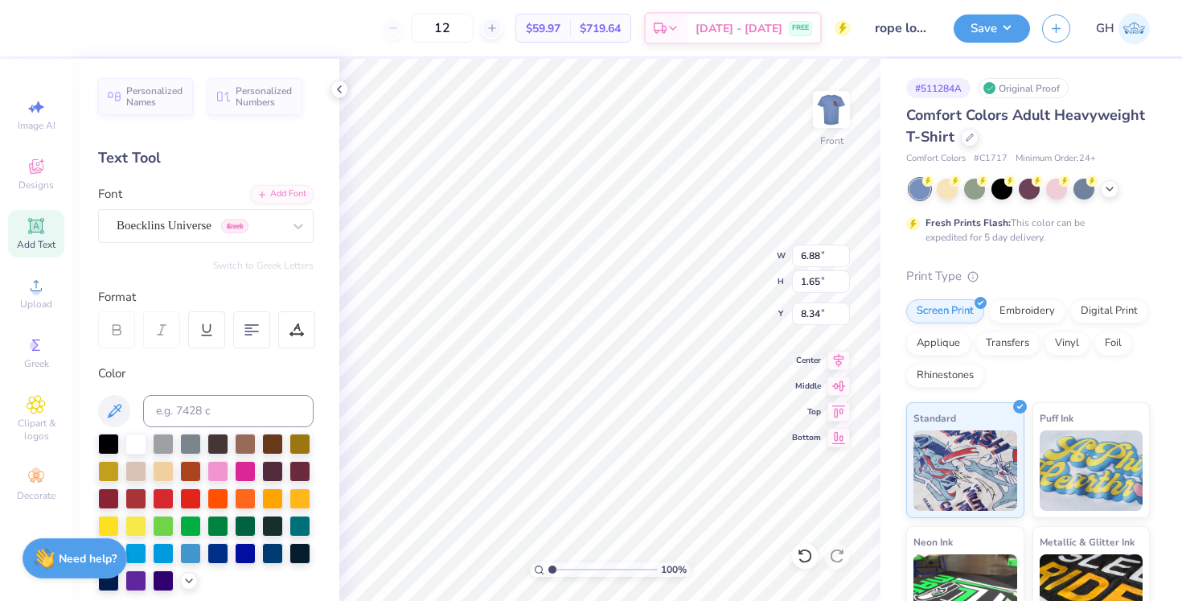
type input "6.98"
type input "1.70"
type input "8.31"
type input "5.34"
type input "1.65"
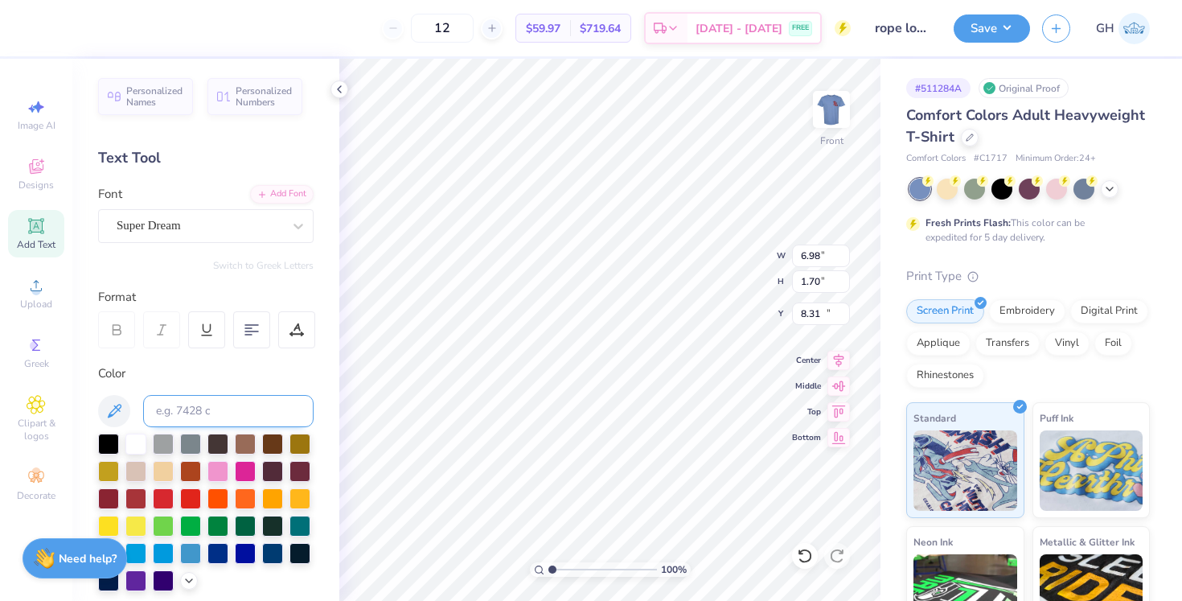
type input "11.27"
click at [224, 235] on div at bounding box center [200, 226] width 166 height 22
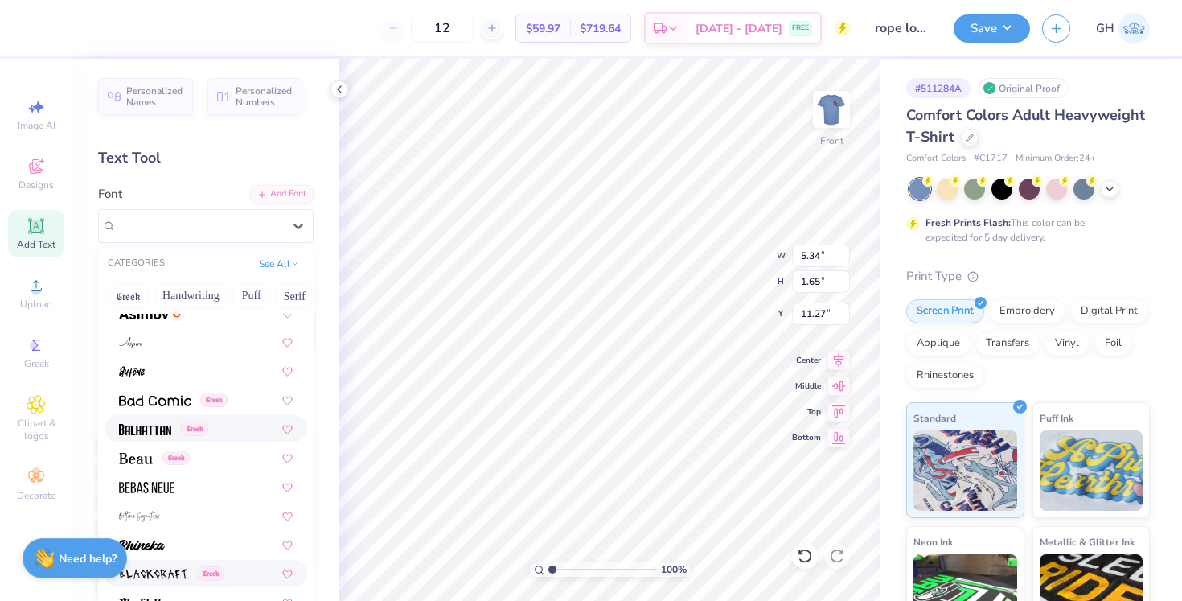
scroll to position [687, 0]
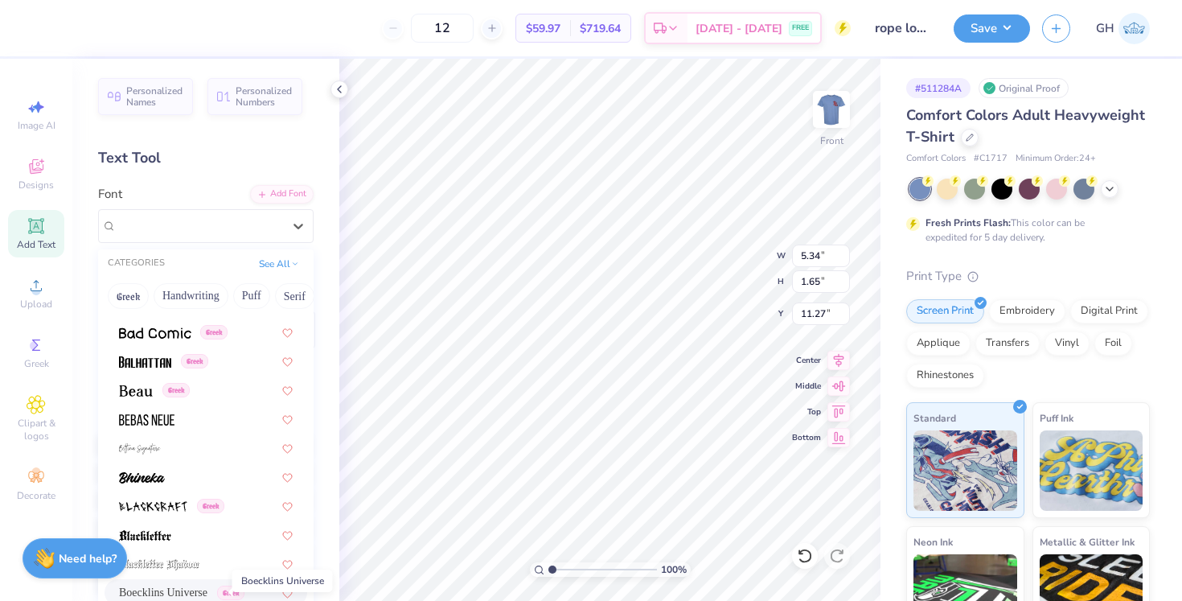
click at [172, 590] on span "Boecklins Universe" at bounding box center [163, 592] width 88 height 17
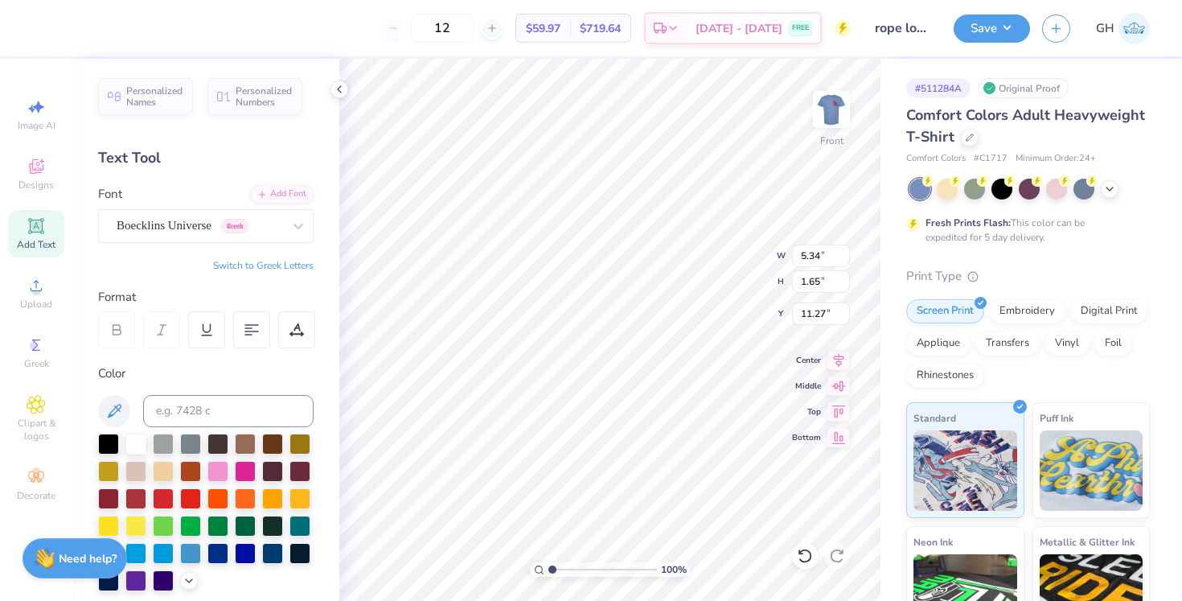
type input "4.75"
type input "1.63"
type input "11.28"
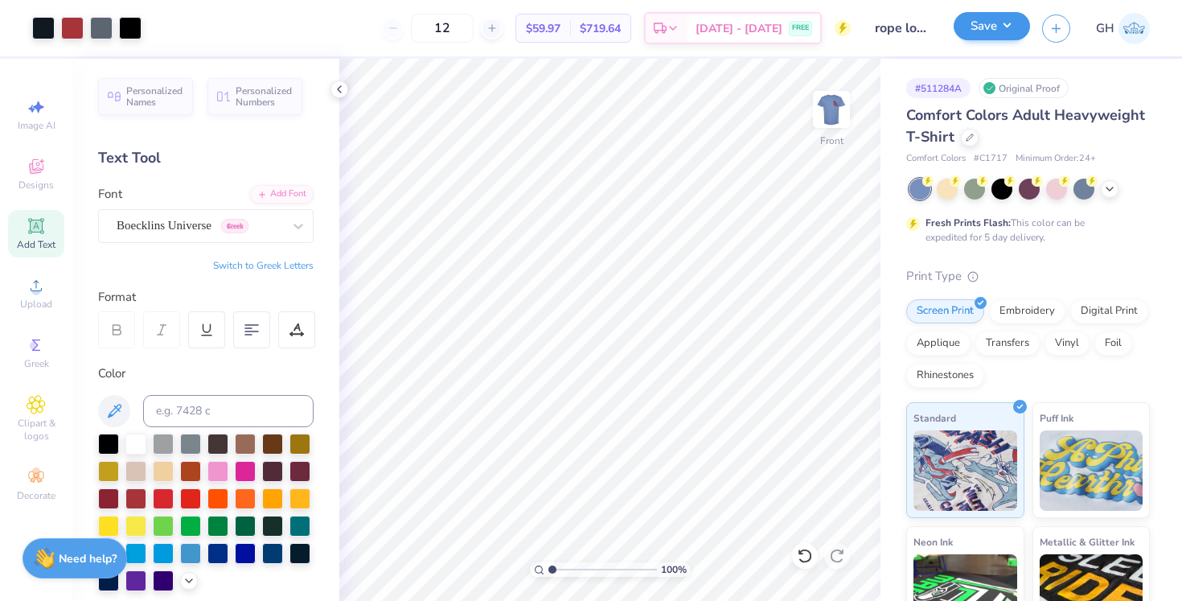
click at [973, 35] on button "Save" at bounding box center [992, 26] width 76 height 28
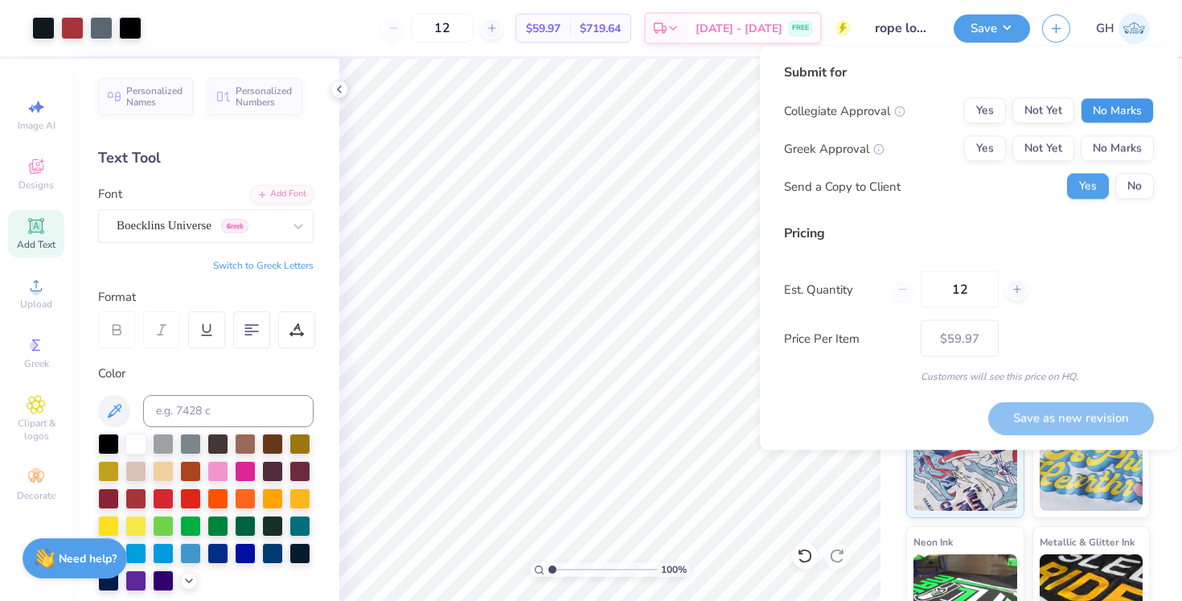
click at [1136, 116] on button "No Marks" at bounding box center [1117, 111] width 73 height 26
click at [1134, 161] on button "No Marks" at bounding box center [1117, 149] width 73 height 26
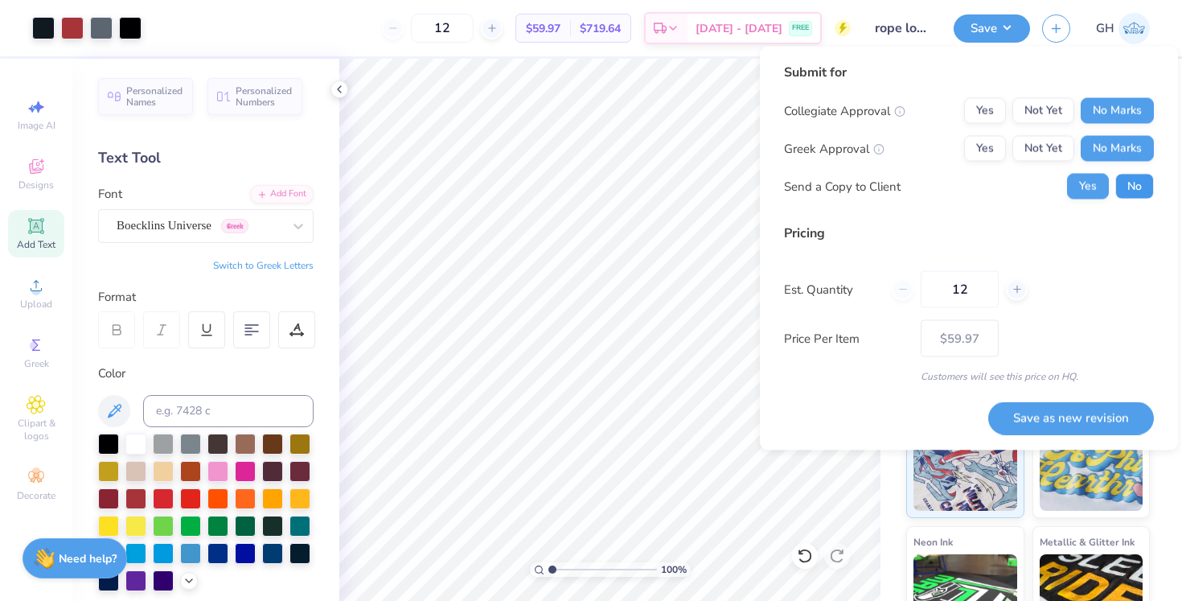
click at [1135, 180] on button "No" at bounding box center [1135, 187] width 39 height 26
click at [1079, 424] on button "Save as new revision" at bounding box center [1072, 417] width 166 height 33
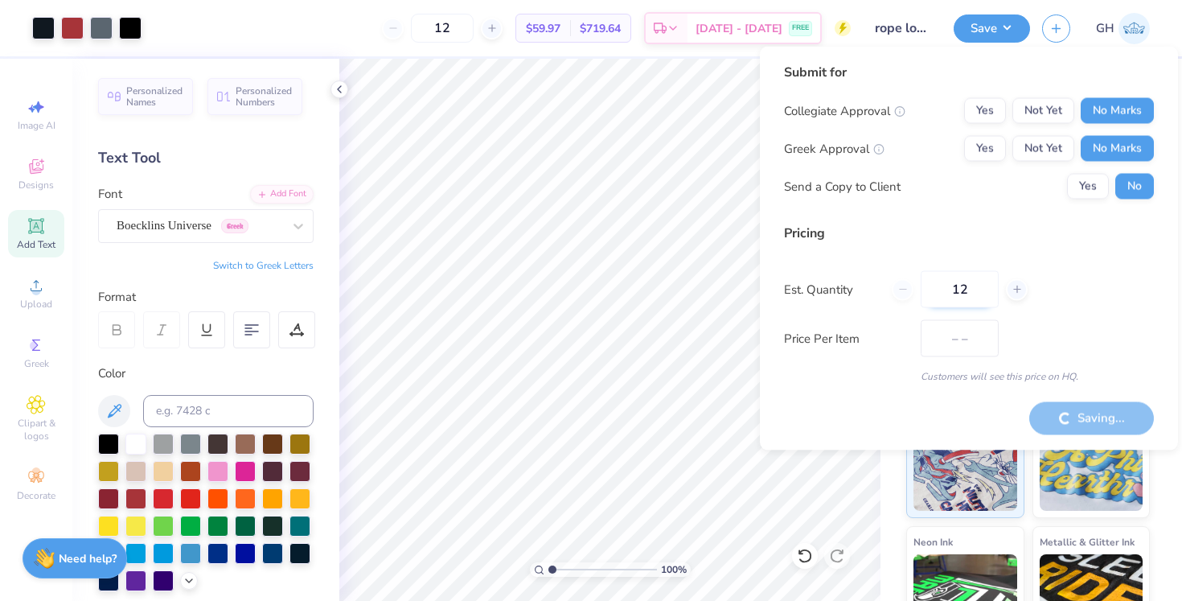
type input "$59.97"
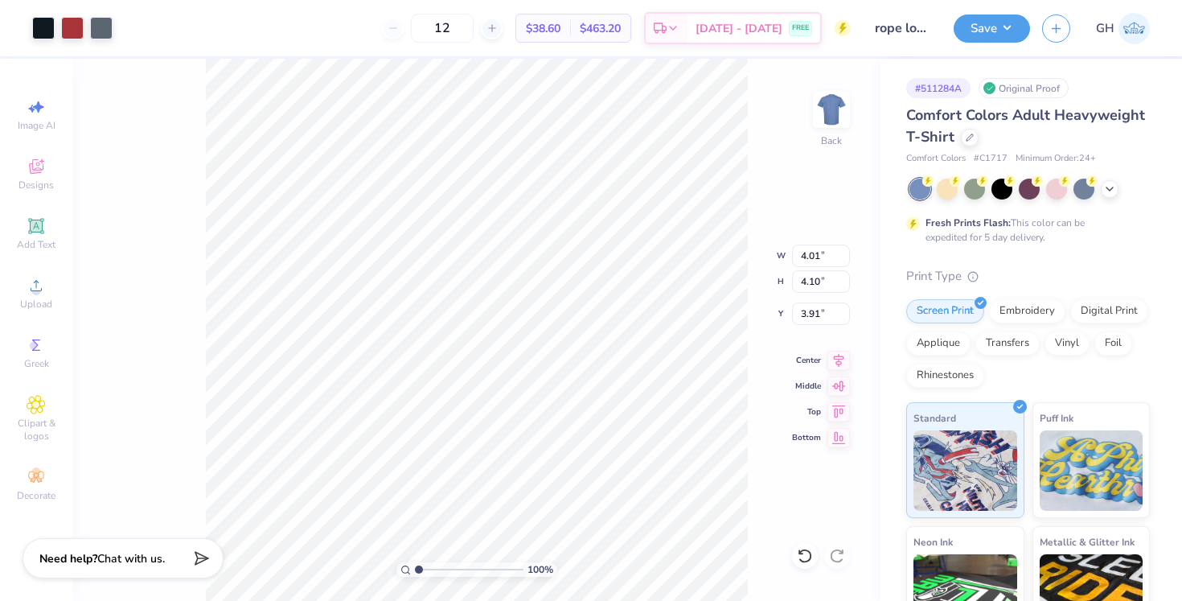
type input "3.96"
click at [818, 117] on img at bounding box center [832, 109] width 64 height 64
click at [24, 234] on div "Add Text" at bounding box center [36, 233] width 56 height 47
type input "5.69"
type input "1.65"
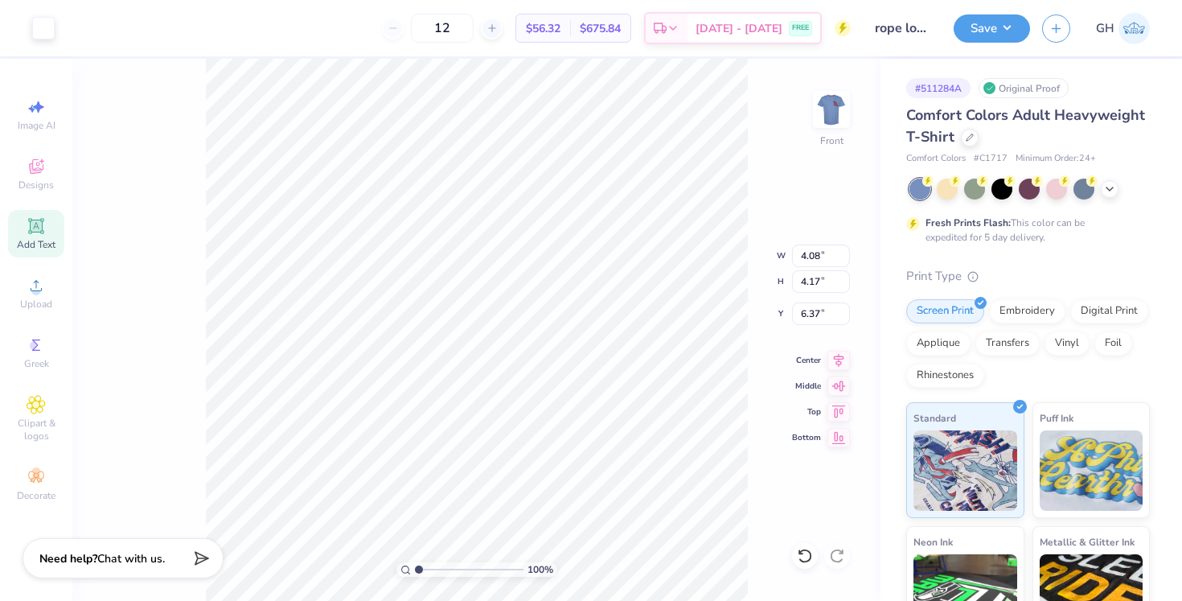
type input "12.93"
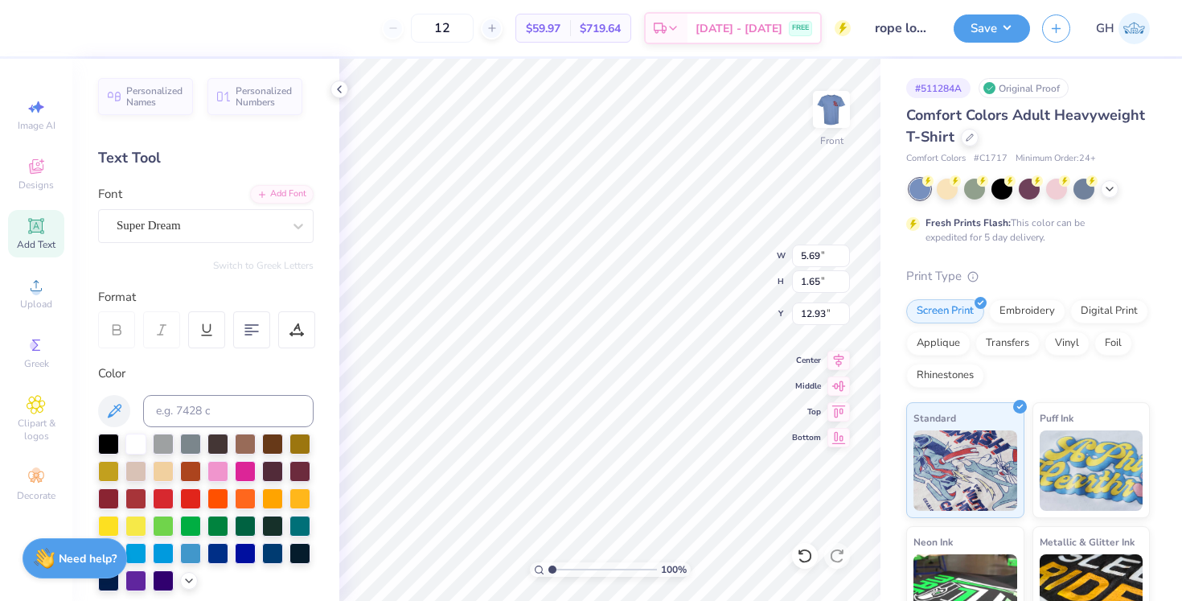
scroll to position [0, 1]
type textarea "rahma"
click at [199, 220] on div "Super Dream" at bounding box center [199, 225] width 169 height 25
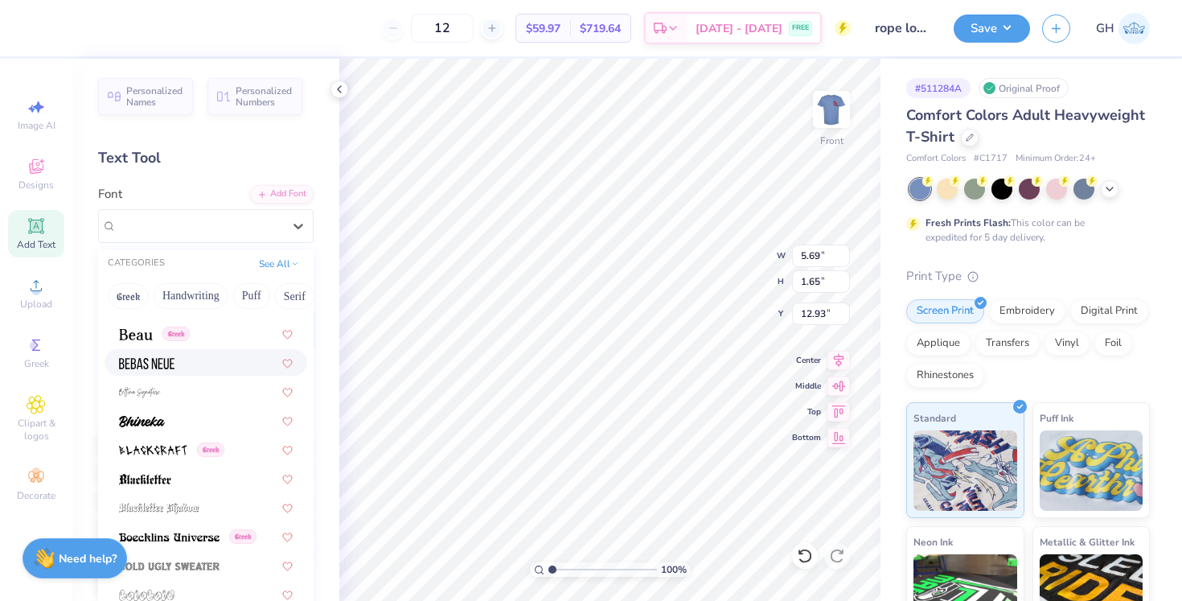
scroll to position [816, 0]
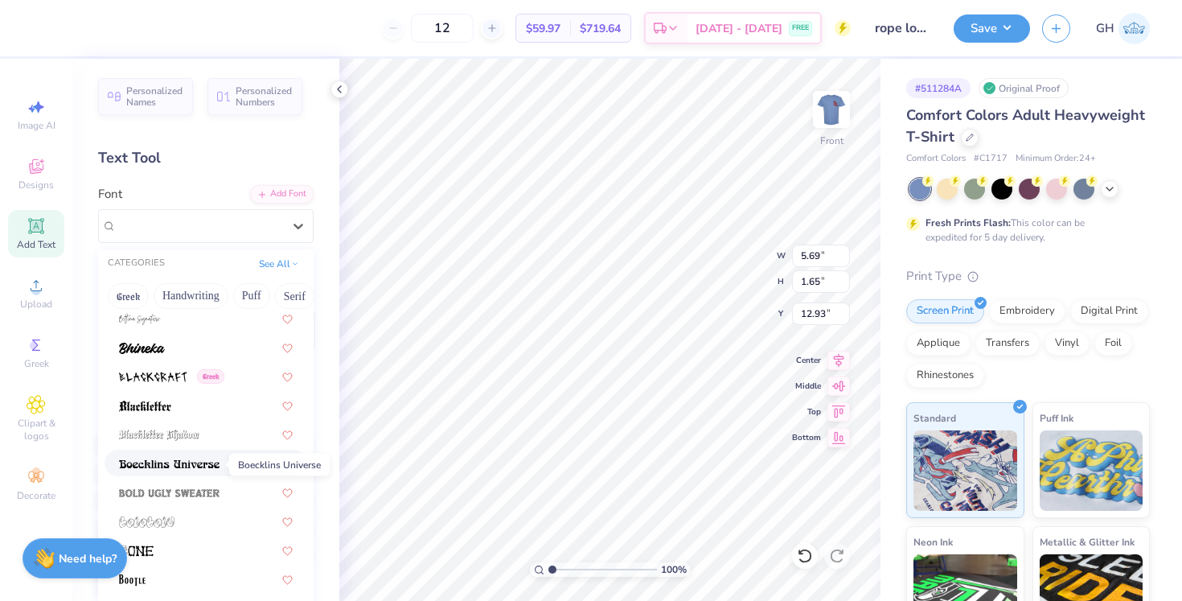
click at [186, 469] on img at bounding box center [169, 463] width 101 height 11
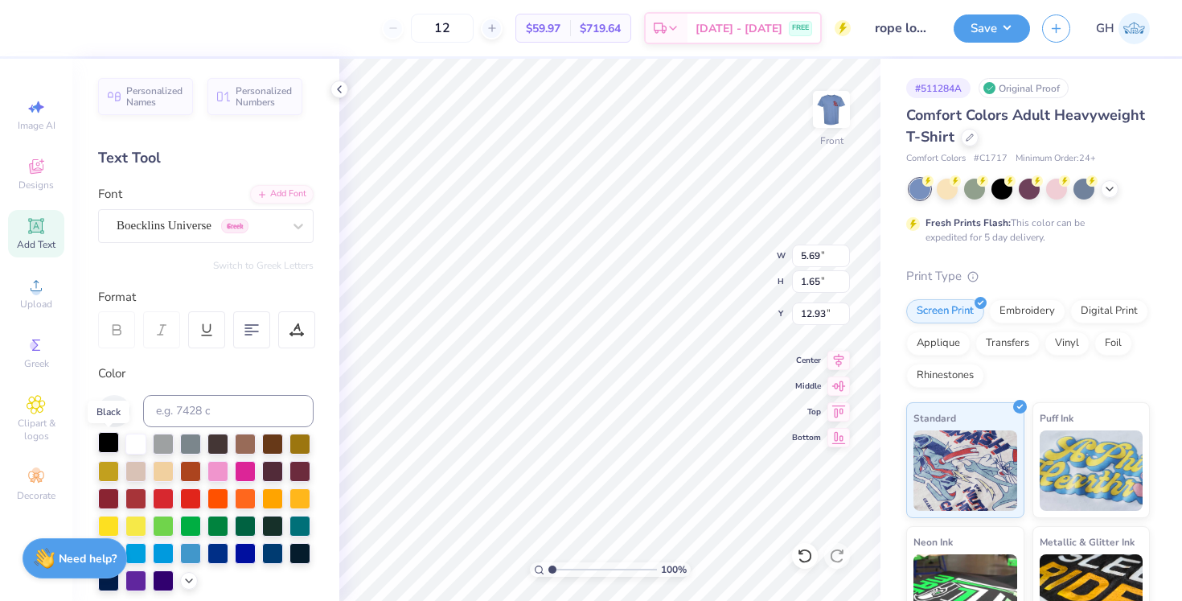
click at [109, 443] on div at bounding box center [108, 442] width 21 height 21
click at [39, 220] on icon at bounding box center [36, 225] width 19 height 19
type textarea "ariat"
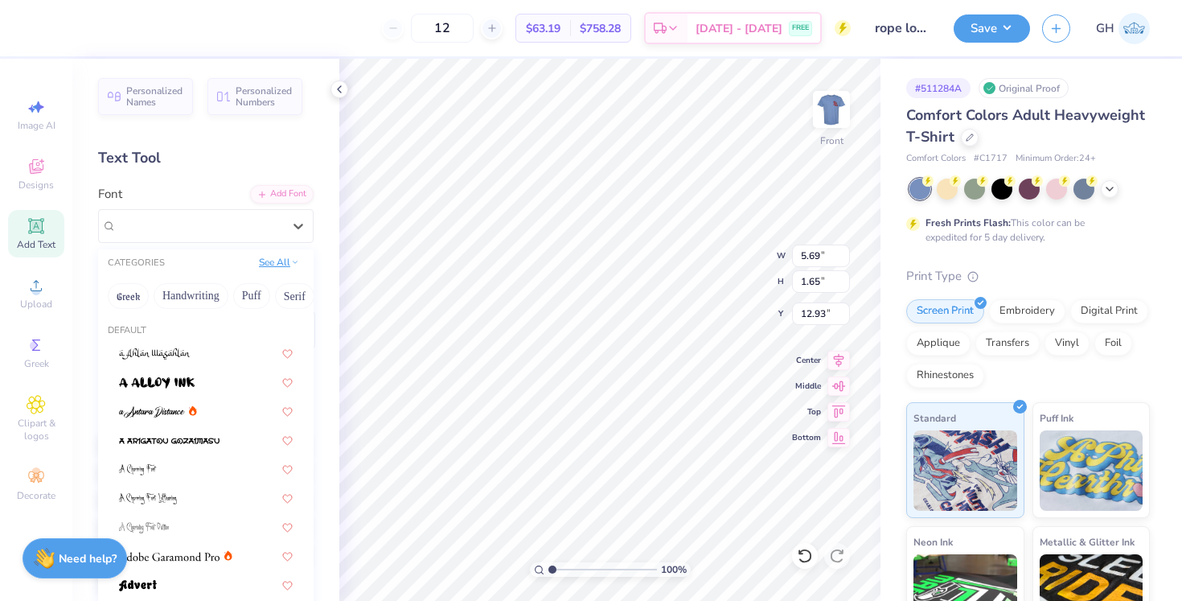
drag, startPoint x: 290, startPoint y: 223, endPoint x: 281, endPoint y: 269, distance: 47.6
click at [290, 223] on icon at bounding box center [298, 226] width 16 height 16
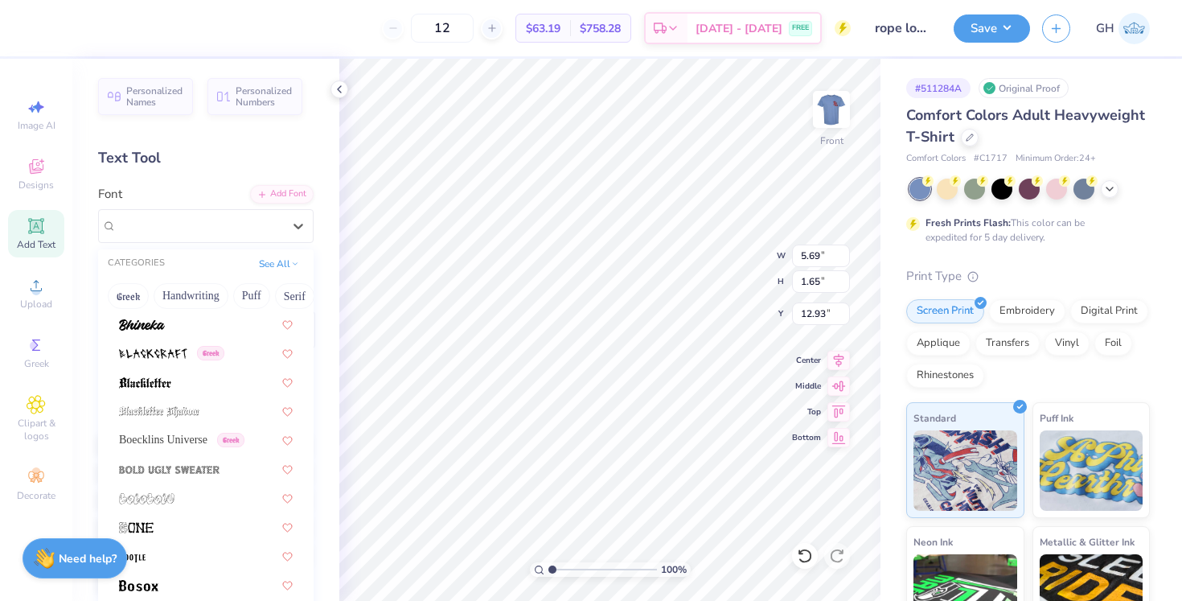
scroll to position [898, 0]
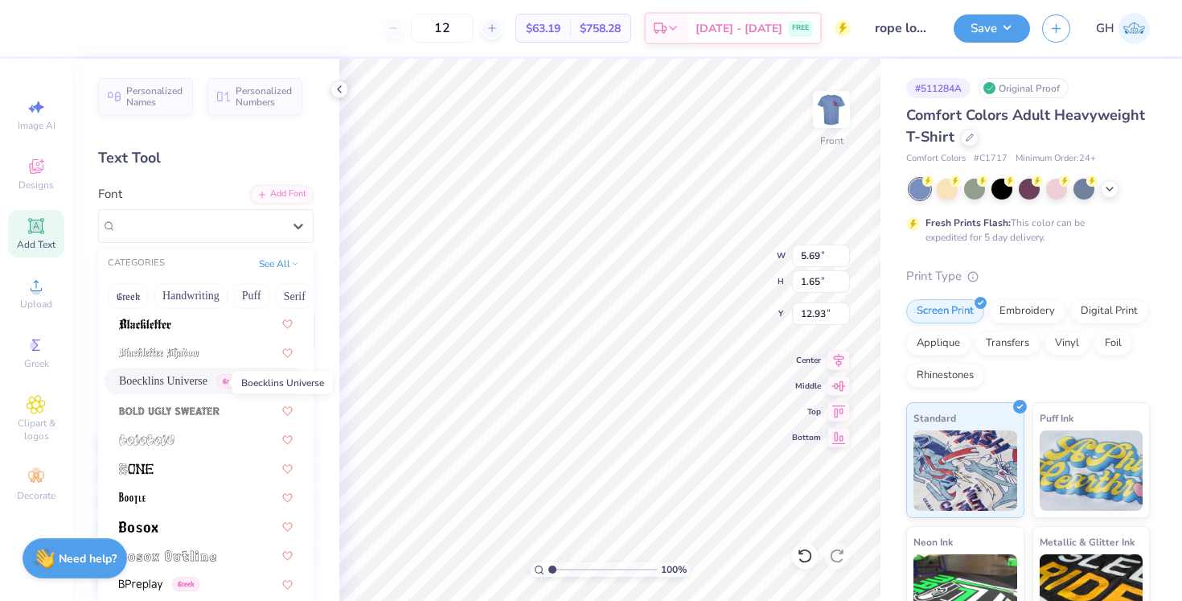
click at [197, 375] on span "Boecklins Universe" at bounding box center [163, 380] width 88 height 17
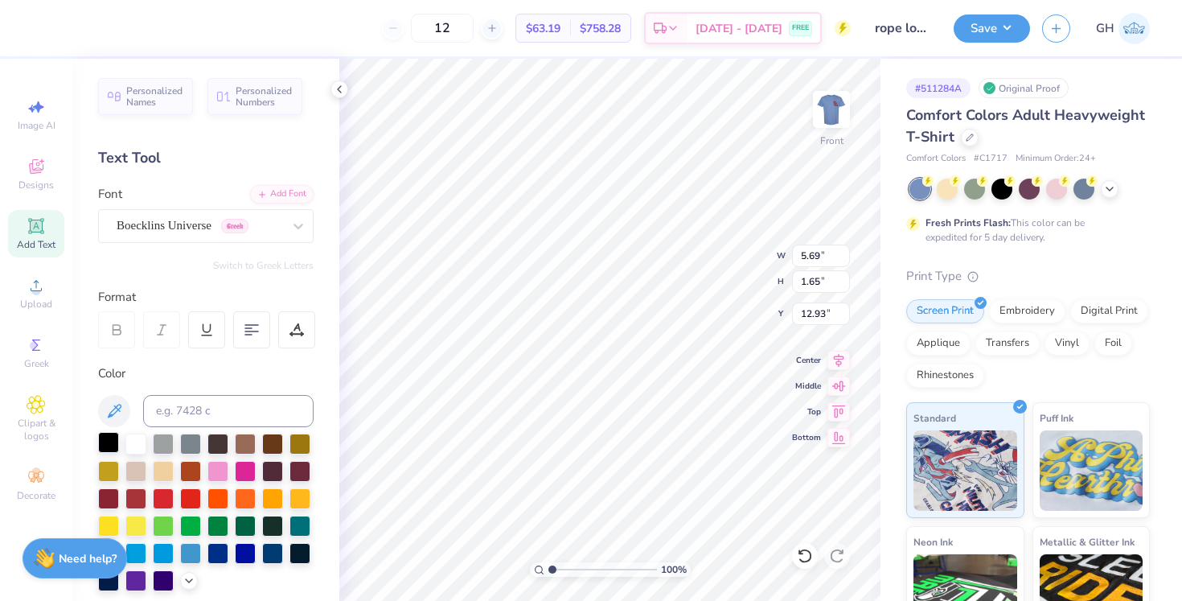
click at [115, 441] on div at bounding box center [108, 442] width 21 height 21
type input "17.15"
click at [695, 366] on div "Hold “Option ⌥” to see the space between elements." at bounding box center [695, 350] width 161 height 37
type input "6.98"
type input "1.70"
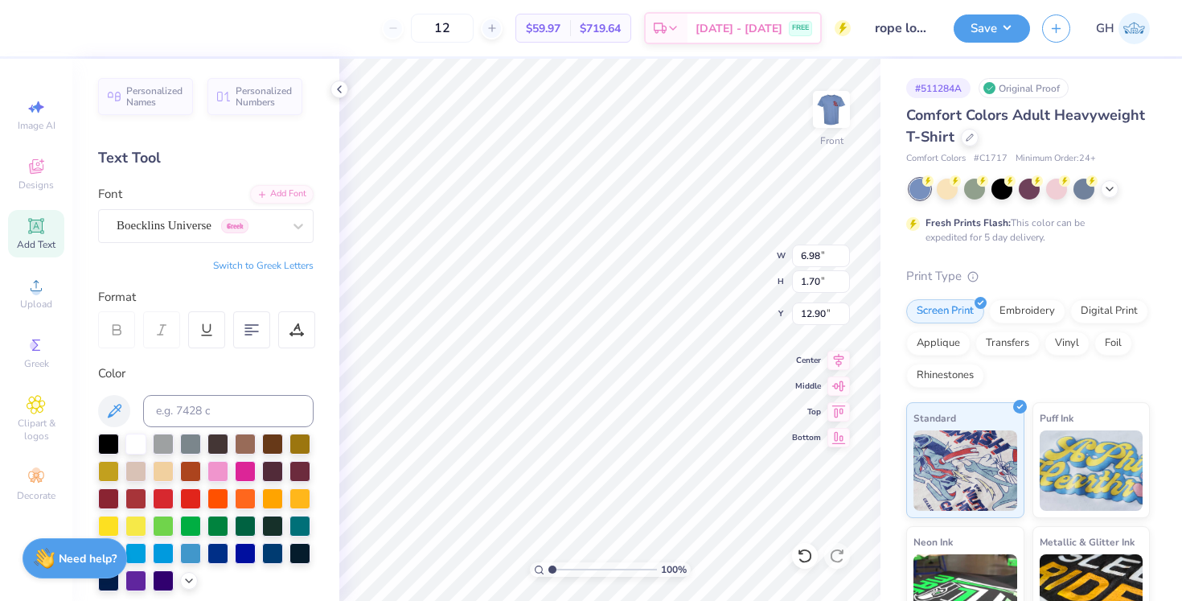
type input "15.10"
type input "4.08"
type input "4.17"
click at [843, 388] on icon at bounding box center [839, 383] width 23 height 19
type input "11.67"
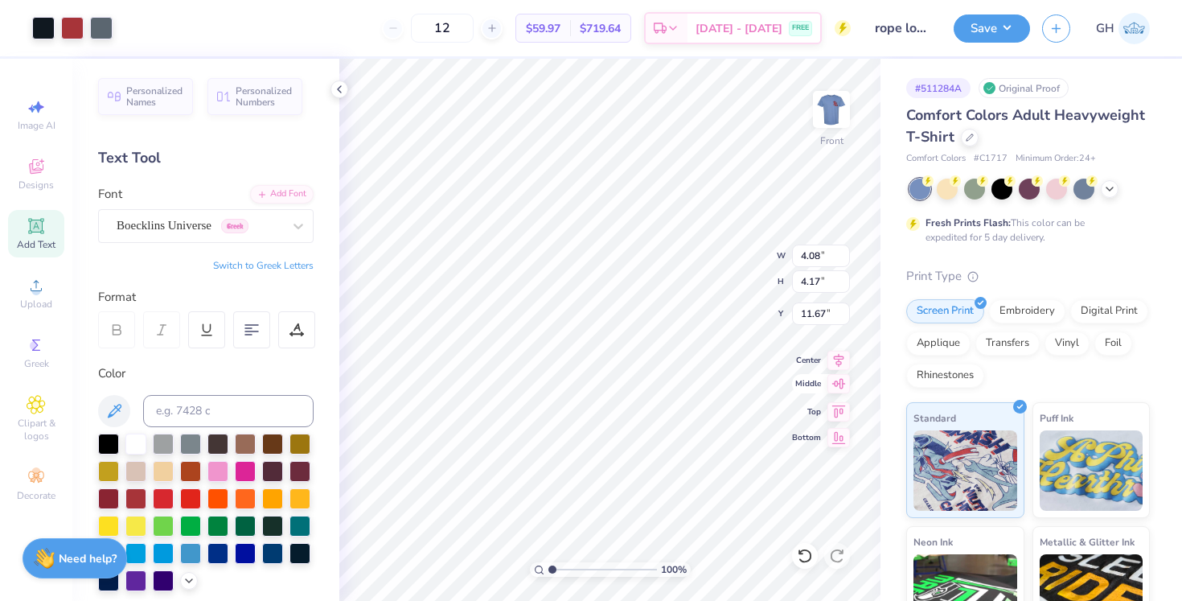
type input "7.94"
type input "8.11"
type input "7.73"
type input "6.98"
type input "1.70"
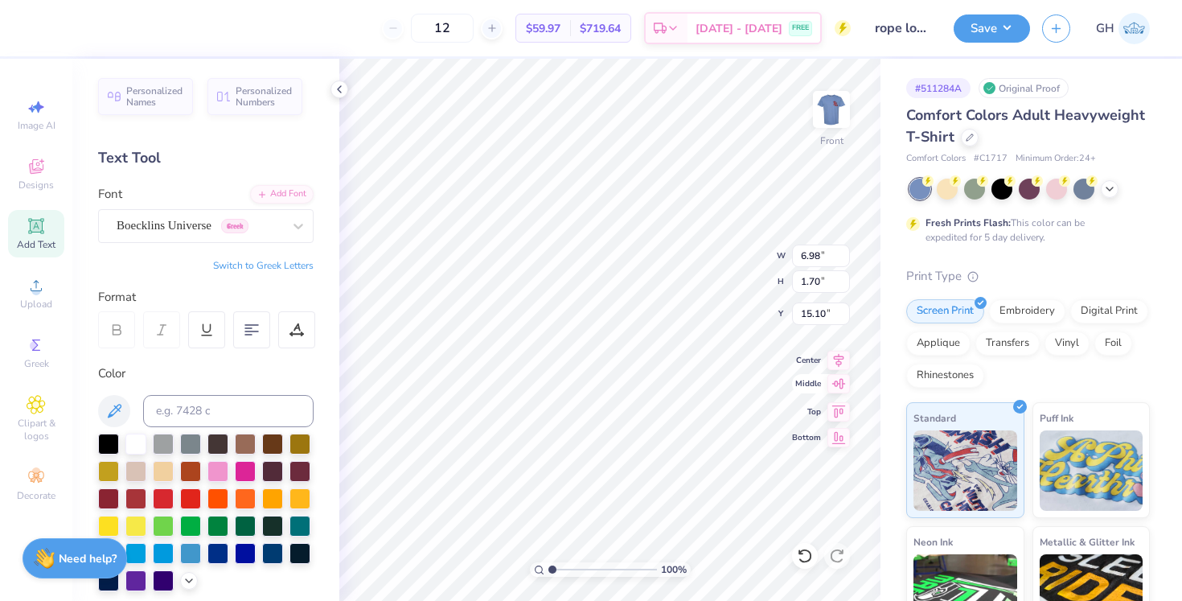
type input "8.22"
type input "4.75"
type input "1.63"
type input "10.96"
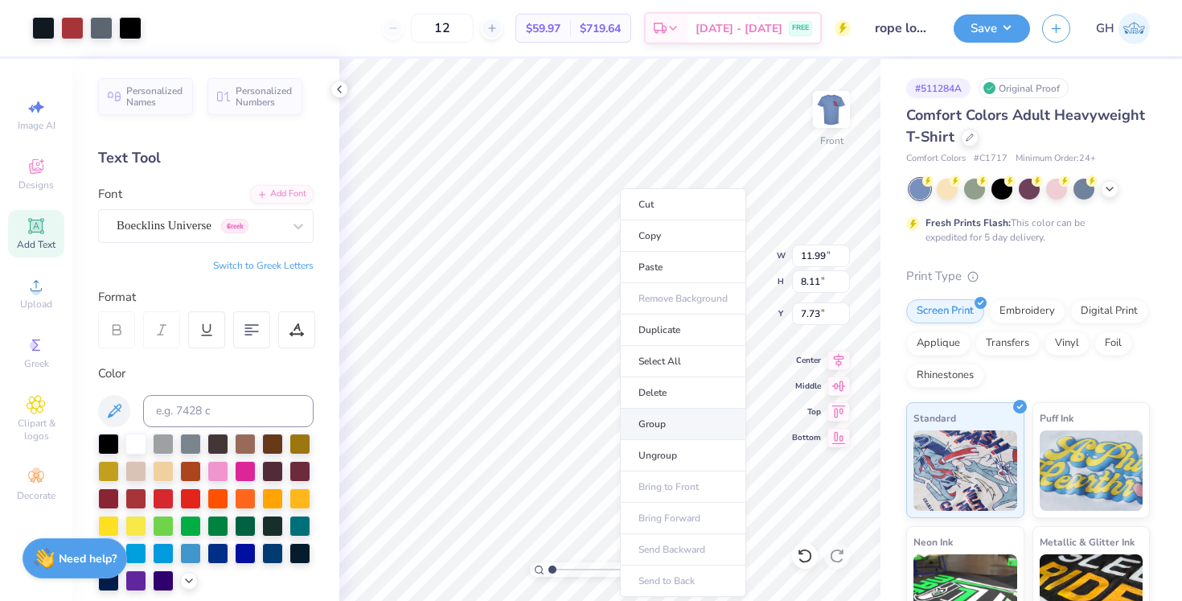
click at [649, 417] on li "Group" at bounding box center [683, 424] width 126 height 31
click at [835, 360] on icon at bounding box center [839, 357] width 23 height 19
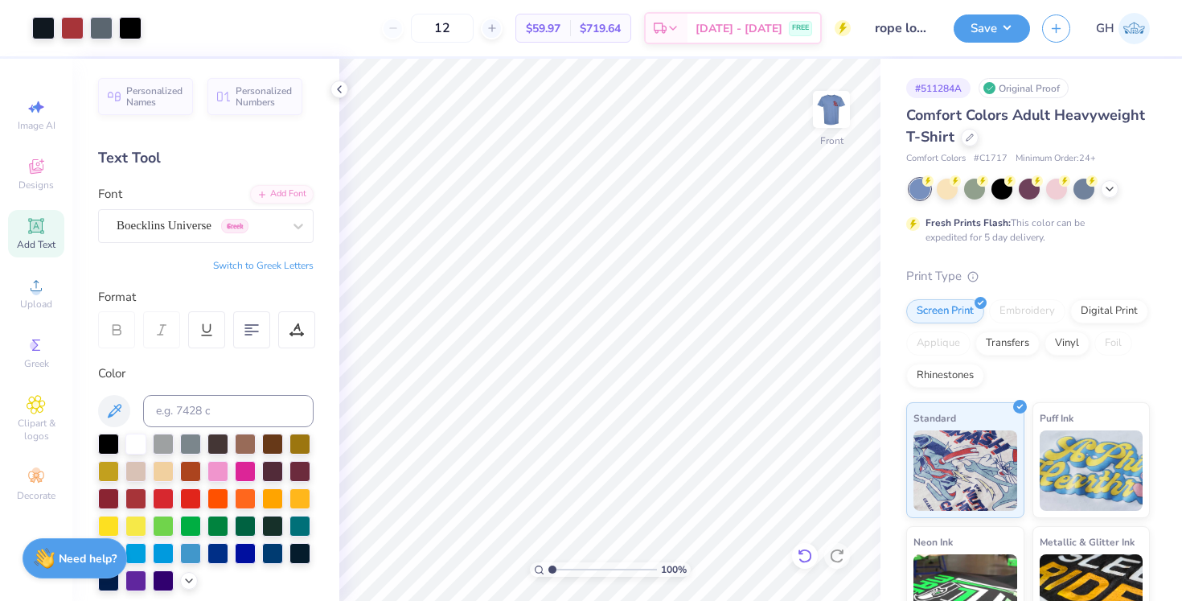
click at [808, 553] on icon at bounding box center [805, 556] width 16 height 16
click at [805, 561] on icon at bounding box center [805, 556] width 16 height 16
type input "7.77"
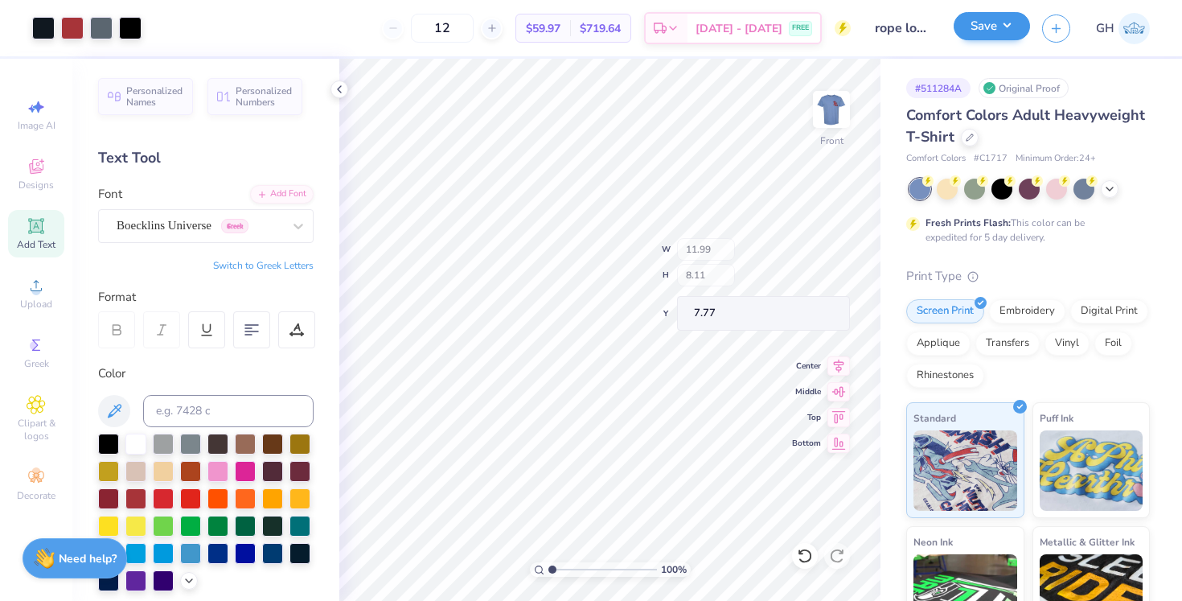
click at [968, 27] on button "Save" at bounding box center [992, 26] width 76 height 28
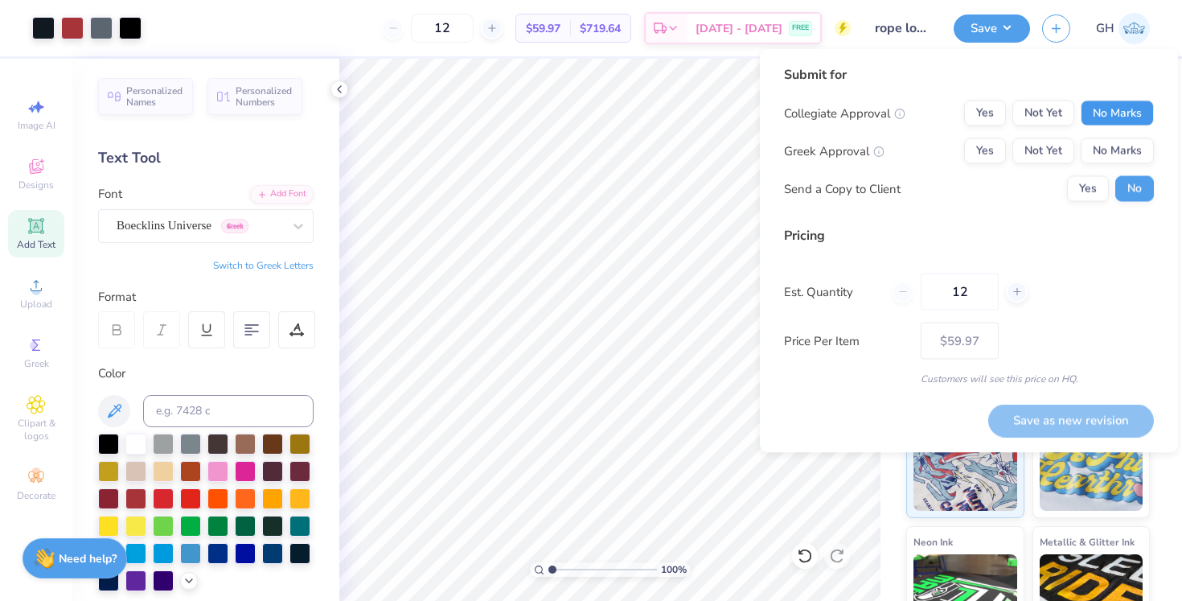
click at [1119, 101] on button "No Marks" at bounding box center [1117, 114] width 73 height 26
click at [1119, 142] on button "No Marks" at bounding box center [1117, 151] width 73 height 26
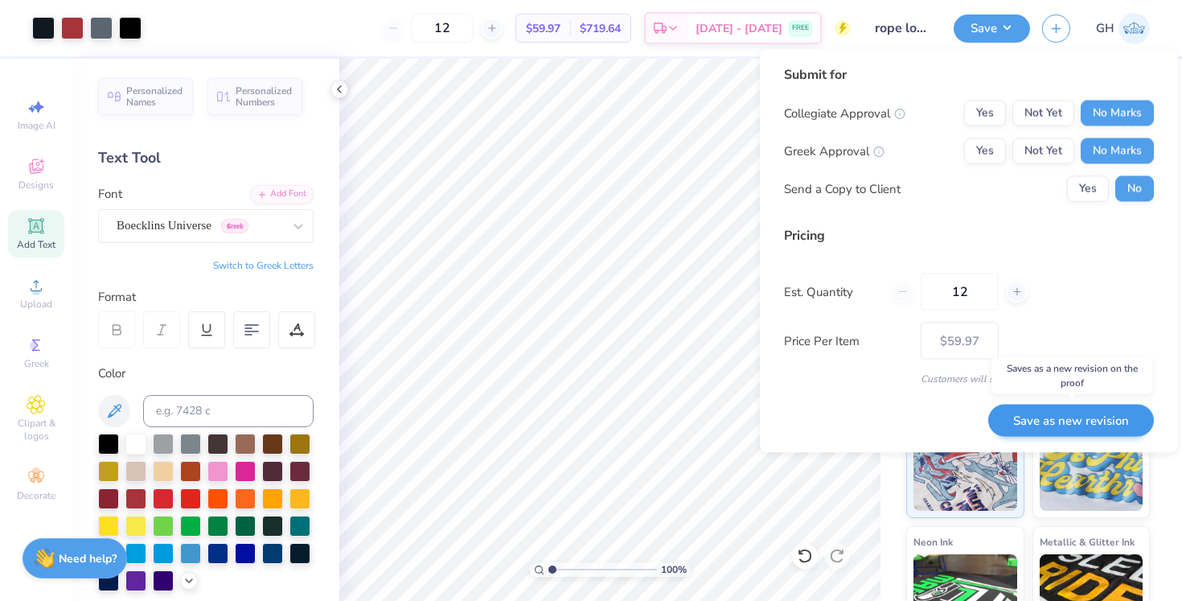
click at [1076, 417] on button "Save as new revision" at bounding box center [1072, 420] width 166 height 33
type input "$59.97"
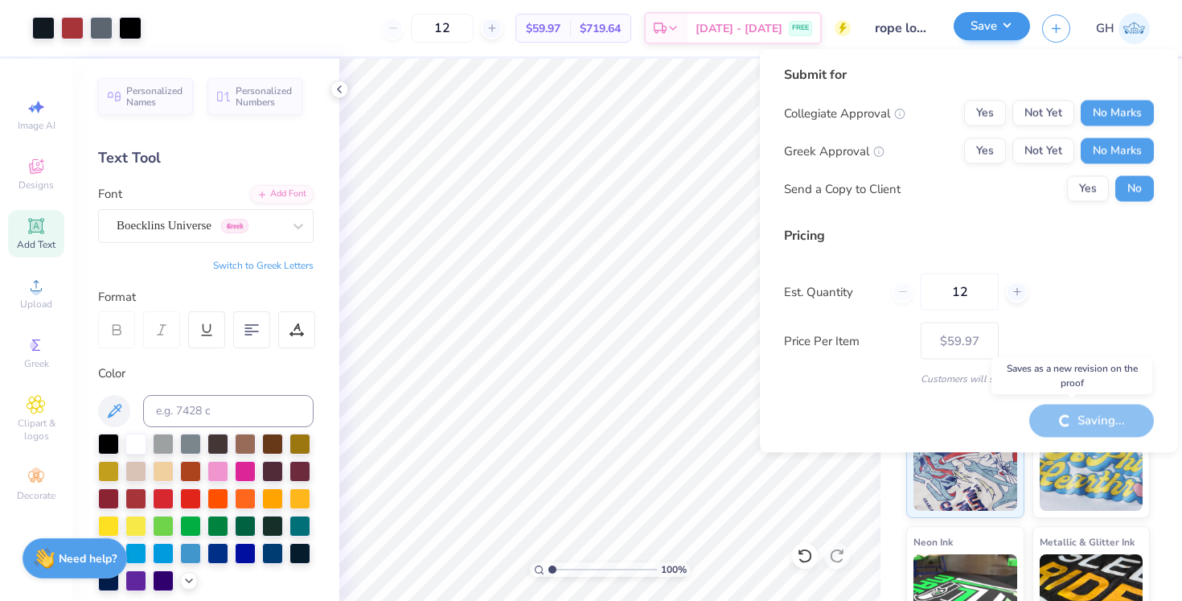
click at [1005, 39] on button "Save" at bounding box center [992, 26] width 76 height 28
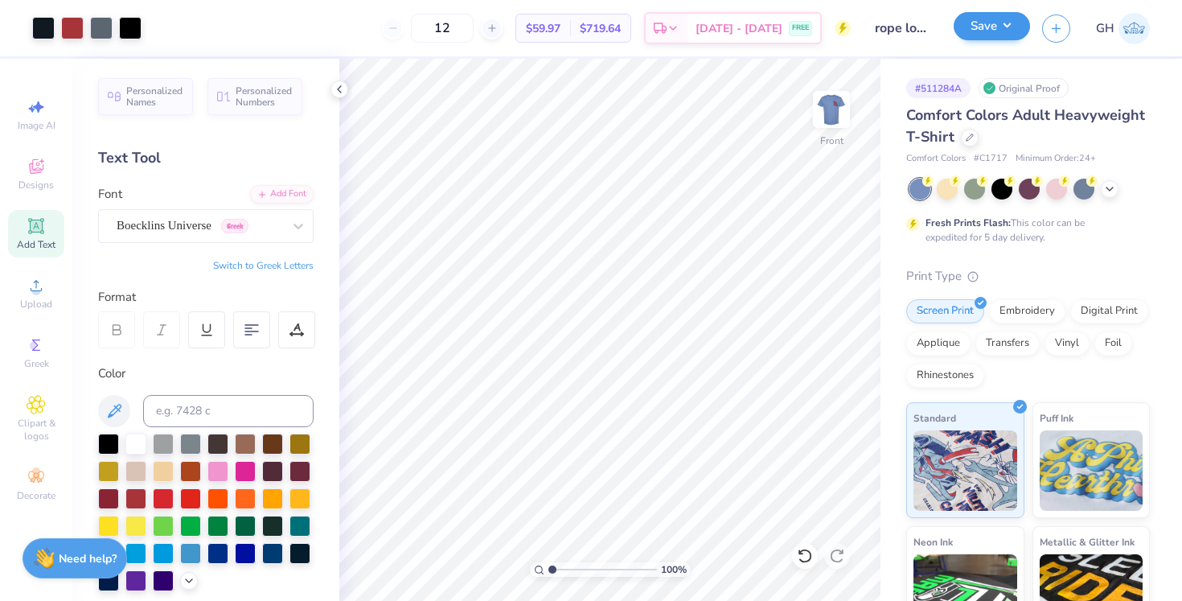
click at [973, 26] on button "Save" at bounding box center [992, 26] width 76 height 28
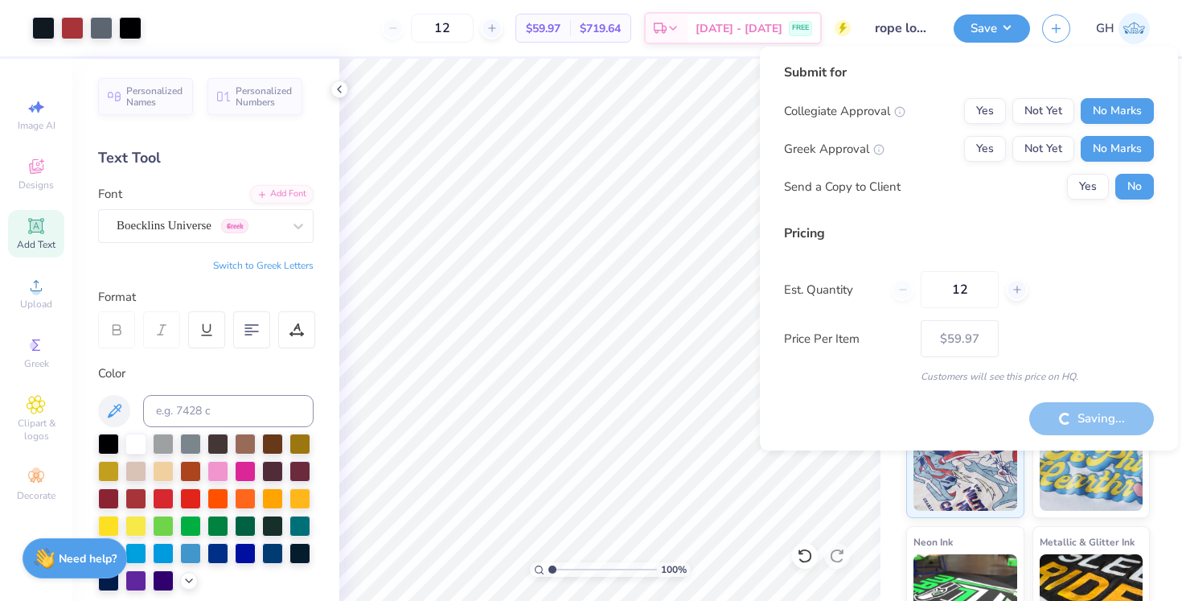
click at [1078, 413] on div "Saving..." at bounding box center [1092, 418] width 125 height 33
click at [979, 44] on div "Save GH" at bounding box center [1068, 28] width 228 height 56
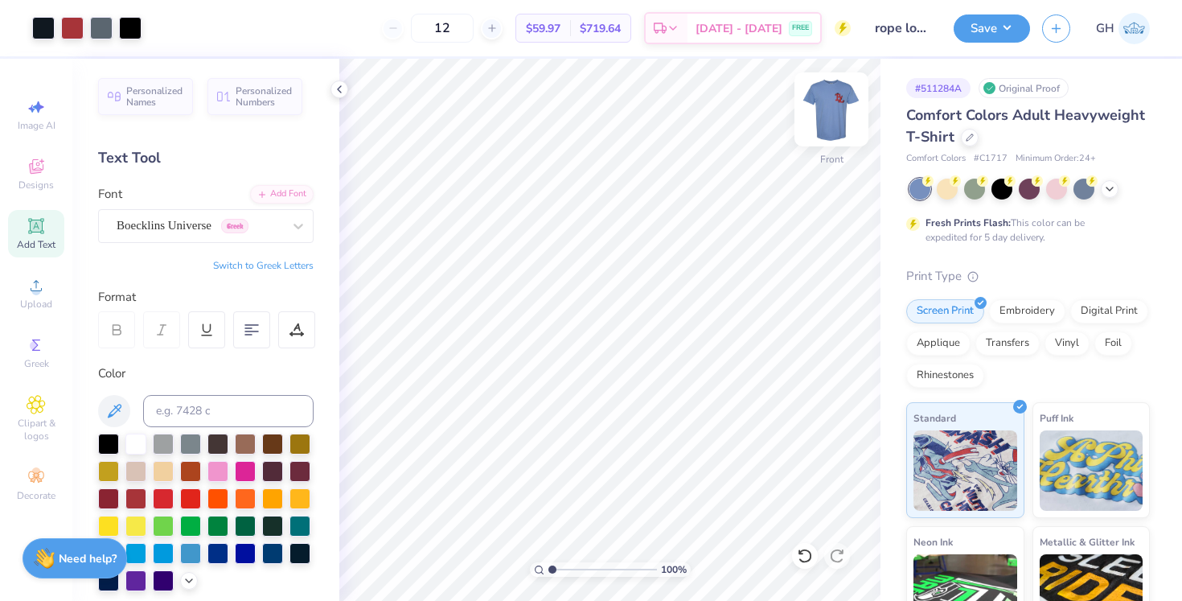
click at [829, 122] on img at bounding box center [832, 109] width 64 height 64
click at [989, 52] on div "Save GH" at bounding box center [1068, 28] width 228 height 56
click at [989, 37] on button "Save" at bounding box center [992, 26] width 76 height 28
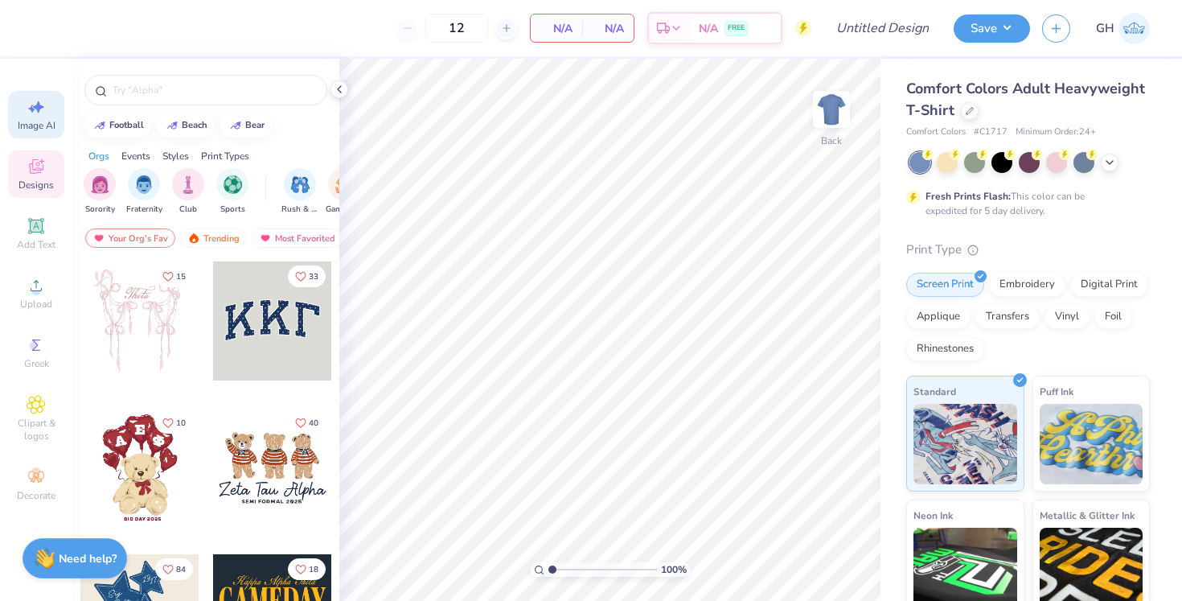
click at [36, 123] on span "Image AI" at bounding box center [37, 125] width 38 height 13
select select "4"
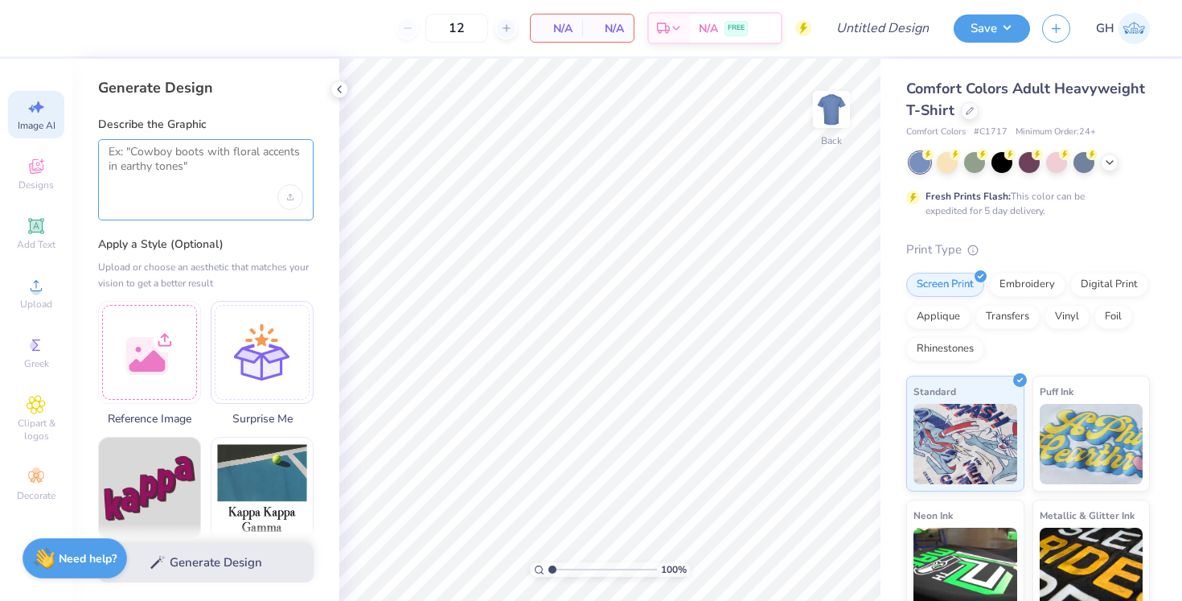
click at [159, 175] on textarea at bounding box center [206, 165] width 195 height 40
paste textarea "Paint splatters or abstract bull art. “The [DEMOGRAPHIC_DATA]” in bold letterin…"
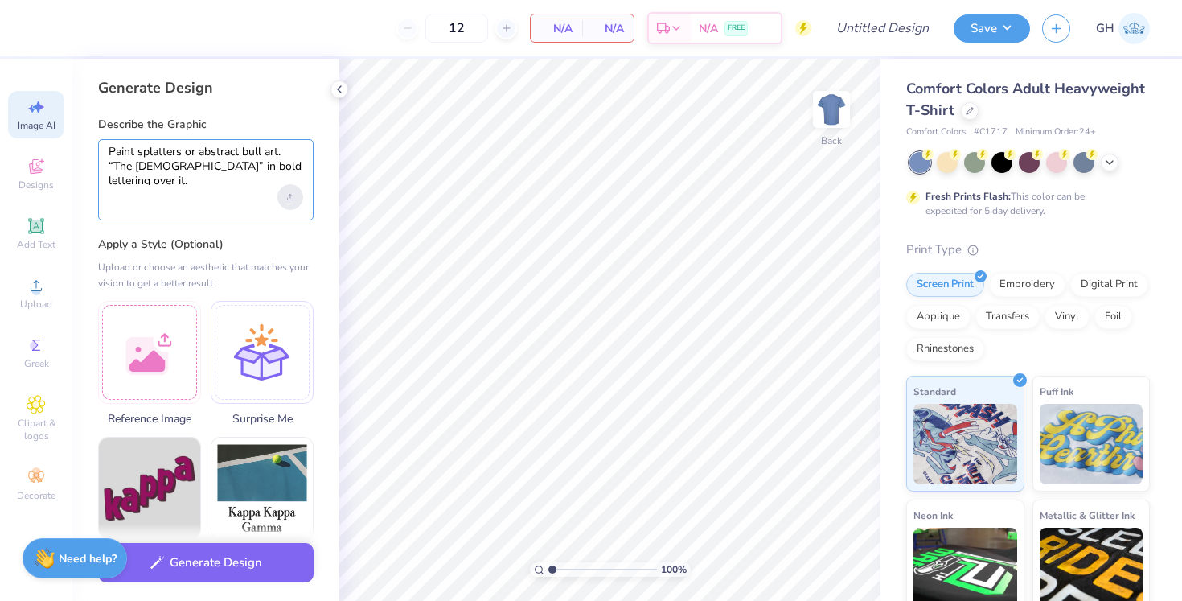
type textarea "Paint splatters or abstract bull art. “The [DEMOGRAPHIC_DATA]” in bold letterin…"
click at [282, 195] on div "Upload image" at bounding box center [290, 197] width 26 height 26
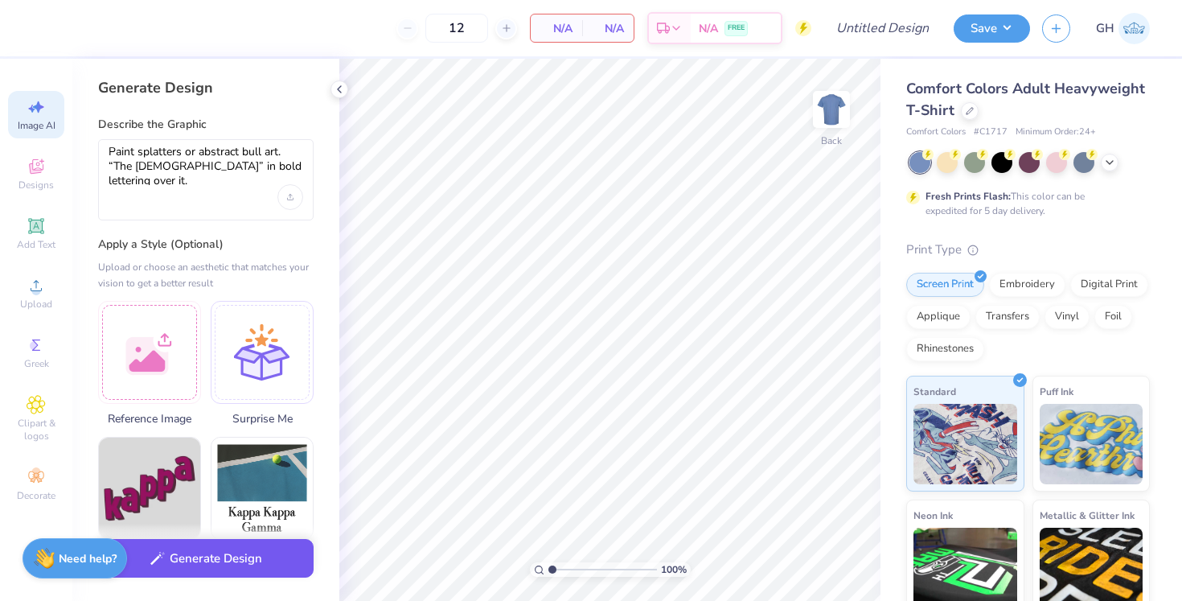
click at [287, 567] on button "Generate Design" at bounding box center [206, 558] width 216 height 39
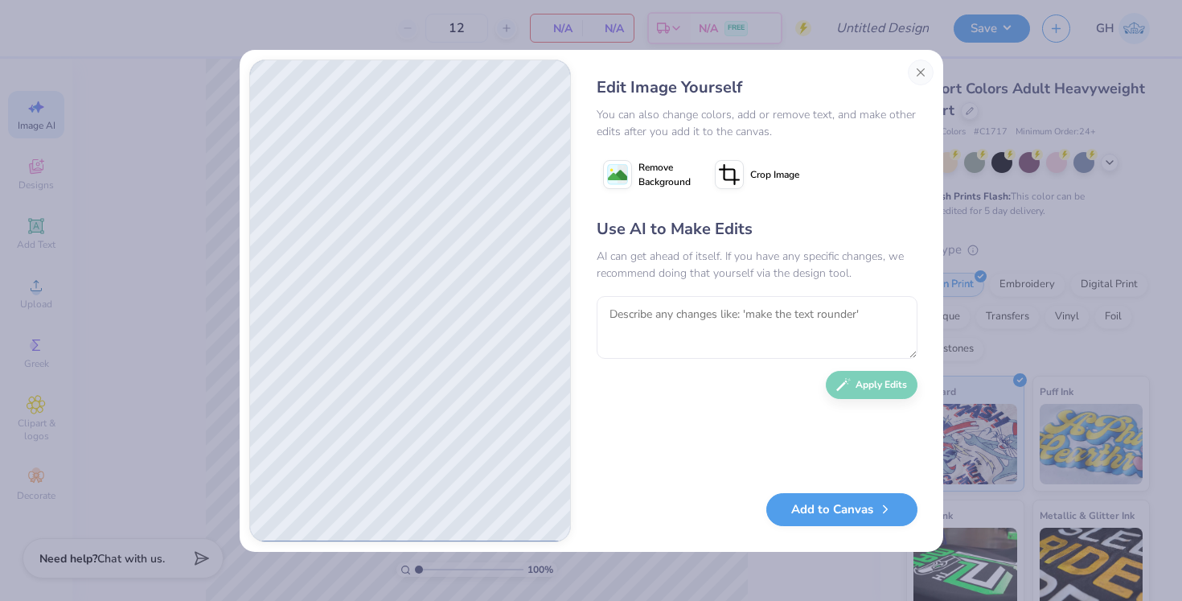
click at [650, 171] on span "Remove Background" at bounding box center [665, 174] width 52 height 29
click at [841, 506] on button "Add to Canvas" at bounding box center [842, 505] width 151 height 33
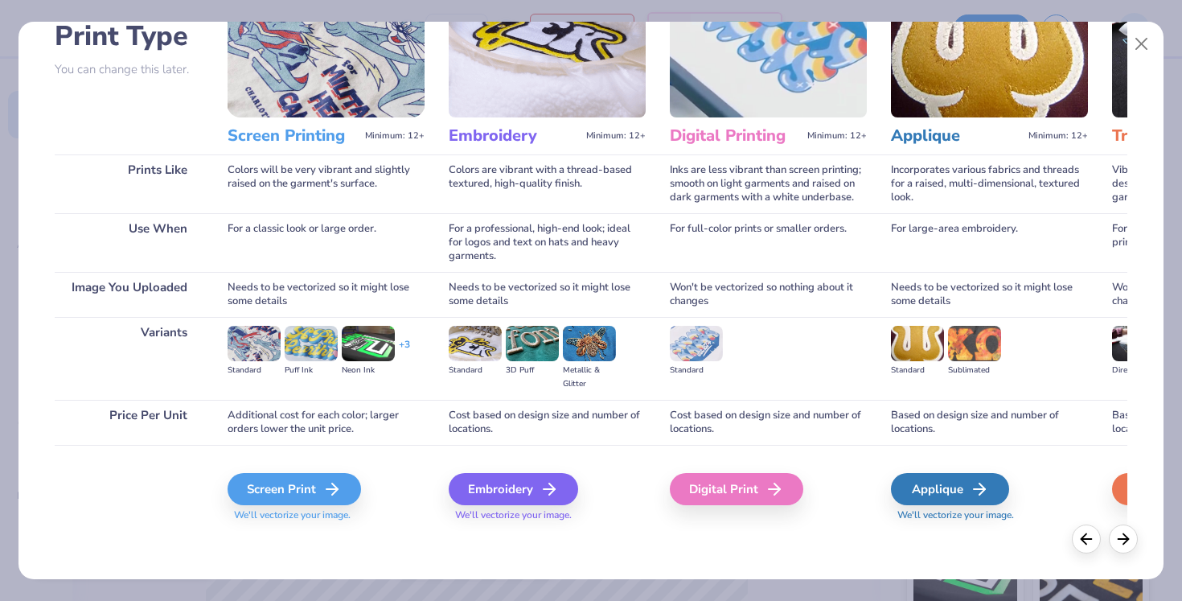
scroll to position [121, 0]
click at [310, 476] on div "Screen Print" at bounding box center [297, 489] width 134 height 32
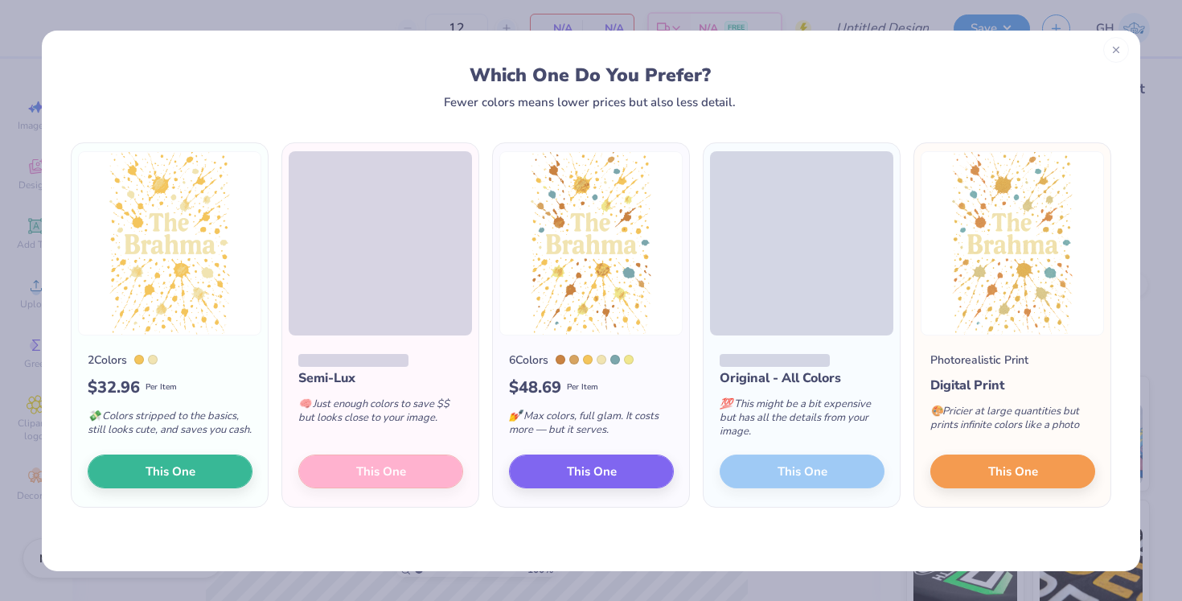
click at [1116, 59] on div at bounding box center [1117, 50] width 26 height 26
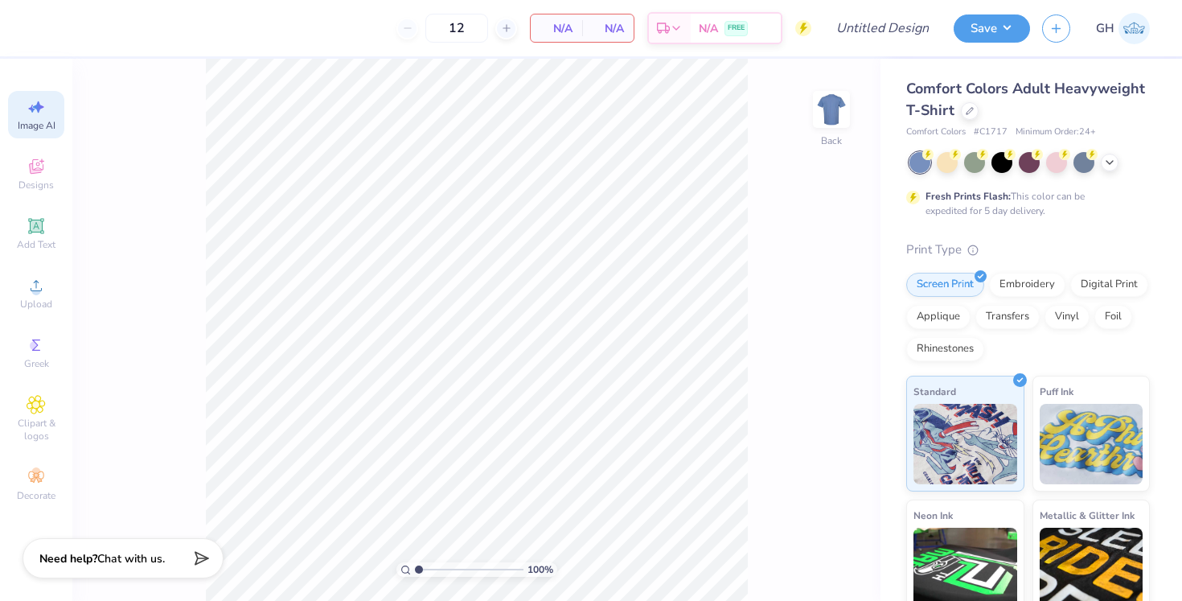
click at [35, 117] on div "Image AI" at bounding box center [36, 114] width 56 height 47
select select "4"
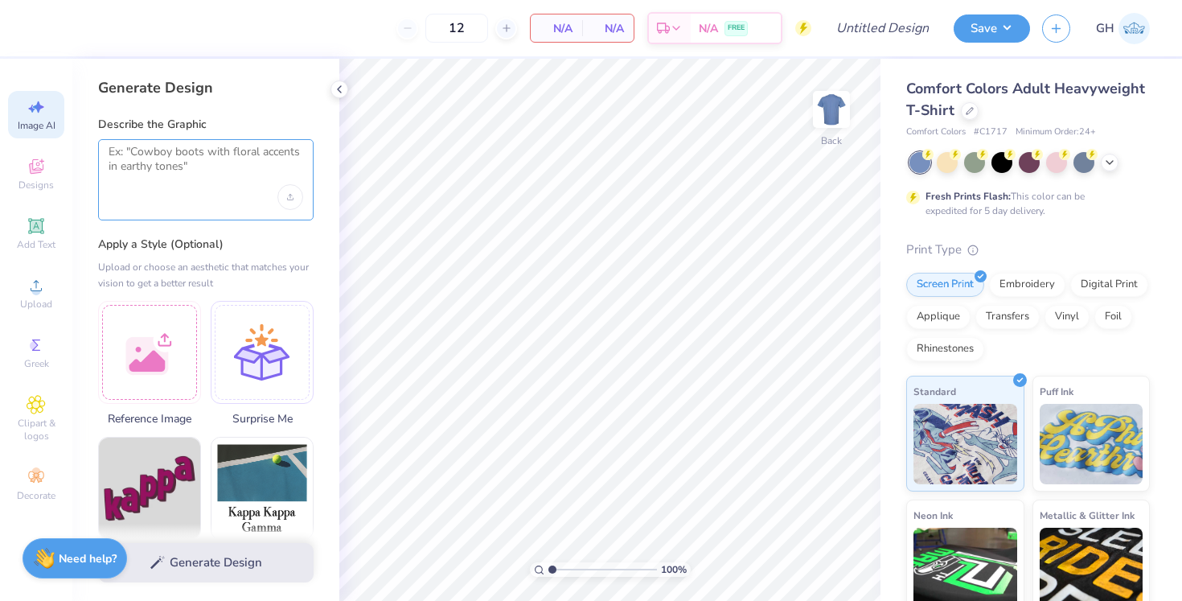
click at [159, 173] on textarea at bounding box center [206, 165] width 195 height 40
click at [280, 194] on div "Upload image" at bounding box center [290, 197] width 26 height 26
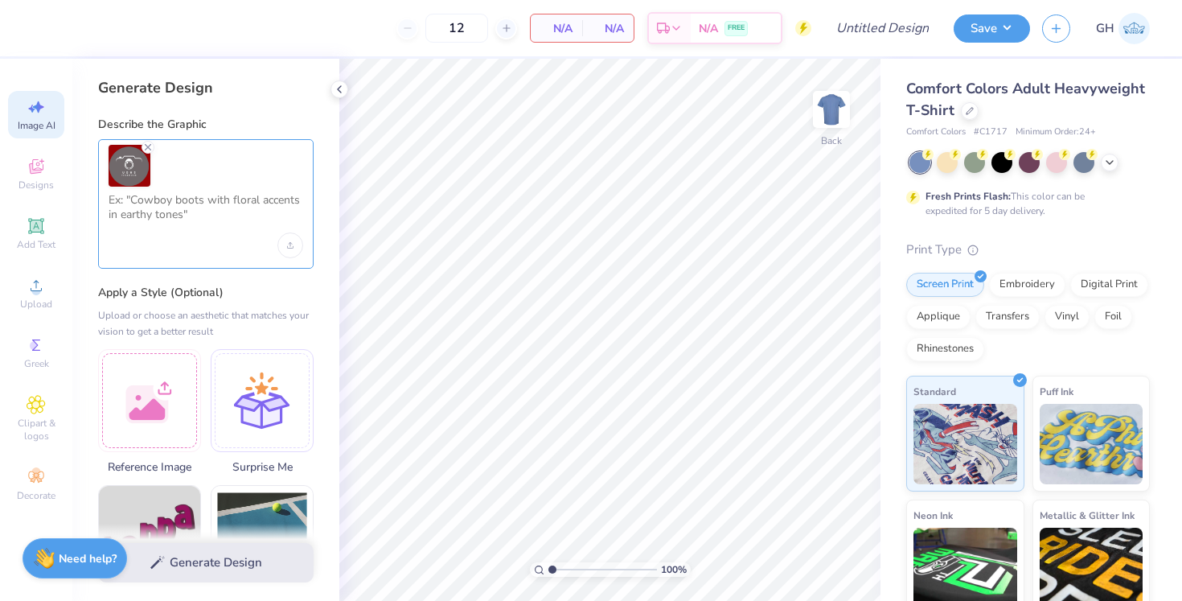
click at [202, 196] on textarea at bounding box center [206, 213] width 195 height 40
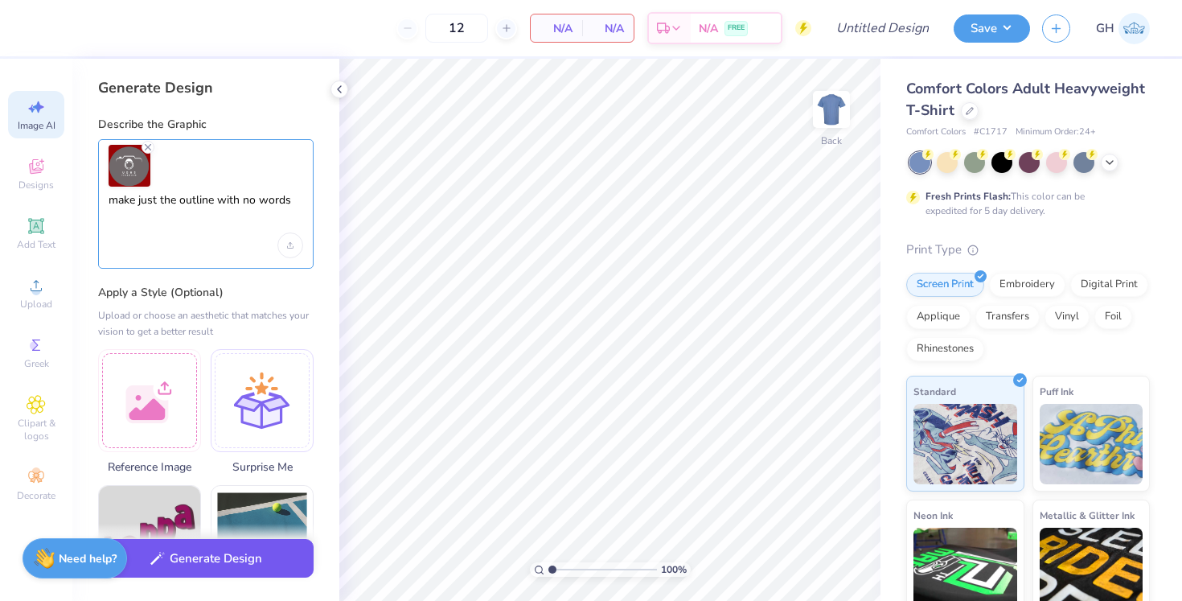
type textarea "make just the outline with no words"
click at [175, 563] on button "Generate Design" at bounding box center [206, 558] width 216 height 39
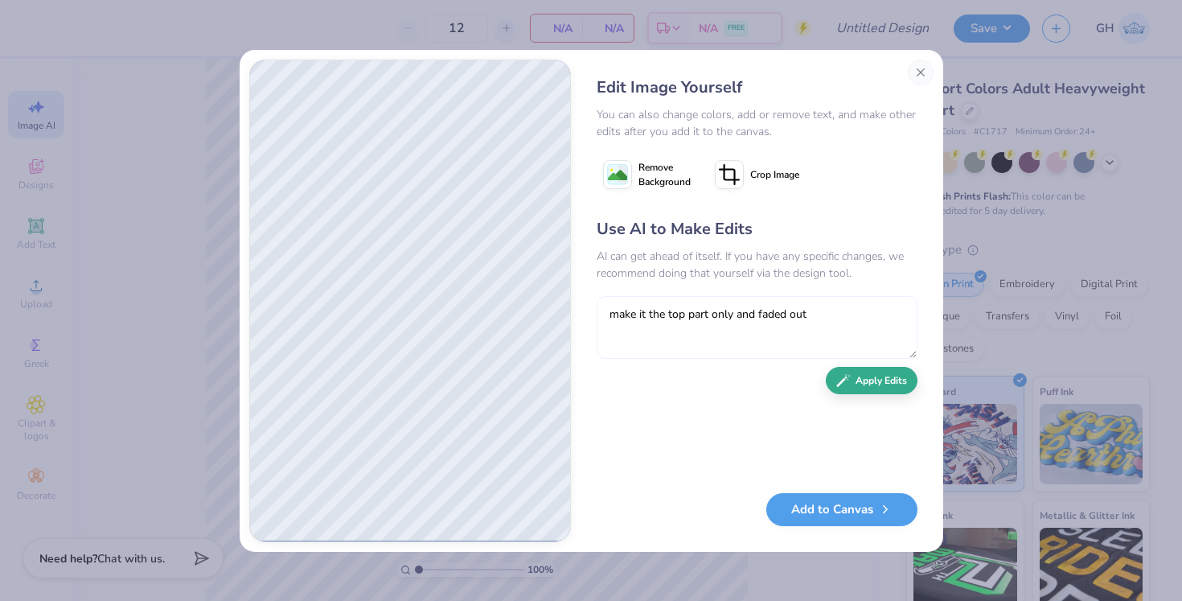
type textarea "make it the top part only and faded out"
click at [865, 378] on button "Apply Edits" at bounding box center [872, 381] width 92 height 28
click at [784, 352] on textarea at bounding box center [757, 327] width 321 height 63
type textarea "keep it but add a half circle in the middle fading out"
click at [889, 376] on button "Apply Edits" at bounding box center [872, 381] width 92 height 28
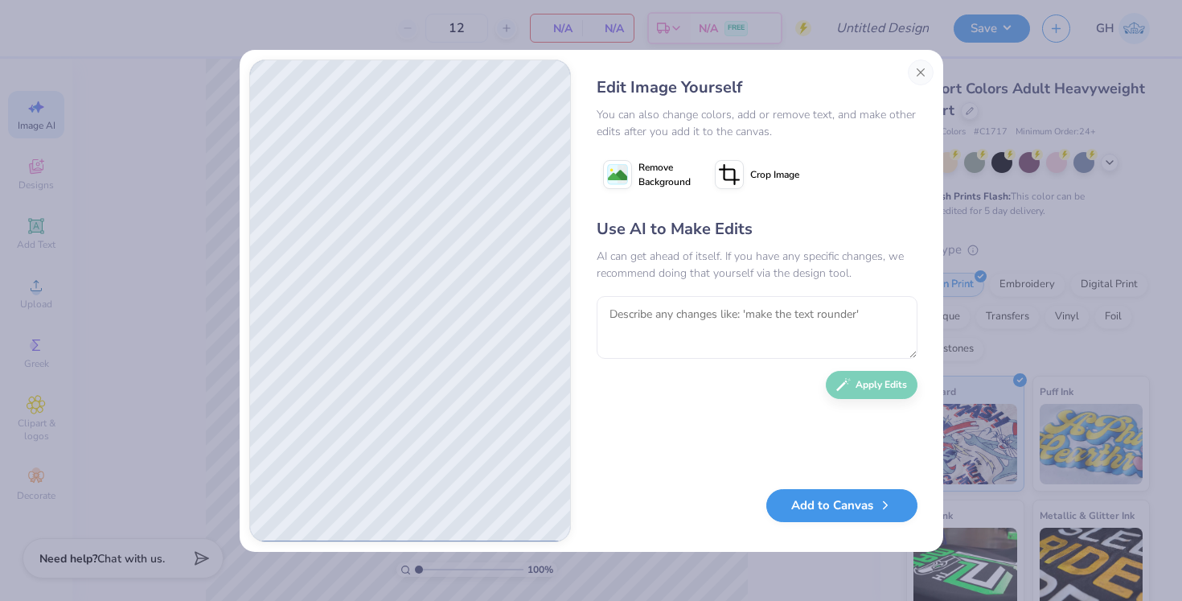
click at [825, 512] on button "Add to Canvas" at bounding box center [842, 505] width 151 height 33
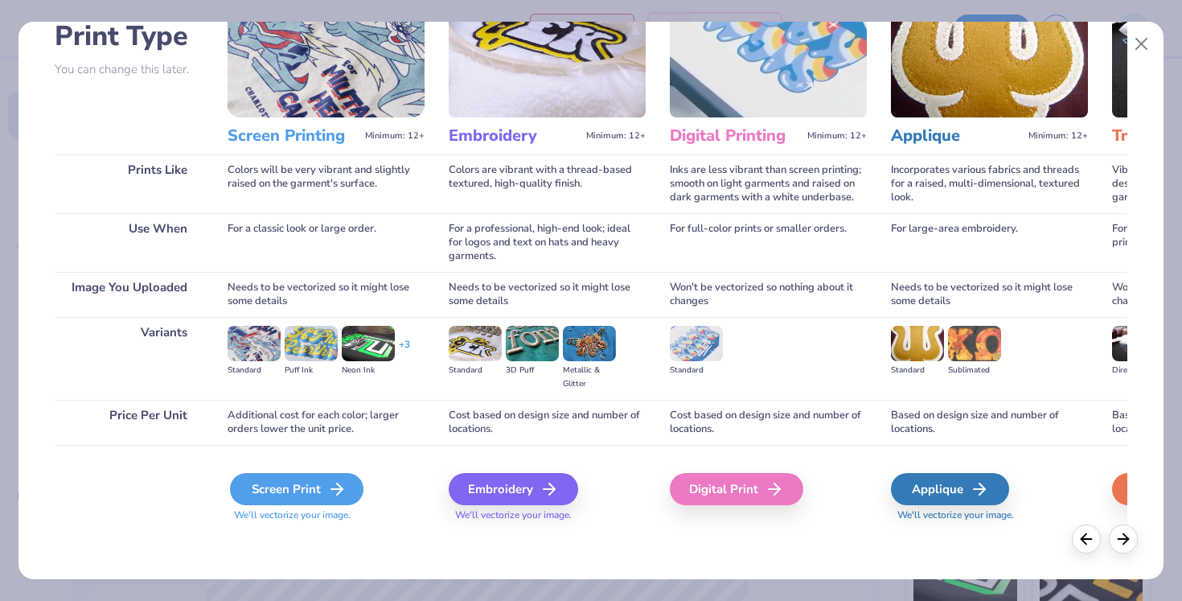
click at [346, 496] on div "Screen Print" at bounding box center [297, 489] width 134 height 32
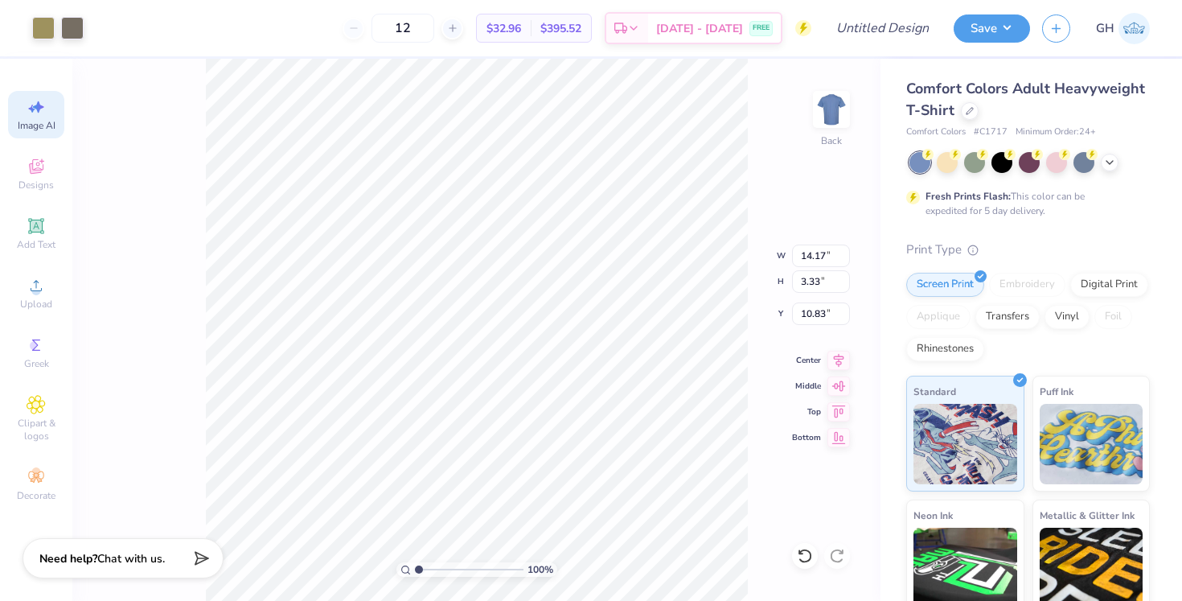
click at [35, 106] on icon at bounding box center [38, 107] width 11 height 12
select select "4"
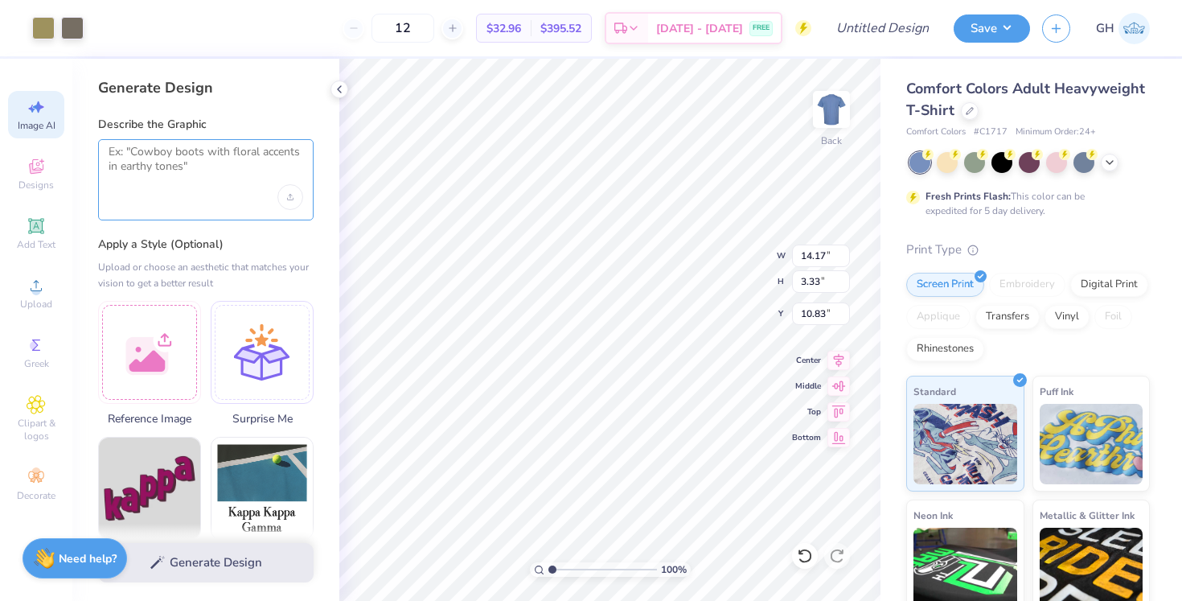
click at [132, 151] on textarea at bounding box center [206, 165] width 195 height 40
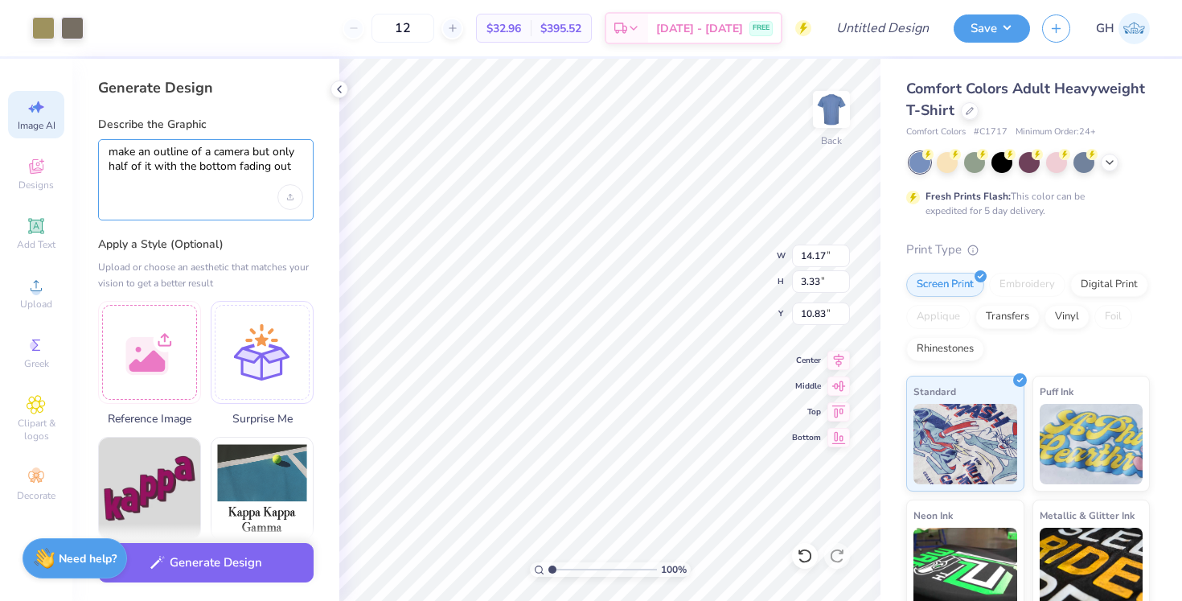
type textarea "make an outline of a camera but only half of it with the bottom fading out"
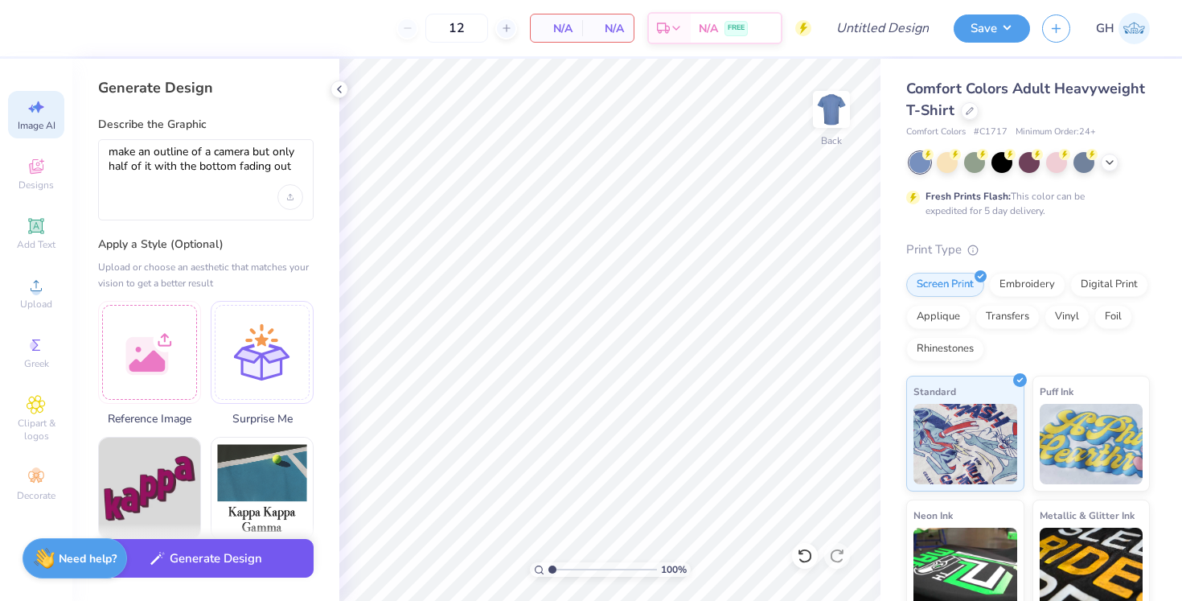
click at [257, 564] on button "Generate Design" at bounding box center [206, 558] width 216 height 39
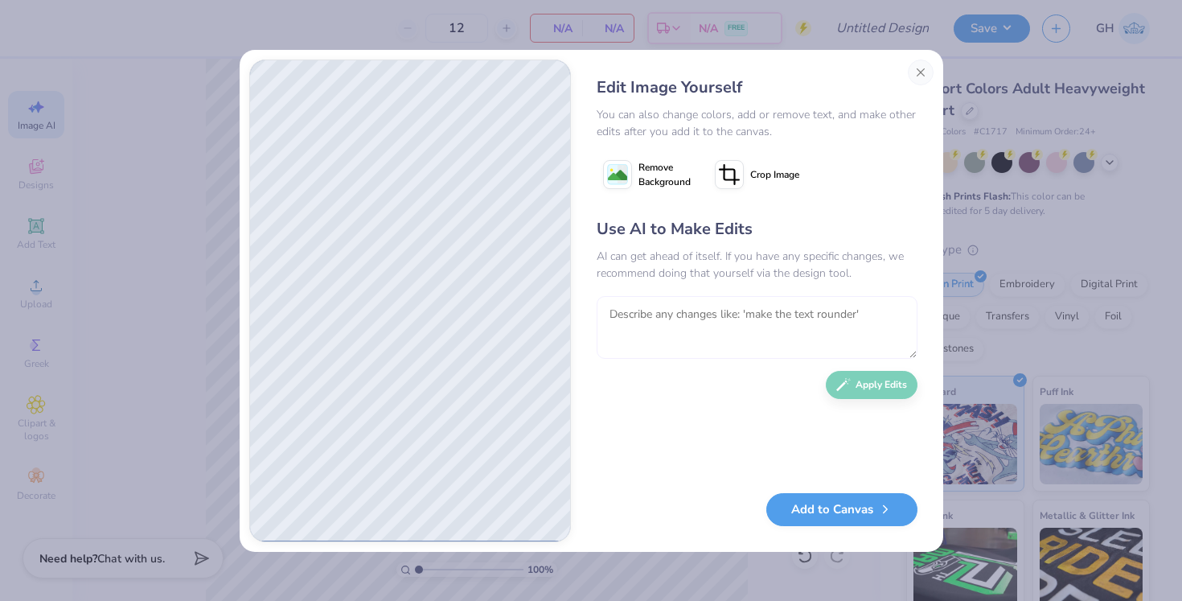
click at [655, 339] on textarea at bounding box center [757, 327] width 321 height 63
type textarea "more added"
drag, startPoint x: 907, startPoint y: 343, endPoint x: 912, endPoint y: 385, distance: 42.9
click at [912, 385] on button "Apply Edits" at bounding box center [872, 381] width 92 height 28
click at [784, 315] on textarea at bounding box center [757, 327] width 321 height 63
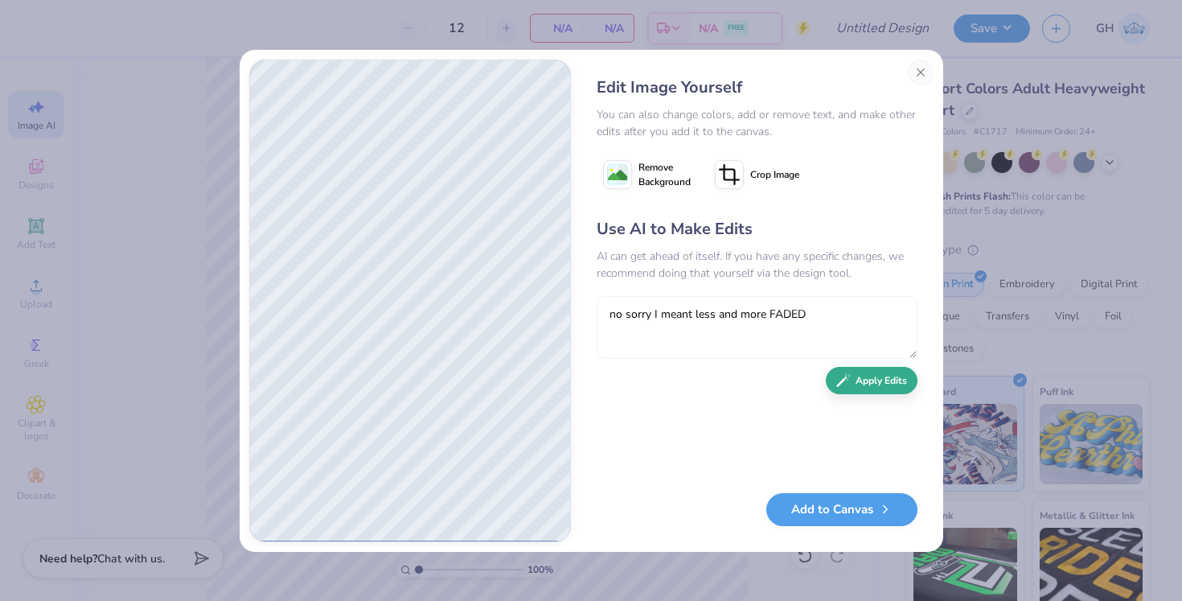
type textarea "no sorry I meant less and more FADED"
click at [908, 387] on button "Apply Edits" at bounding box center [872, 381] width 92 height 28
click at [629, 331] on textarea at bounding box center [757, 327] width 321 height 63
type textarea "no not the side, the bottom faded out"
click at [828, 400] on div "Use AI to Make Edits AI can get ahead of itself. If you have any specific chang…" at bounding box center [757, 347] width 321 height 261
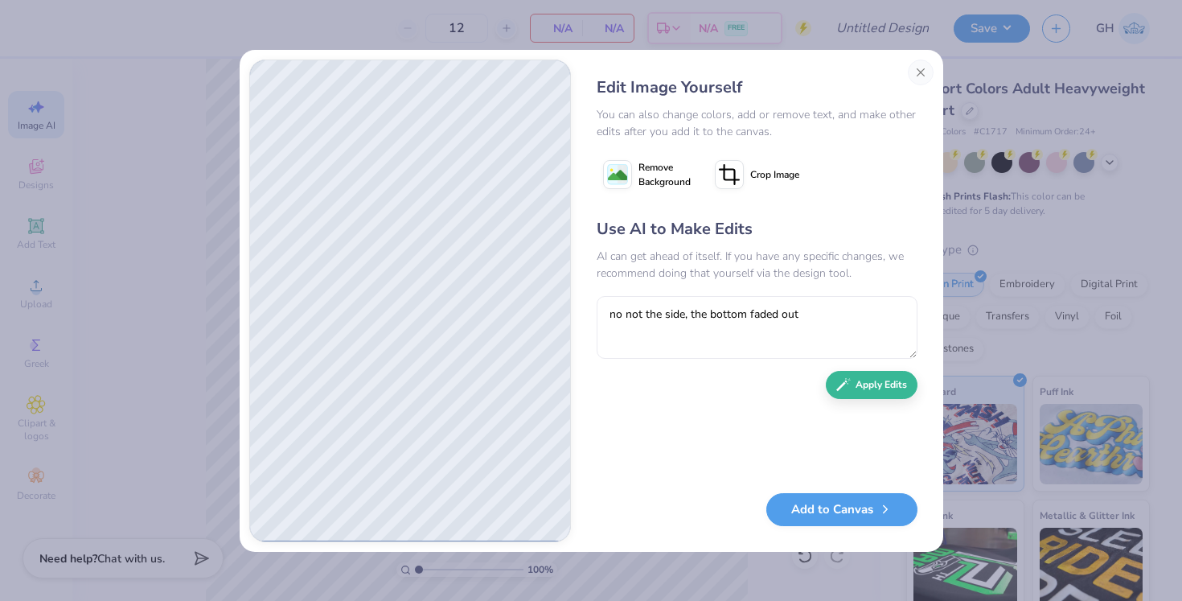
click at [828, 397] on div "Use AI to Make Edits AI can get ahead of itself. If you have any specific chang…" at bounding box center [757, 347] width 321 height 261
click at [853, 394] on div "Use AI to Make Edits AI can get ahead of itself. If you have any specific chang…" at bounding box center [757, 347] width 321 height 261
click at [853, 385] on button "Apply Edits" at bounding box center [872, 381] width 92 height 28
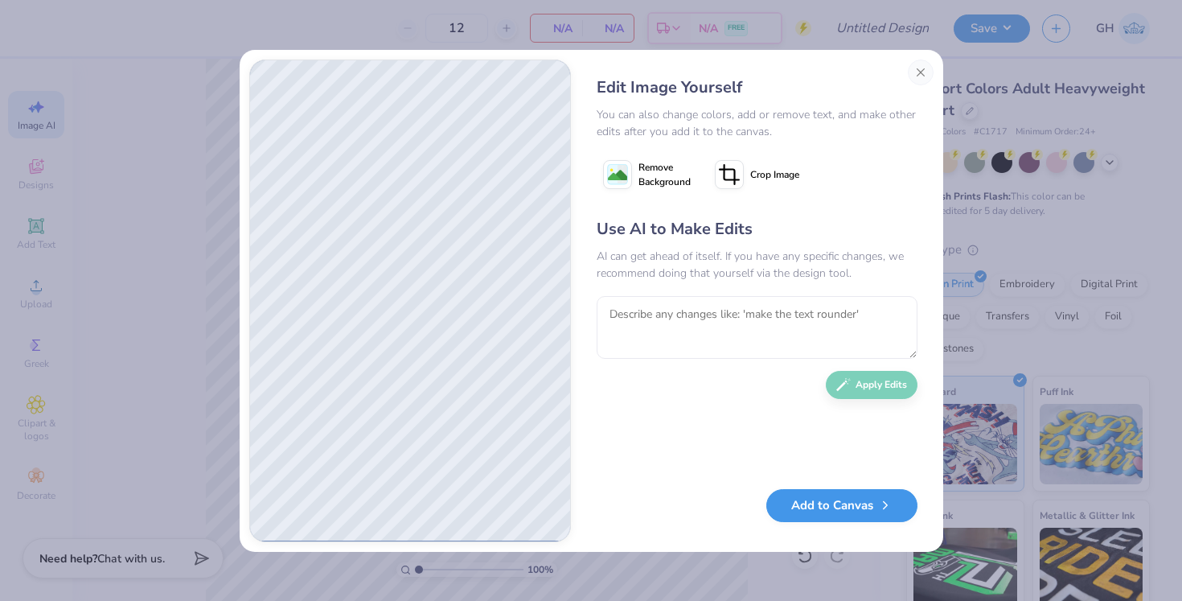
click at [816, 512] on button "Add to Canvas" at bounding box center [842, 505] width 151 height 33
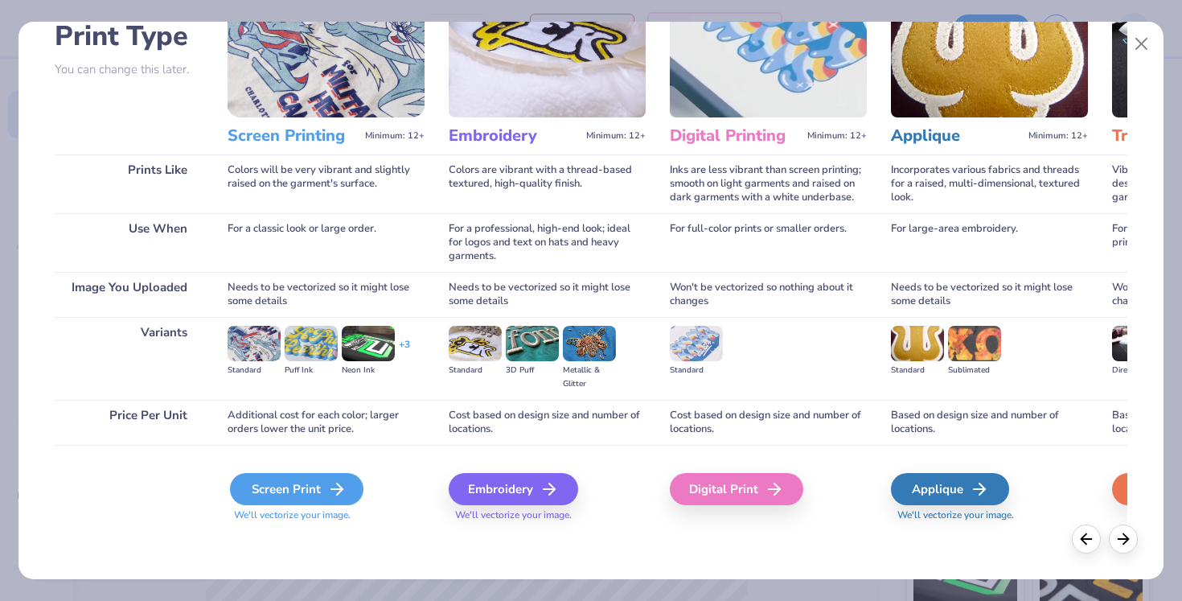
click at [335, 504] on div "Screen Print" at bounding box center [297, 489] width 134 height 32
click at [333, 498] on icon at bounding box center [336, 488] width 19 height 19
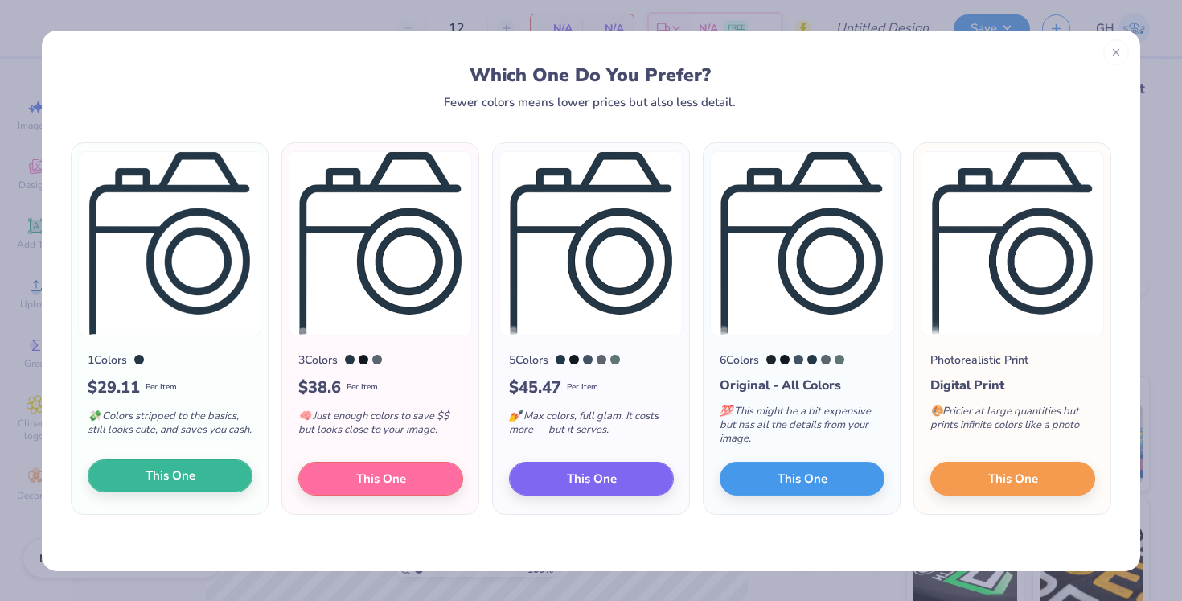
click at [184, 479] on span "This One" at bounding box center [171, 476] width 50 height 18
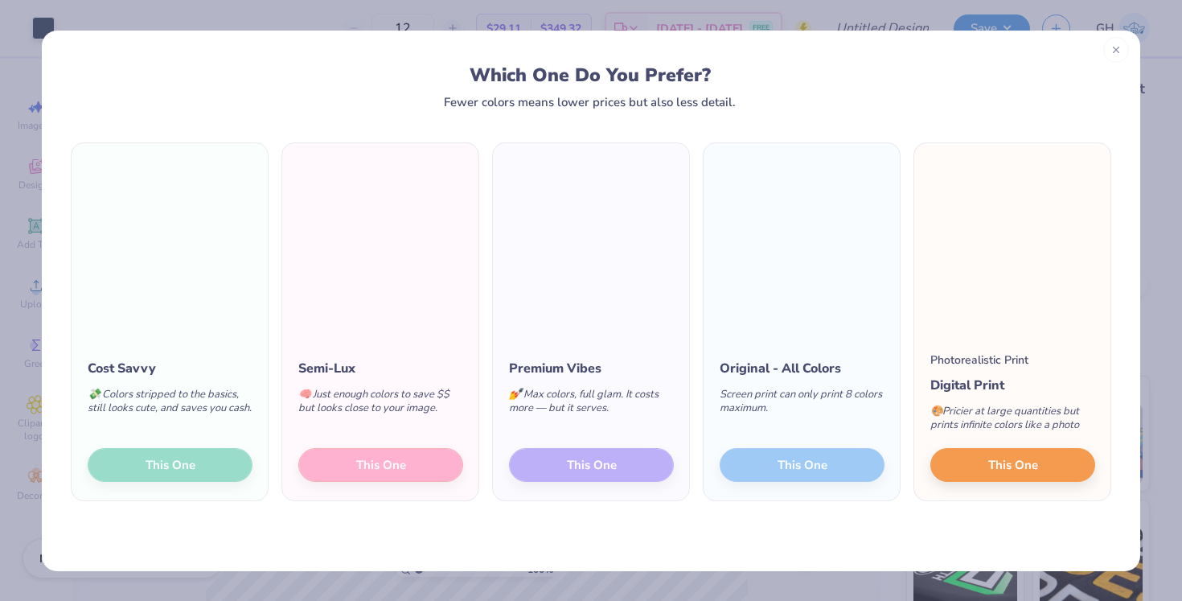
click at [1116, 45] on icon at bounding box center [1116, 49] width 11 height 11
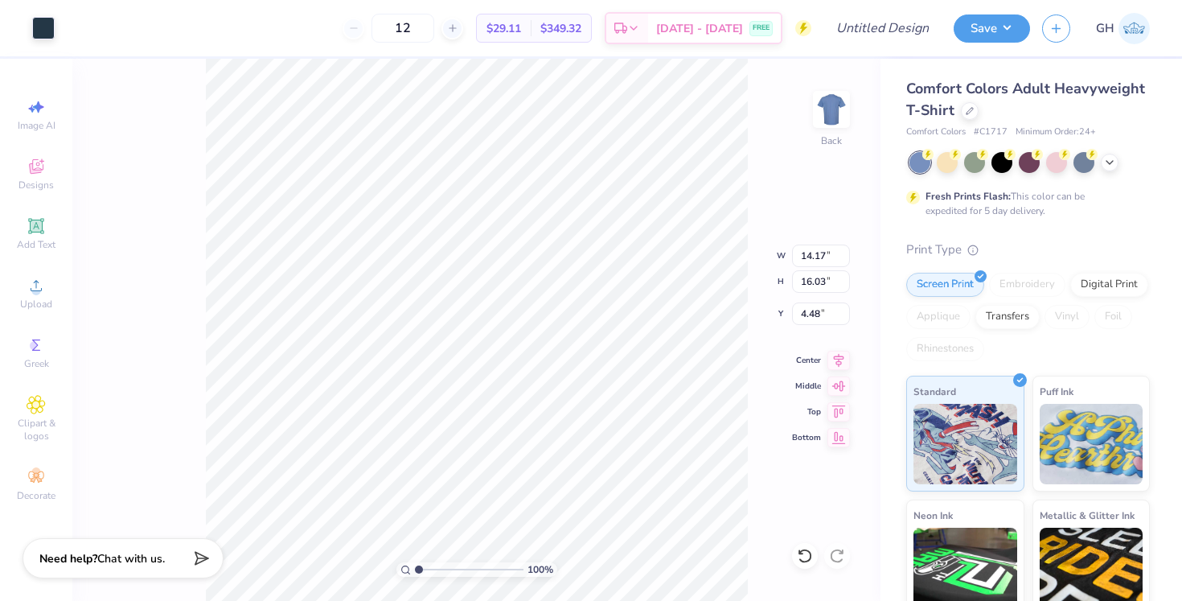
type input "5.97"
type input "6.75"
type input "3.67"
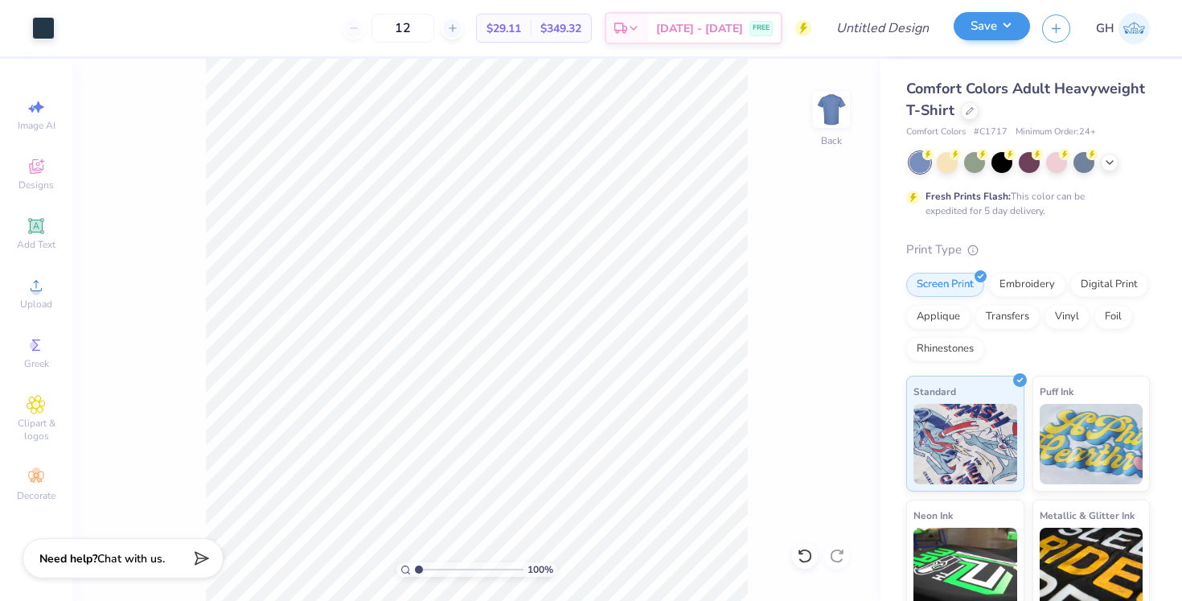
click at [1003, 26] on button "Save" at bounding box center [992, 26] width 76 height 28
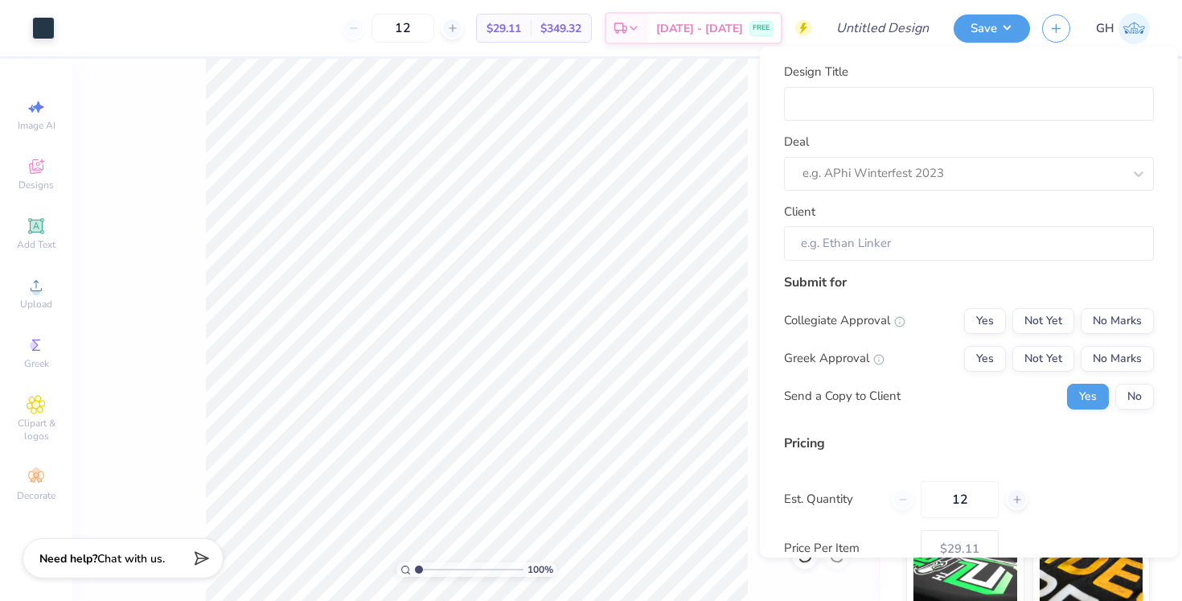
click at [919, 62] on div "Design Title Deal e.g. APhi Winterfest 2023 Client Submit for Collegiate Approv…" at bounding box center [969, 302] width 418 height 511
